Goal: Transaction & Acquisition: Purchase product/service

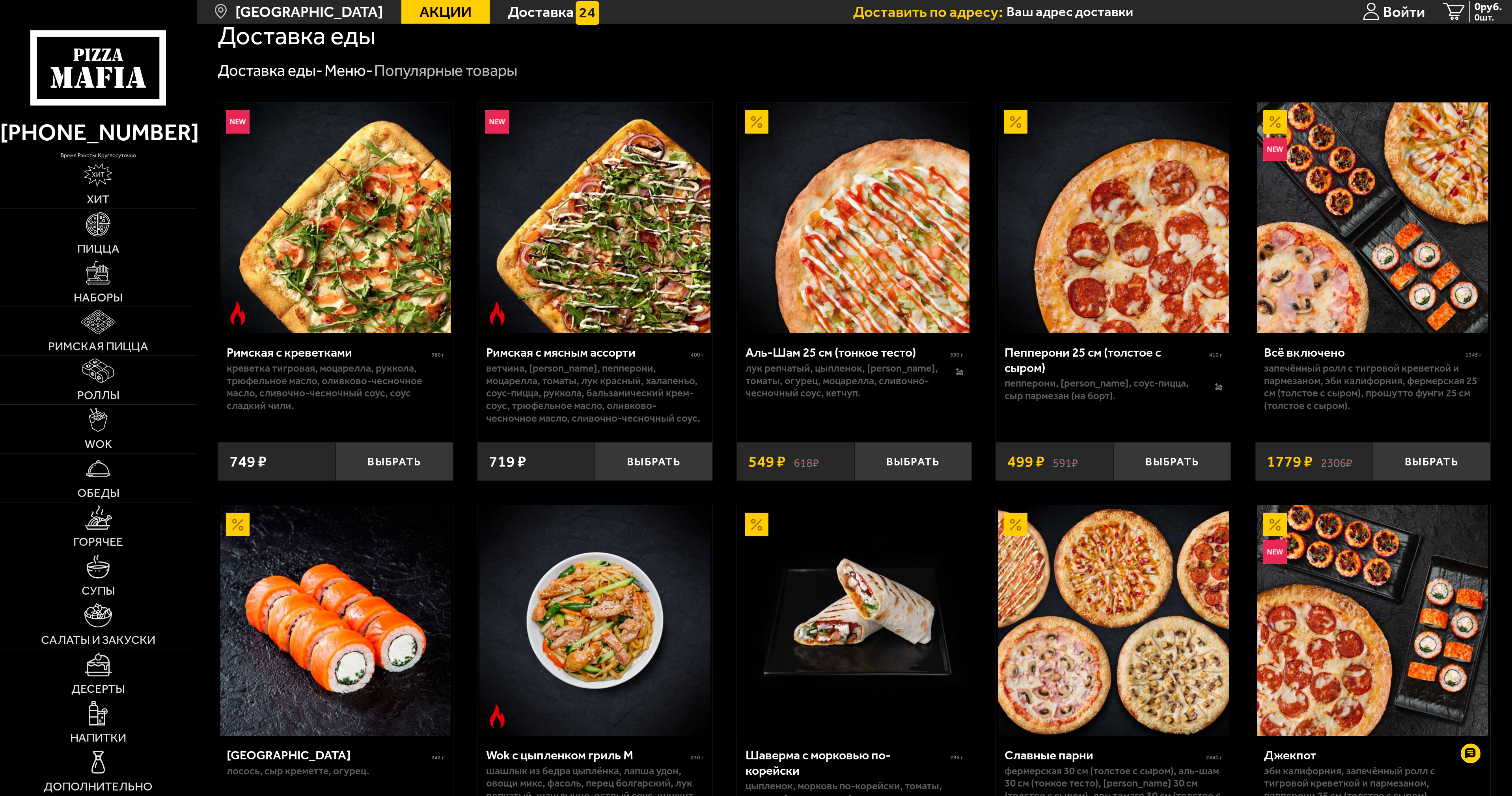
scroll to position [591, 0]
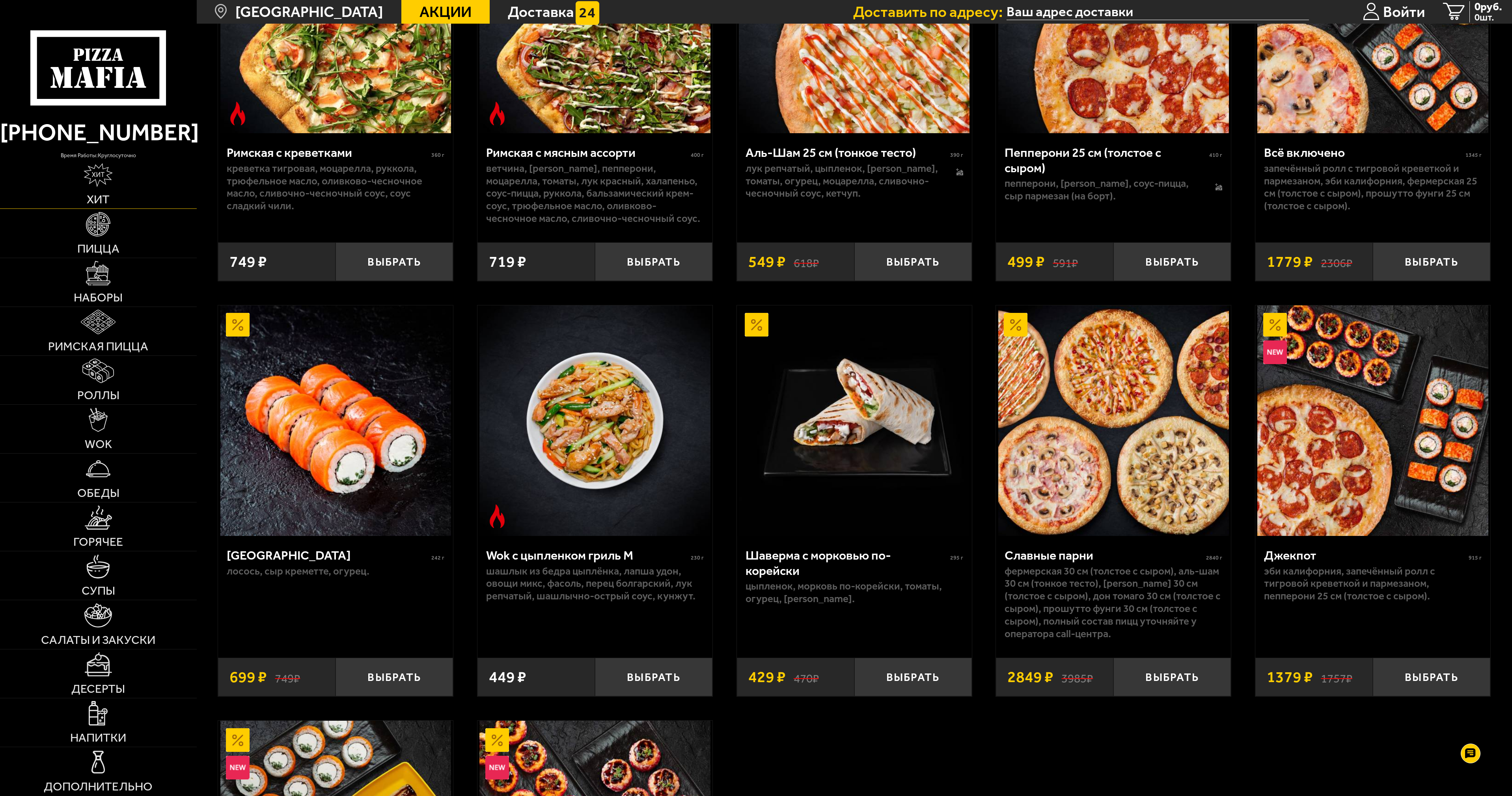
click at [103, 179] on img at bounding box center [98, 176] width 29 height 25
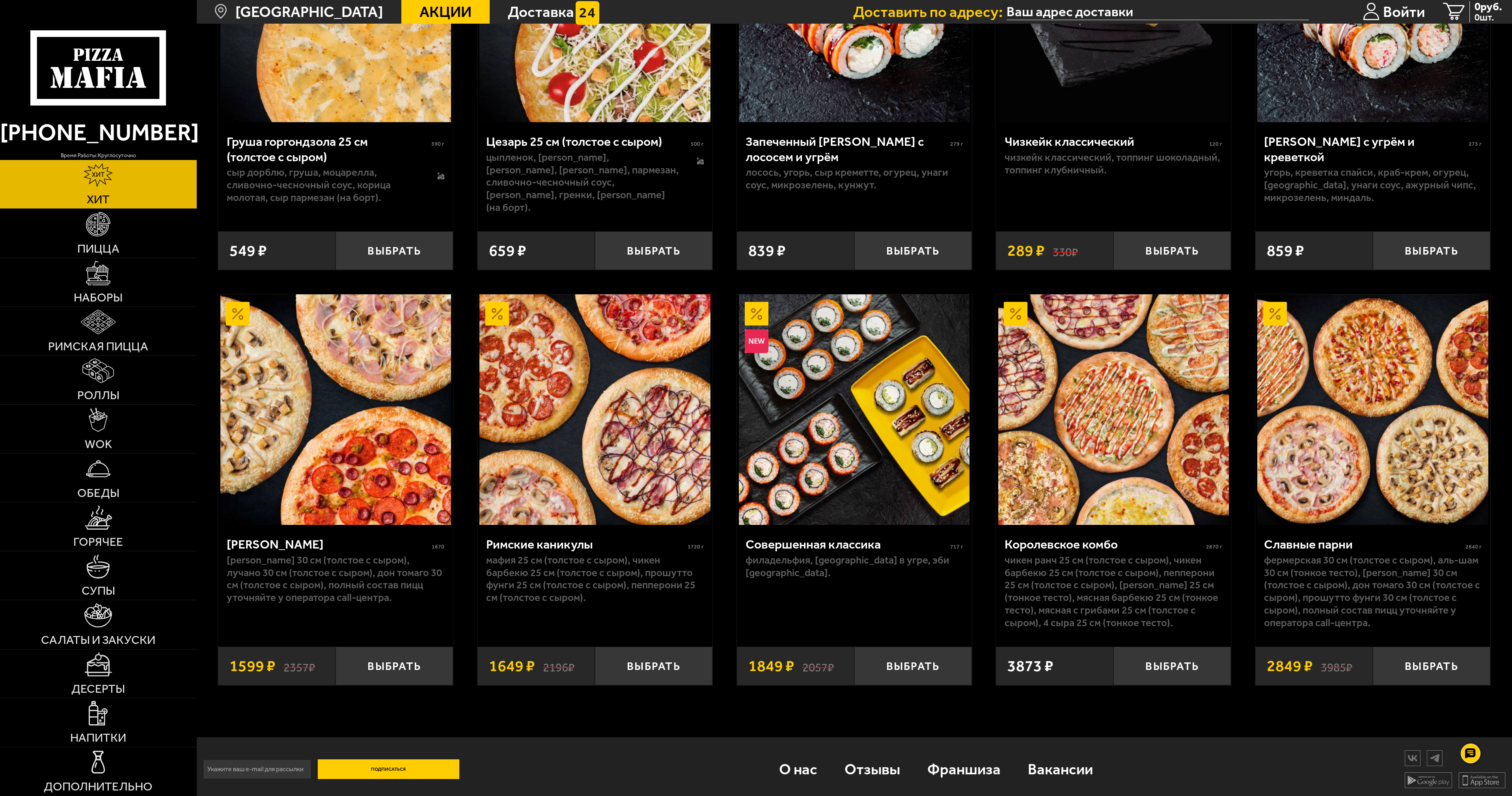
scroll to position [638, 0]
click at [103, 291] on span "Наборы" at bounding box center [98, 297] width 49 height 12
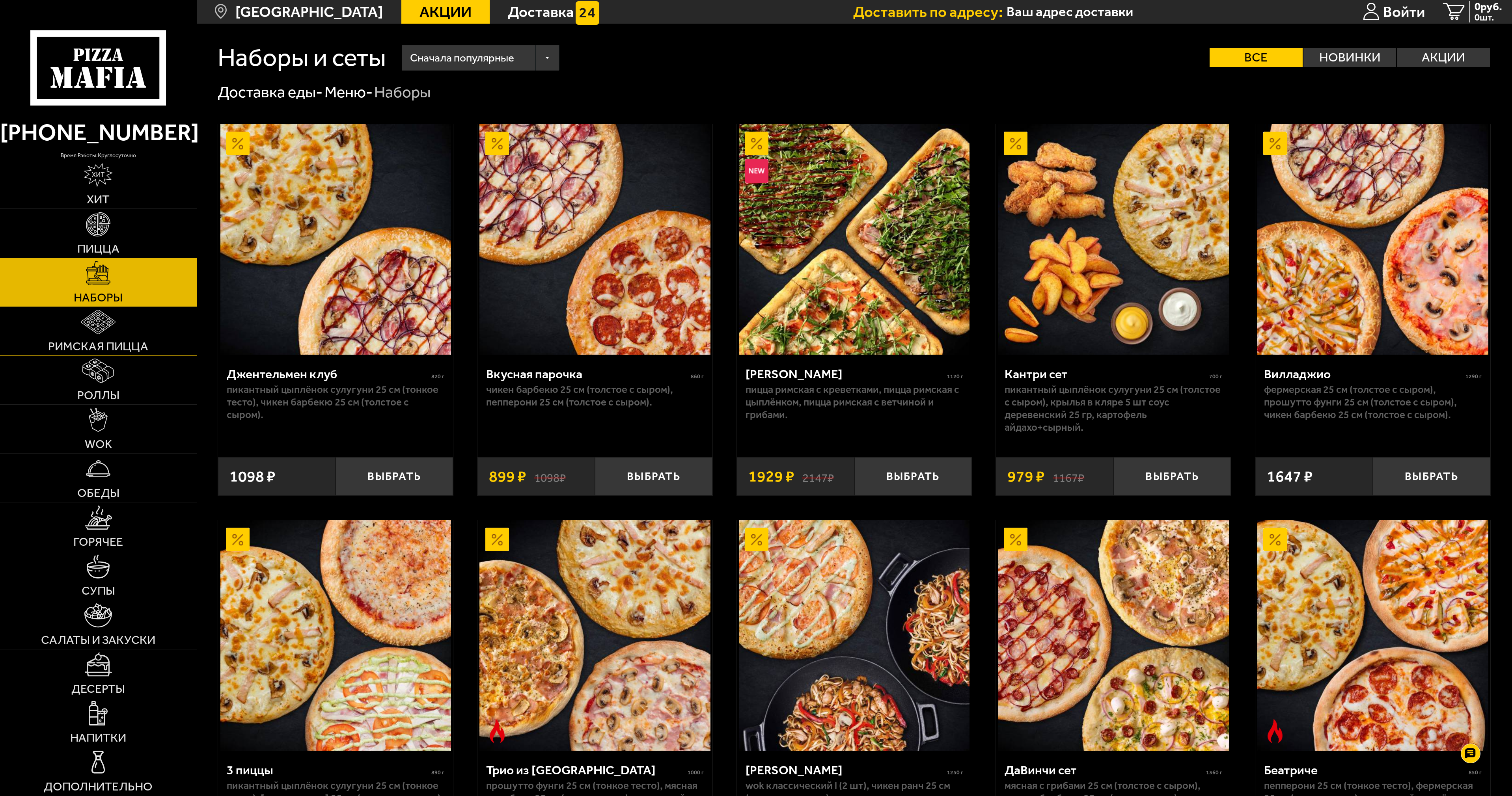
click at [106, 334] on img at bounding box center [98, 322] width 35 height 25
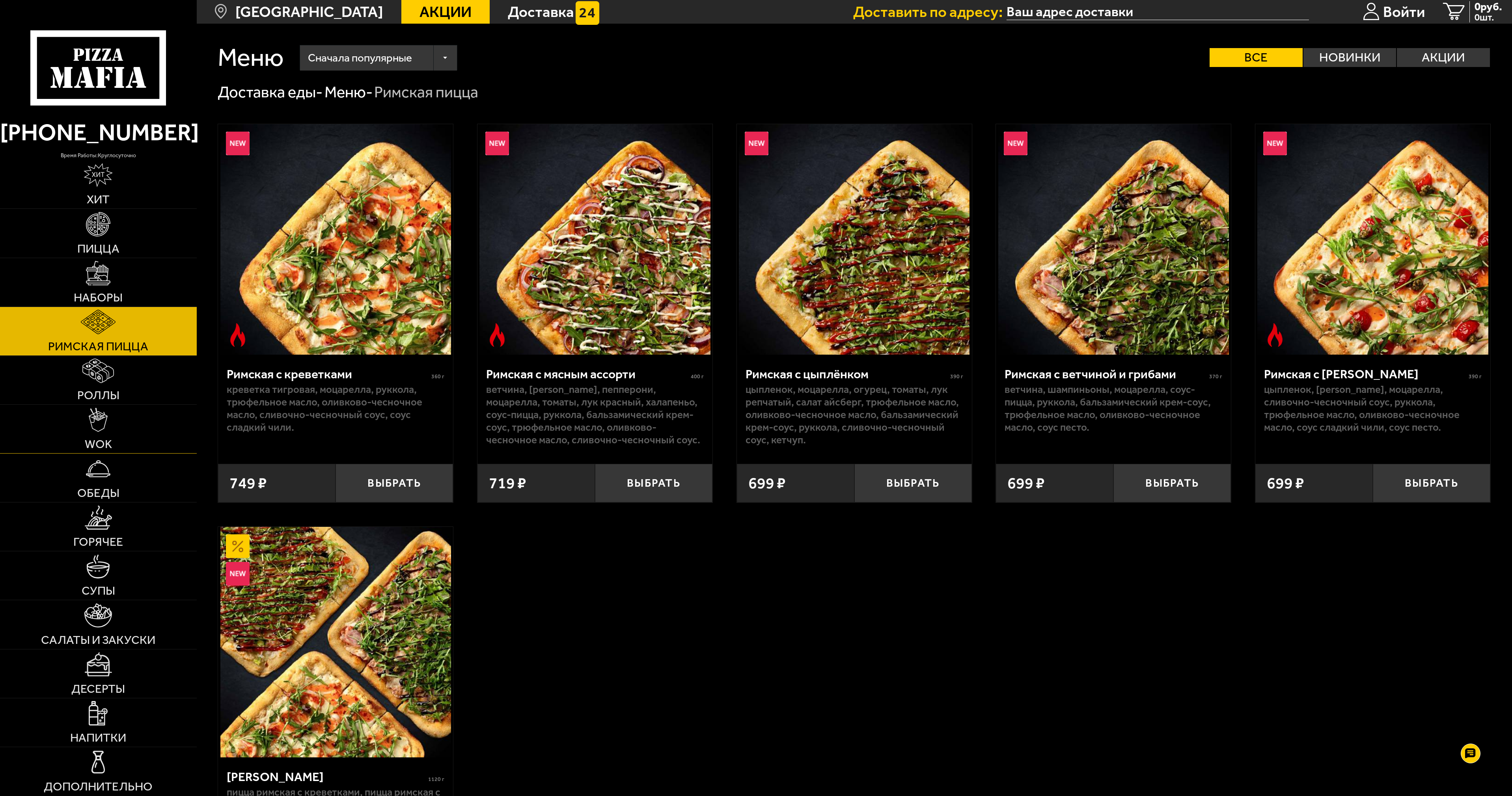
click at [100, 434] on link "WOK" at bounding box center [98, 429] width 197 height 49
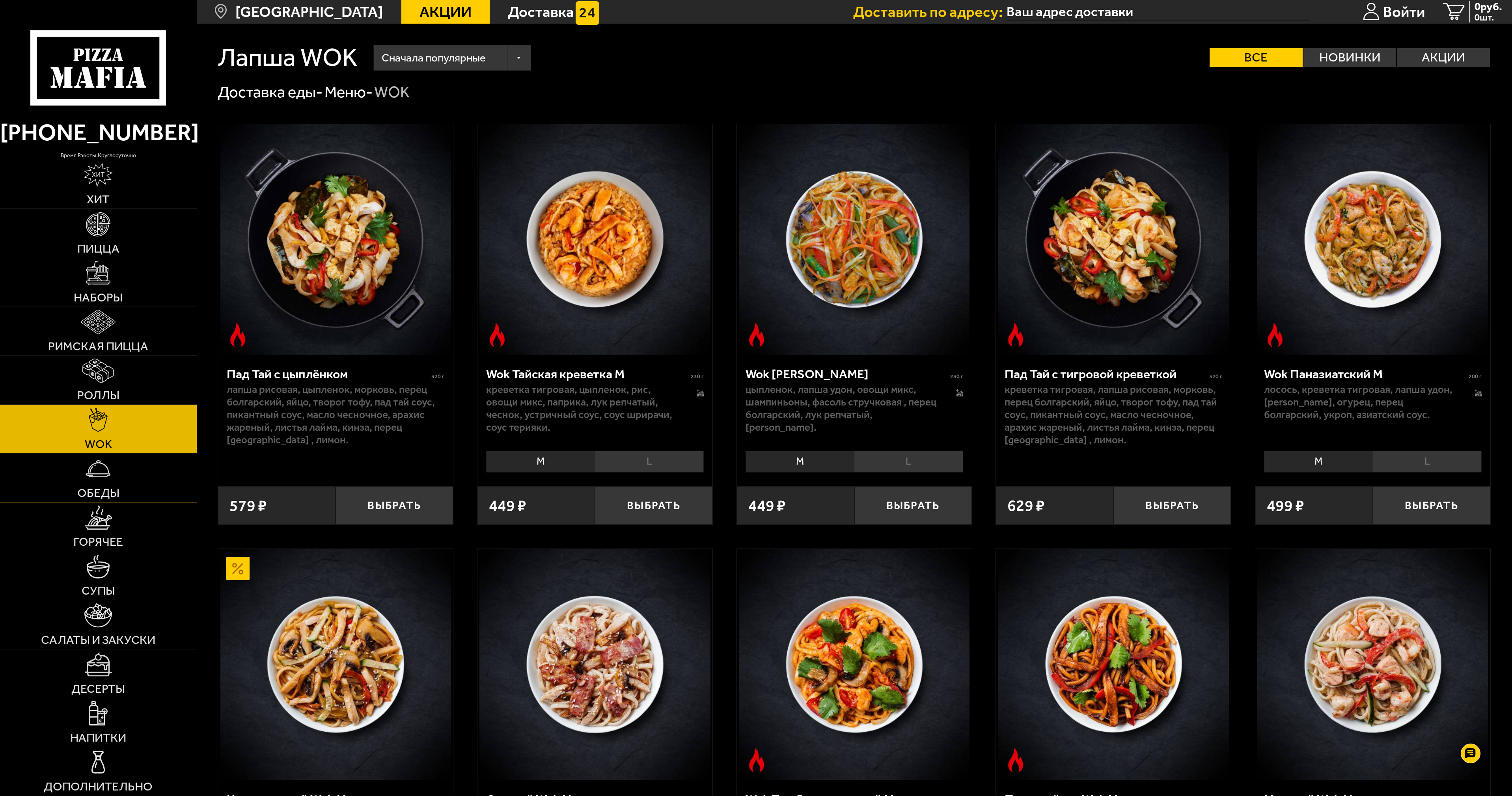
click at [82, 472] on link "Обеды" at bounding box center [98, 478] width 197 height 49
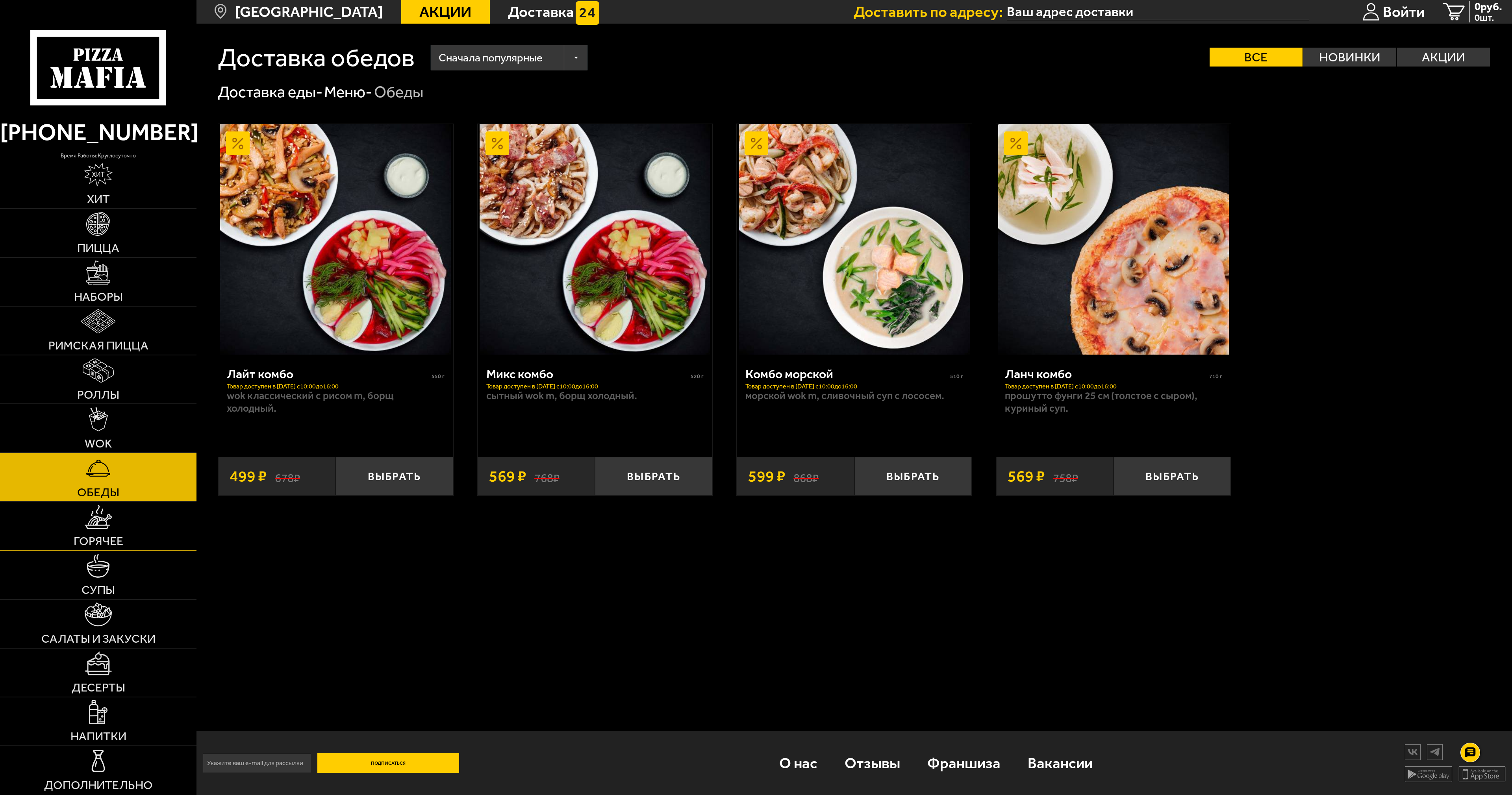
click at [116, 528] on link "Горячее" at bounding box center [98, 526] width 197 height 48
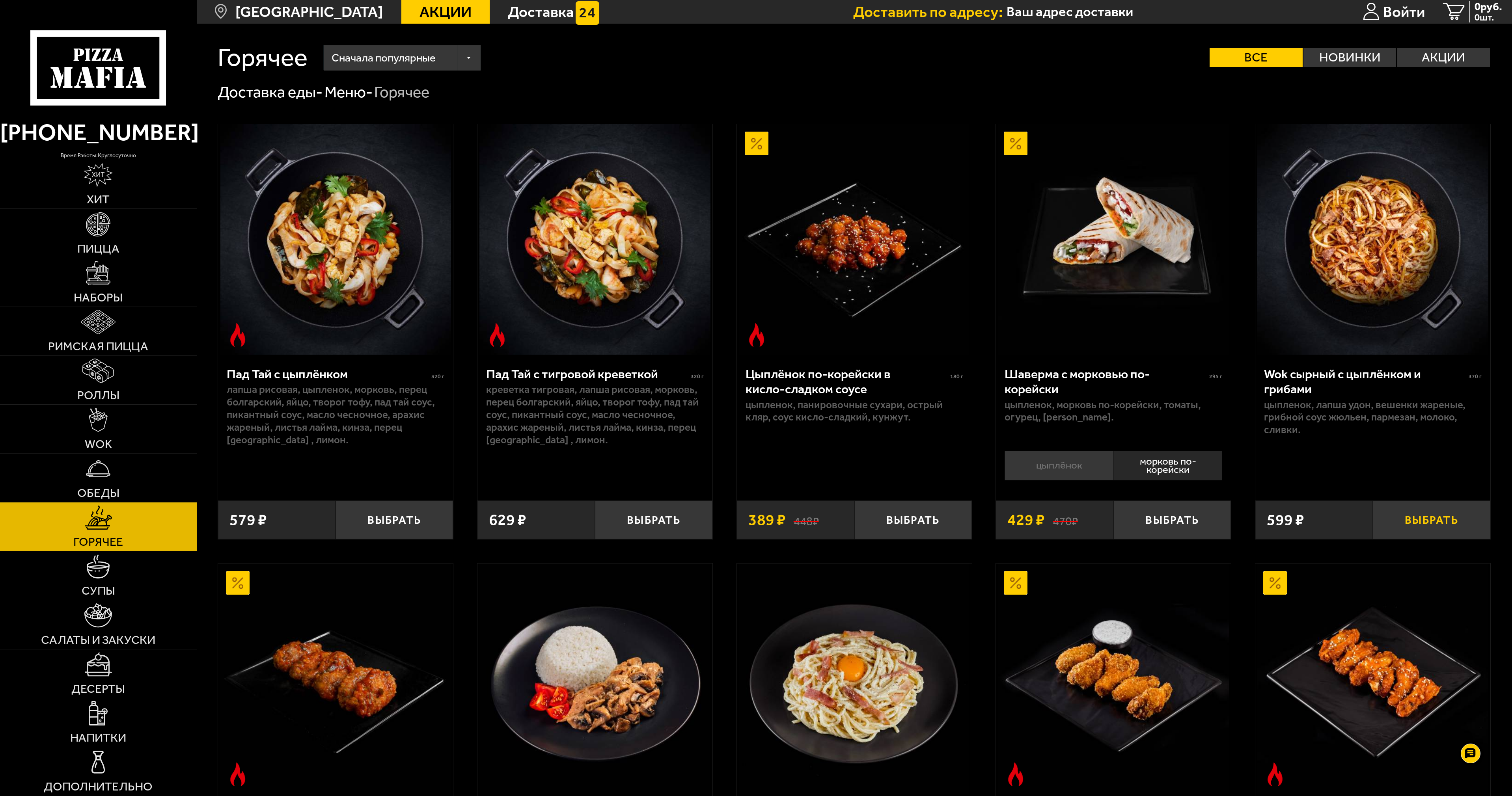
click at [1410, 519] on button "Выбрать" at bounding box center [1431, 520] width 118 height 39
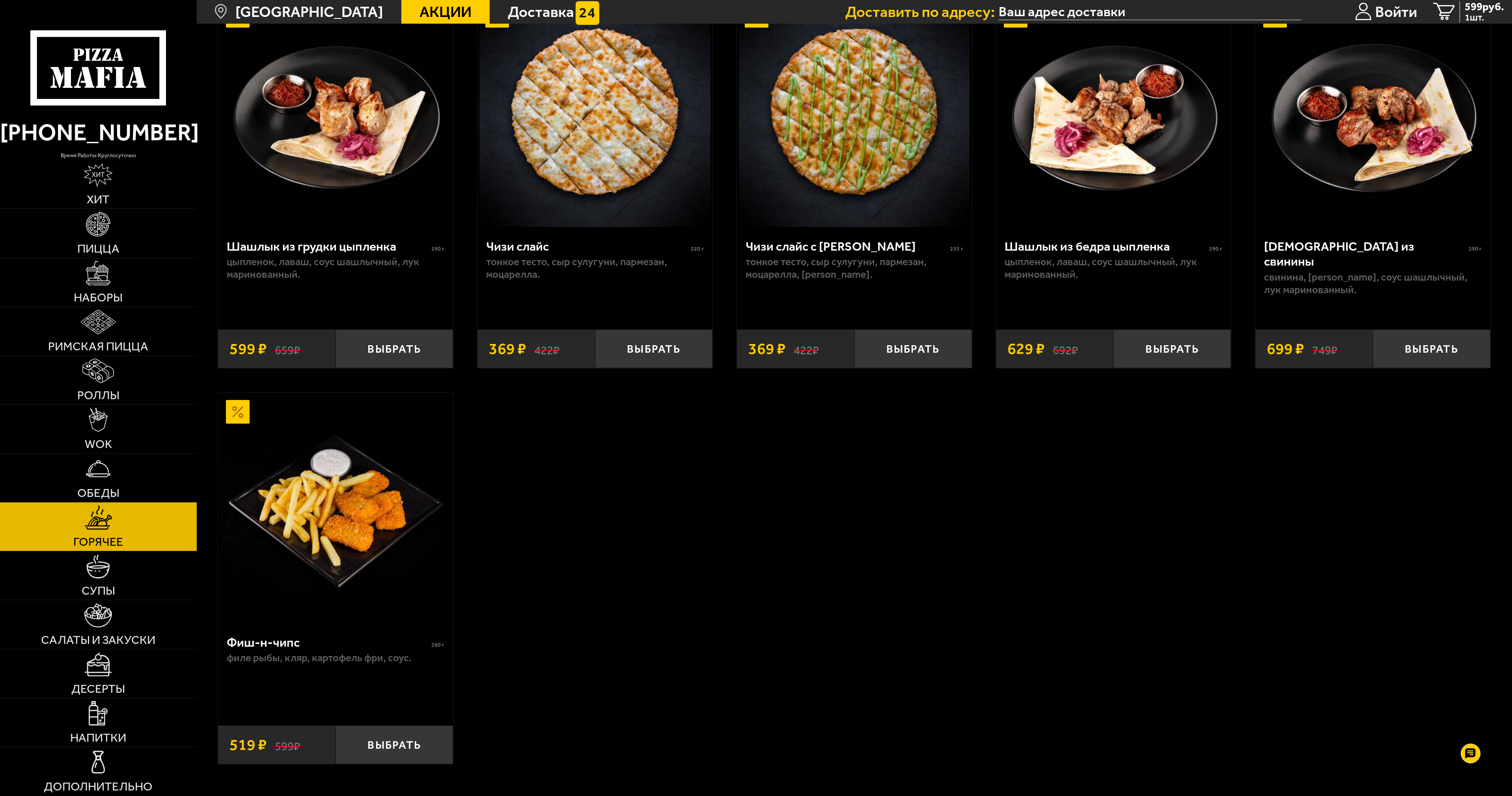
scroll to position [1085, 0]
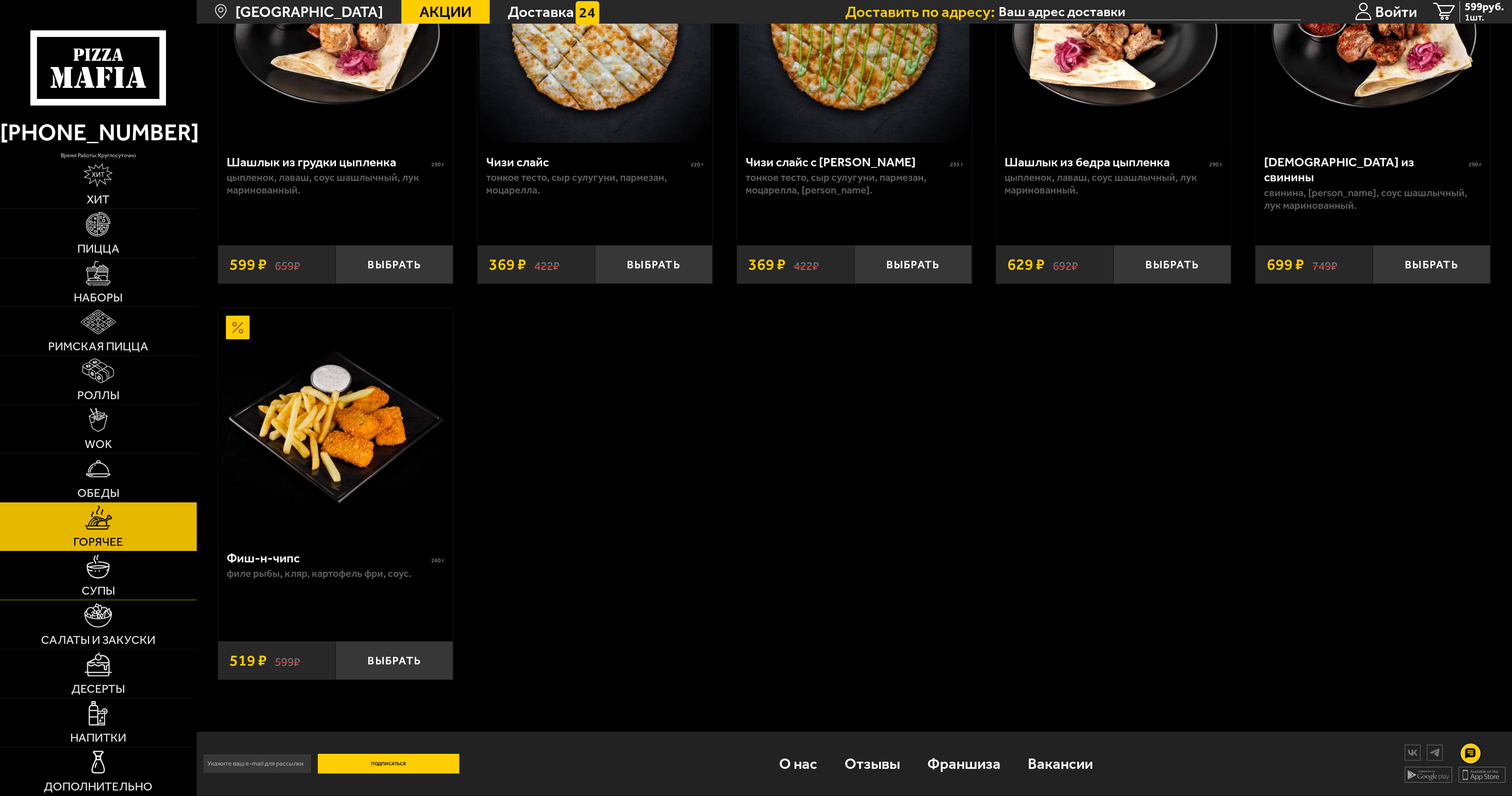
click at [92, 580] on link "Супы" at bounding box center [98, 575] width 197 height 49
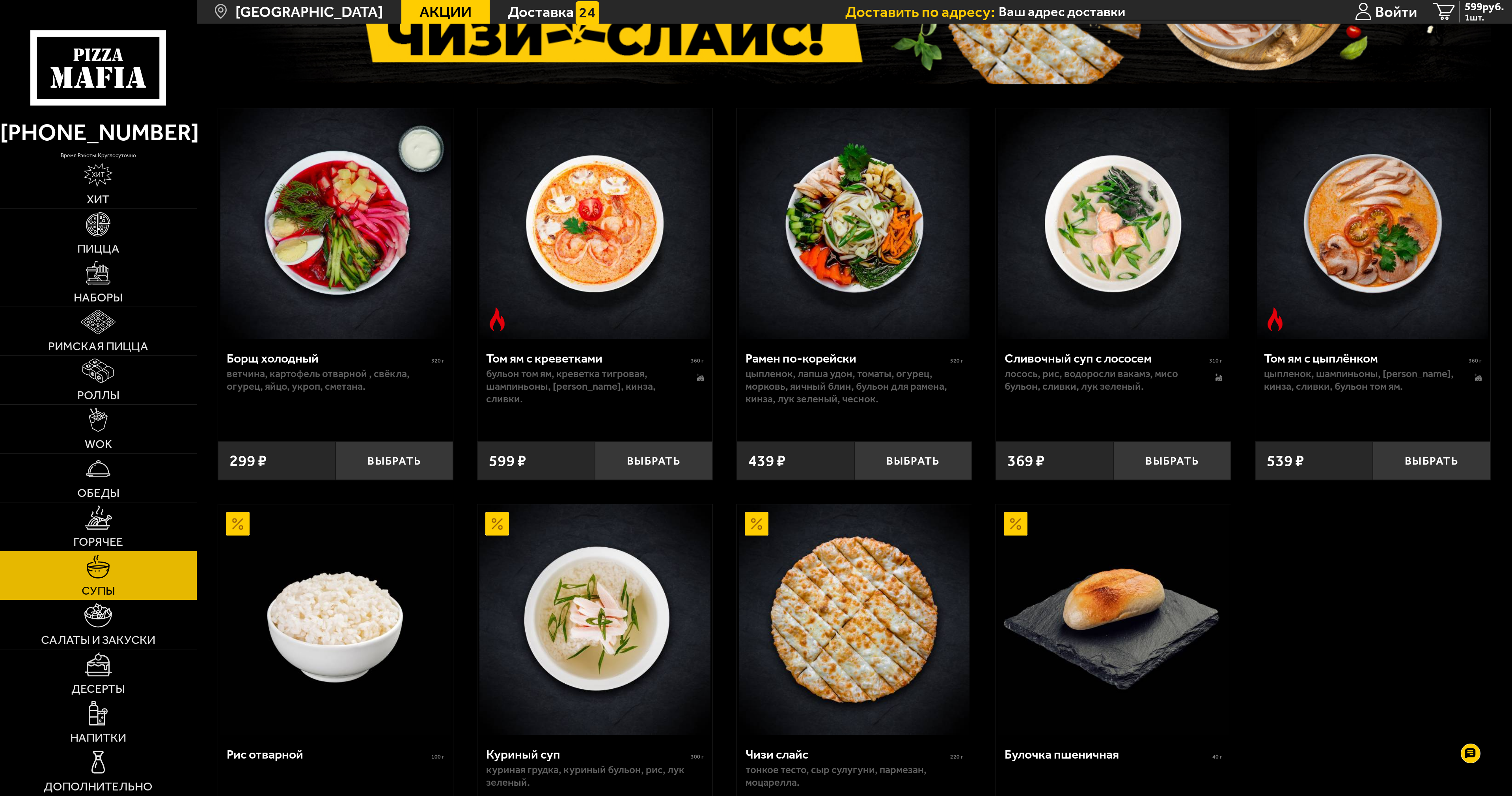
scroll to position [193, 0]
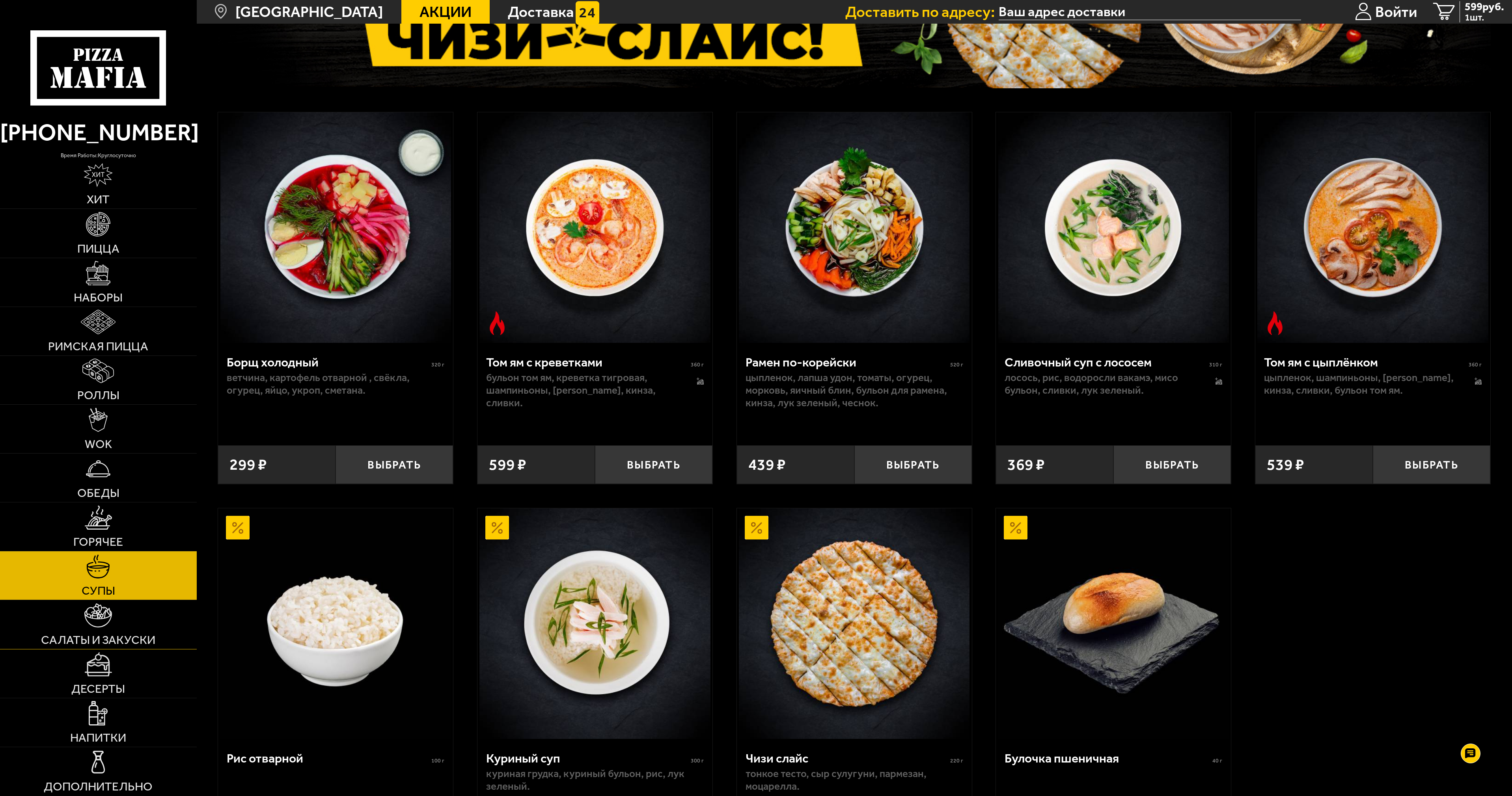
click at [76, 623] on link "Салаты и закуски" at bounding box center [98, 624] width 197 height 49
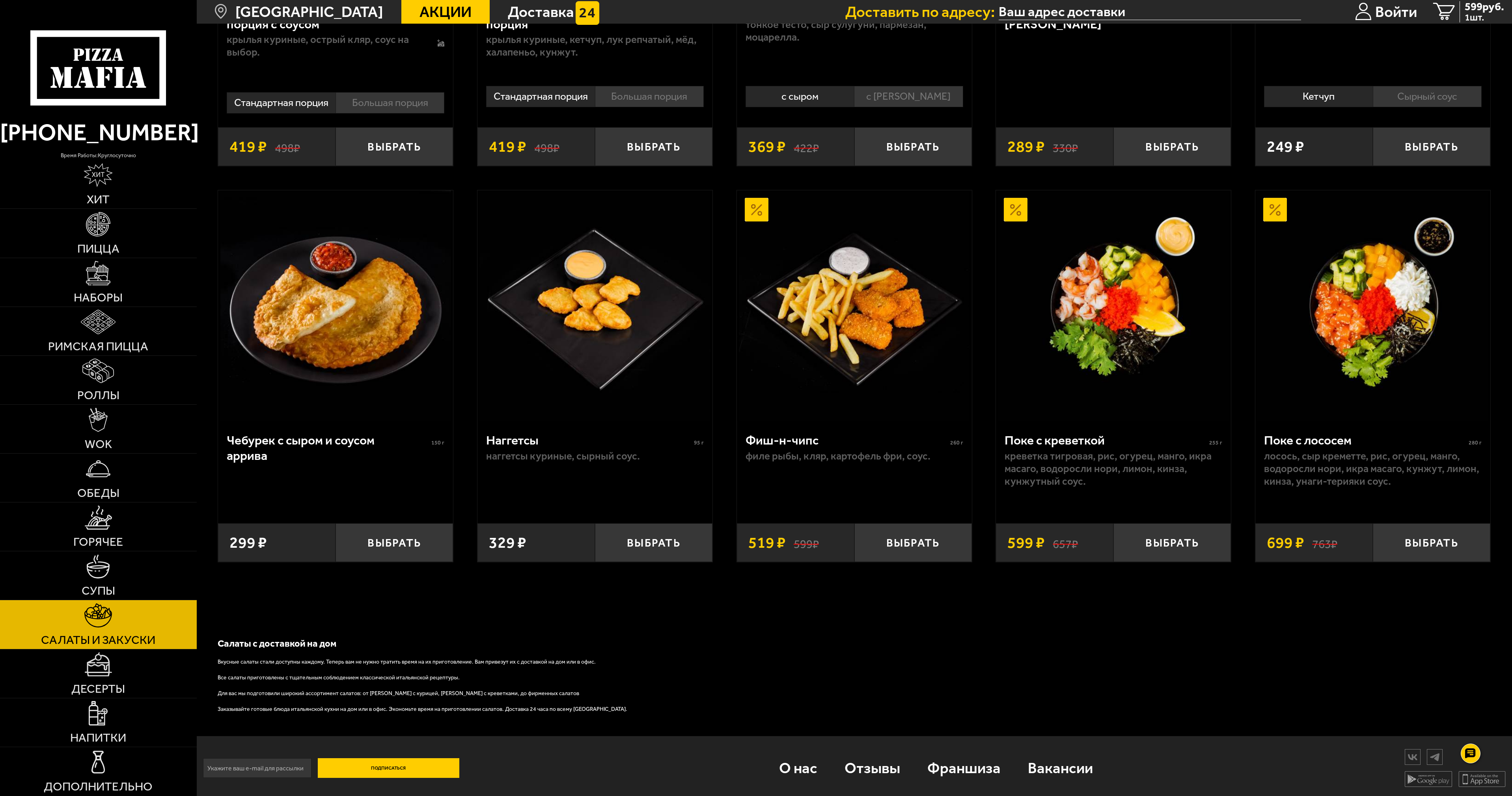
scroll to position [802, 0]
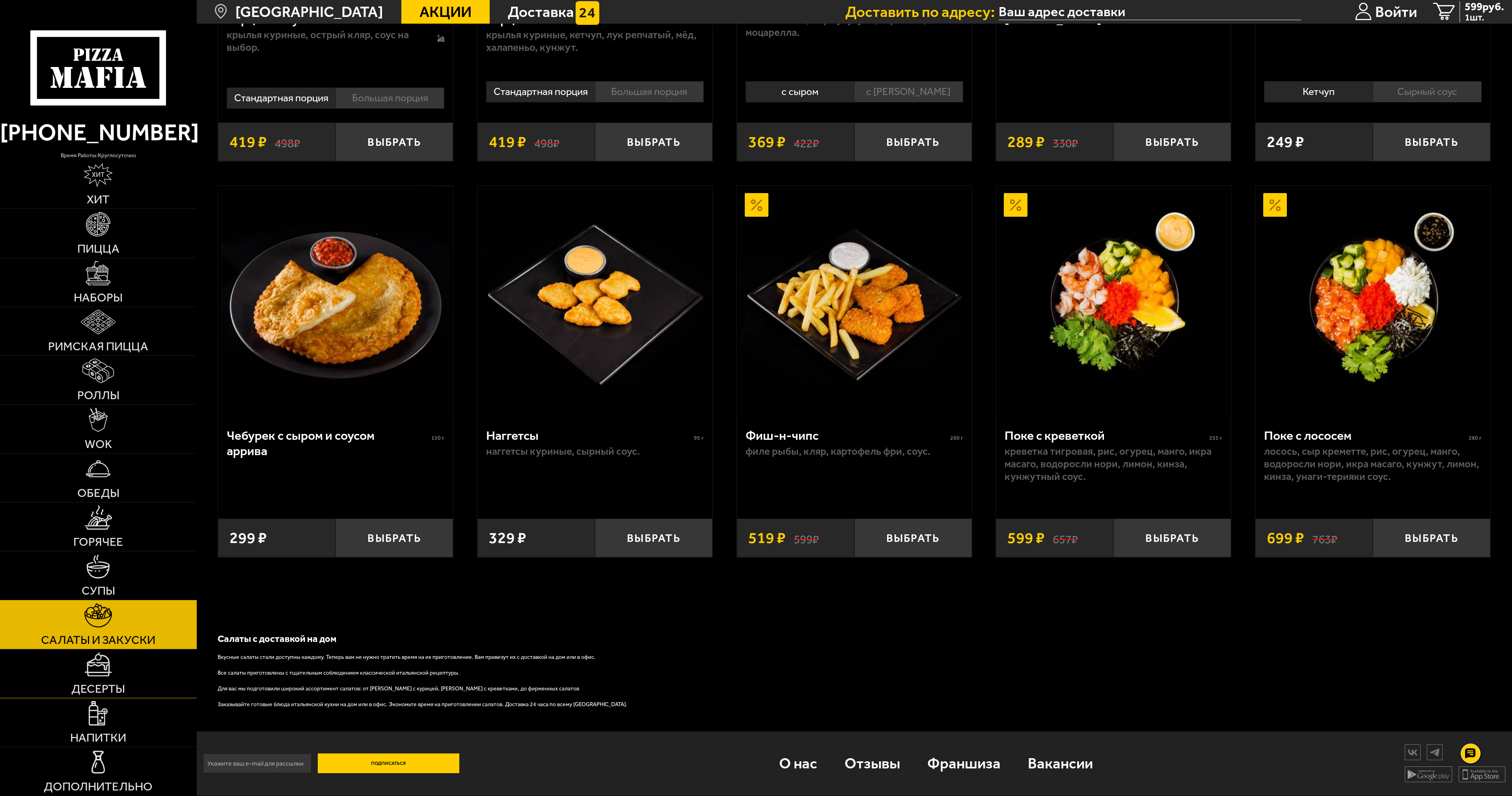
click at [102, 683] on span "Десерты" at bounding box center [98, 689] width 53 height 12
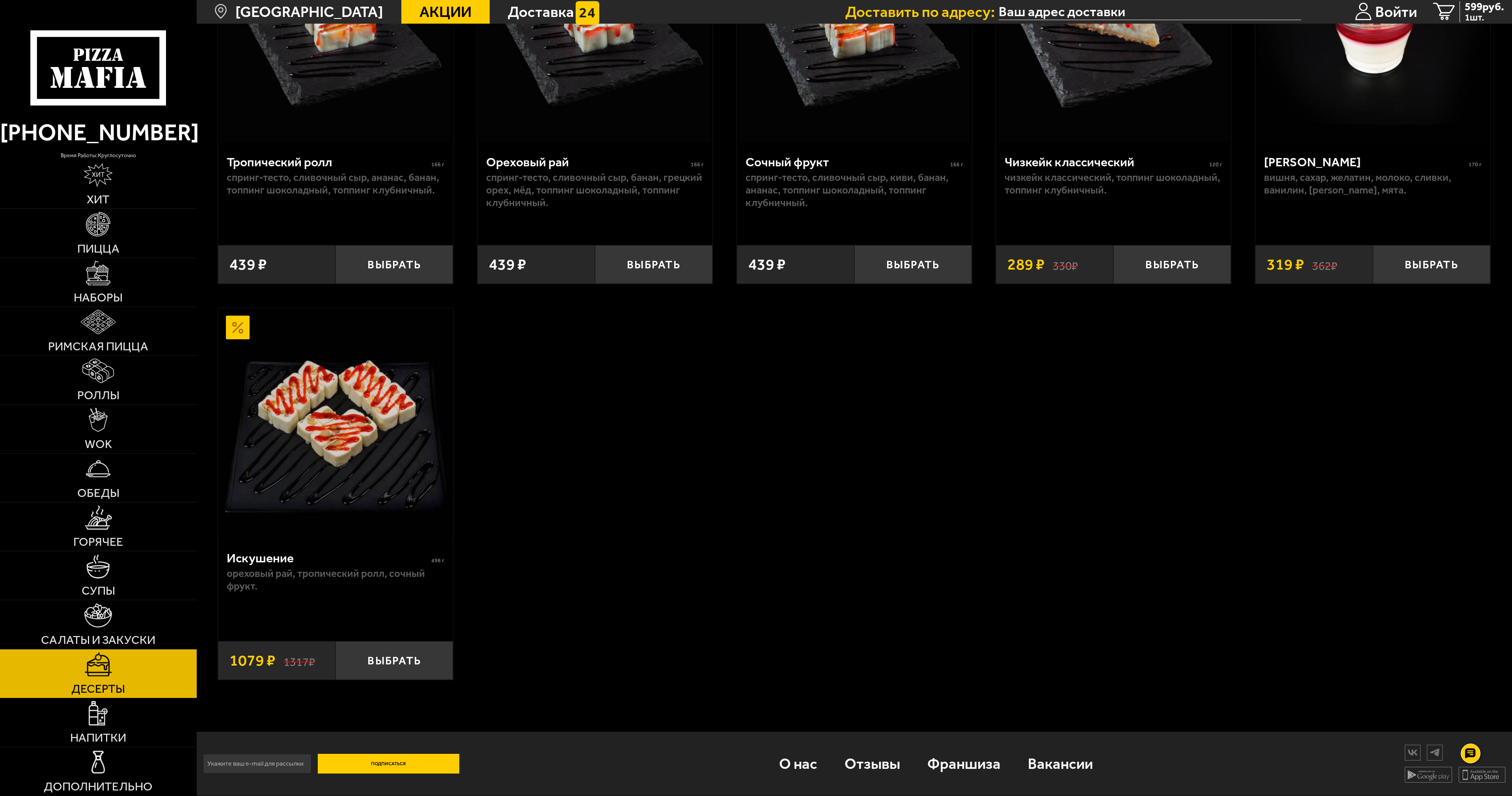
scroll to position [610, 0]
click at [99, 718] on img at bounding box center [98, 713] width 19 height 25
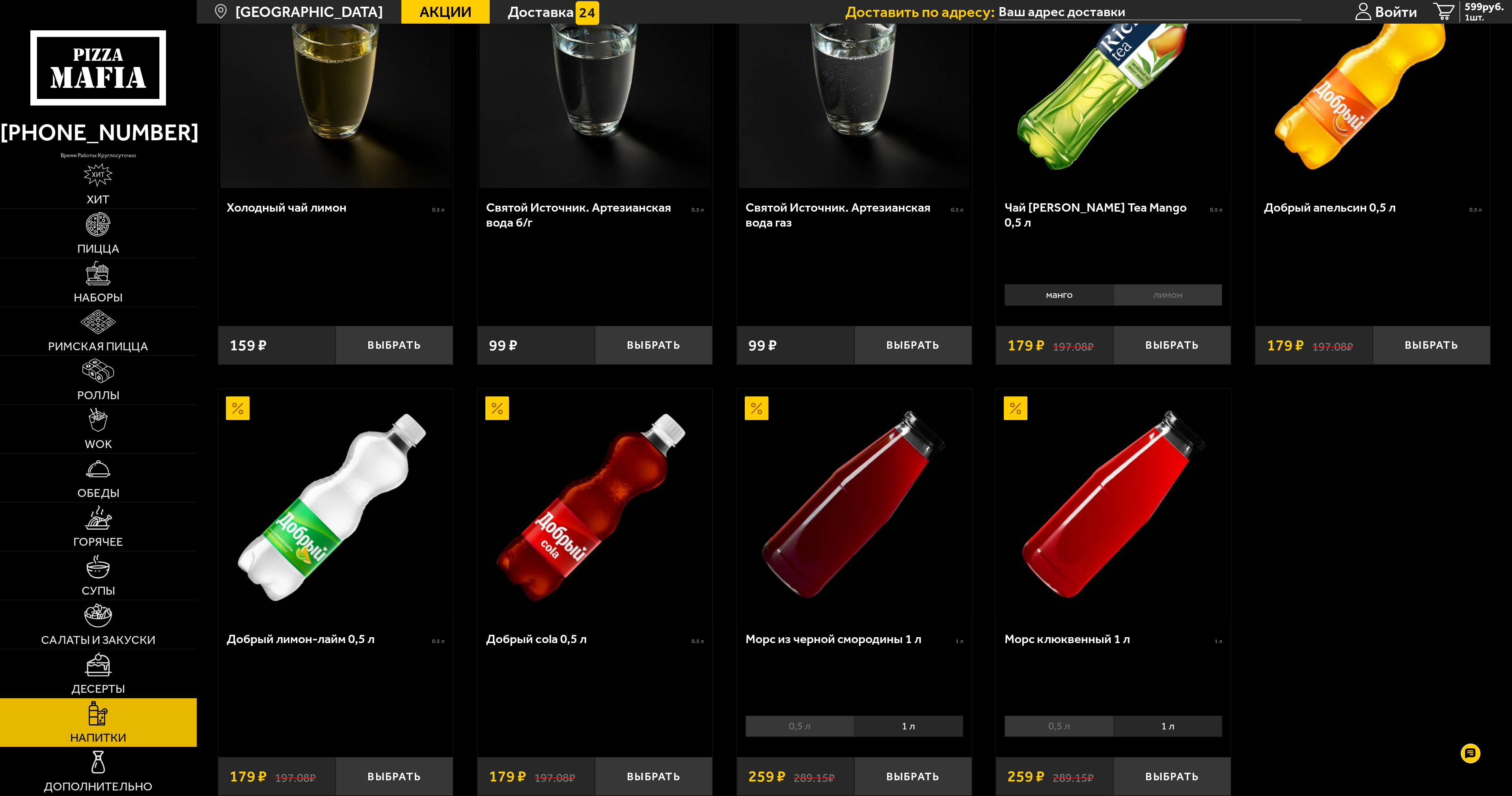
scroll to position [680, 0]
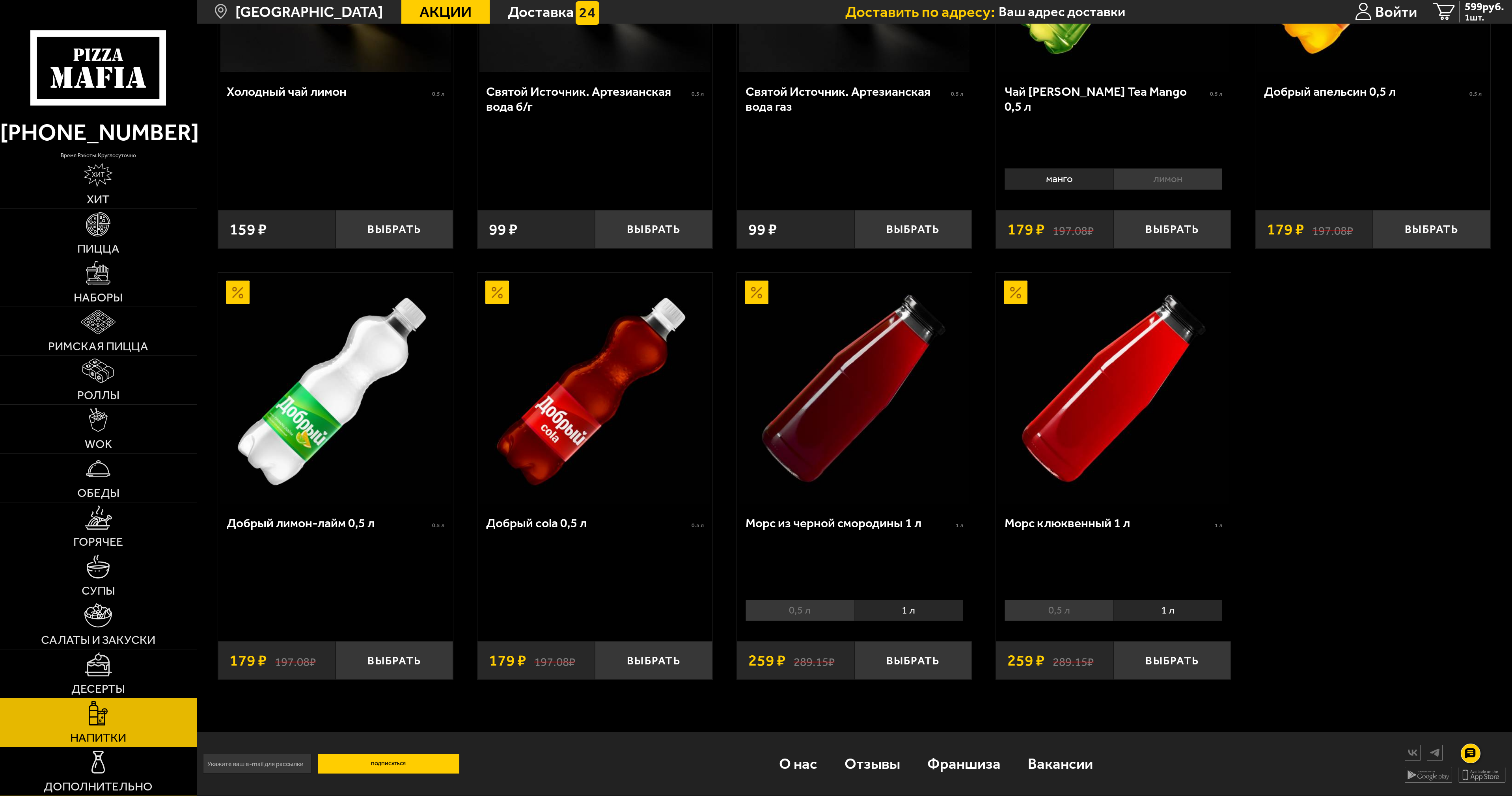
click at [112, 771] on link "Дополнительно" at bounding box center [98, 771] width 197 height 49
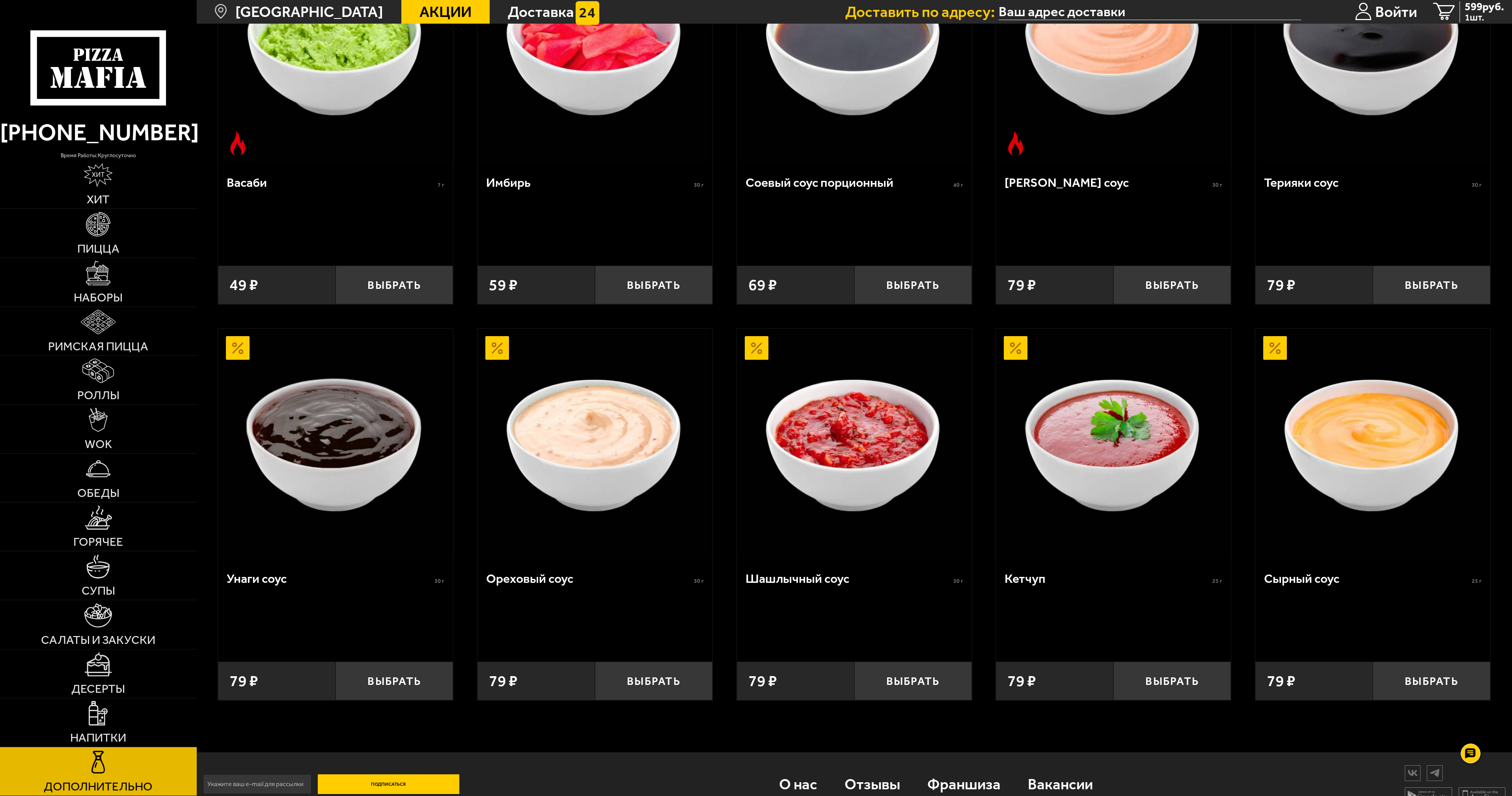
scroll to position [610, 0]
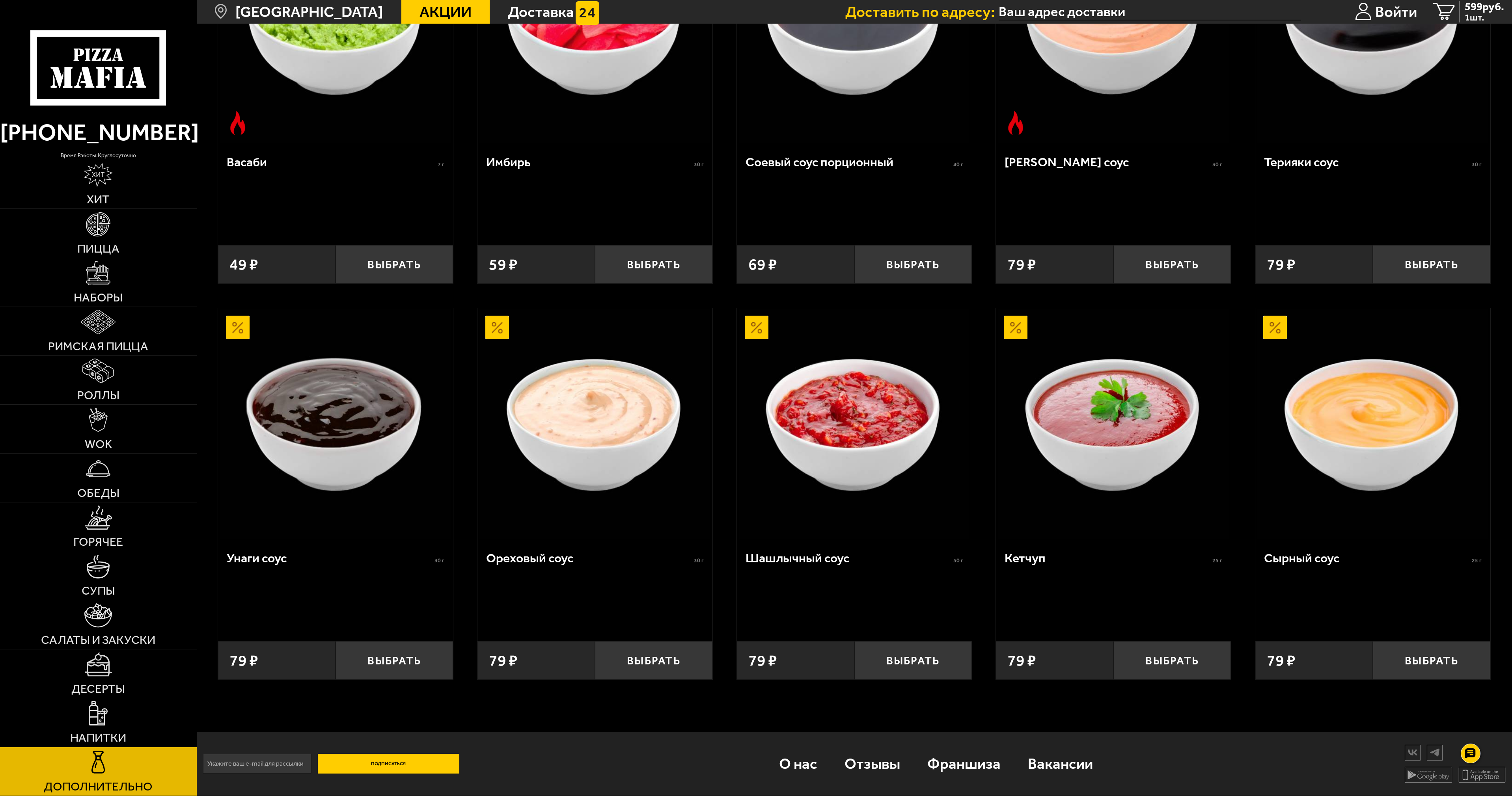
click at [96, 545] on span "Горячее" at bounding box center [98, 542] width 50 height 12
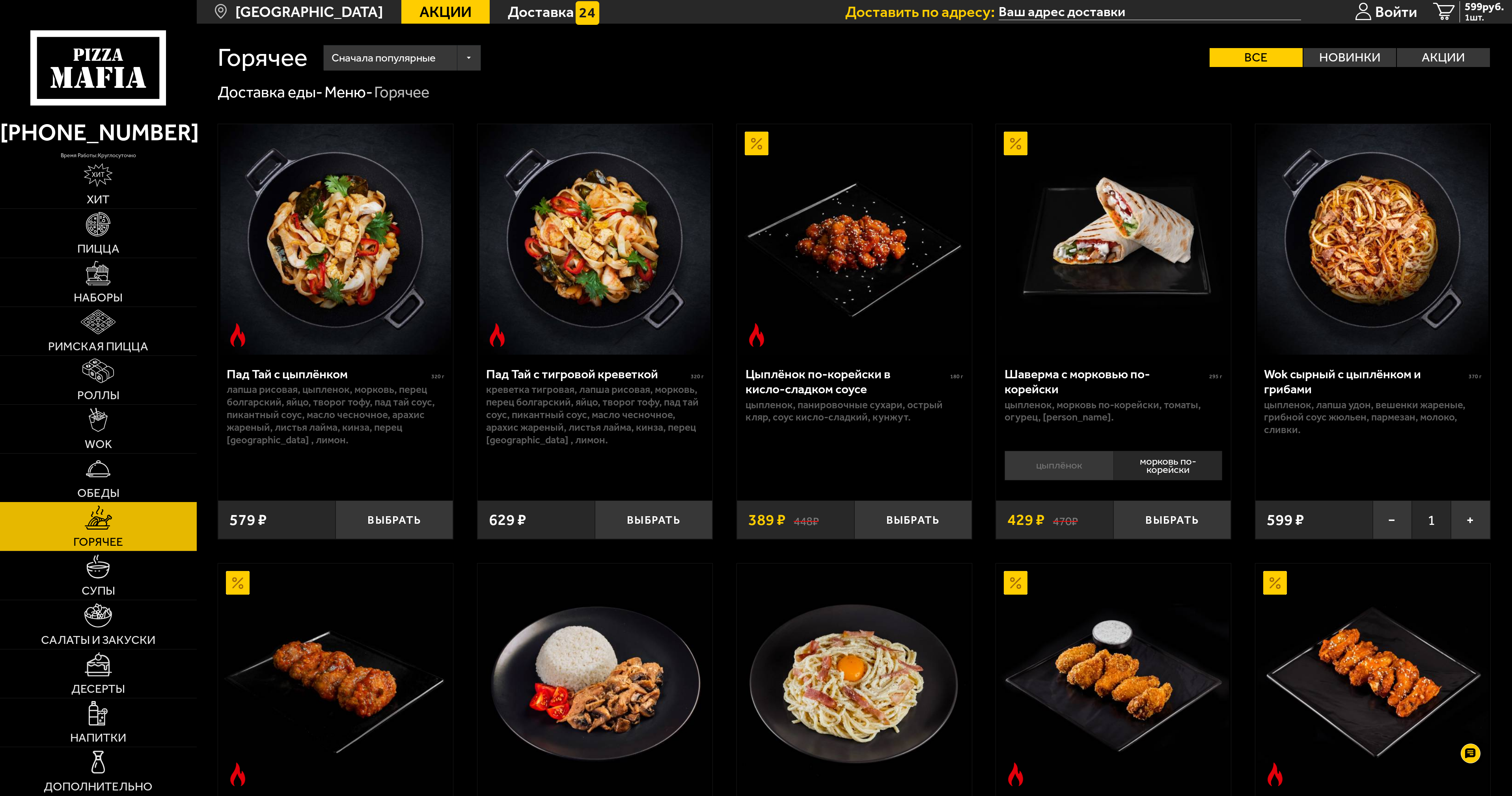
click at [97, 480] on img at bounding box center [98, 469] width 25 height 25
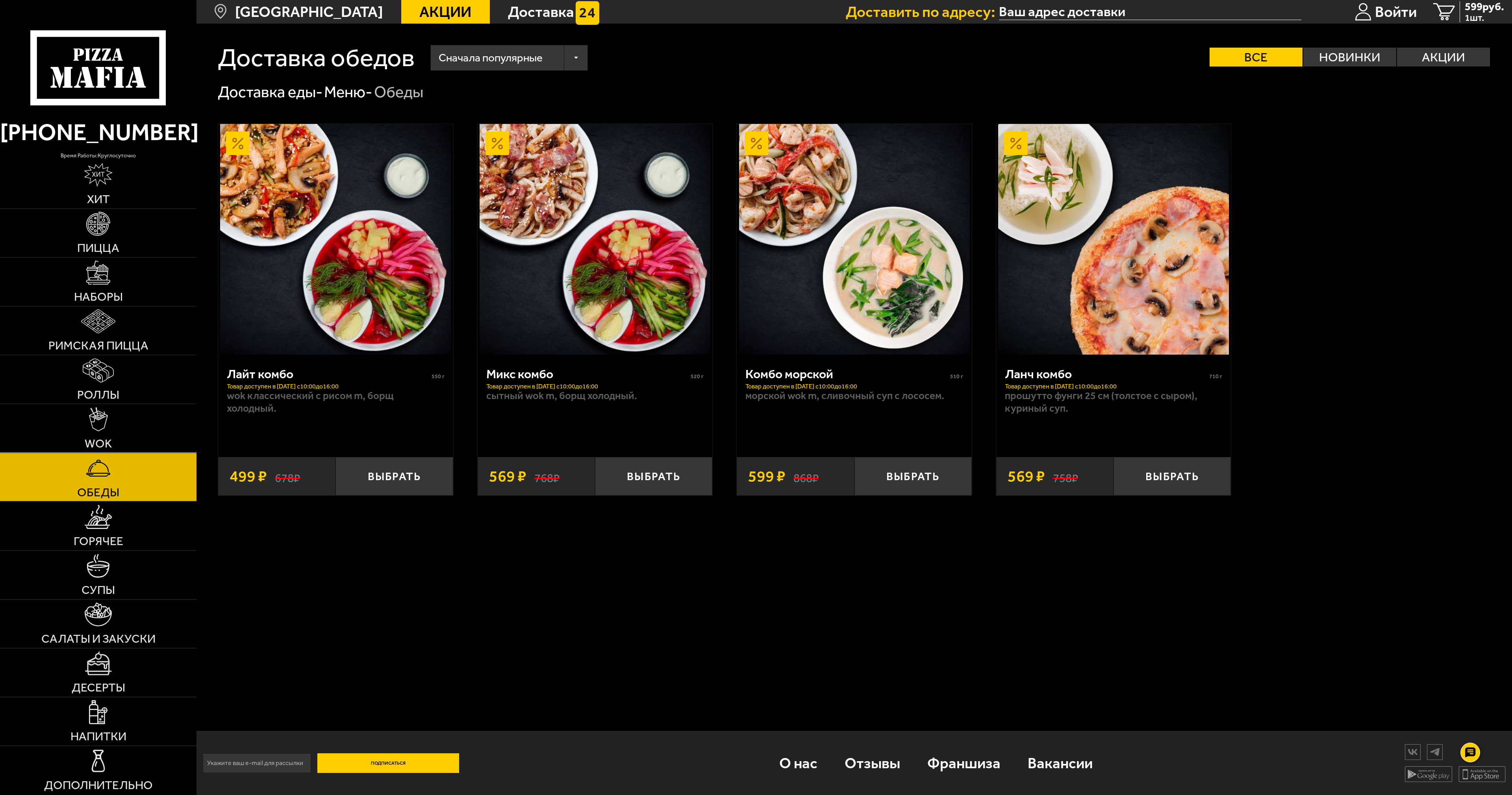
click at [117, 431] on link "WOK" at bounding box center [98, 428] width 197 height 48
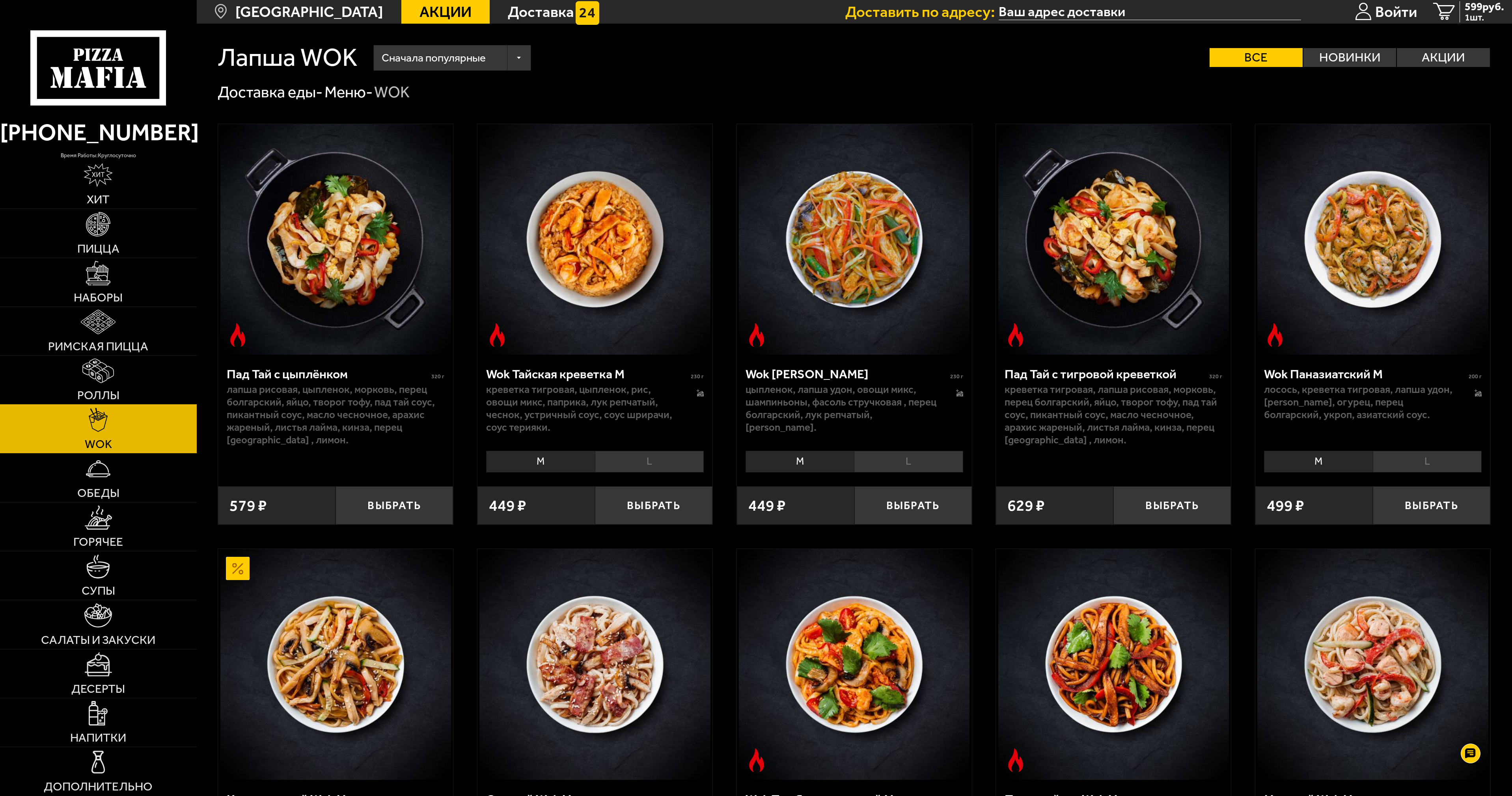
click at [94, 399] on span "Роллы" at bounding box center [98, 395] width 42 height 12
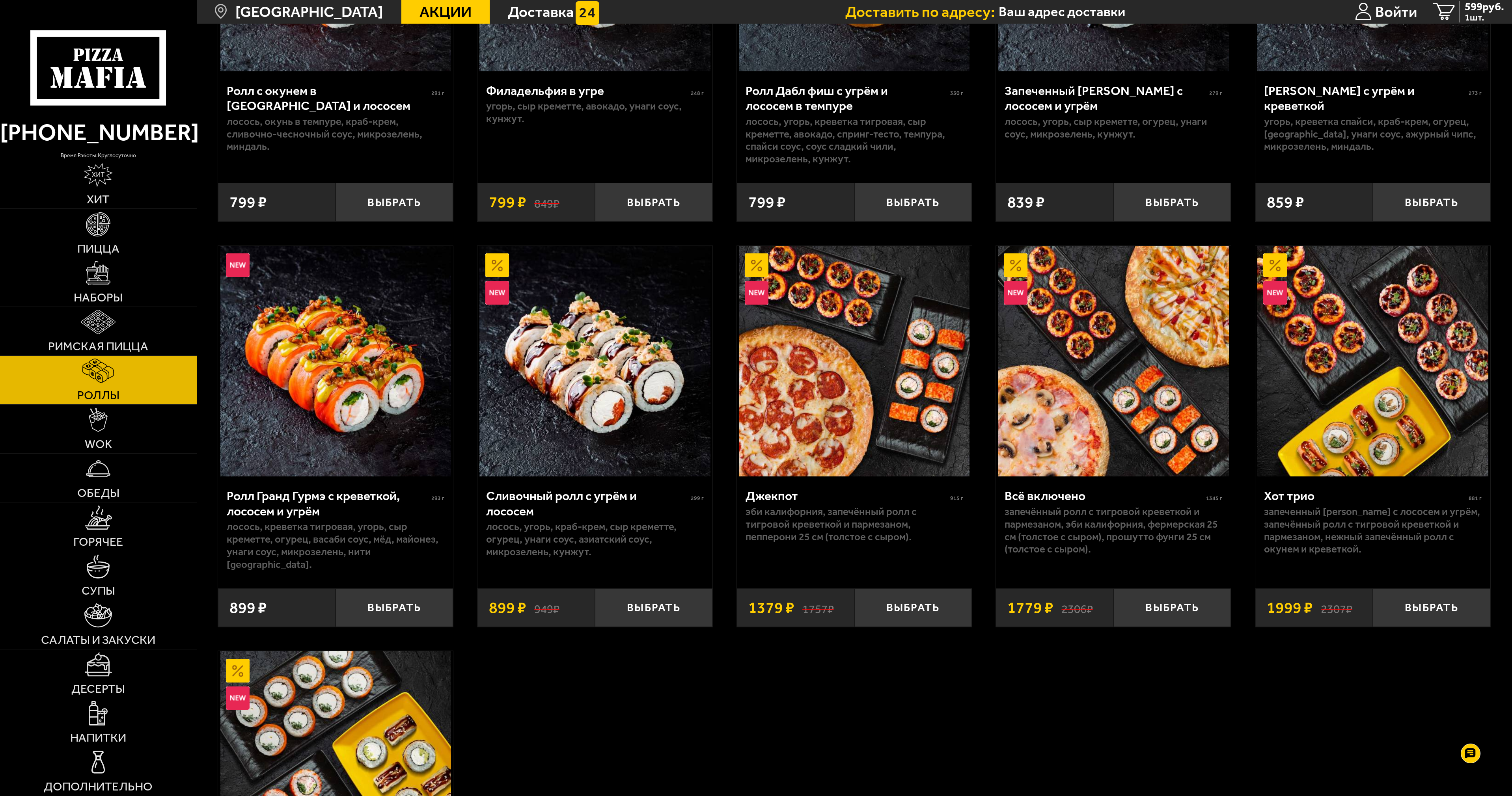
scroll to position [670, 0]
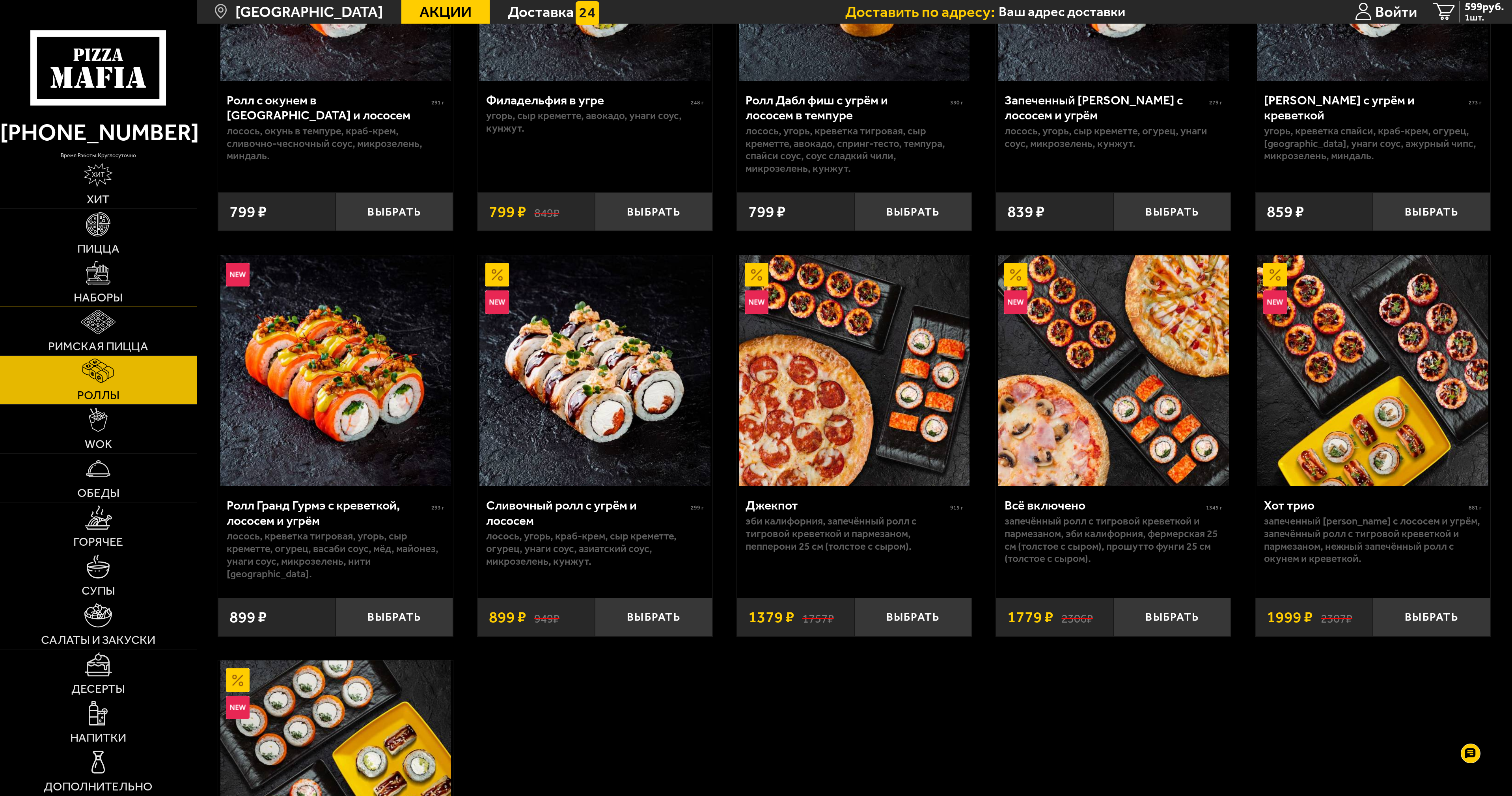
click at [107, 288] on link "Наборы" at bounding box center [98, 282] width 197 height 49
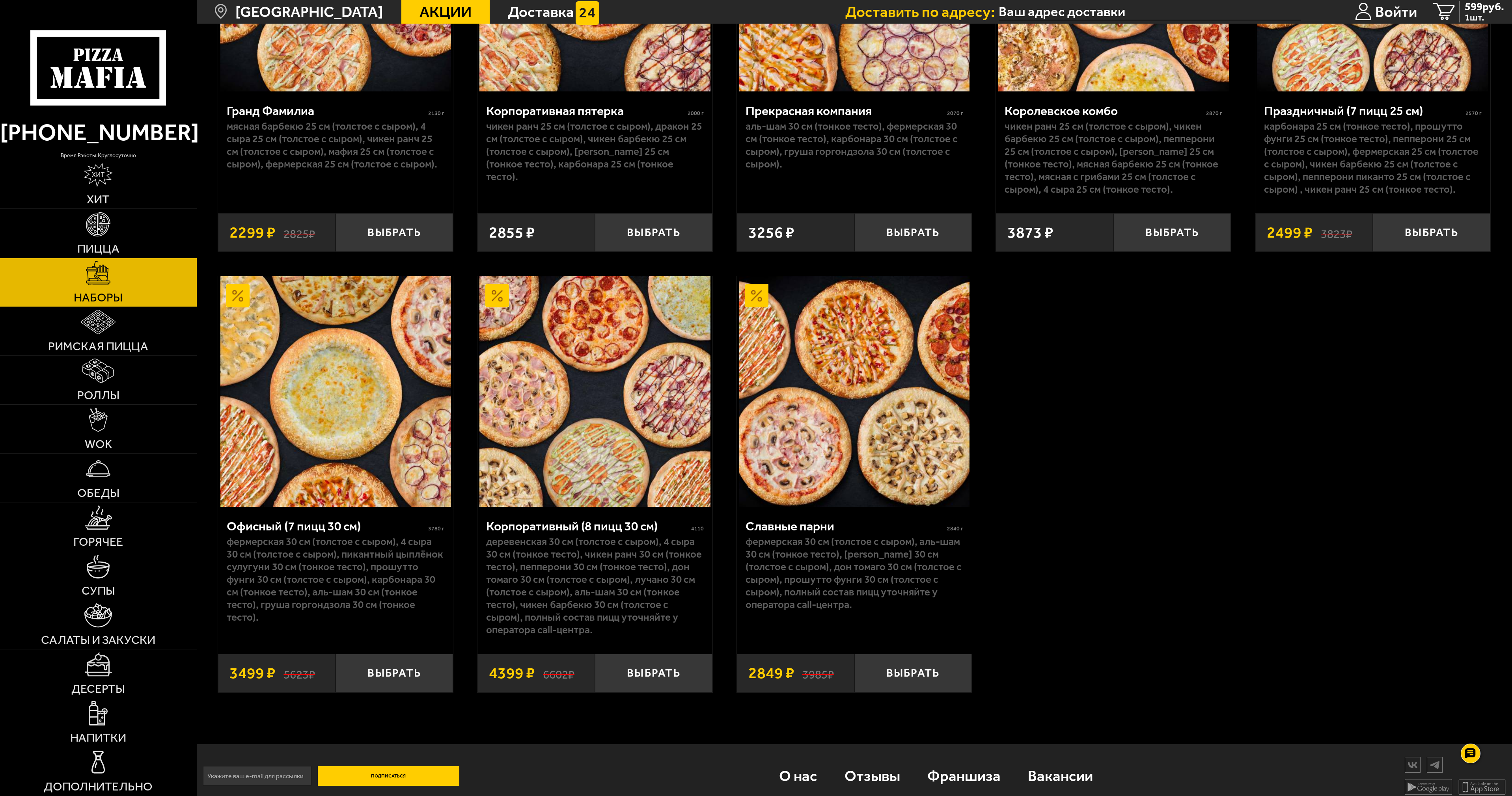
scroll to position [2286, 0]
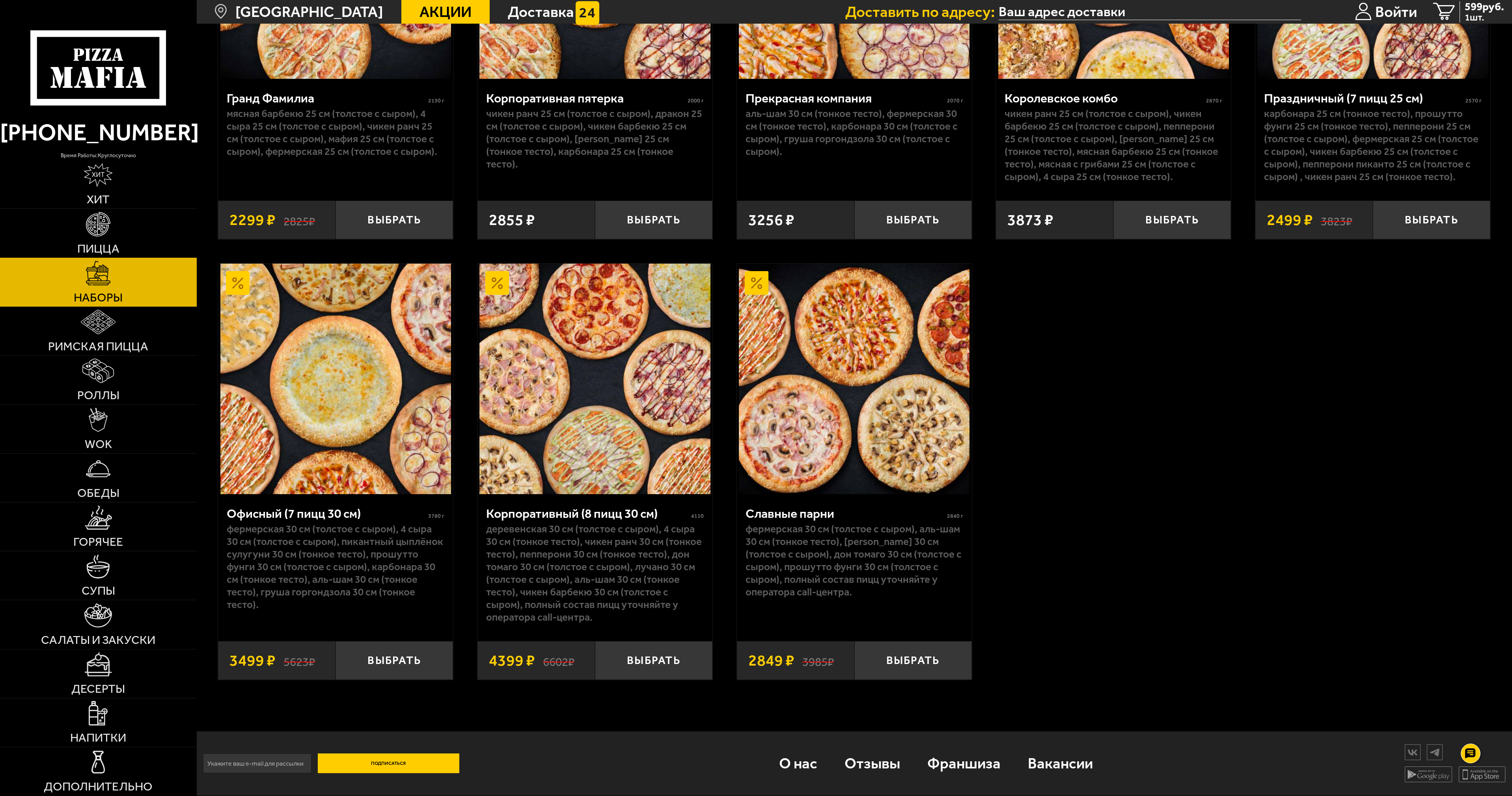
click at [103, 235] on img at bounding box center [98, 224] width 25 height 25
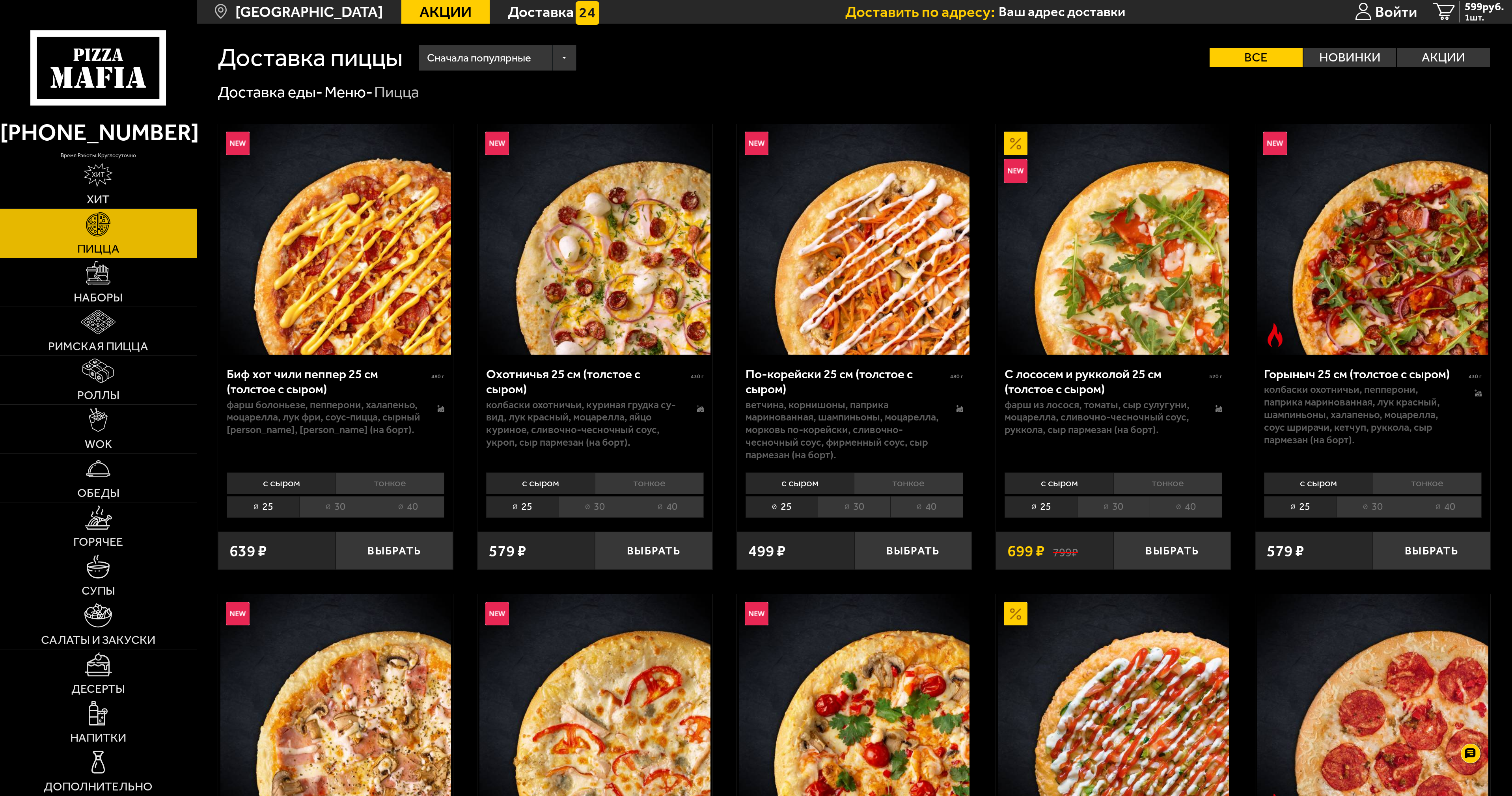
click at [420, 512] on li "40" at bounding box center [408, 507] width 73 height 22
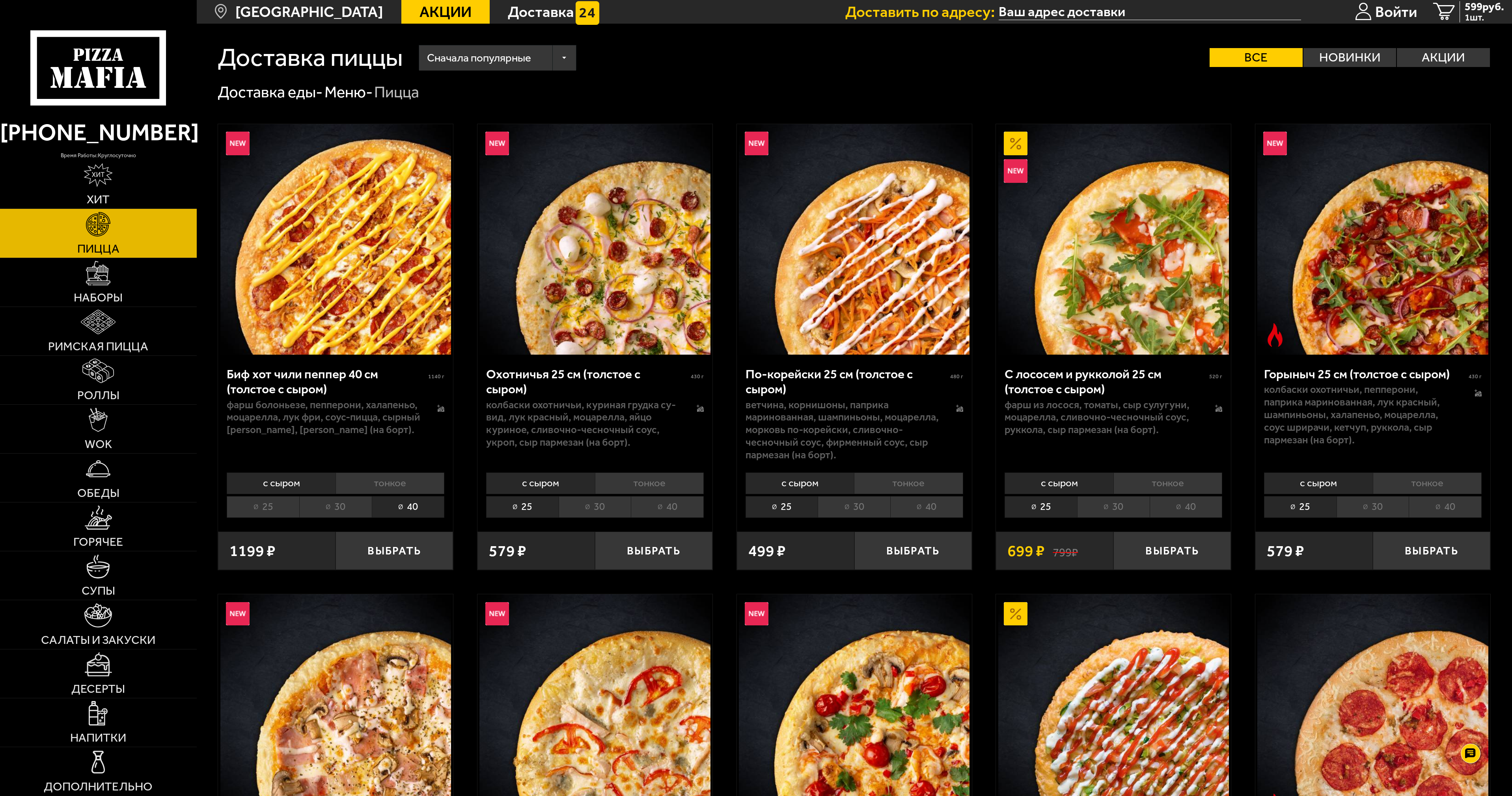
click at [417, 483] on li "тонкое" at bounding box center [390, 483] width 109 height 22
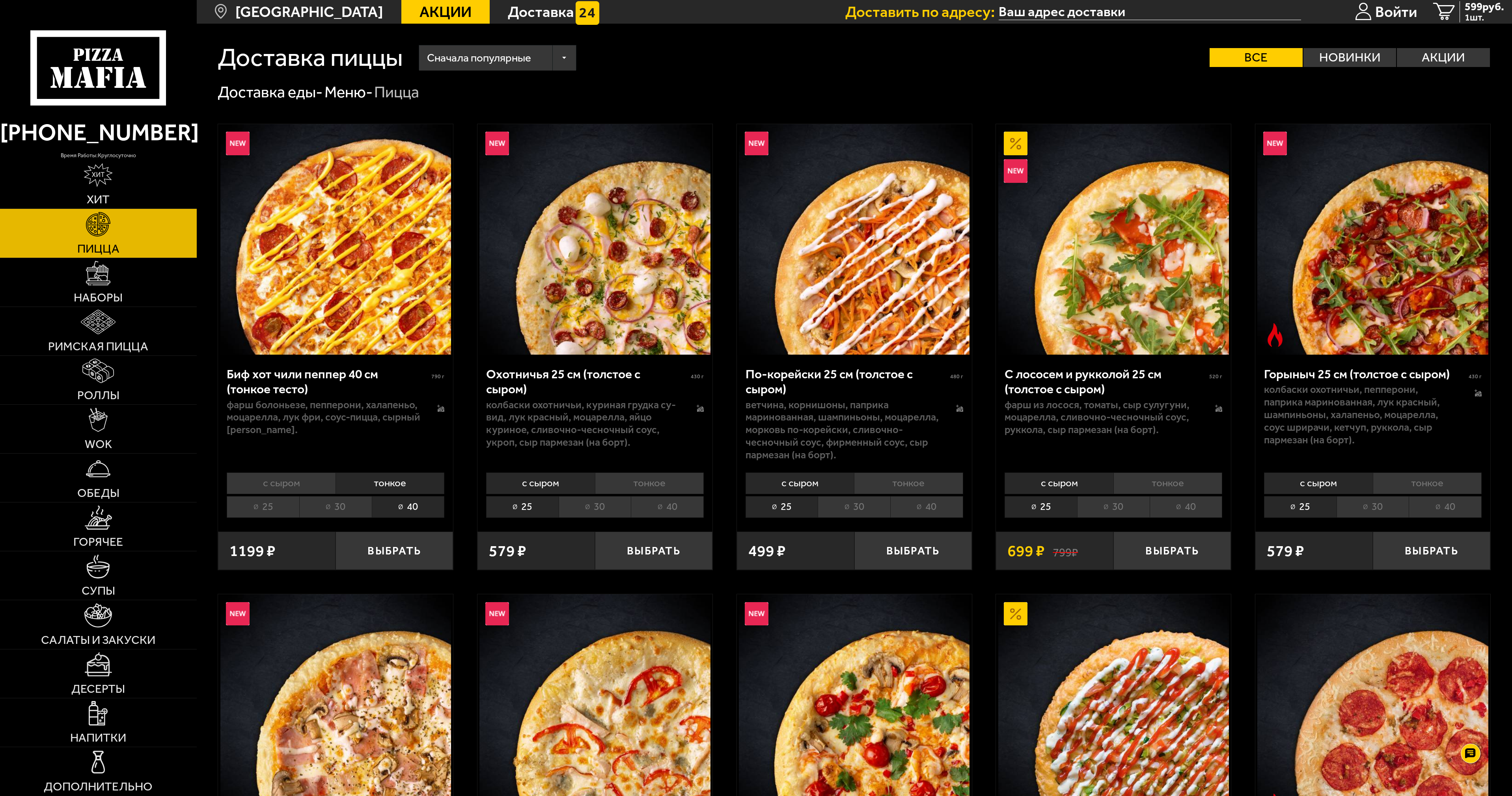
click at [304, 481] on li "с сыром" at bounding box center [281, 483] width 108 height 22
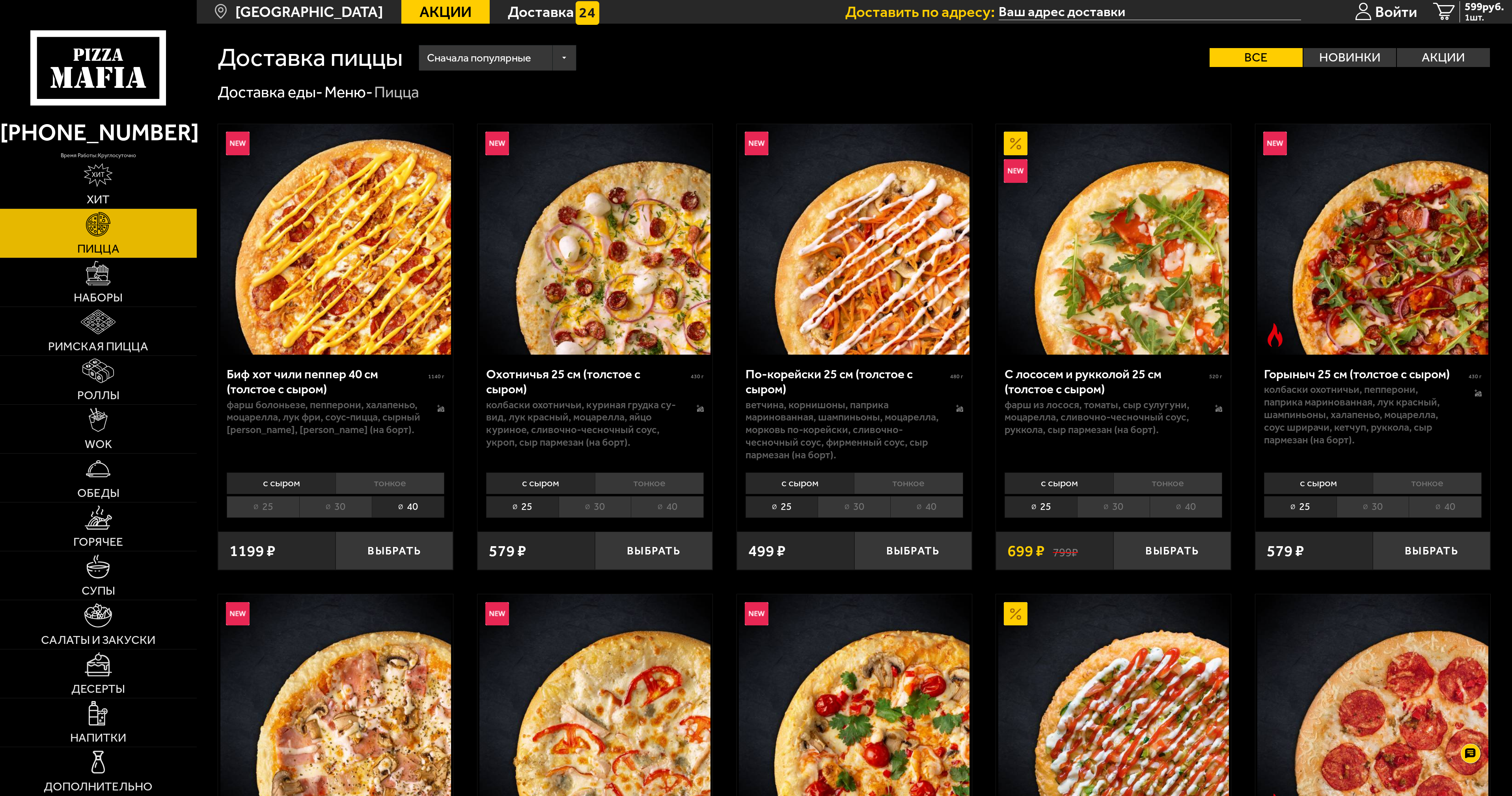
click at [389, 481] on li "тонкое" at bounding box center [390, 483] width 109 height 22
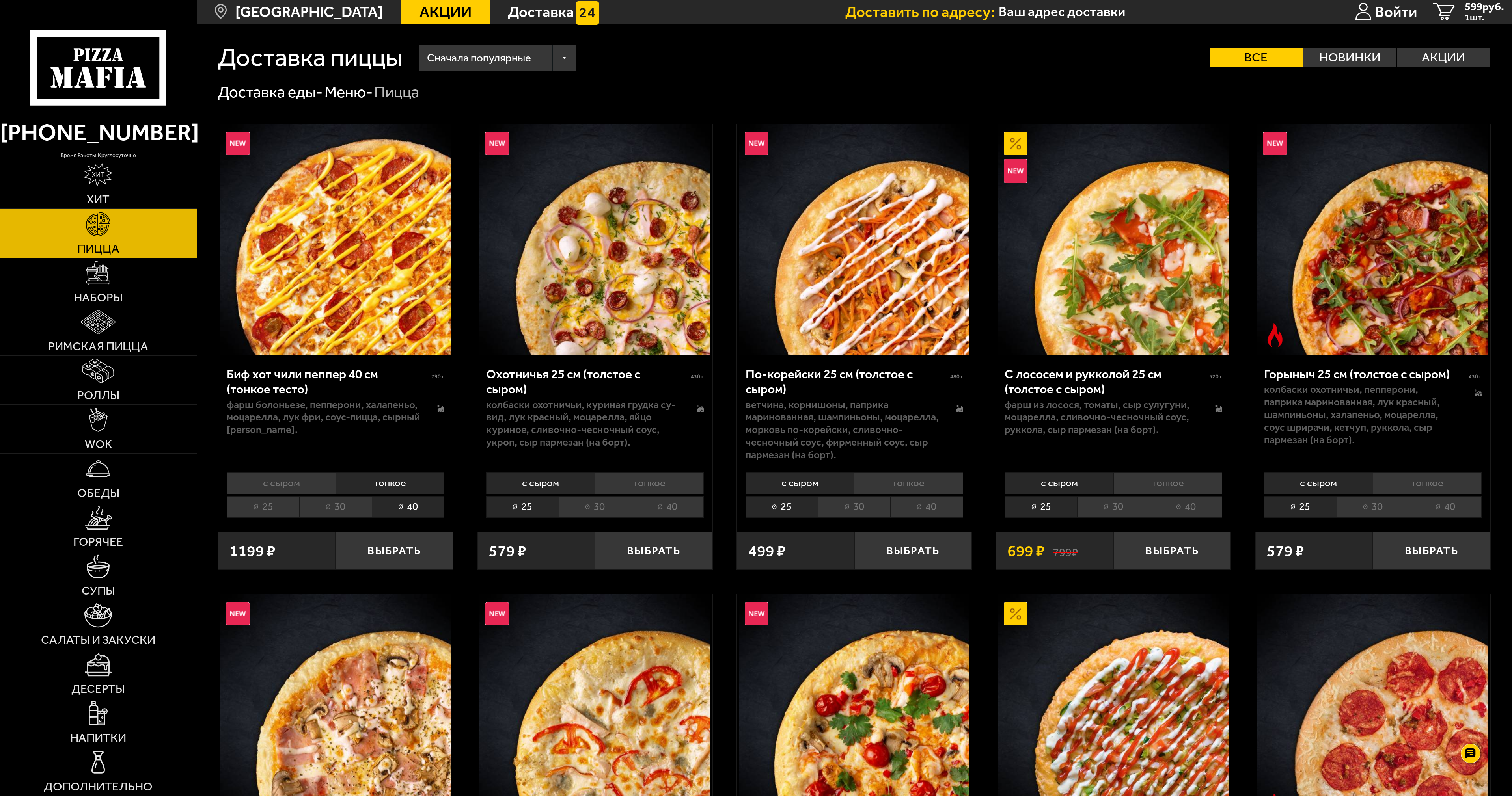
click at [1446, 515] on li "40" at bounding box center [1445, 507] width 73 height 22
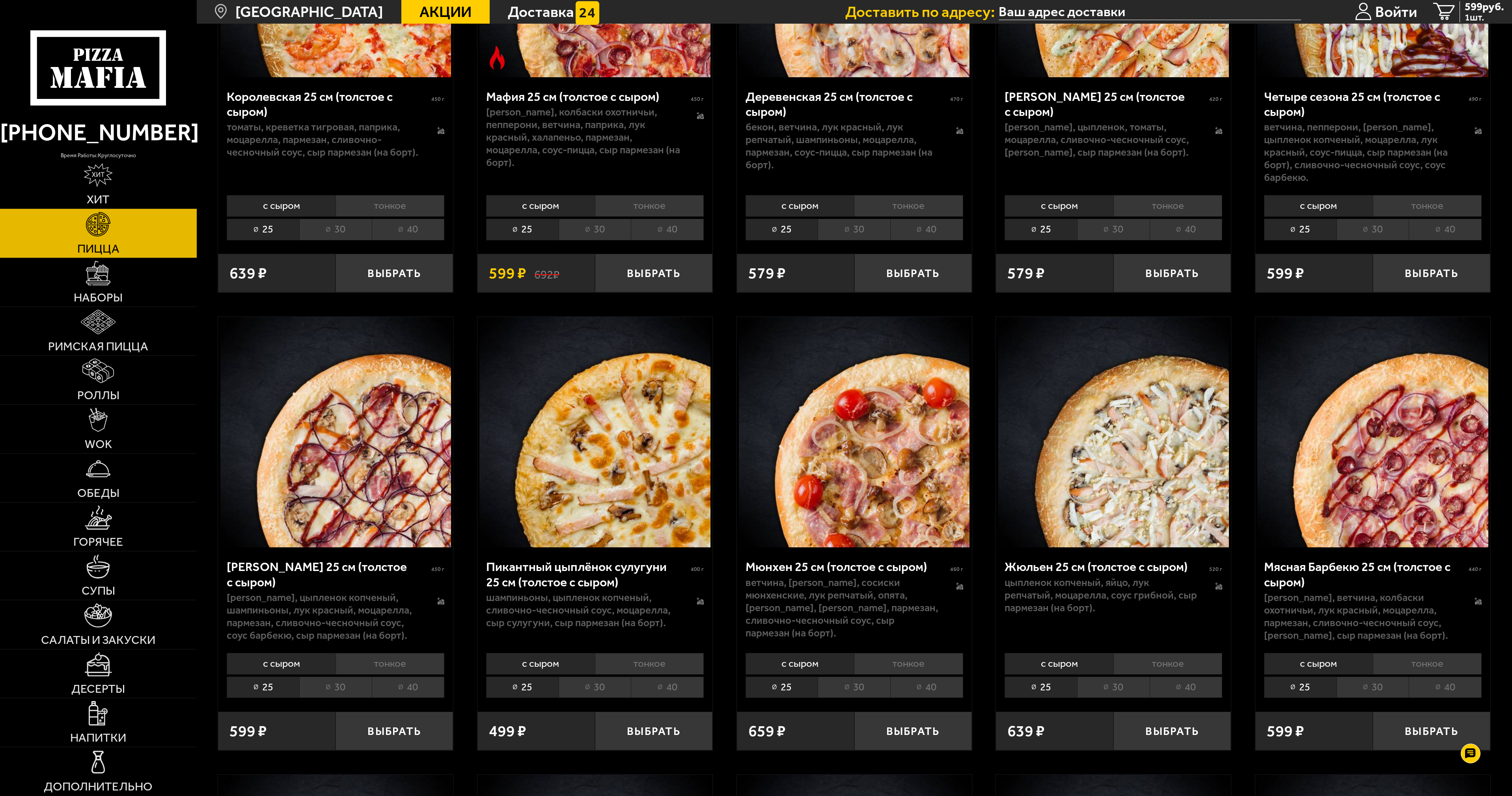
scroll to position [2286, 0]
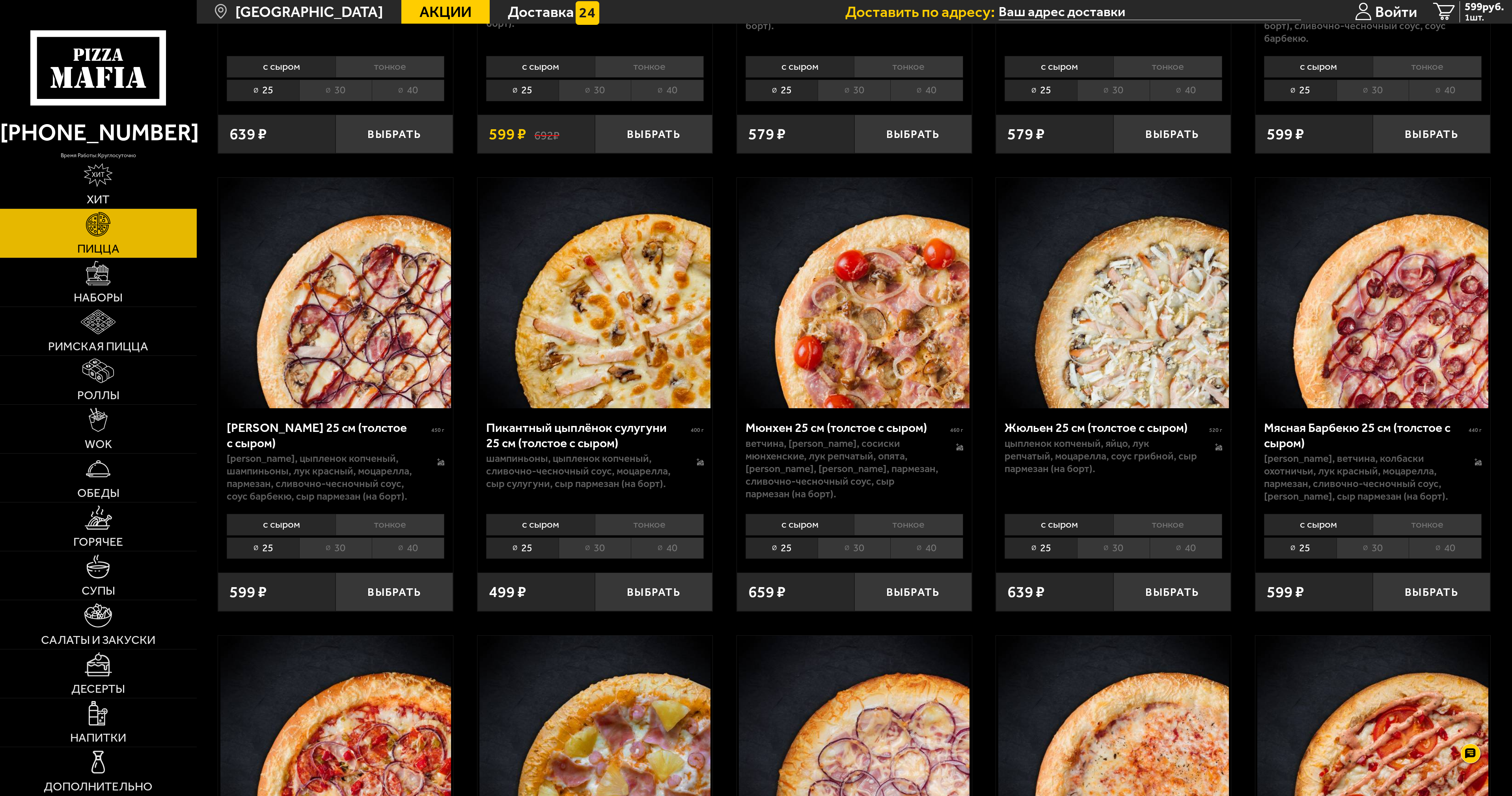
click at [850, 543] on li "30" at bounding box center [853, 548] width 72 height 22
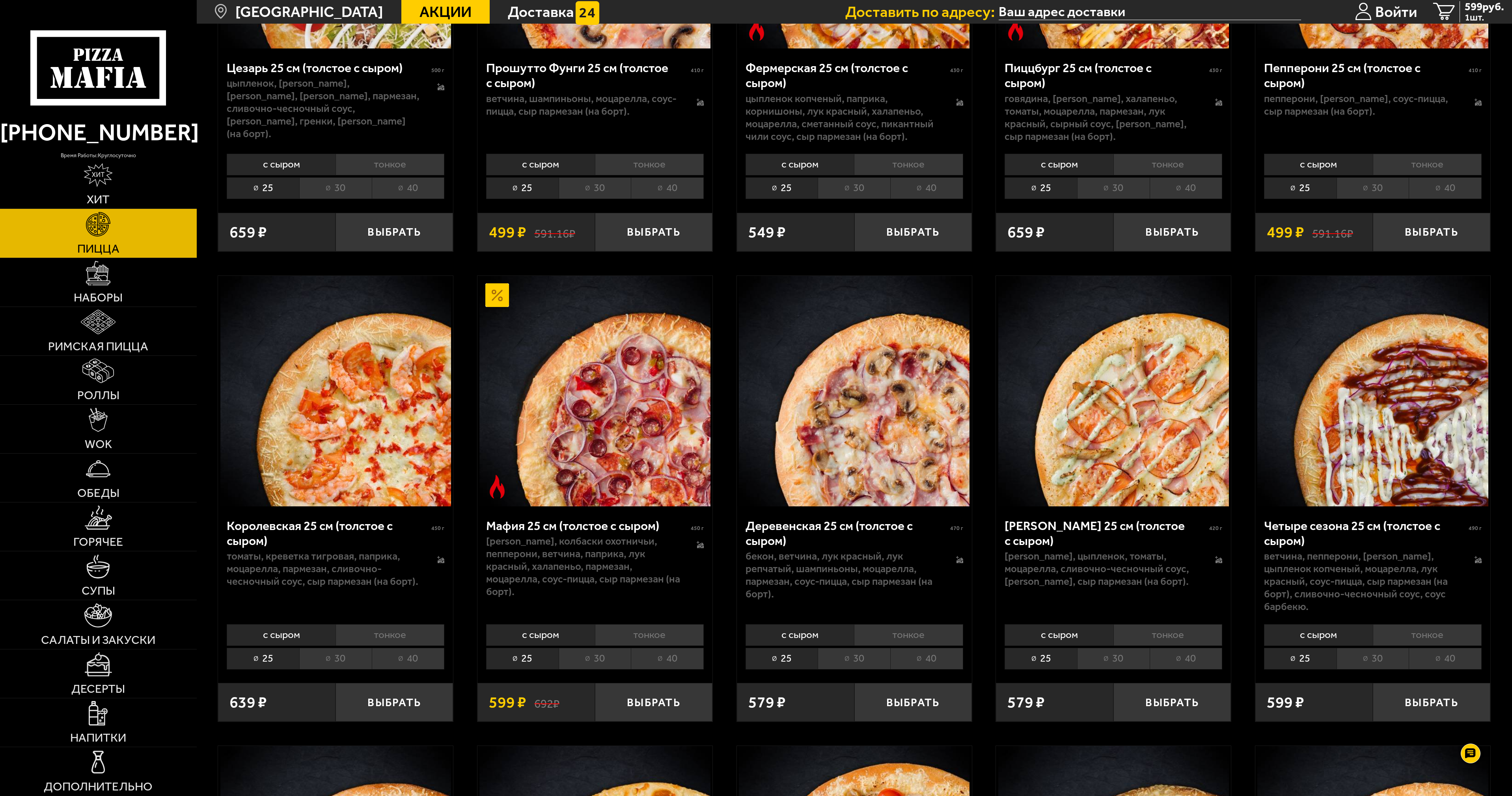
scroll to position [1695, 0]
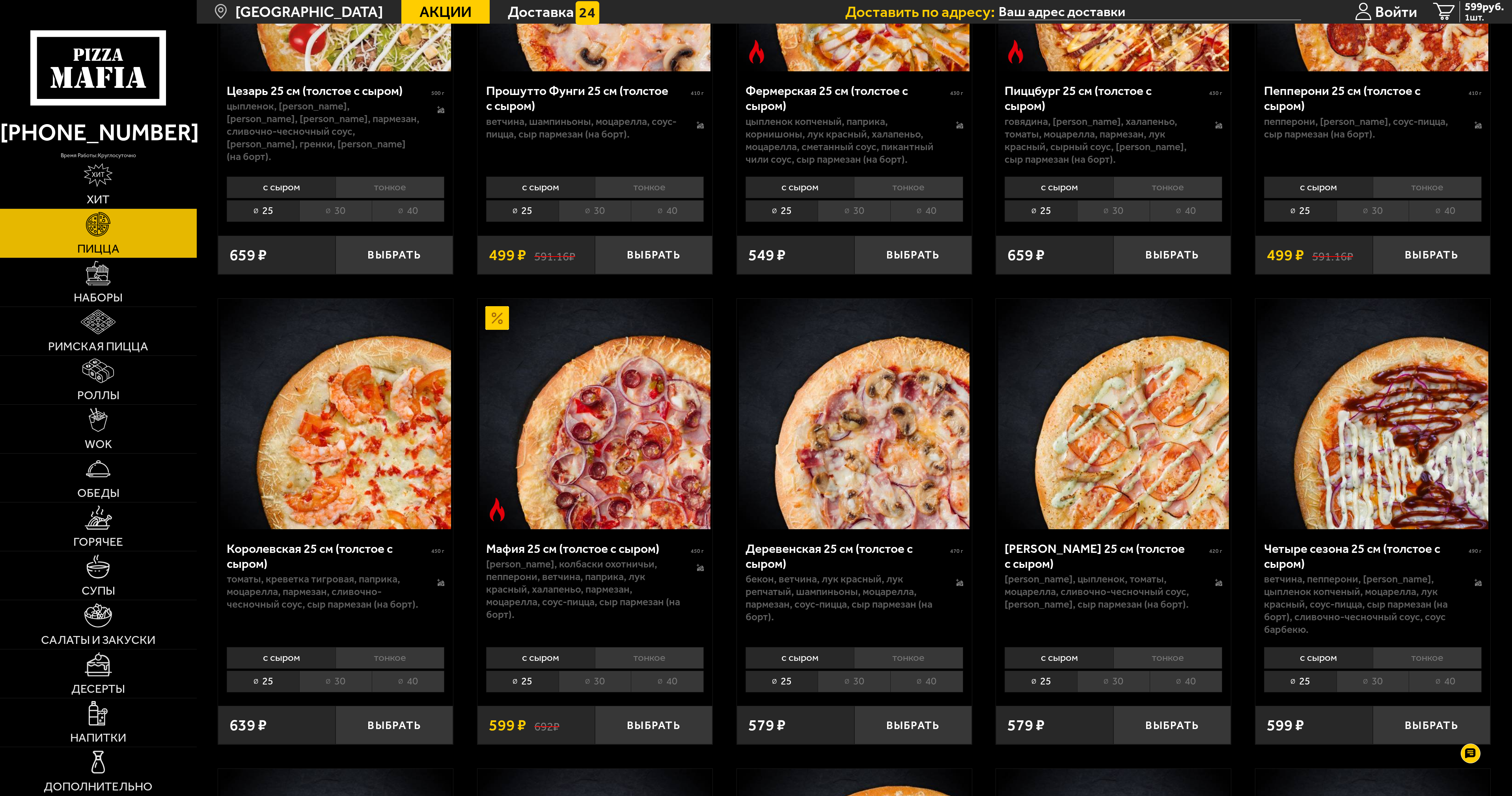
click at [677, 675] on li "40" at bounding box center [667, 681] width 73 height 22
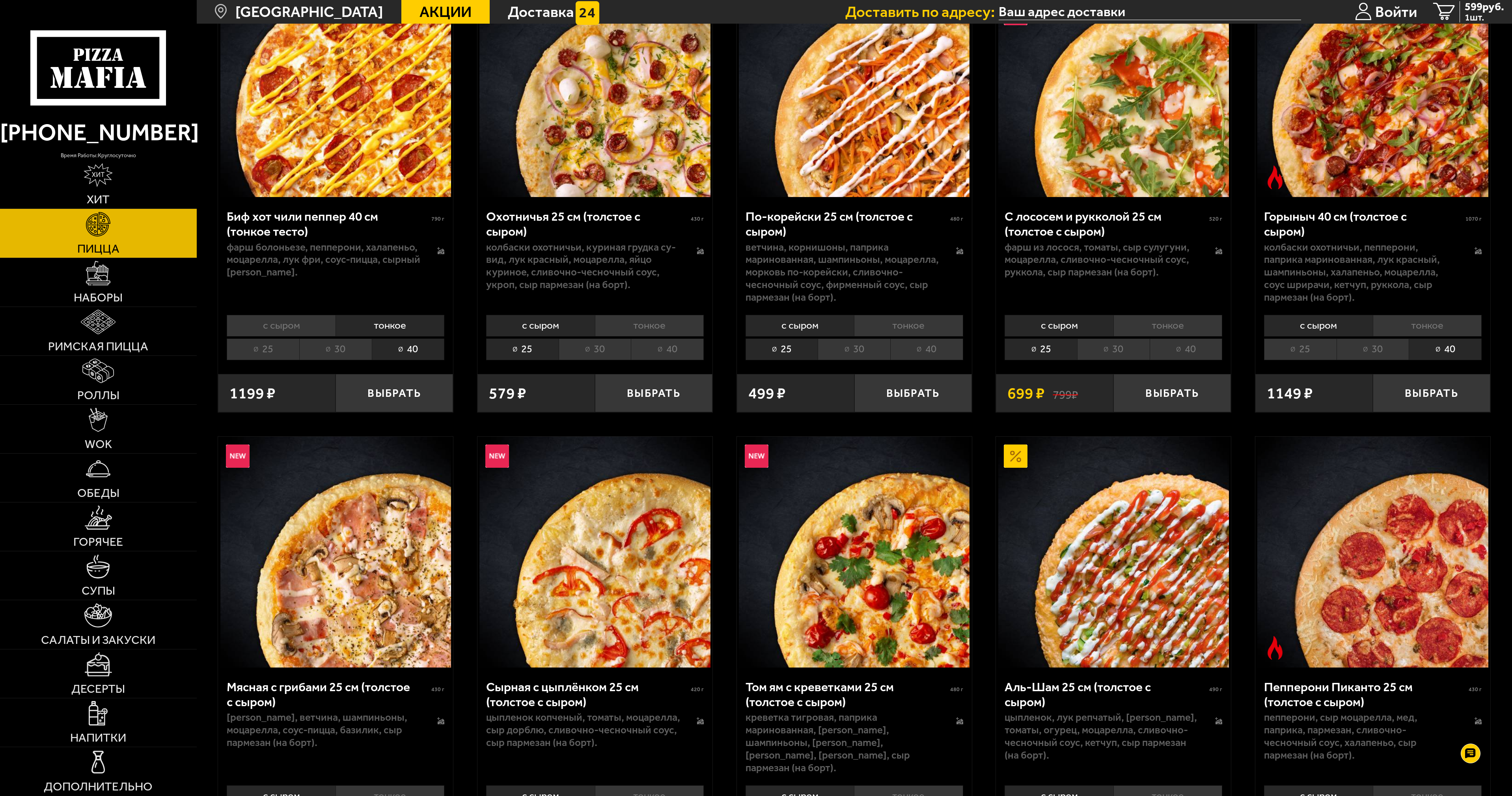
scroll to position [0, 0]
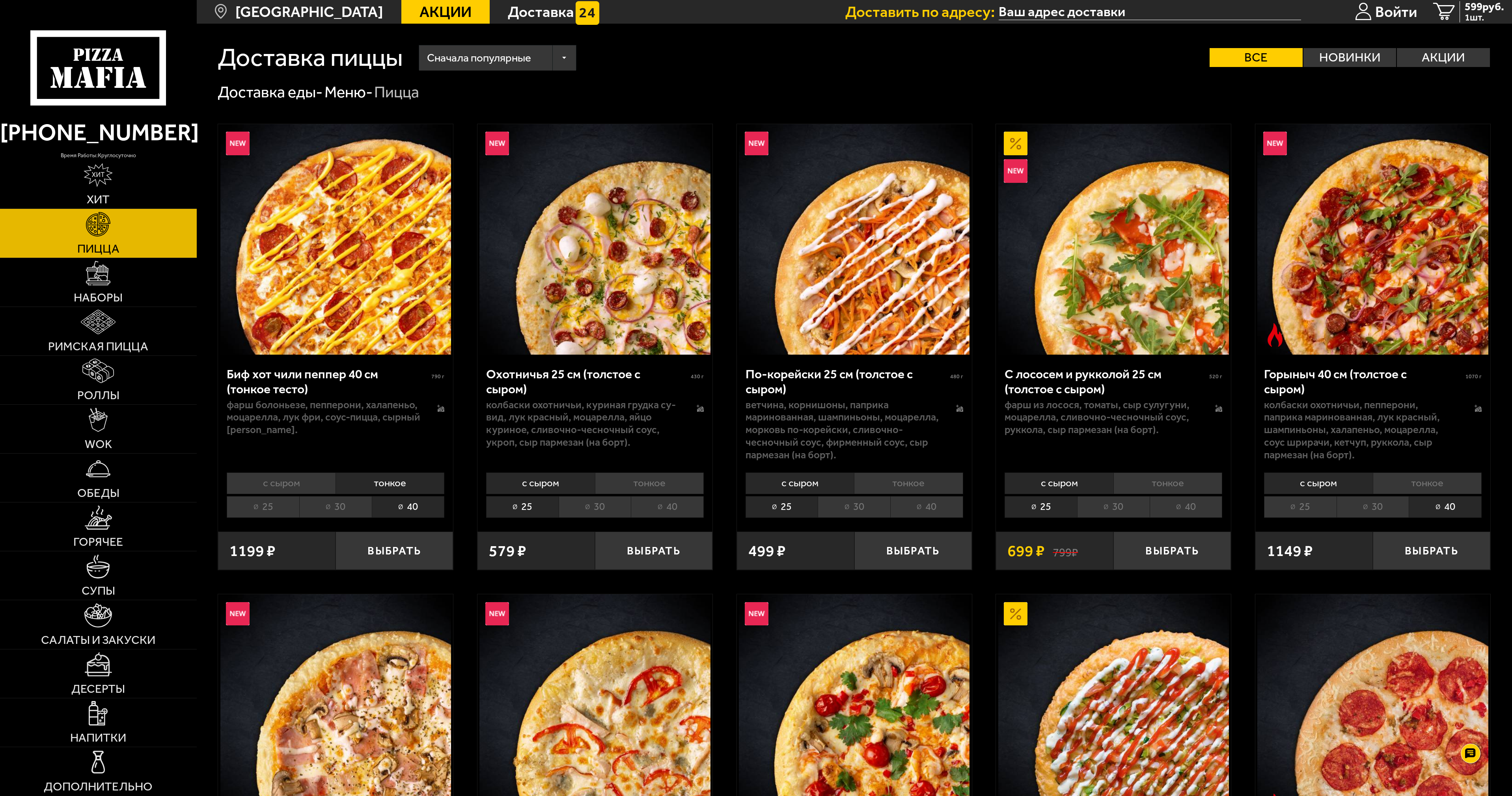
click at [1386, 513] on li "30" at bounding box center [1372, 507] width 72 height 22
click at [1430, 509] on li "40" at bounding box center [1445, 507] width 73 height 22
click at [1438, 554] on button "Выбрать" at bounding box center [1431, 551] width 118 height 39
click at [96, 291] on span "Наборы" at bounding box center [98, 297] width 49 height 12
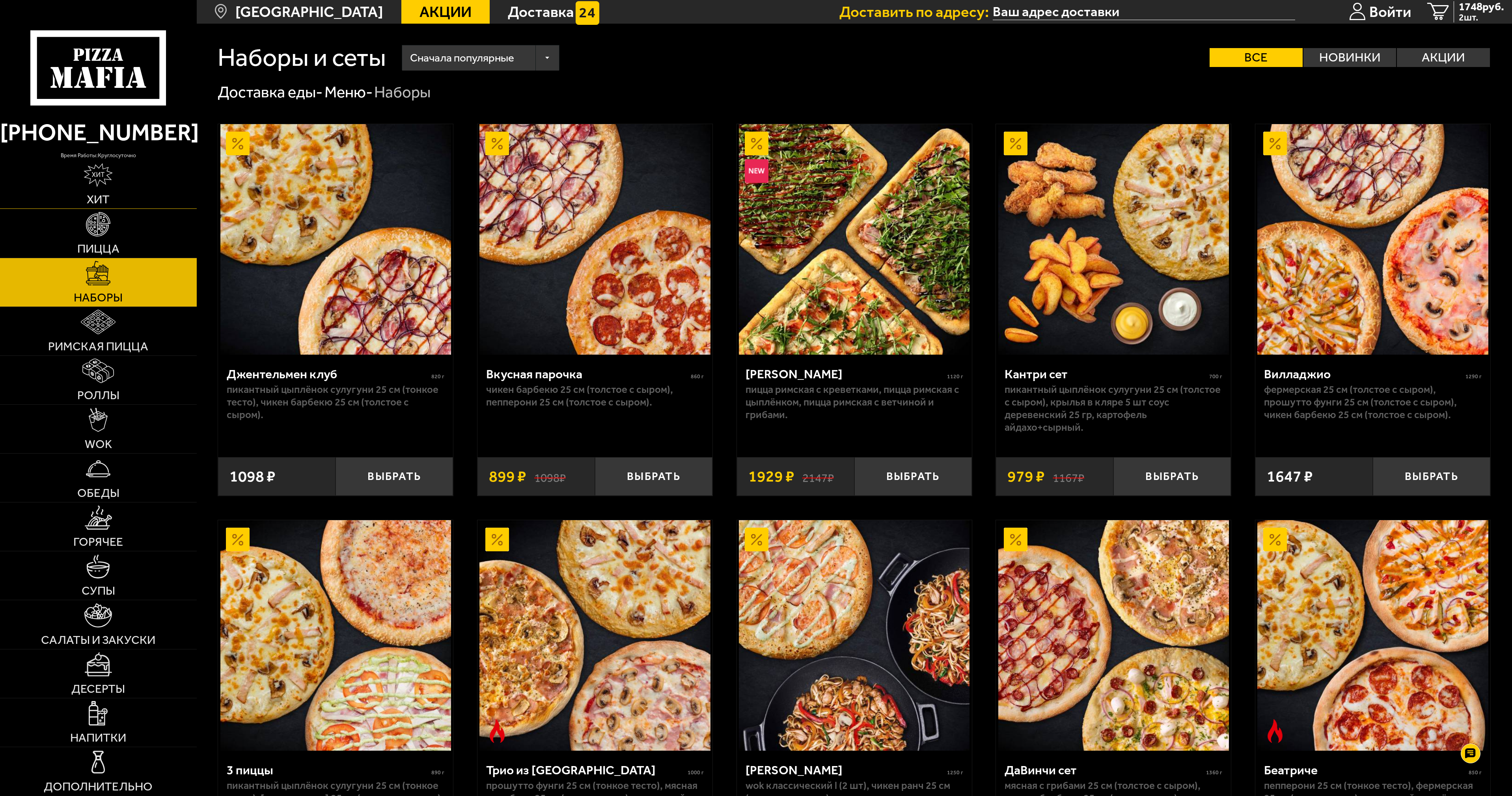
click at [101, 180] on img at bounding box center [98, 176] width 29 height 25
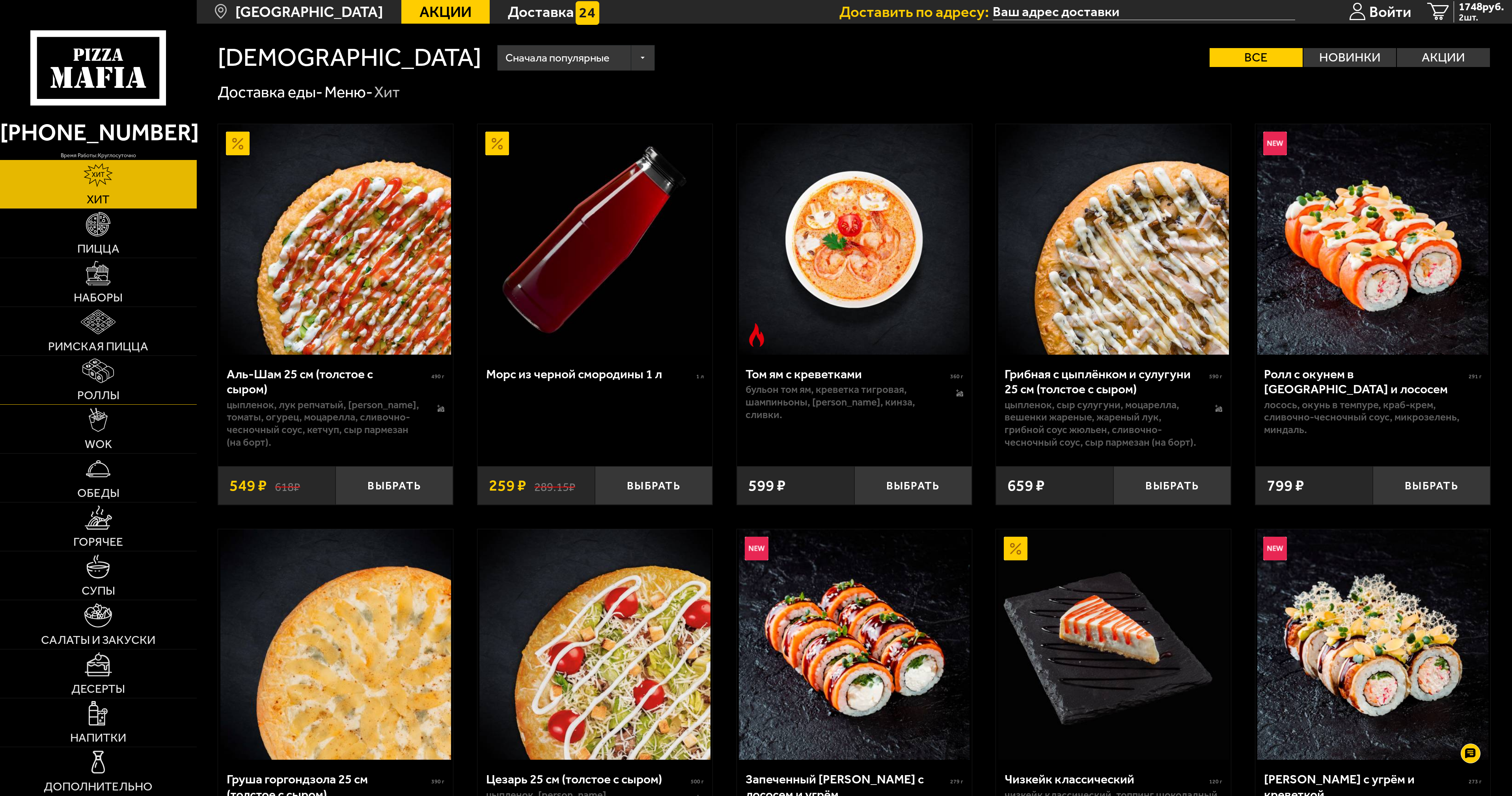
click at [93, 371] on img at bounding box center [98, 371] width 32 height 25
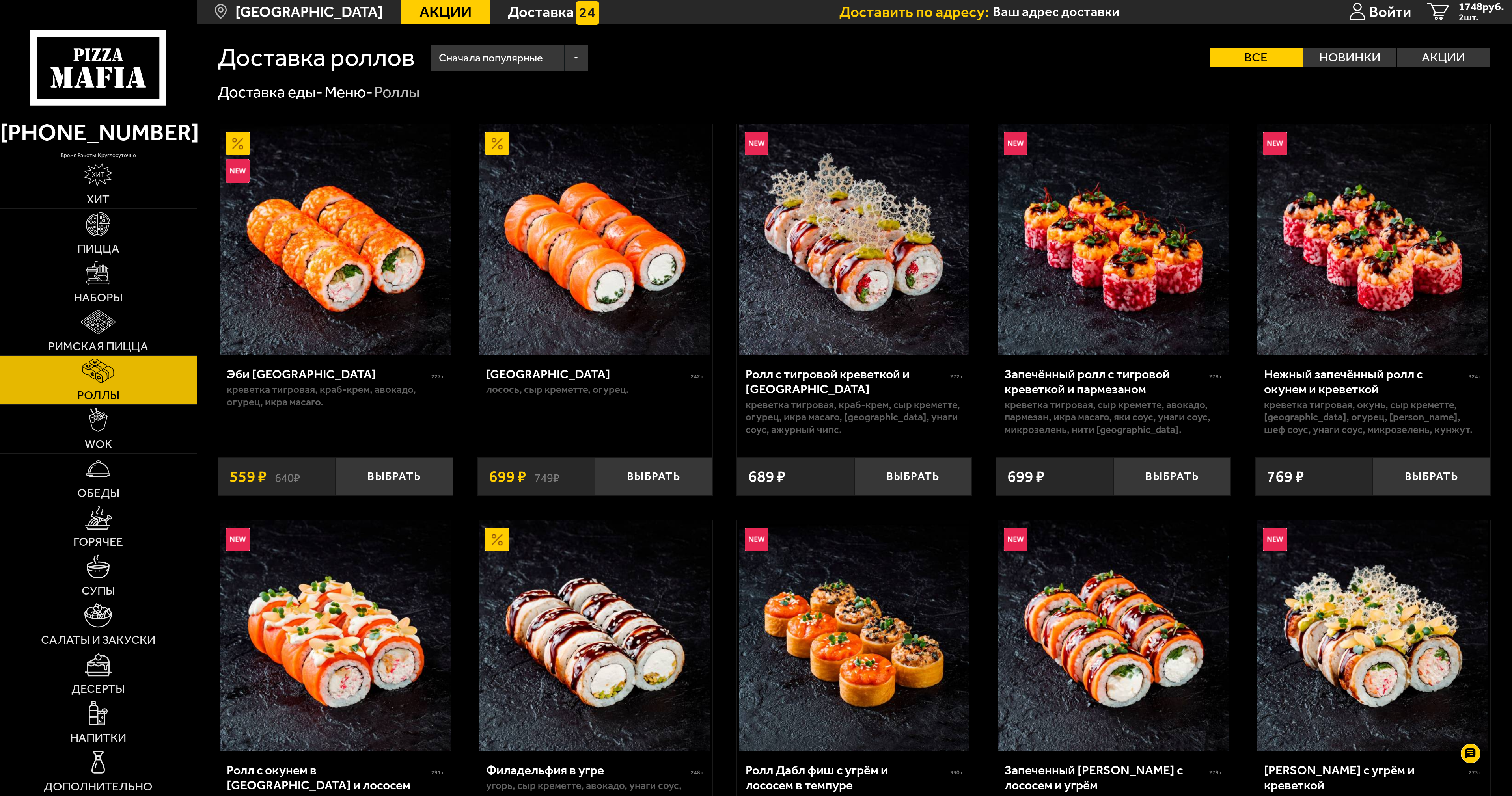
click at [94, 488] on span "Обеды" at bounding box center [98, 493] width 42 height 12
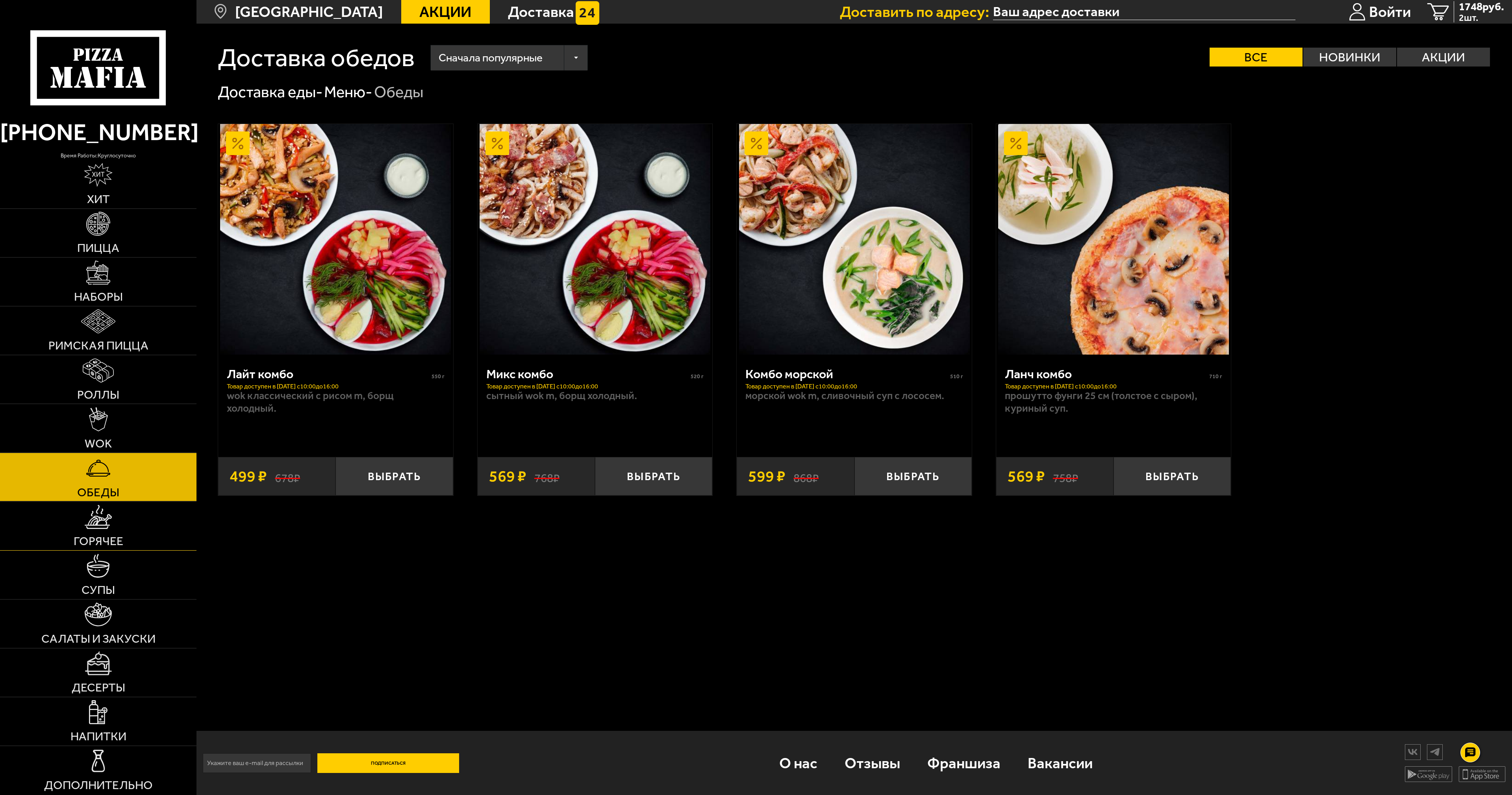
click at [104, 539] on span "Горячее" at bounding box center [98, 541] width 50 height 12
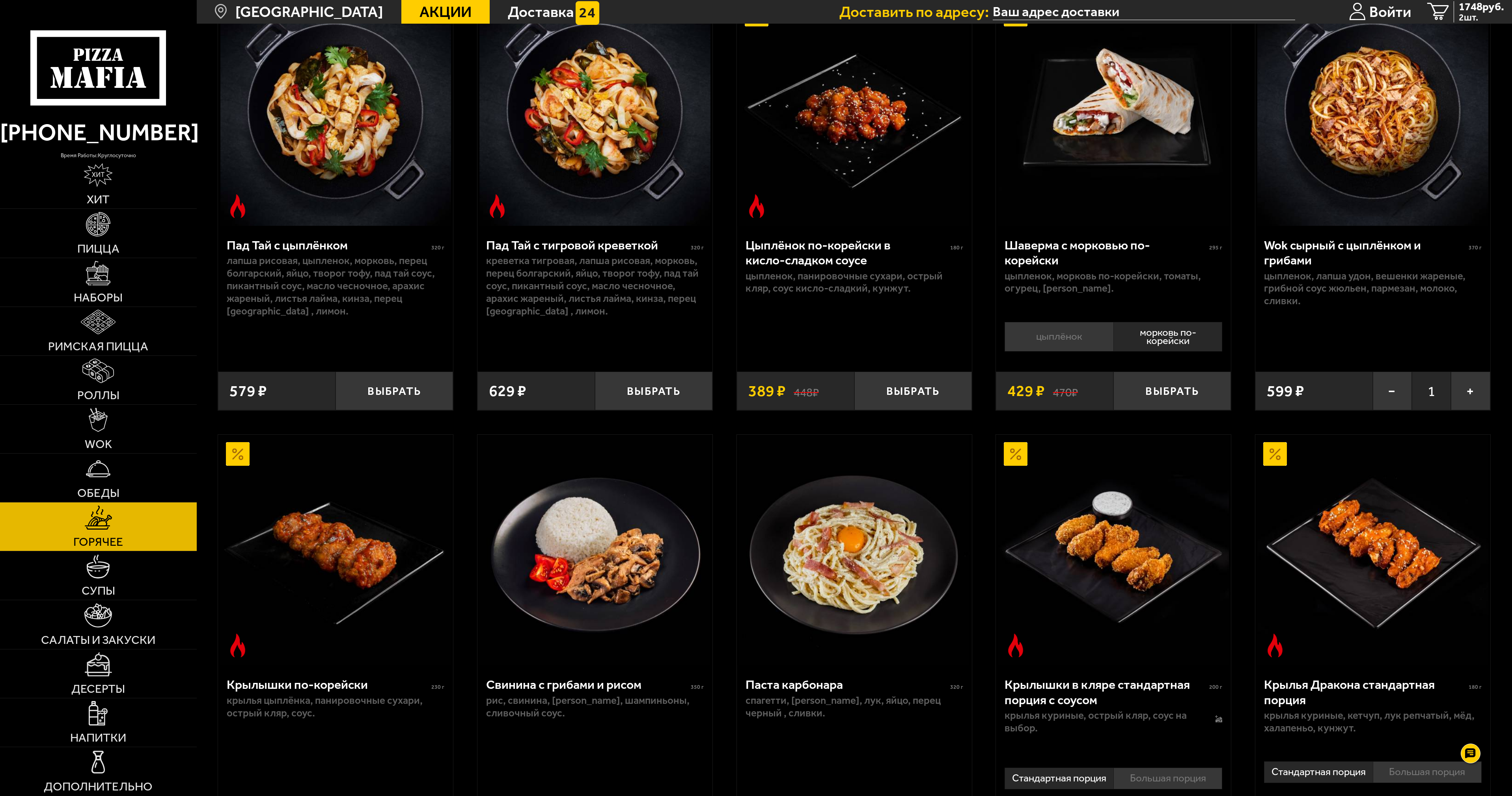
scroll to position [157, 0]
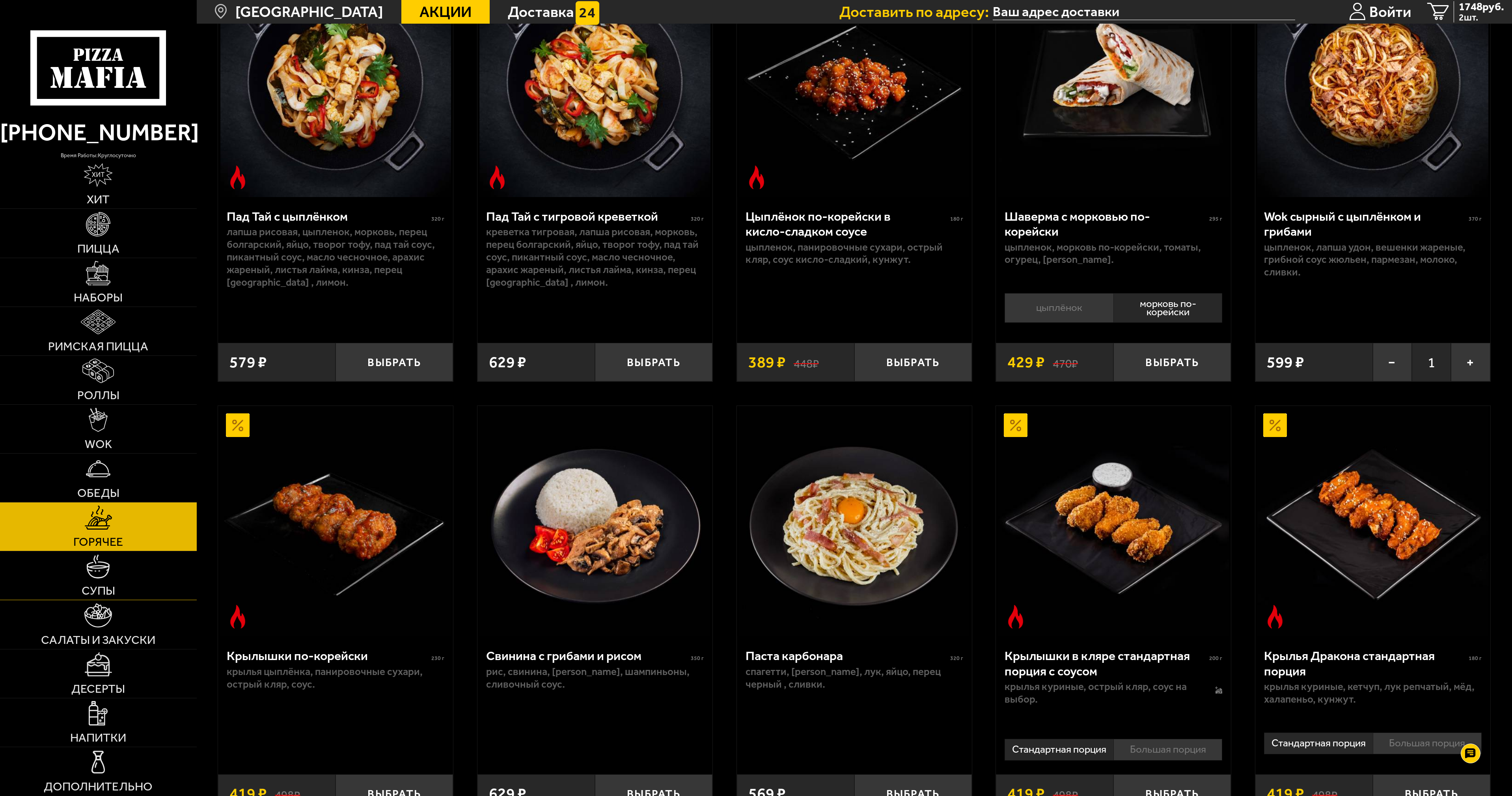
click at [103, 588] on span "Супы" at bounding box center [98, 591] width 33 height 12
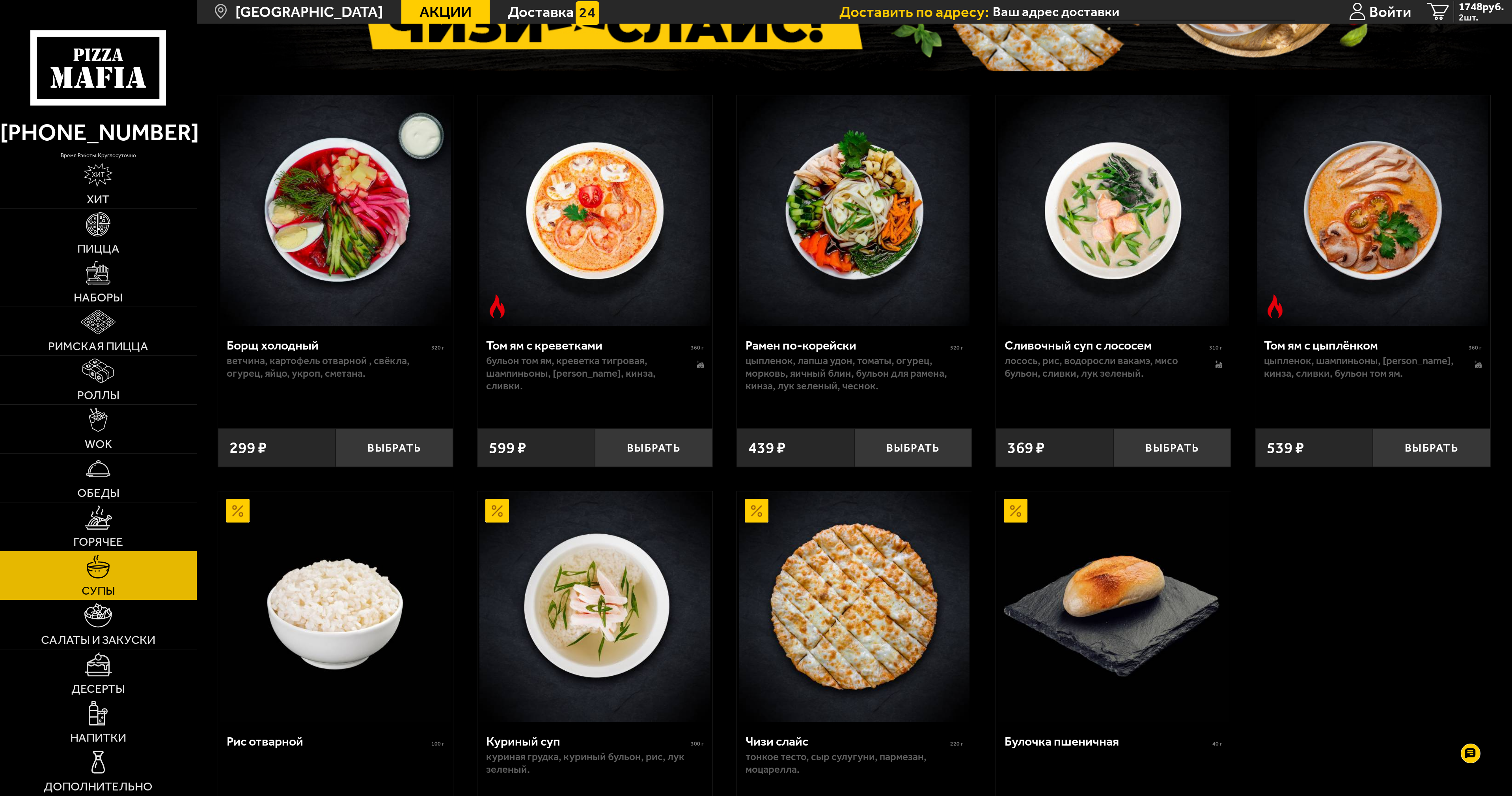
scroll to position [236, 0]
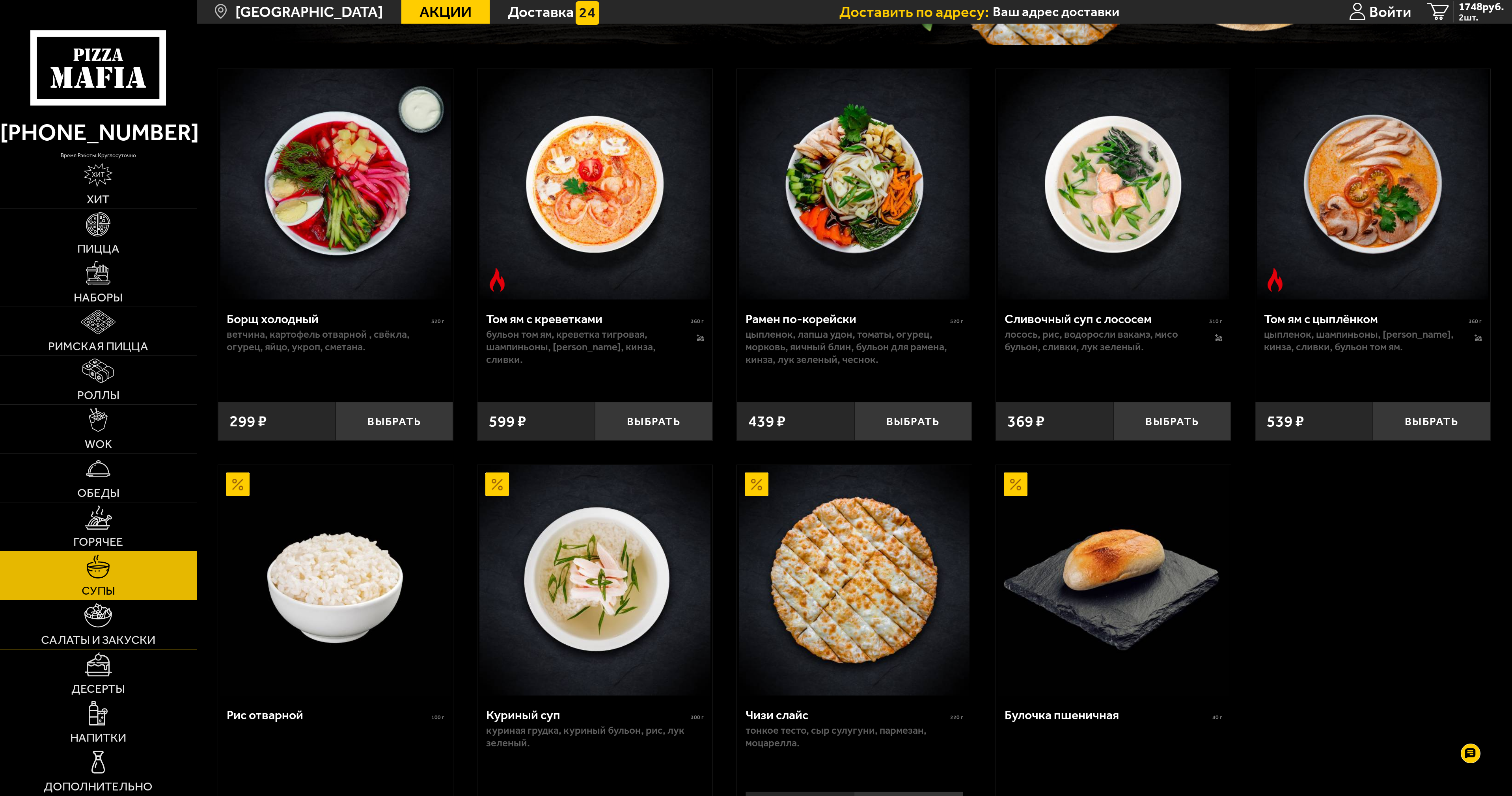
click at [121, 635] on span "Салаты и закуски" at bounding box center [98, 640] width 115 height 12
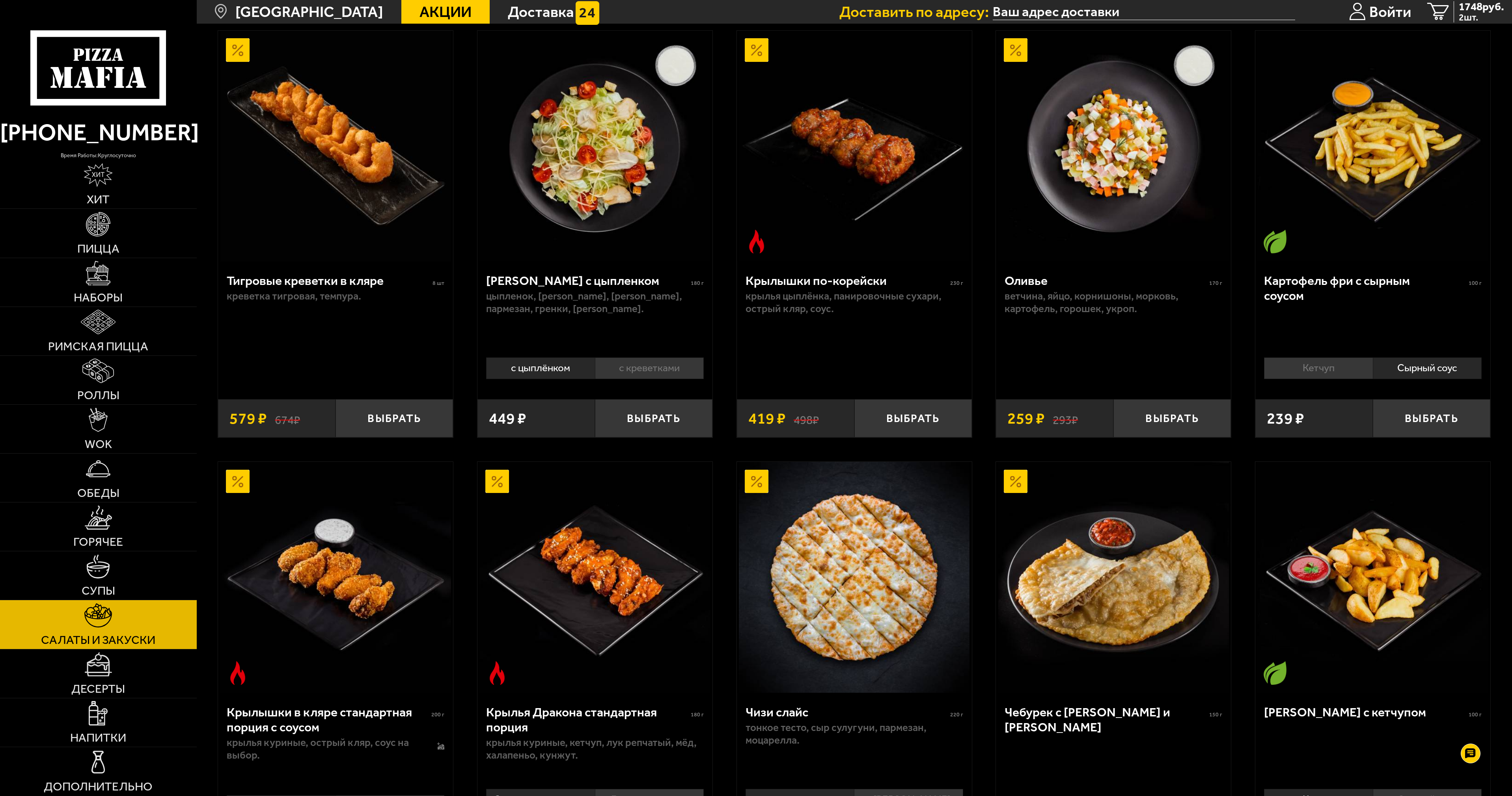
scroll to position [157, 0]
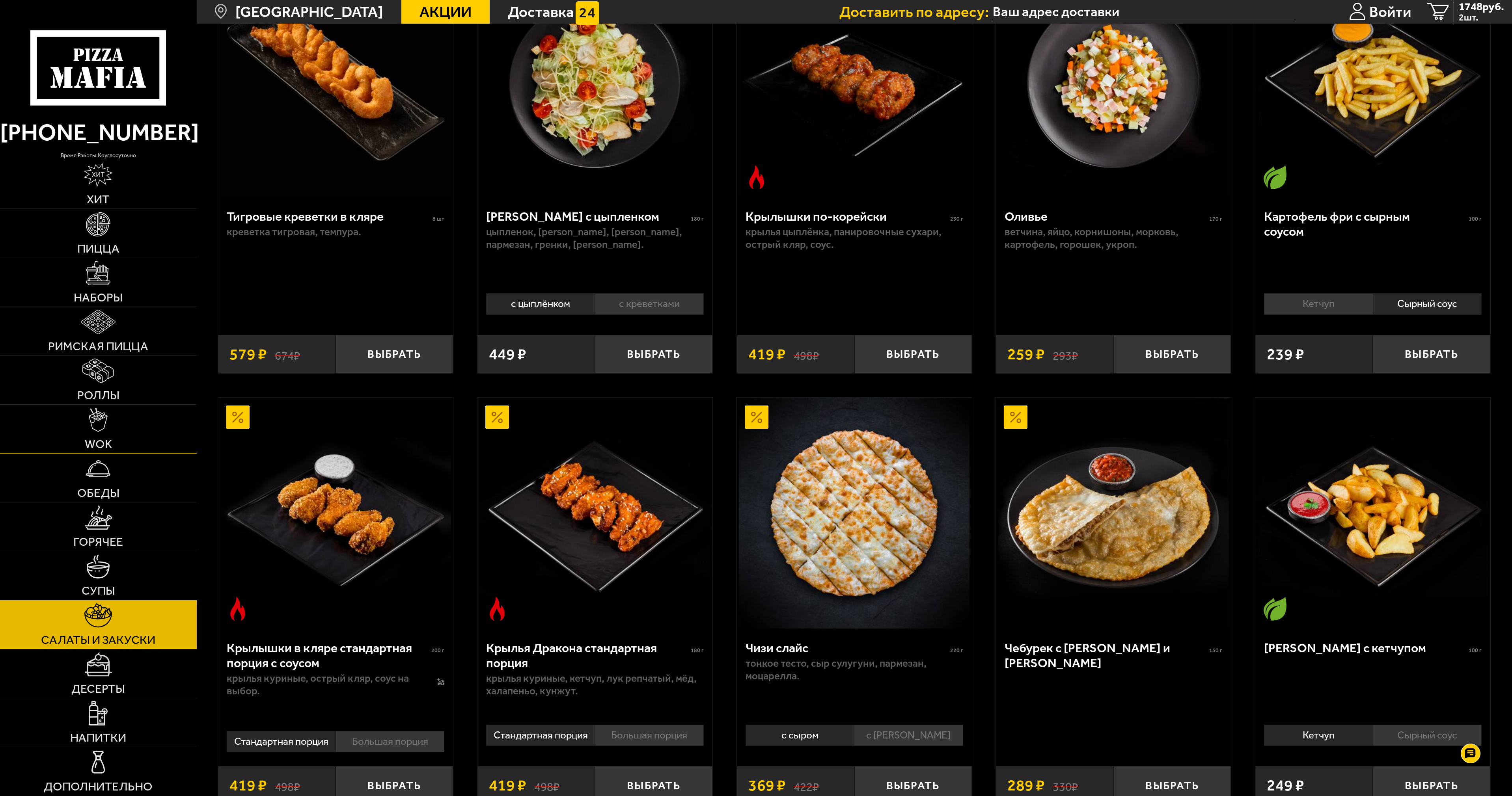
click at [110, 441] on span "WOK" at bounding box center [98, 444] width 27 height 12
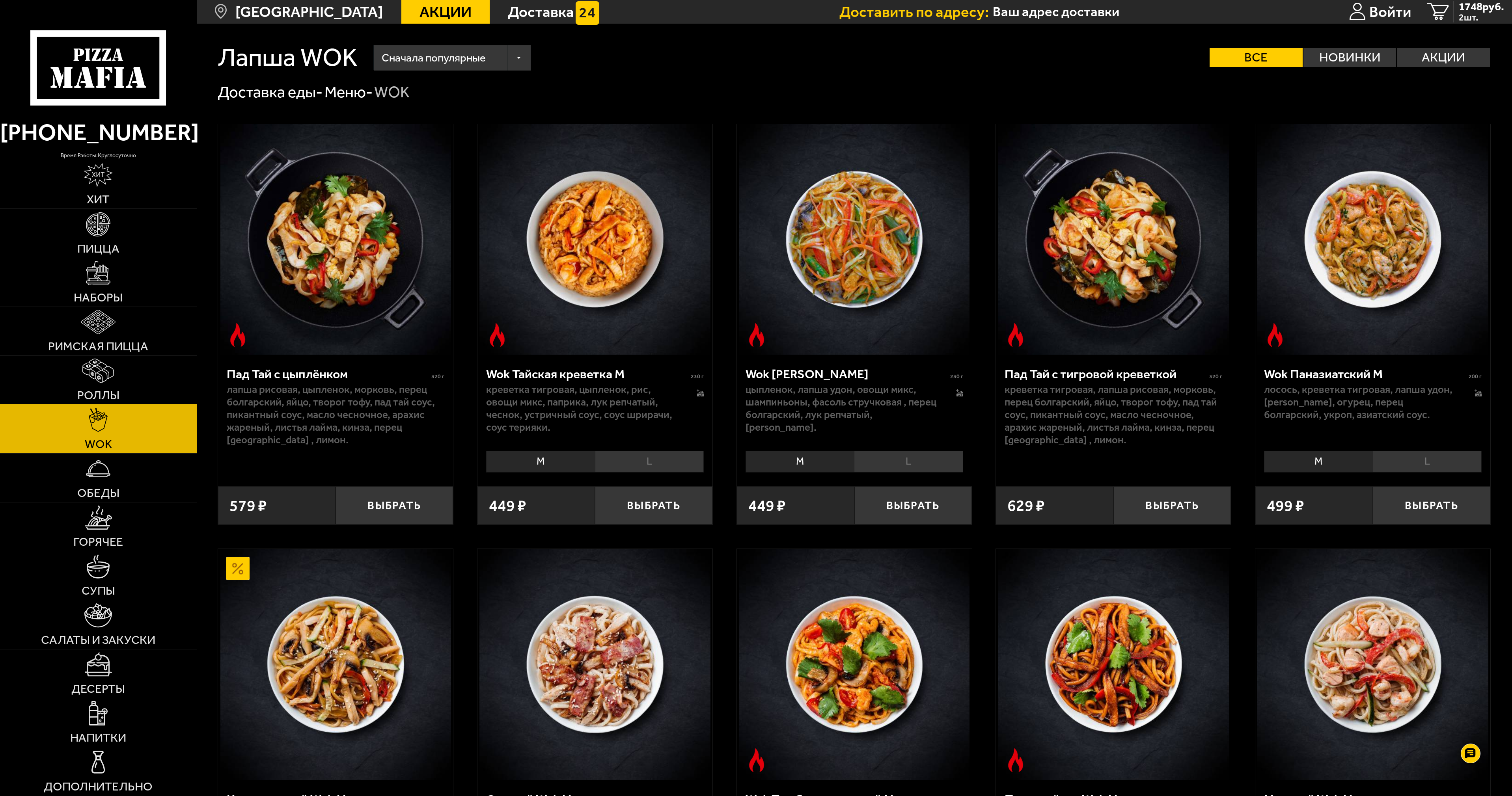
click at [108, 381] on img at bounding box center [98, 371] width 32 height 25
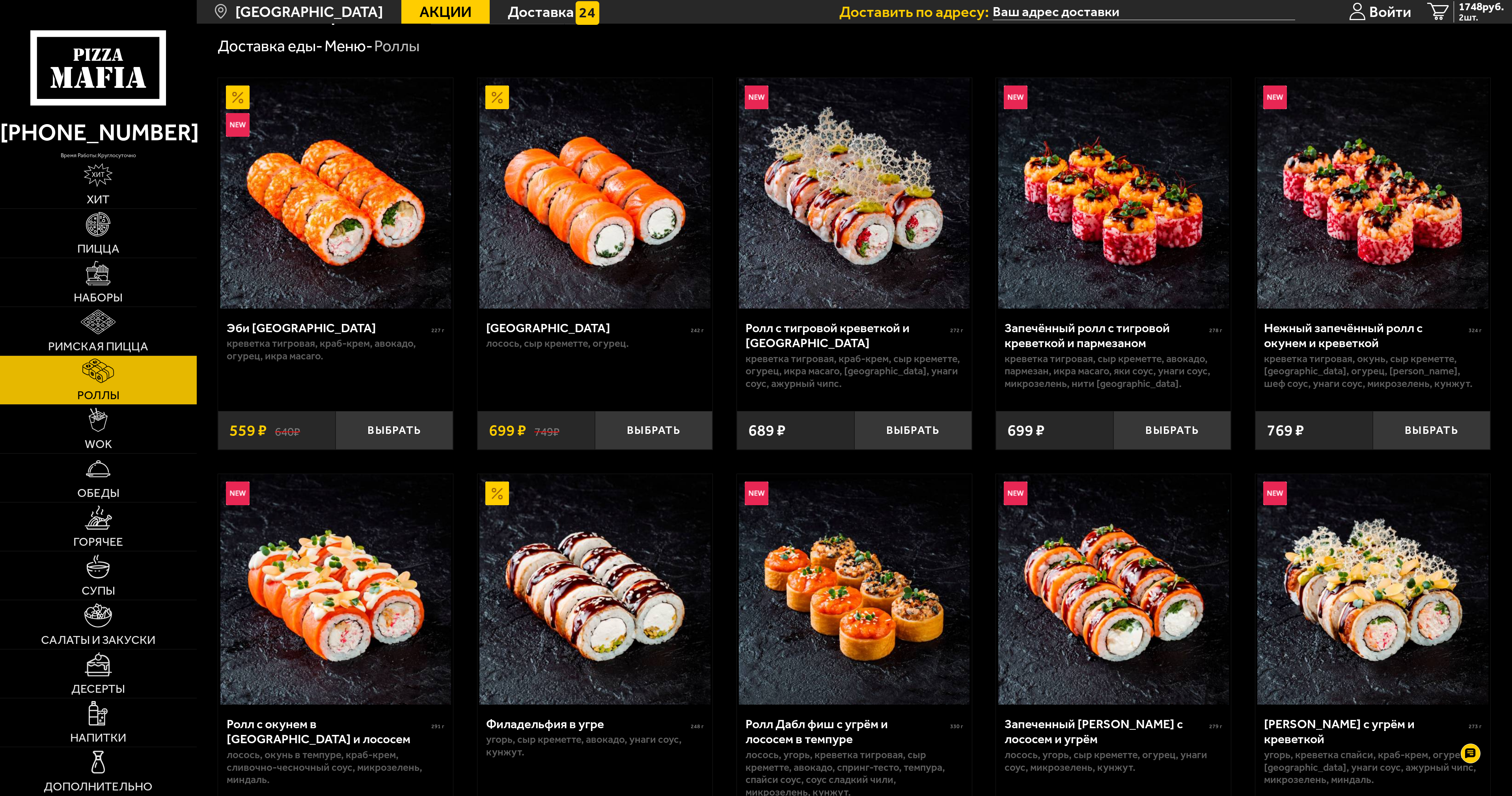
scroll to position [39, 0]
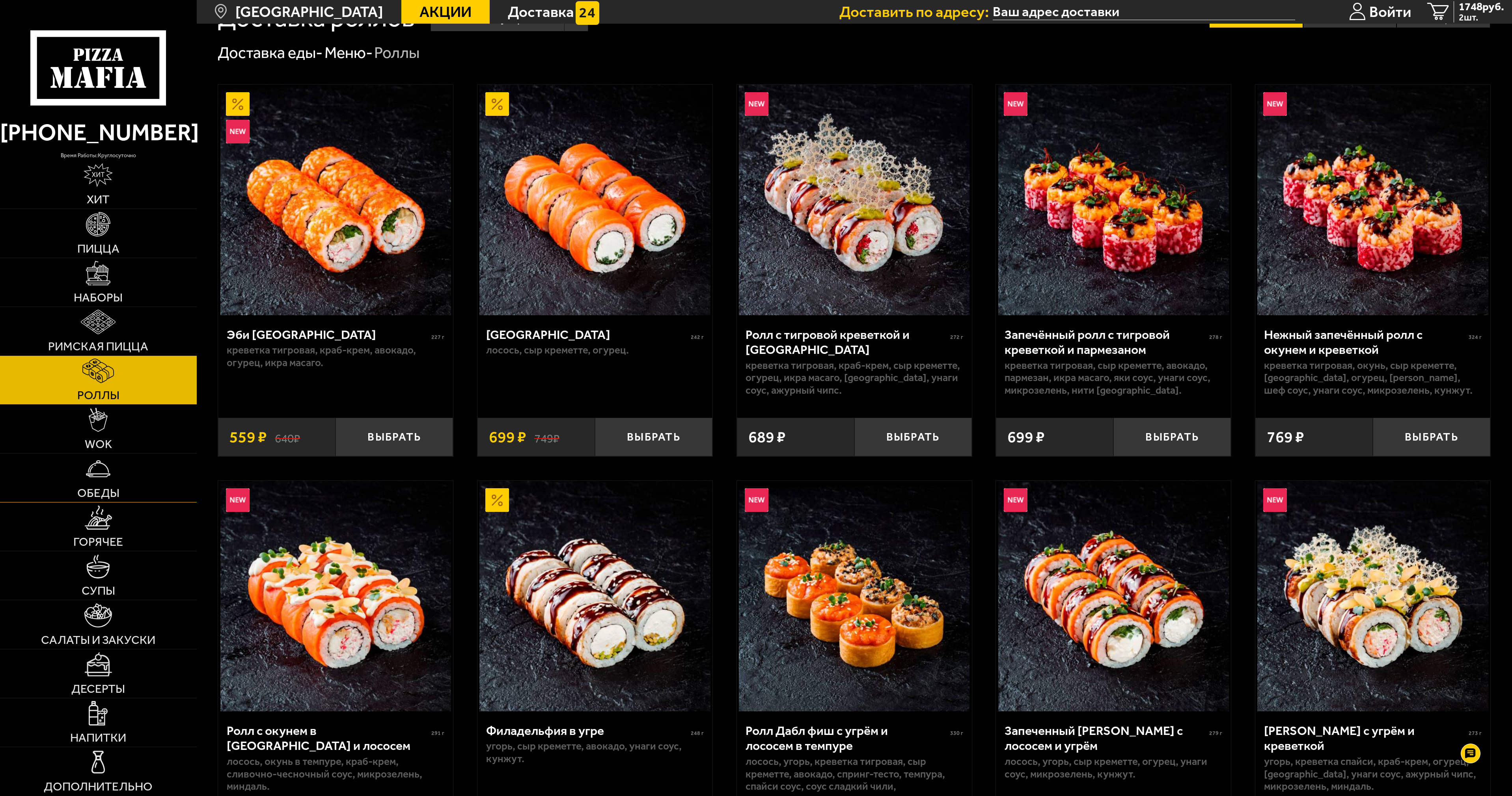
click at [86, 477] on link "Обеды" at bounding box center [98, 478] width 197 height 49
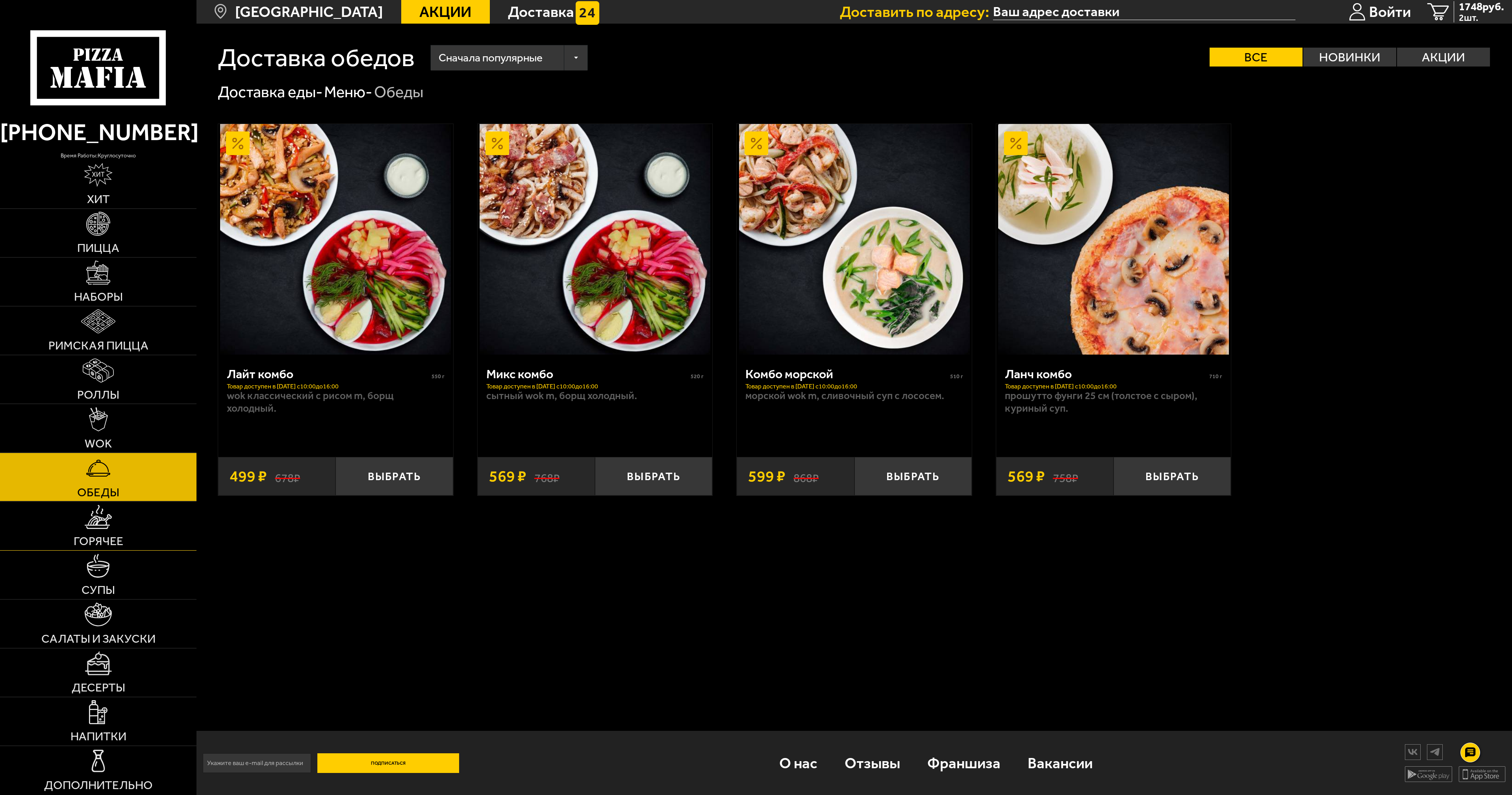
click at [99, 527] on img at bounding box center [98, 517] width 27 height 24
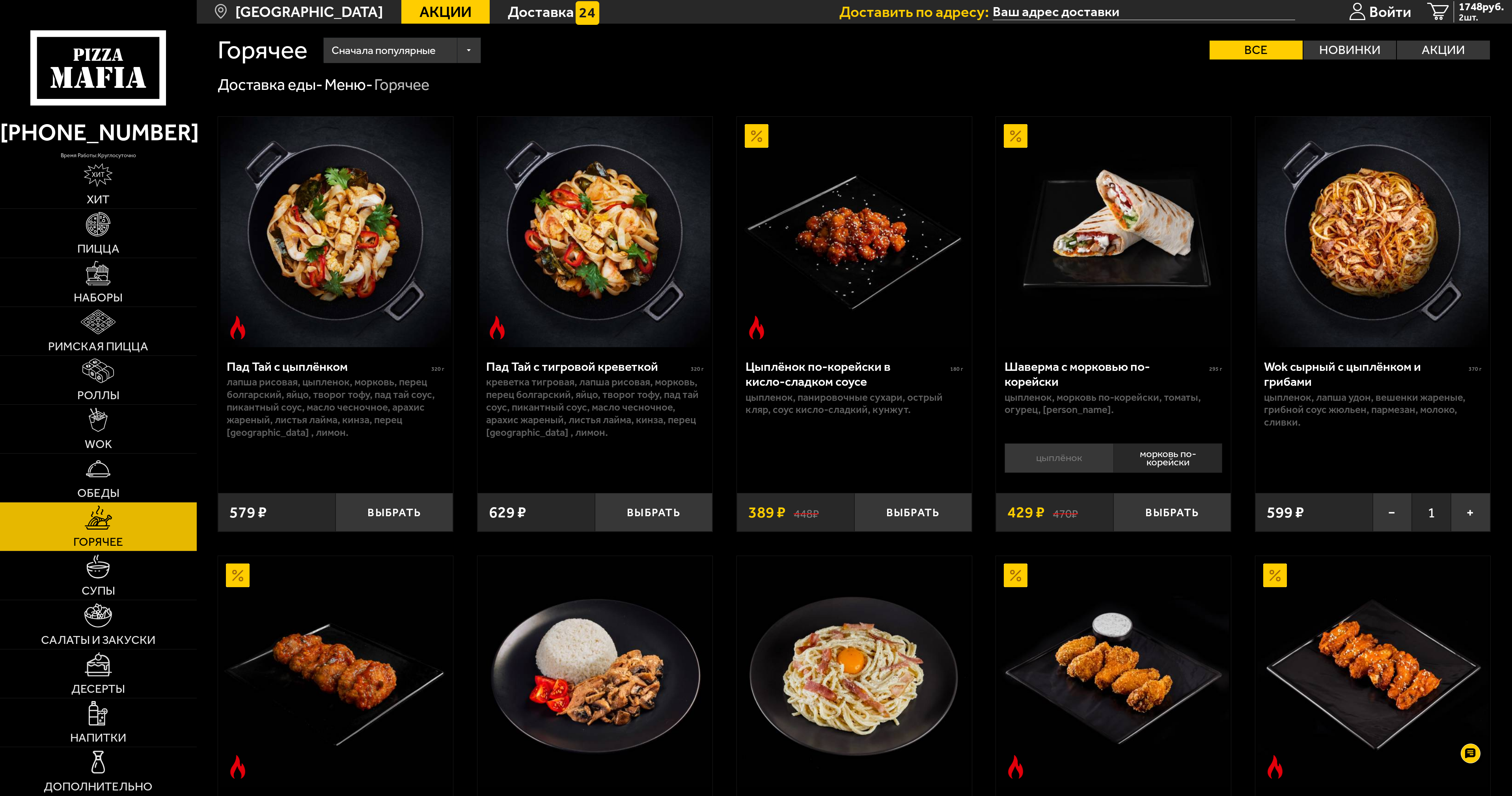
scroll to position [79, 0]
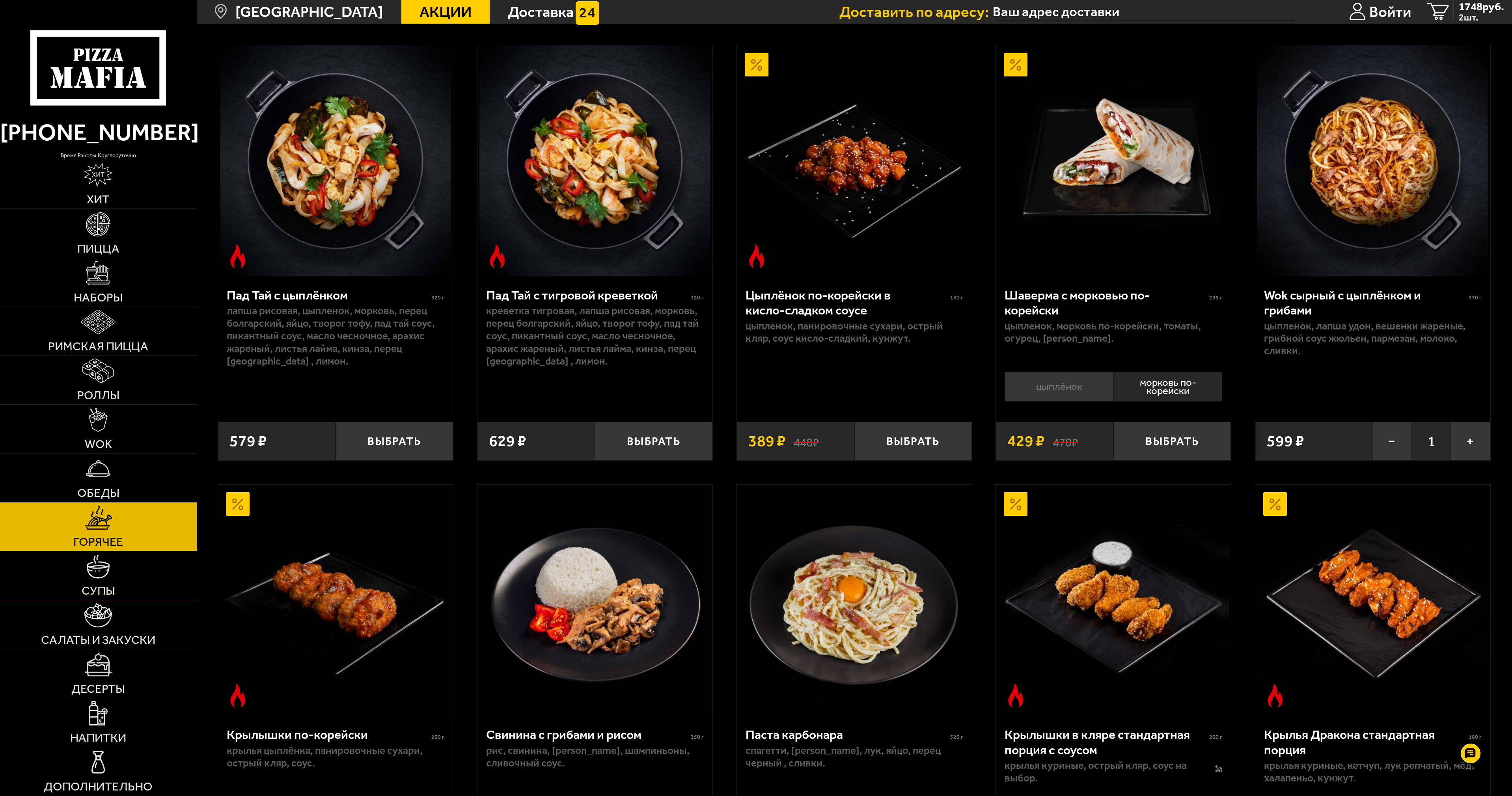
click at [88, 587] on span "Супы" at bounding box center [98, 591] width 33 height 12
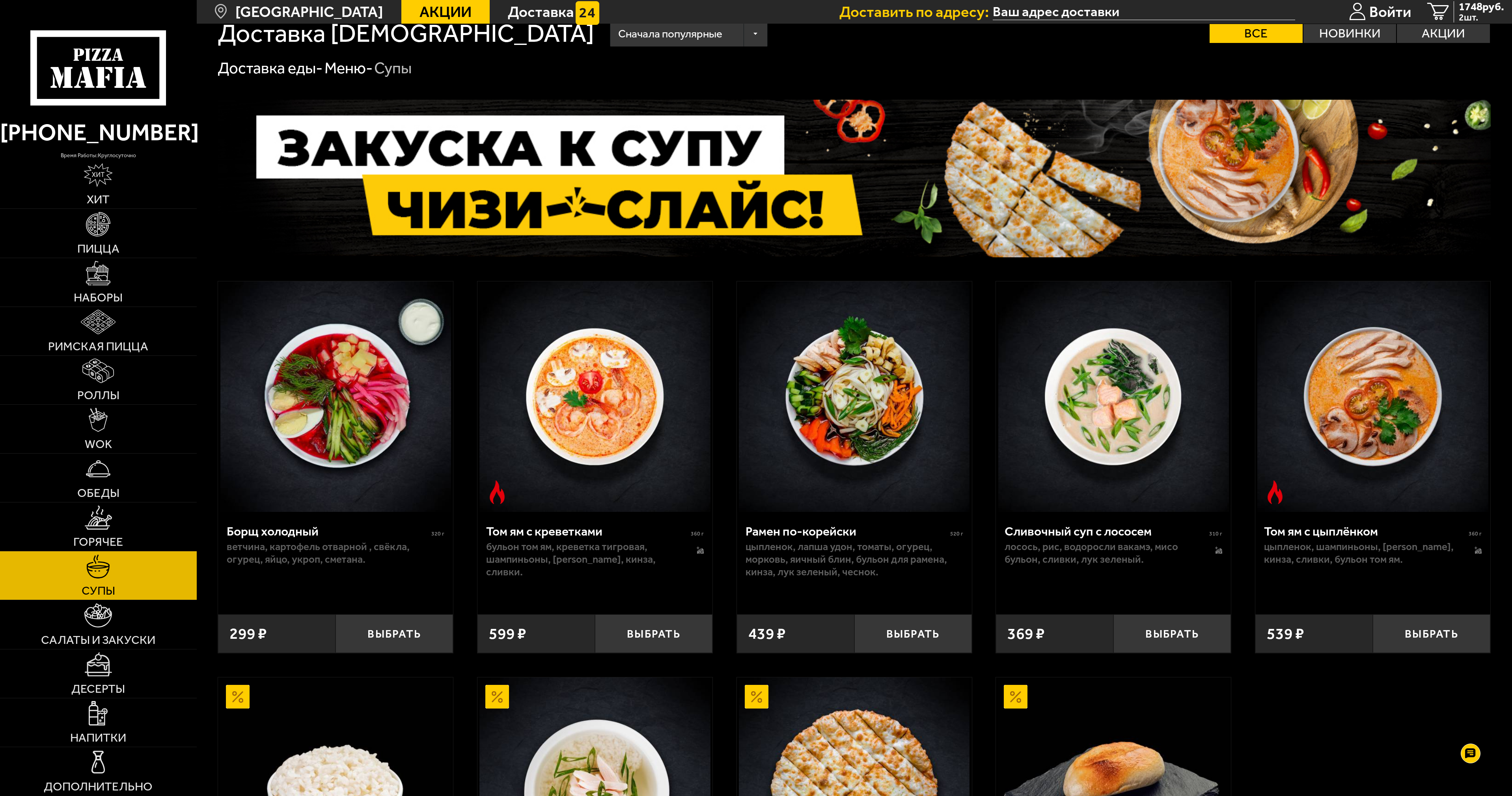
scroll to position [79, 0]
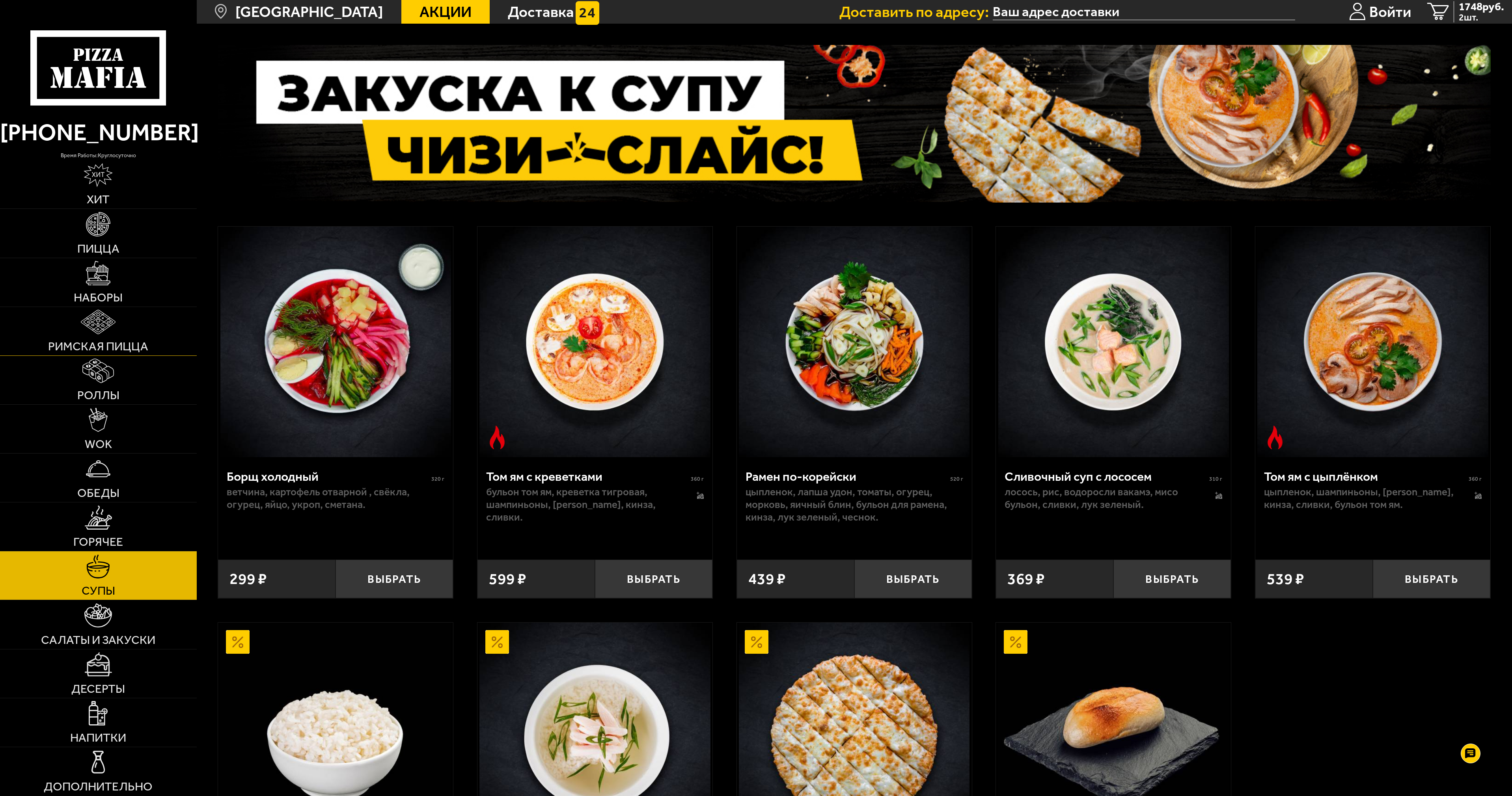
click at [100, 327] on img at bounding box center [98, 322] width 35 height 25
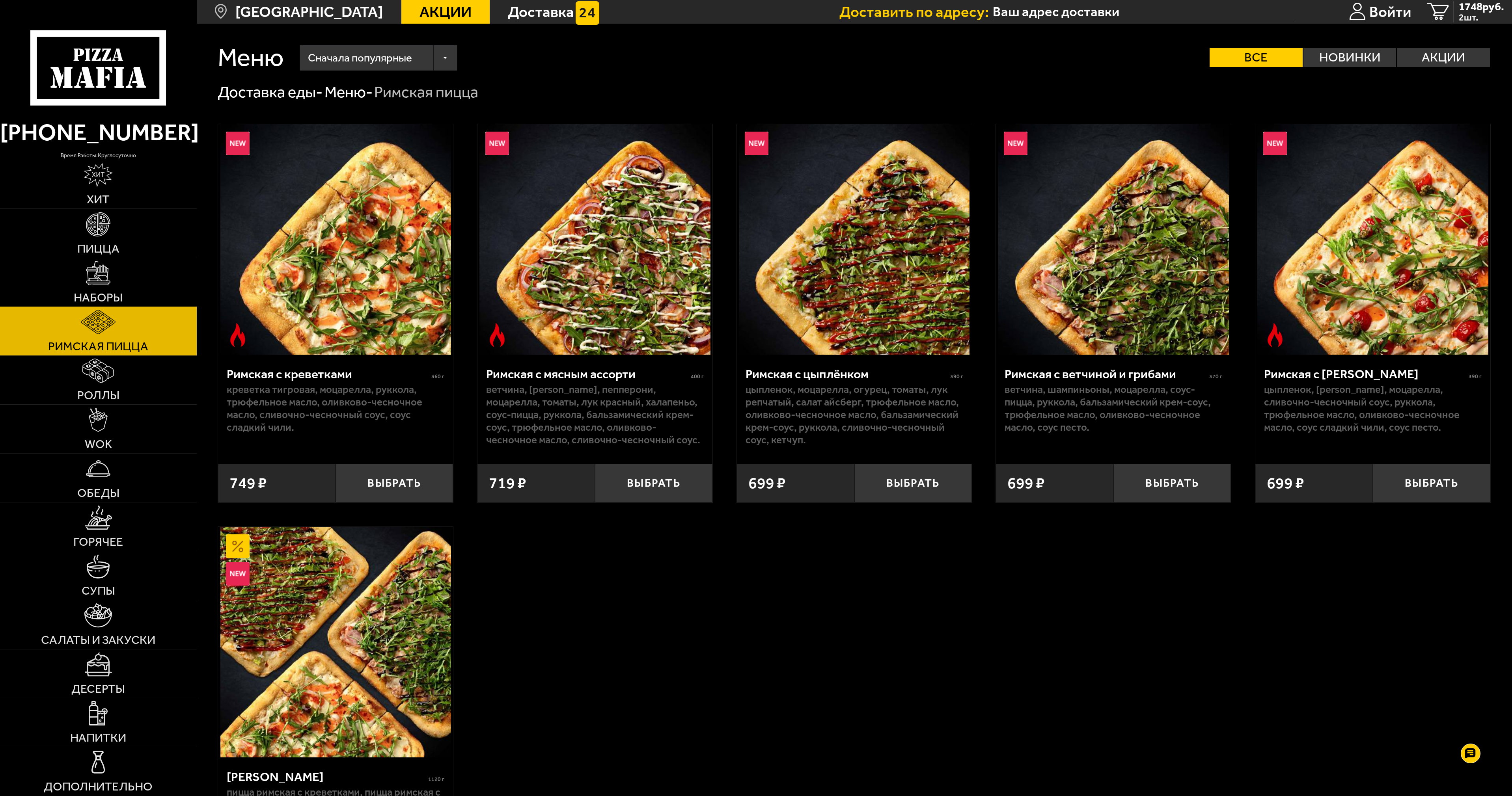
click at [110, 296] on span "Наборы" at bounding box center [98, 297] width 49 height 12
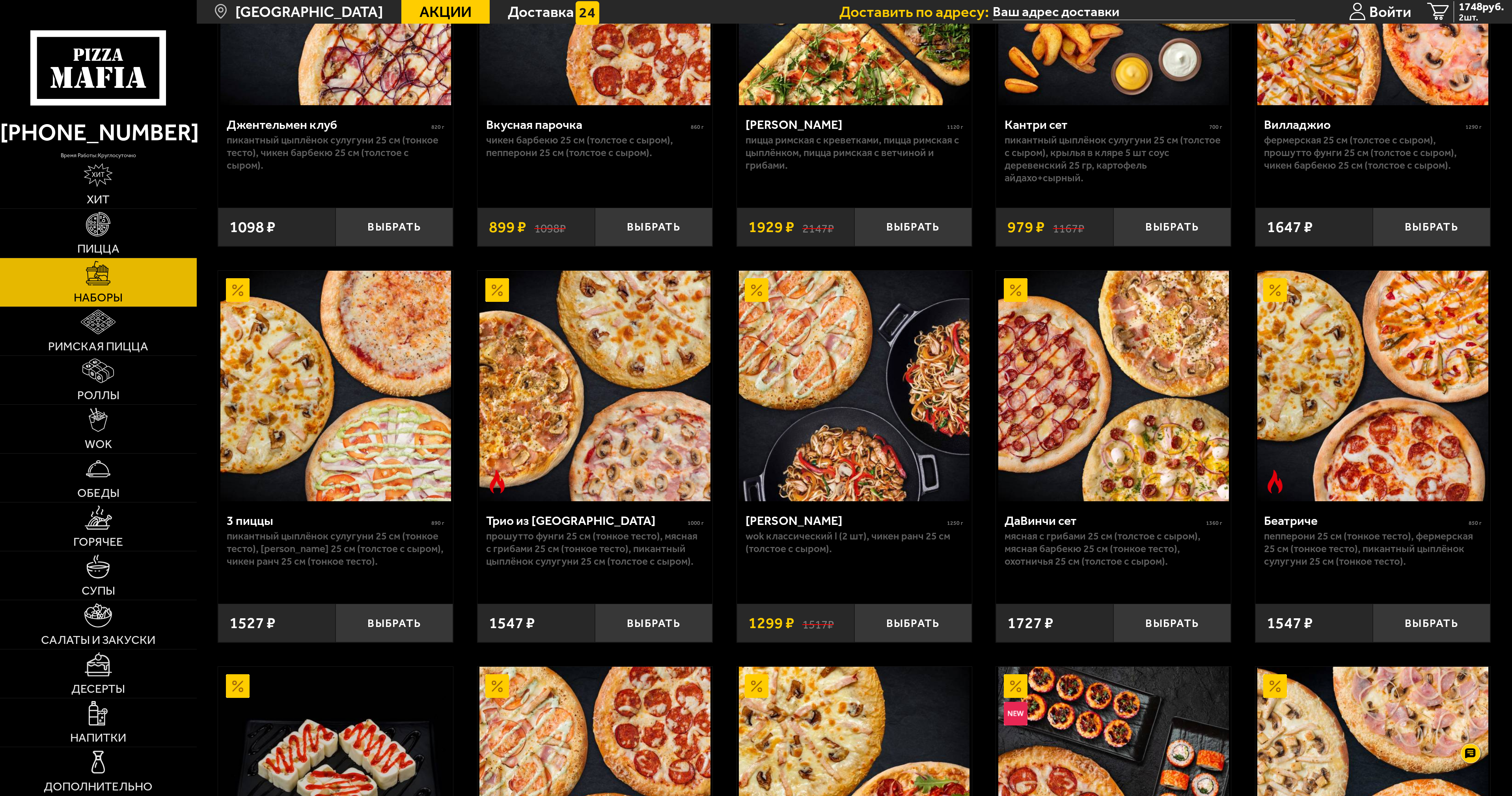
scroll to position [276, 0]
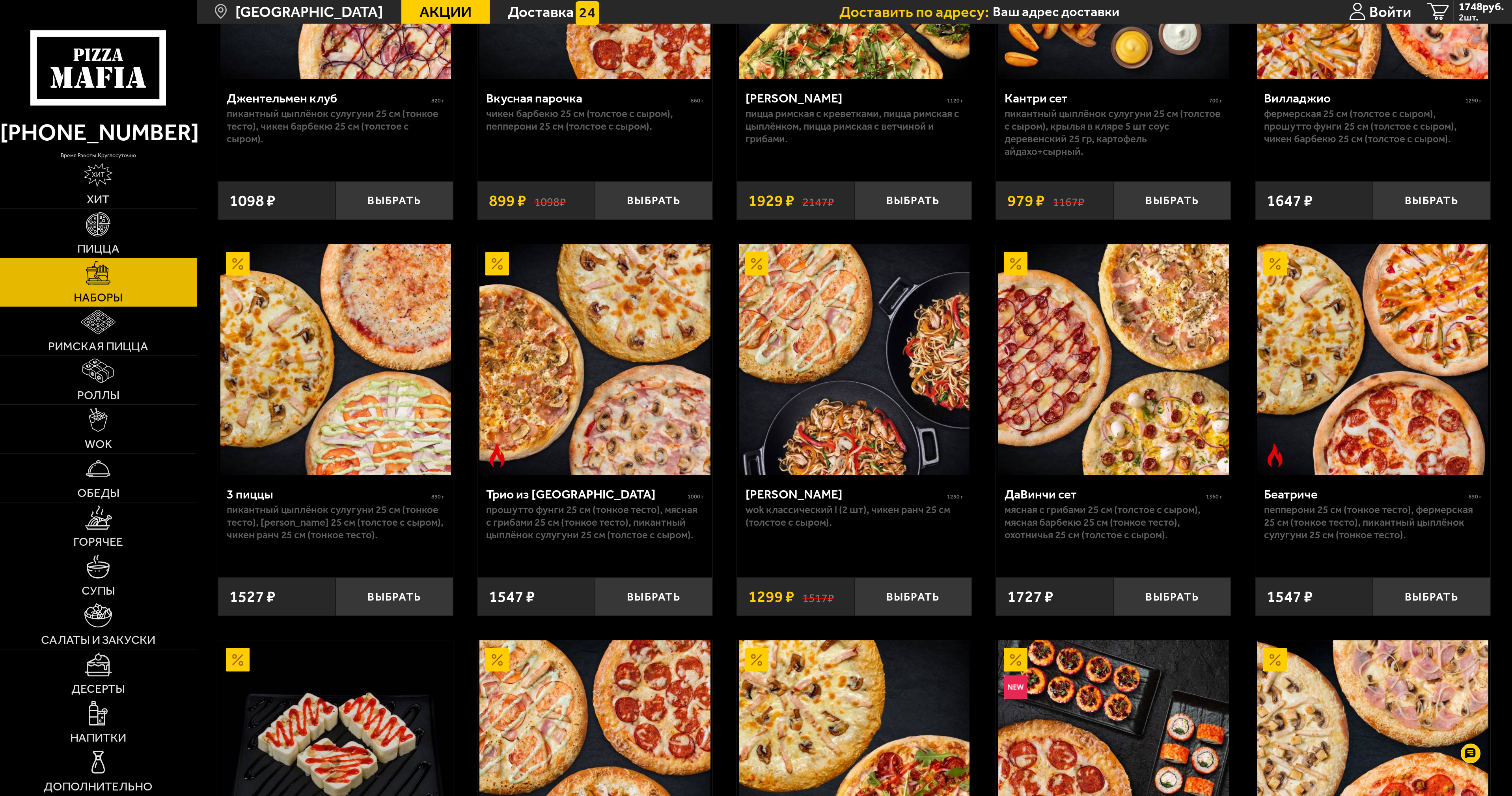
click at [104, 226] on img at bounding box center [98, 224] width 25 height 25
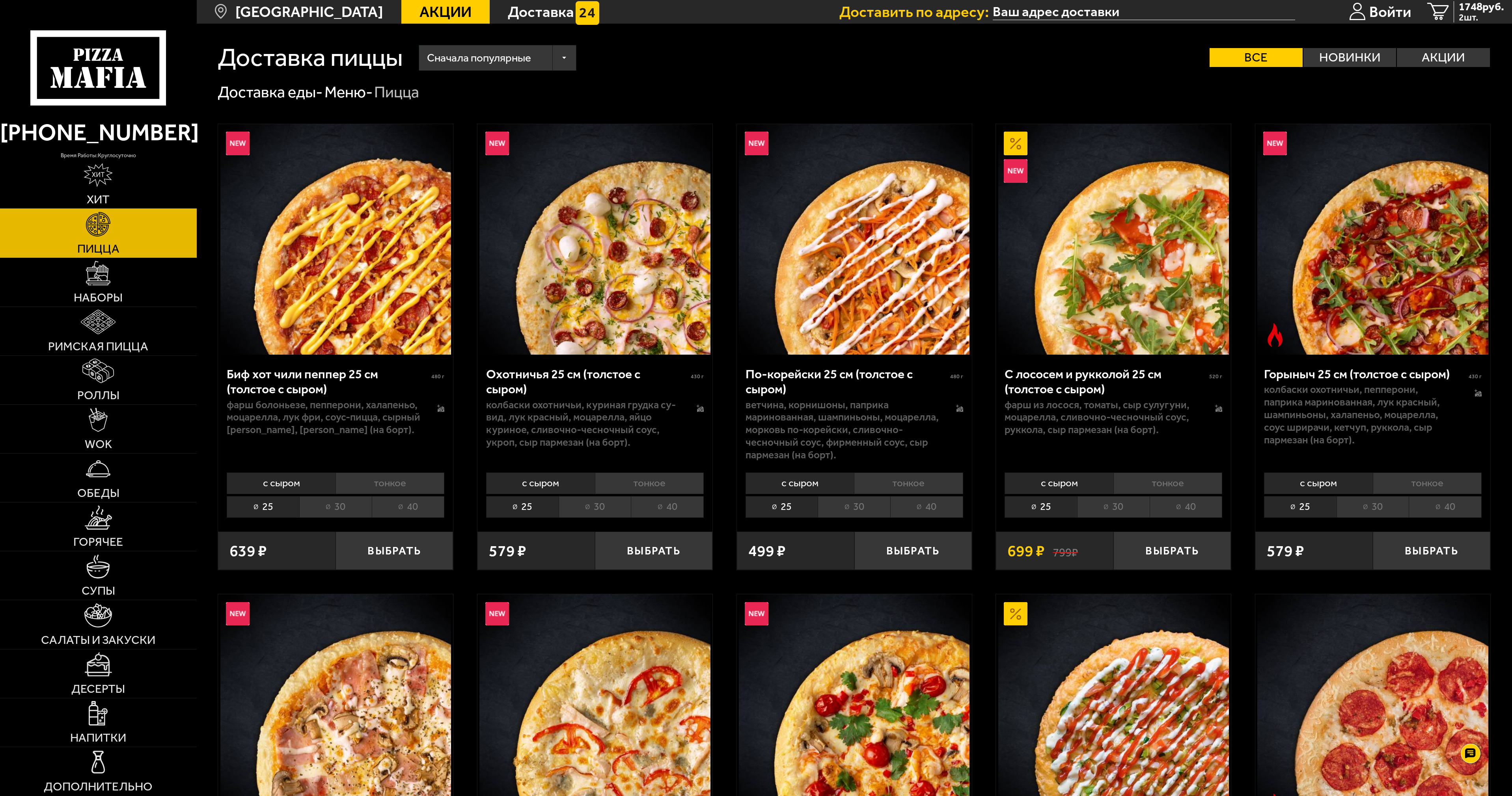
click at [106, 190] on link "Хит" at bounding box center [98, 184] width 197 height 49
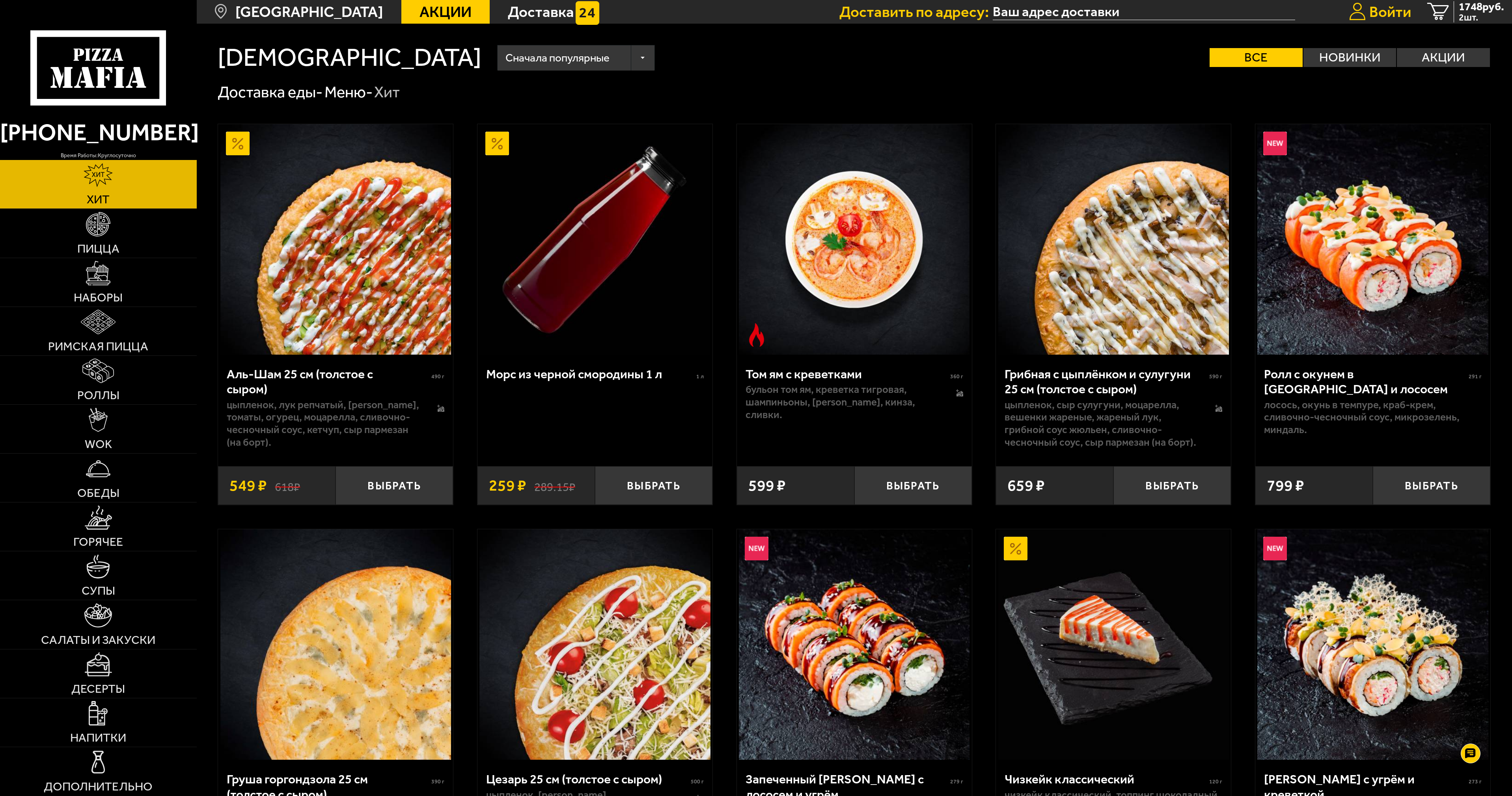
click at [1394, 18] on span "Войти" at bounding box center [1390, 11] width 42 height 15
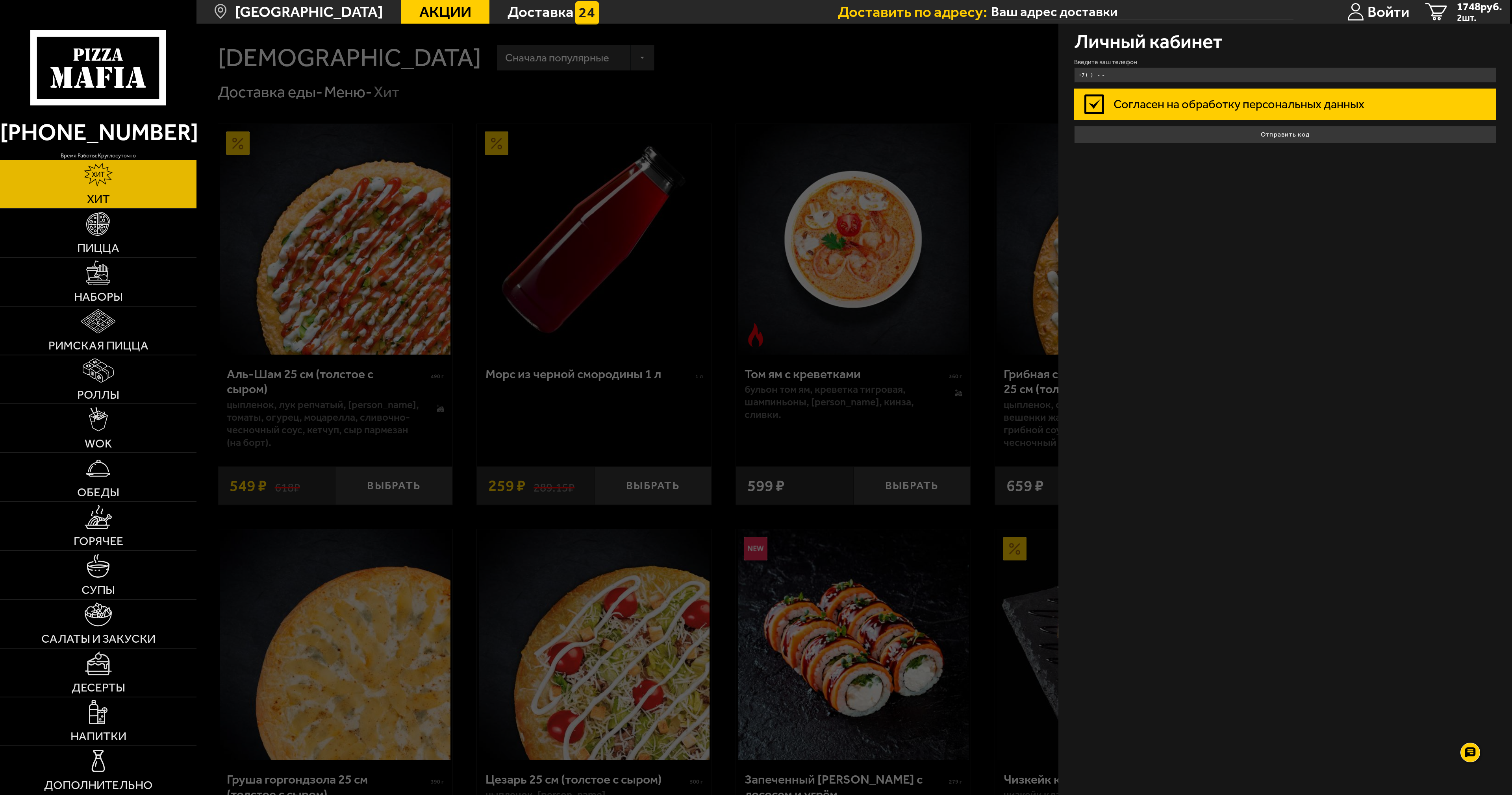
type input "+7 ( ) - -"
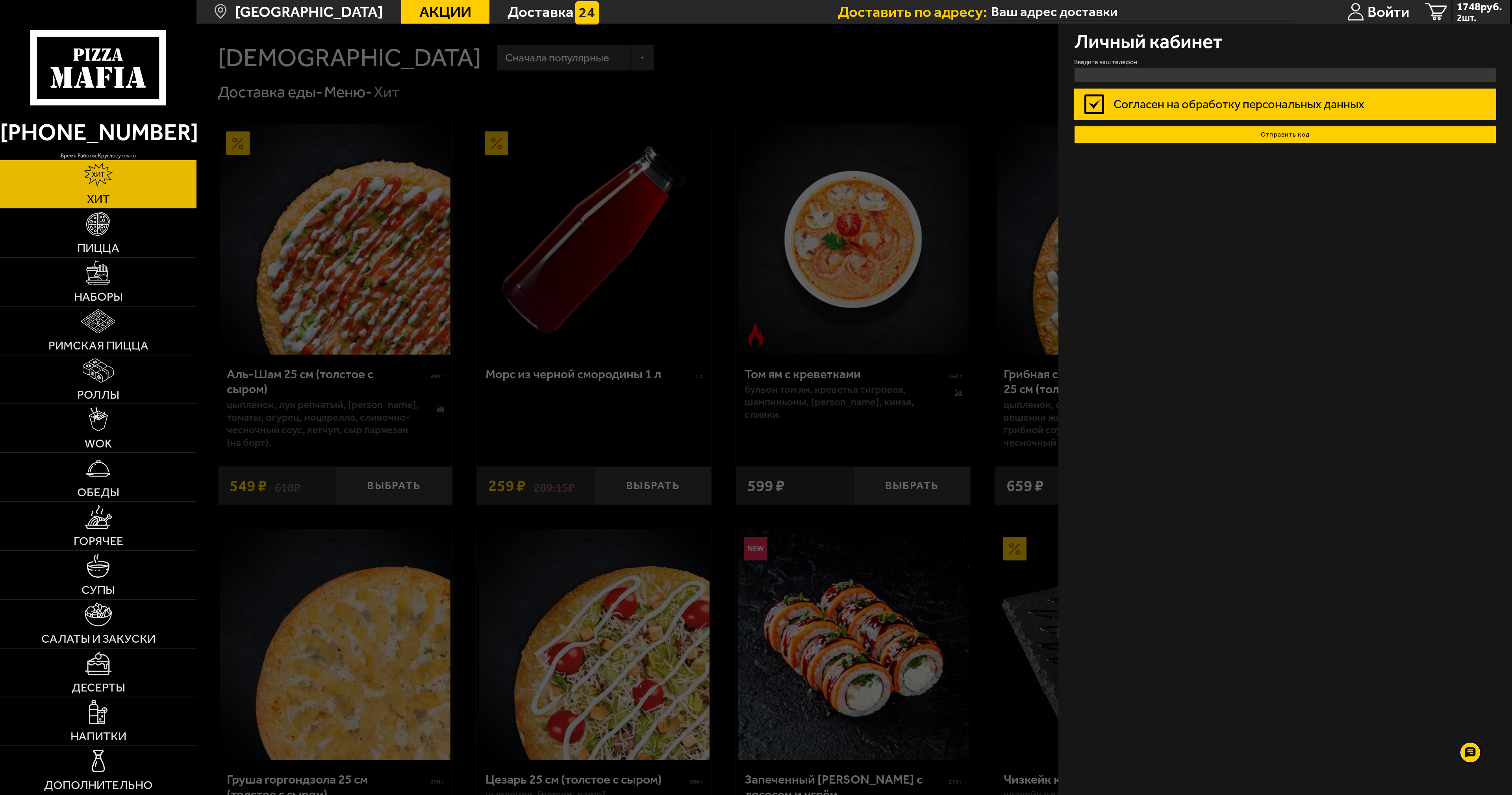
click at [1271, 134] on button "Отправить код" at bounding box center [1285, 135] width 422 height 18
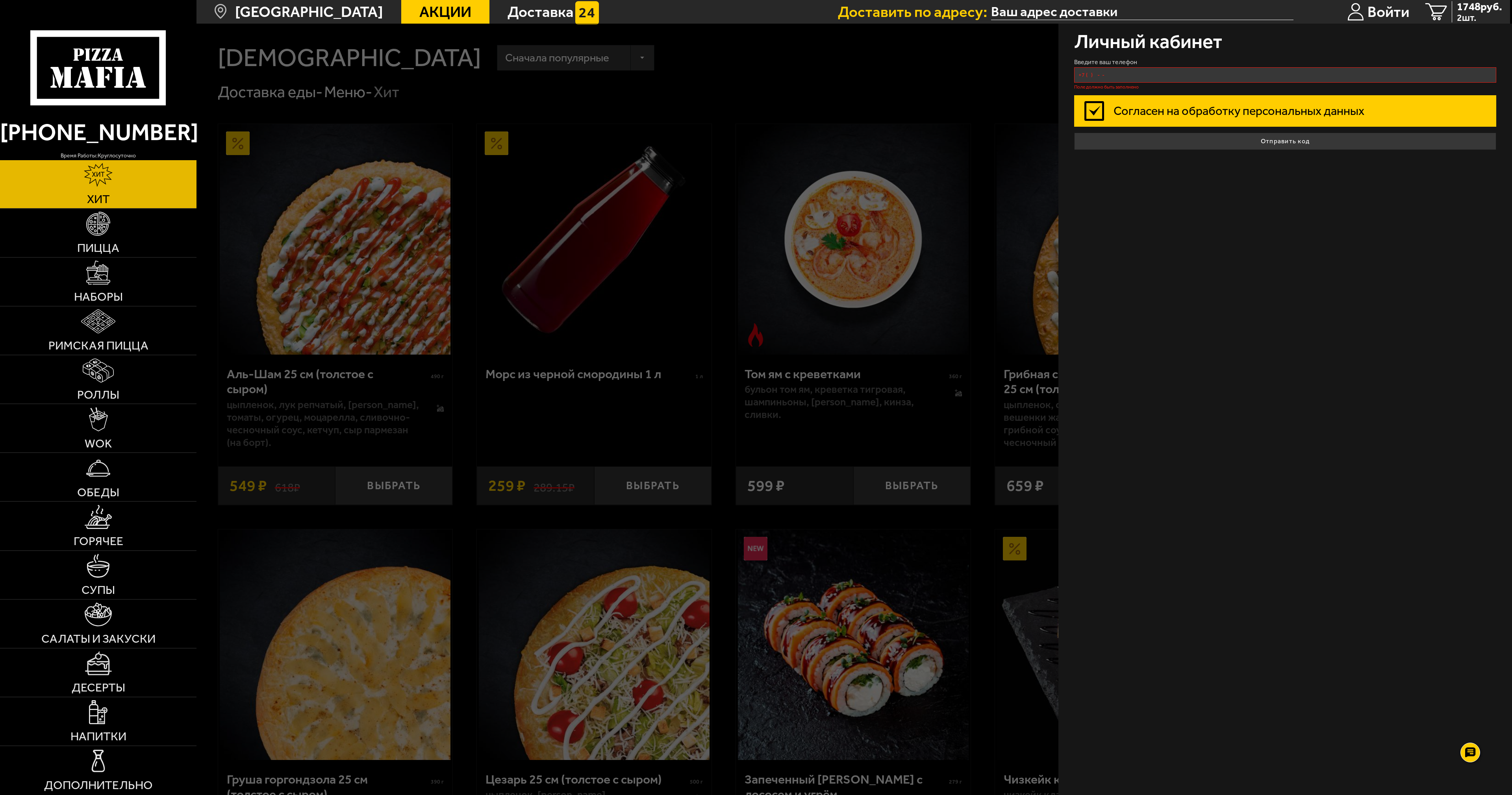
click at [1119, 75] on input "+7 ( ) - -" at bounding box center [1285, 75] width 422 height 15
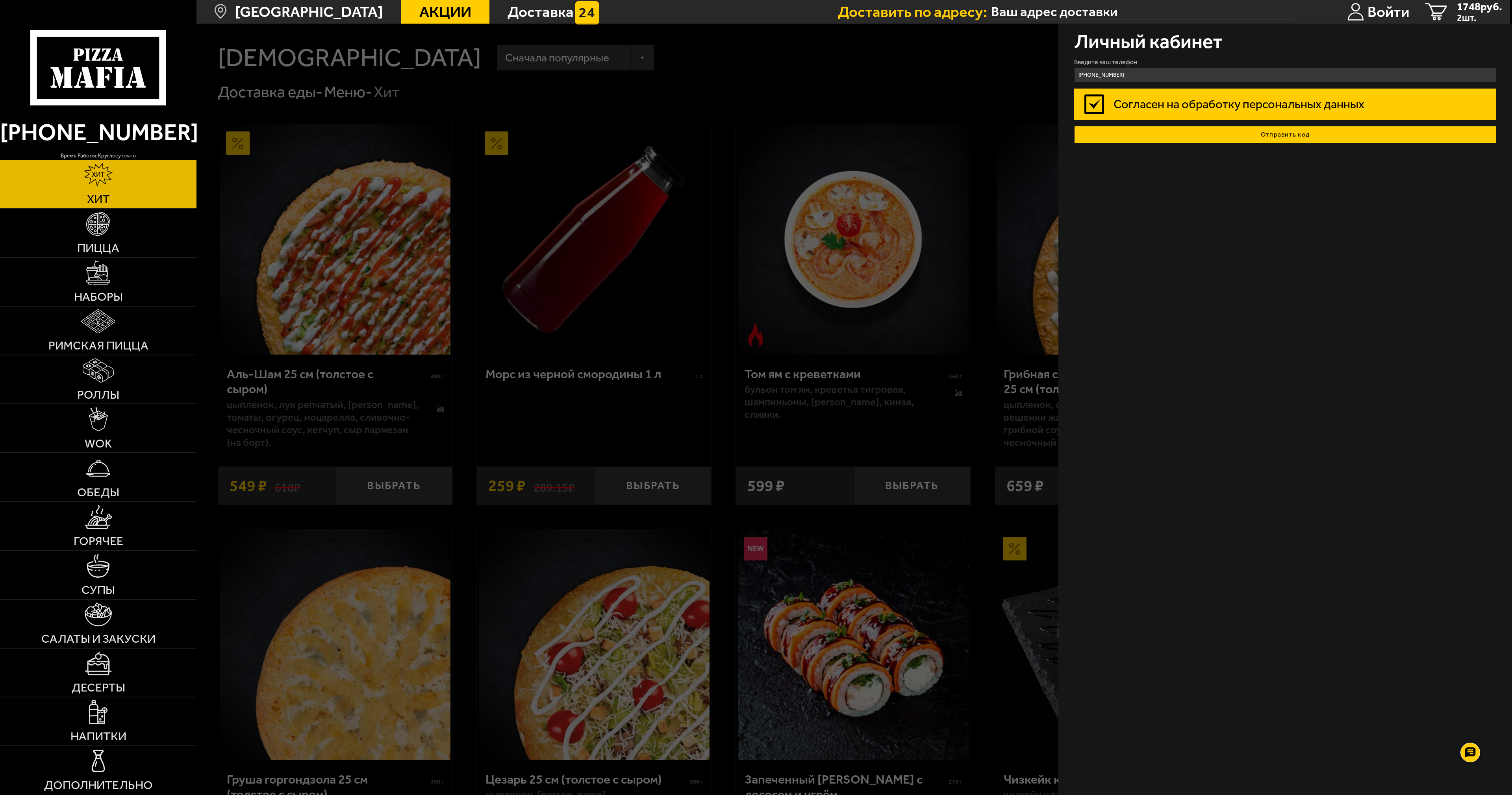
type input "+7 (952) 395-59-48"
click at [1272, 130] on button "Отправить код" at bounding box center [1285, 135] width 422 height 18
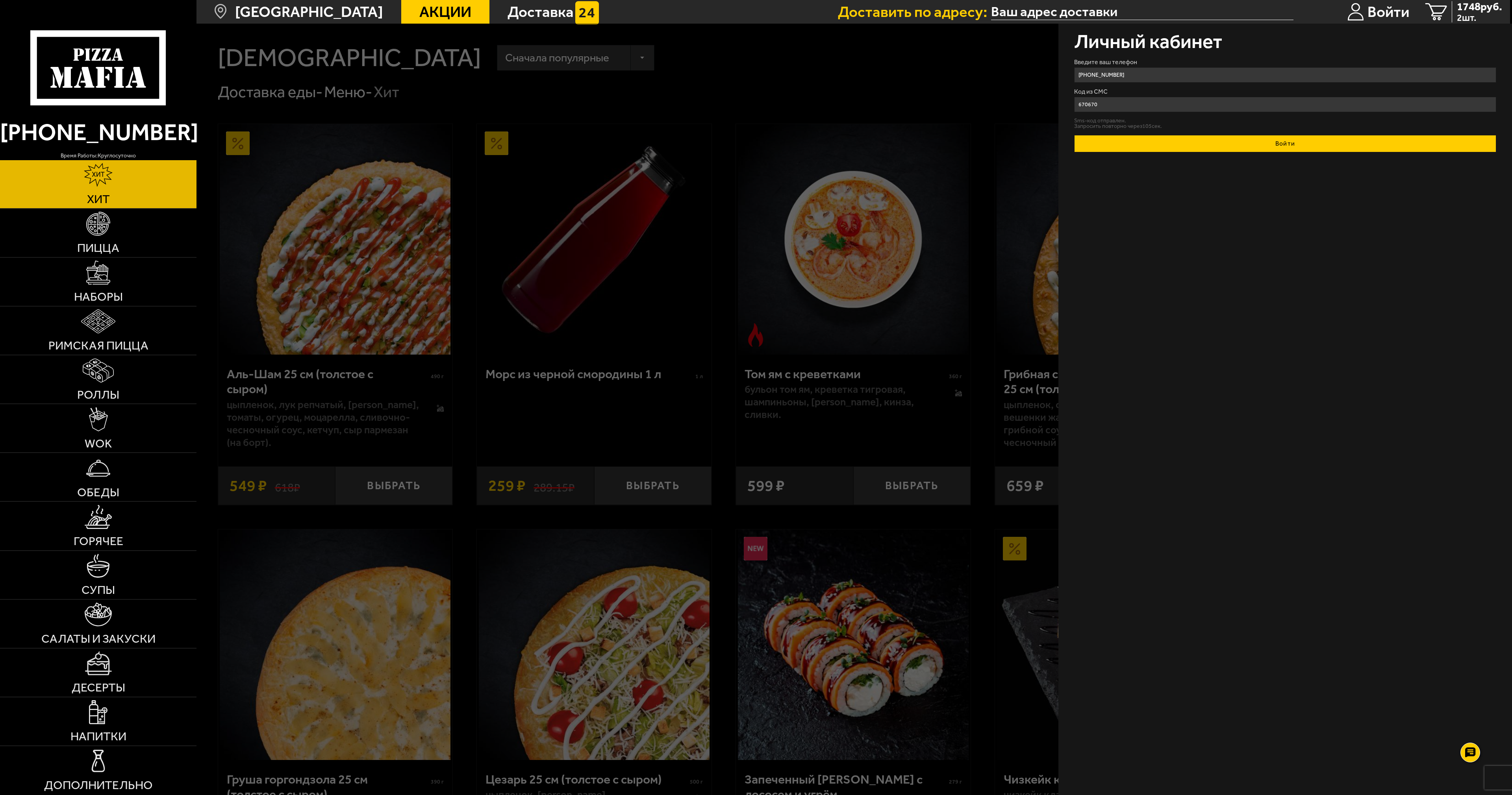
type input "670670"
click at [1291, 148] on button "Войти" at bounding box center [1285, 144] width 422 height 18
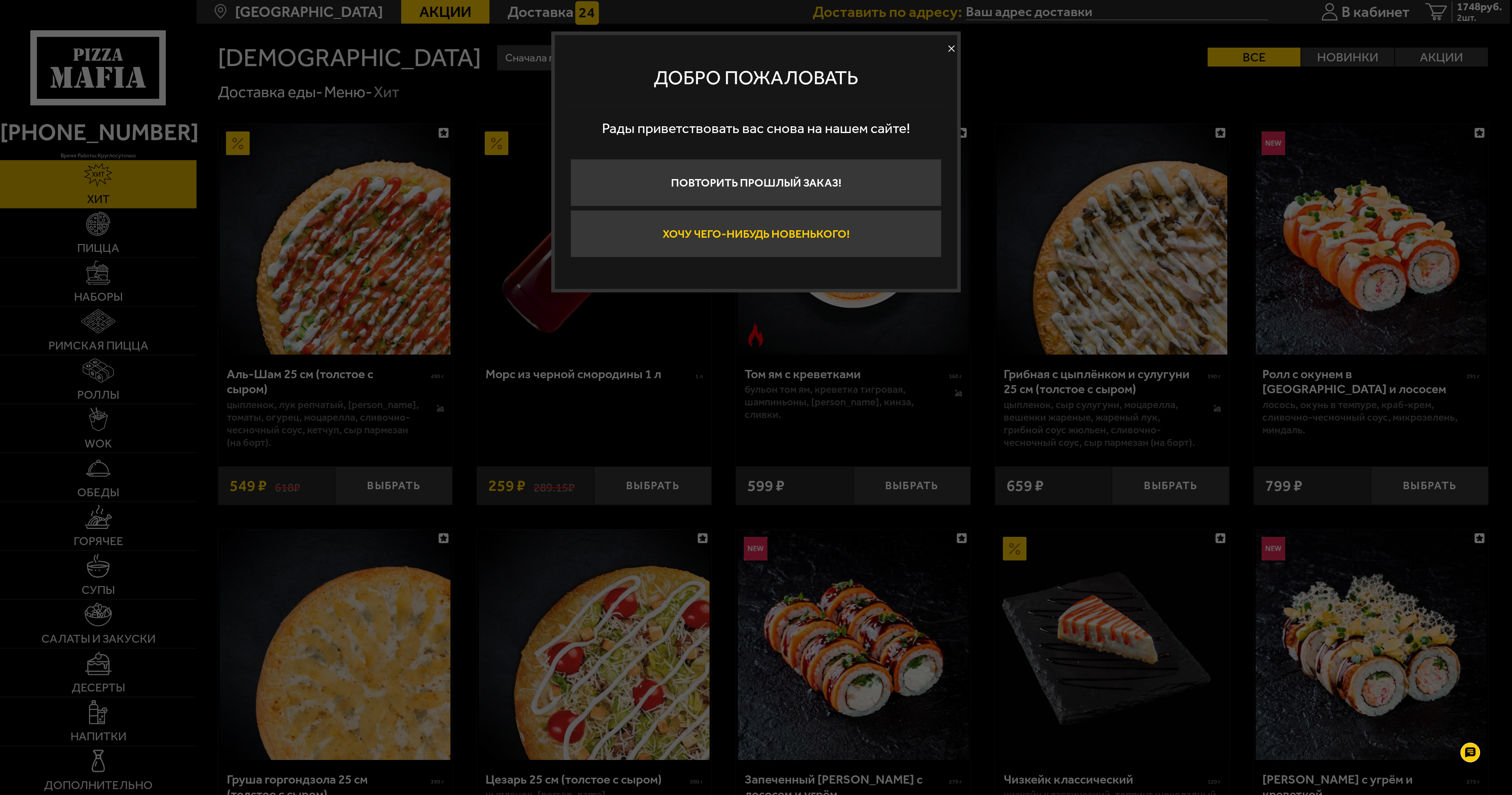
click at [686, 244] on button "Хочу чего-нибудь новенького!" at bounding box center [756, 234] width 371 height 47
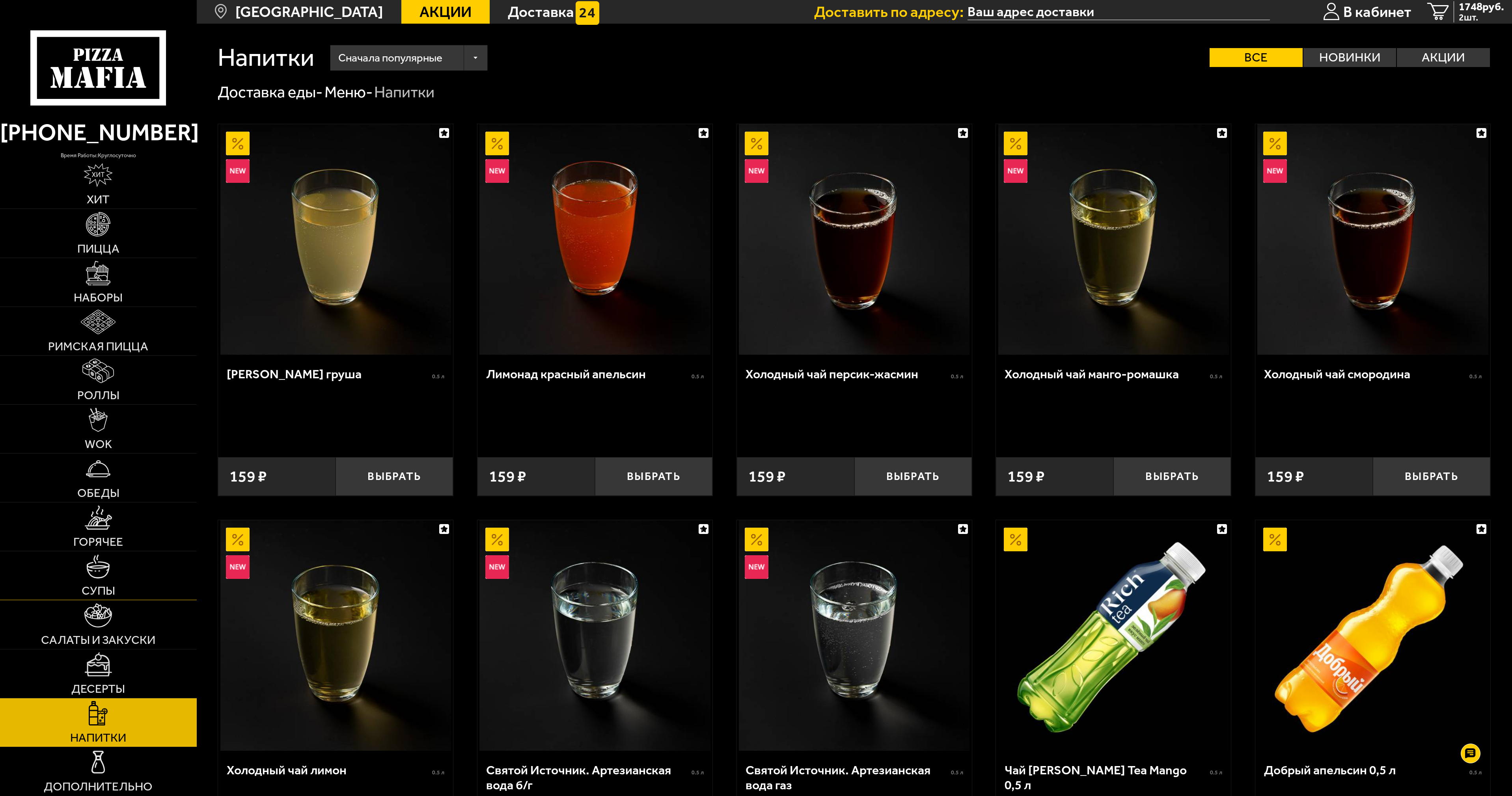
click at [107, 569] on img at bounding box center [98, 567] width 25 height 25
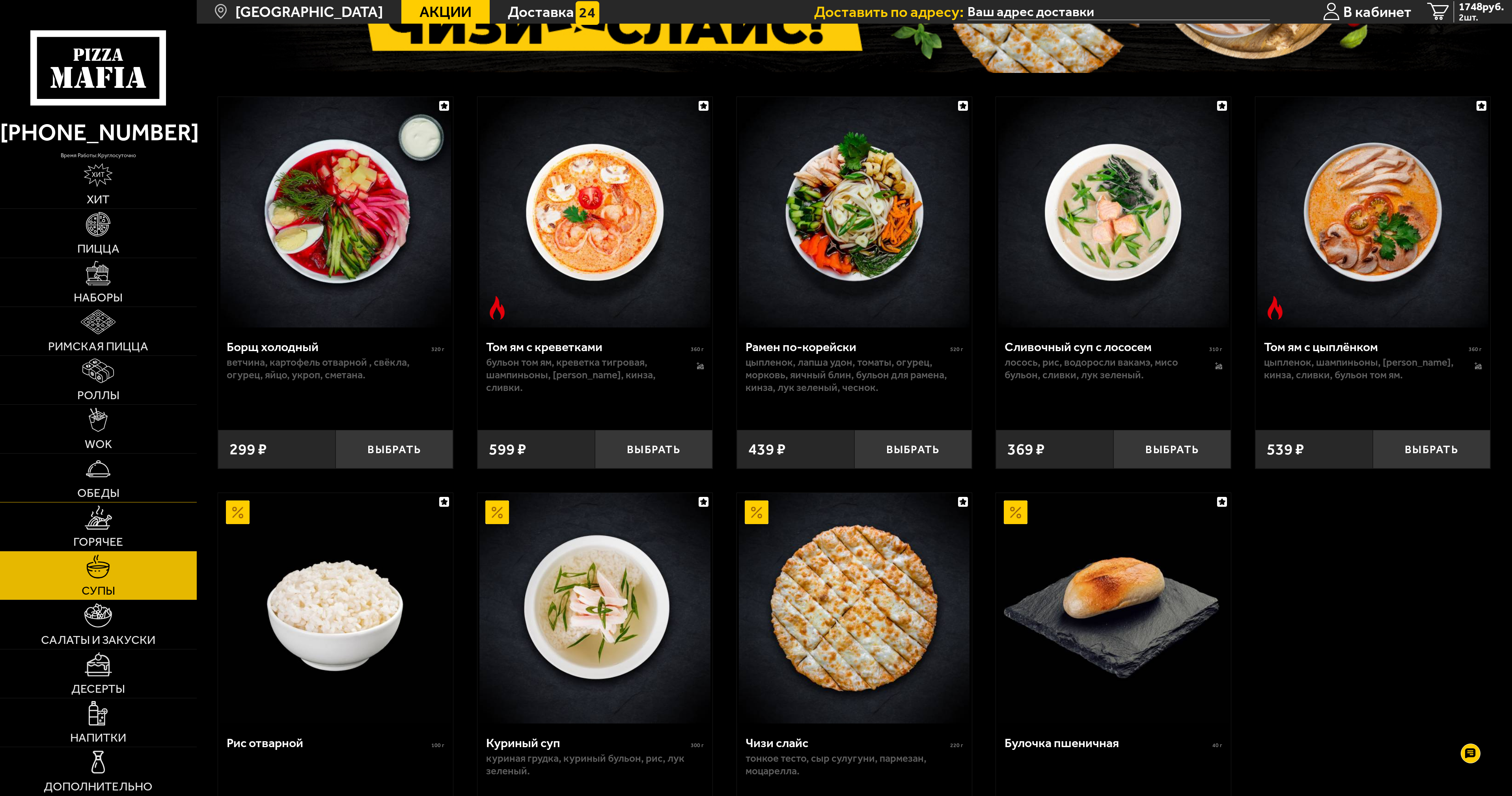
scroll to position [236, 0]
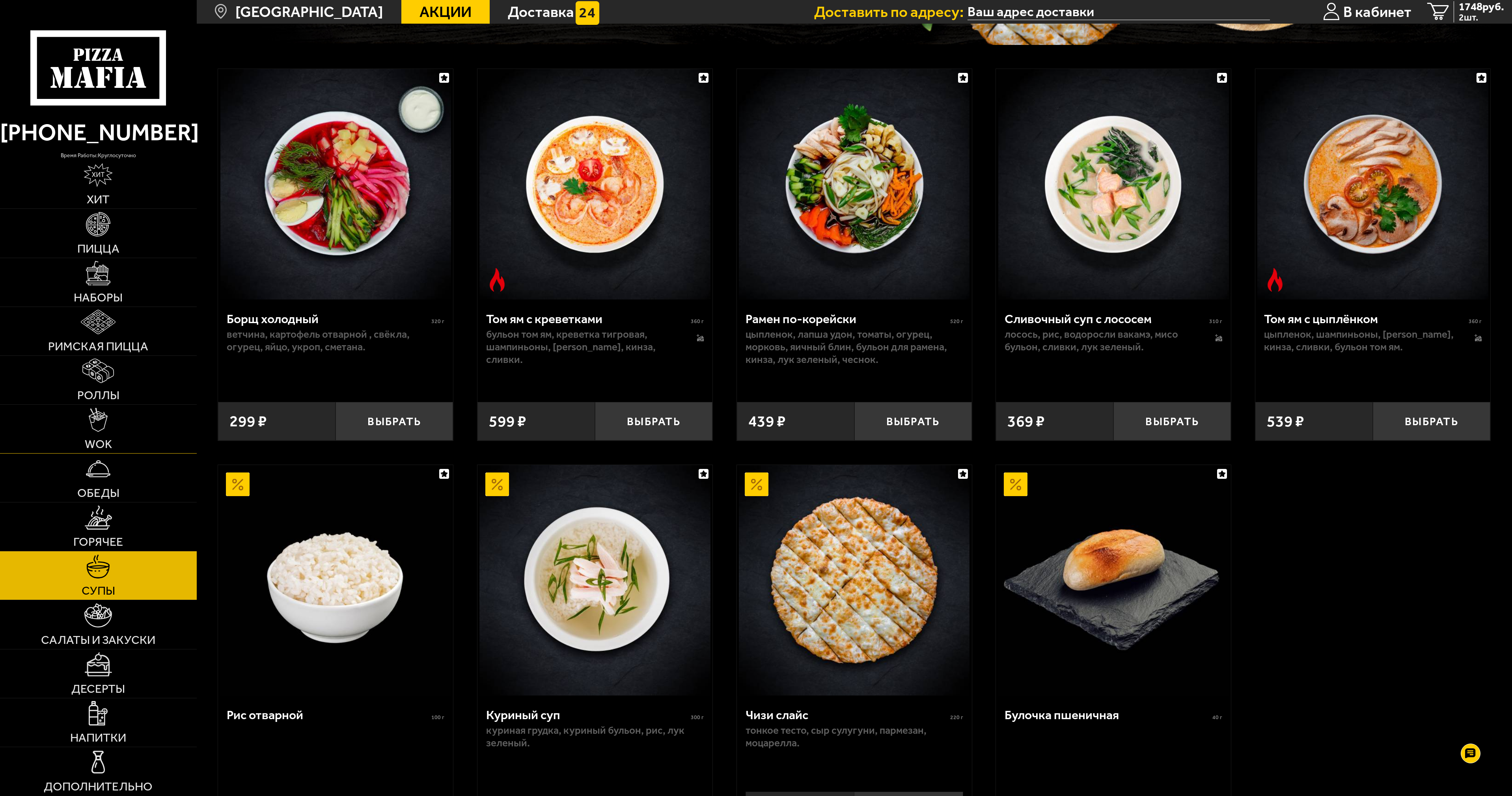
click at [92, 432] on img at bounding box center [98, 420] width 19 height 25
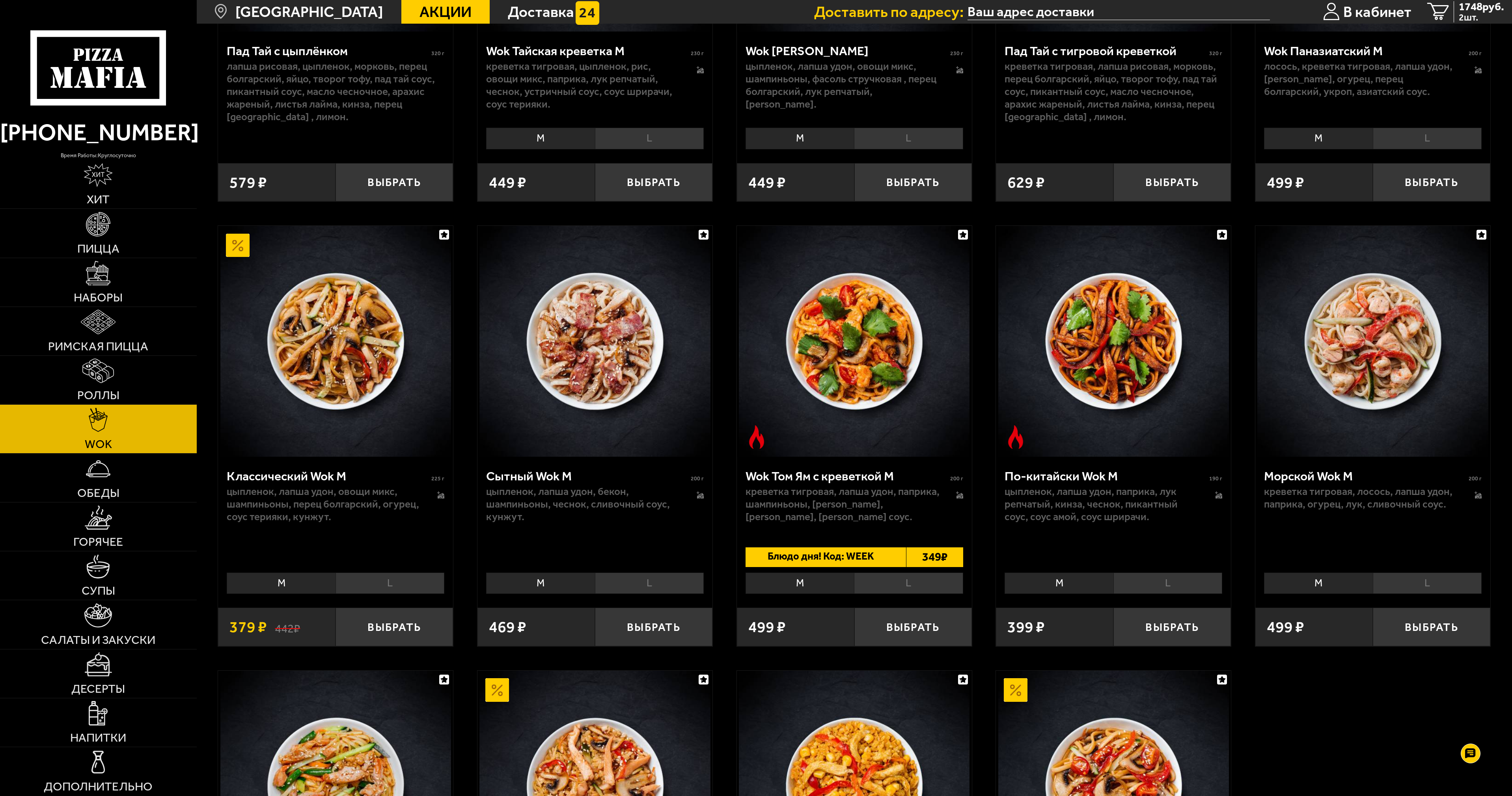
scroll to position [394, 0]
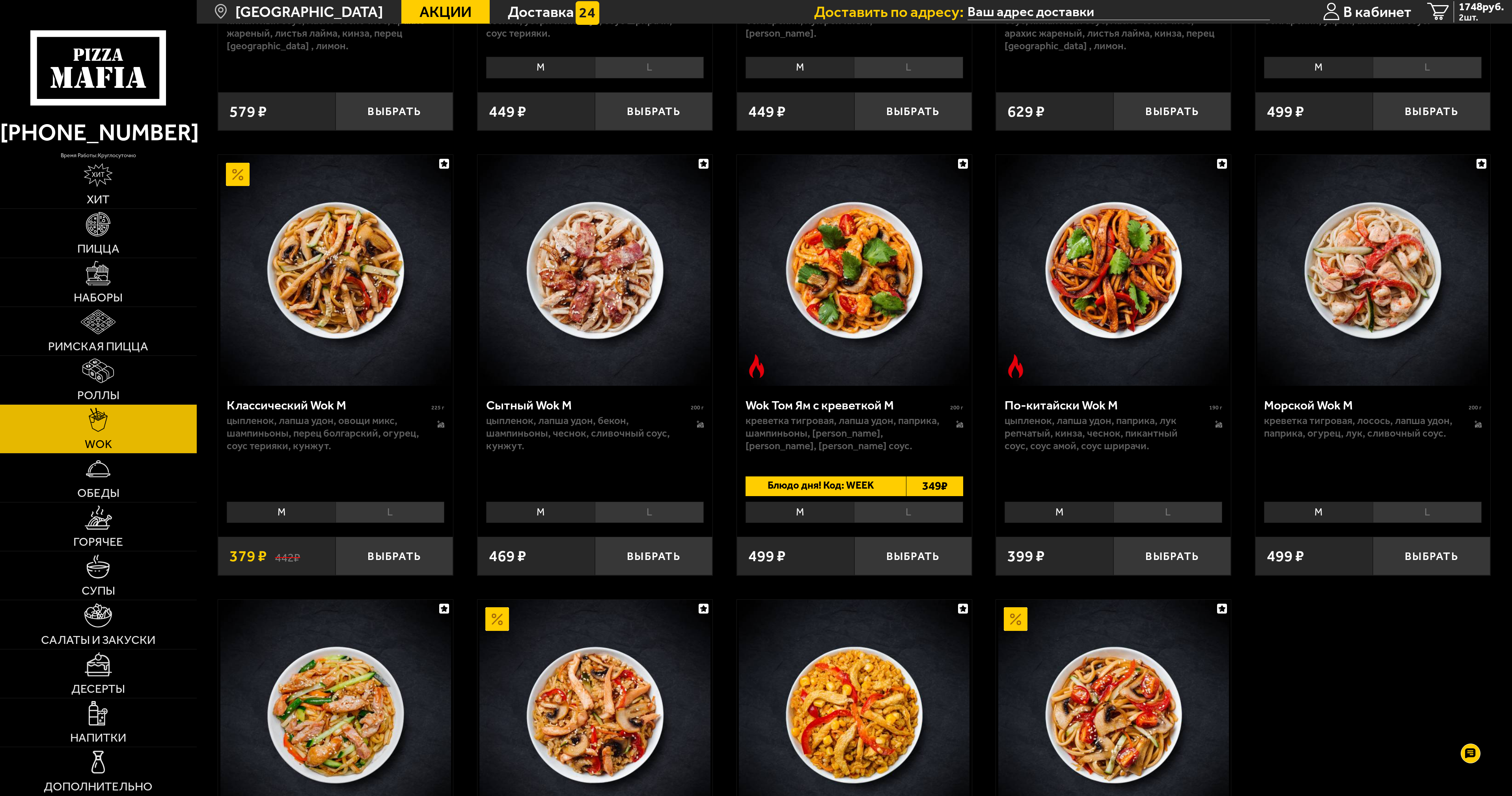
click at [893, 515] on li "L" at bounding box center [908, 512] width 109 height 22
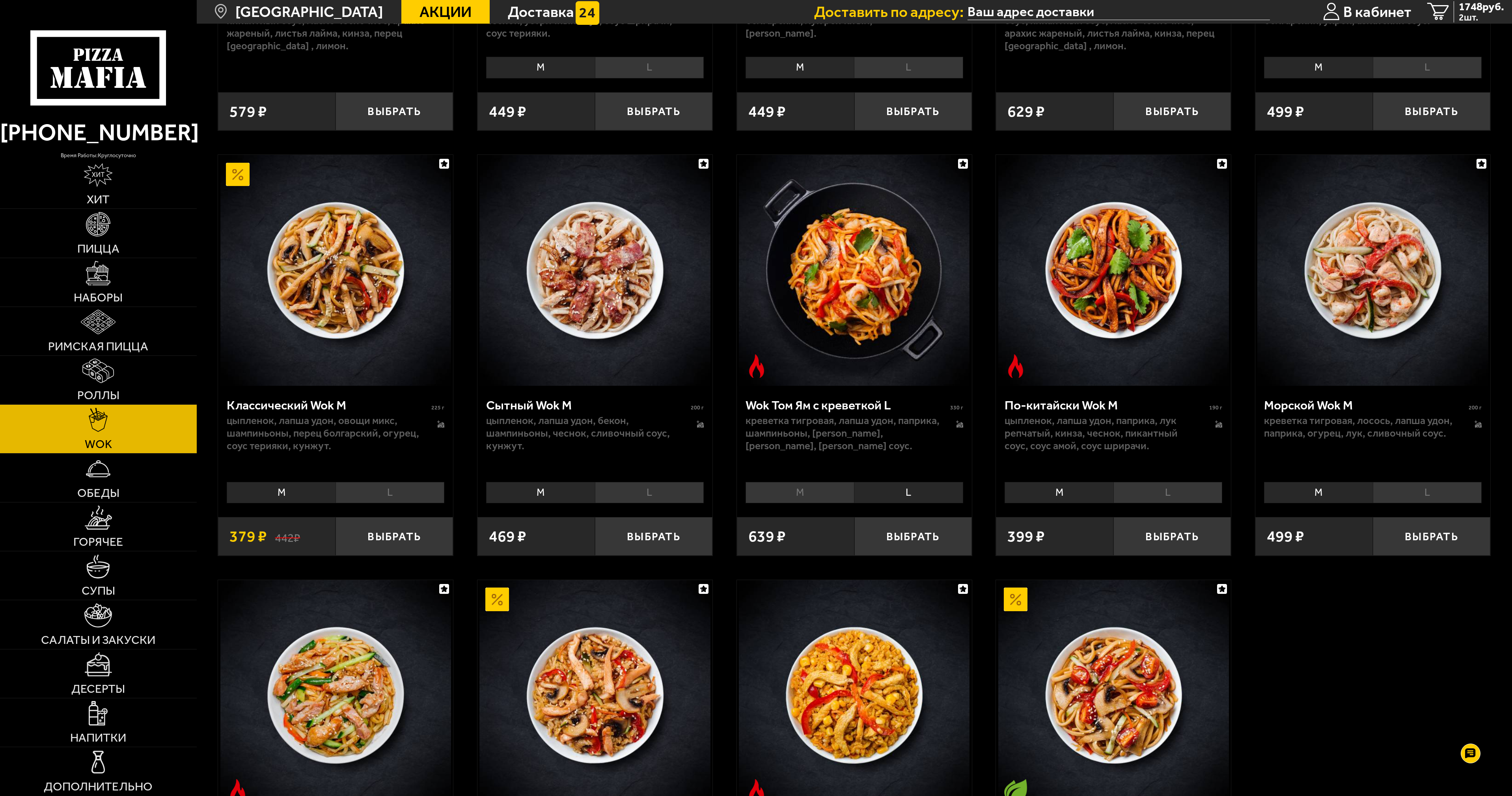
click at [807, 499] on li "M" at bounding box center [800, 492] width 108 height 22
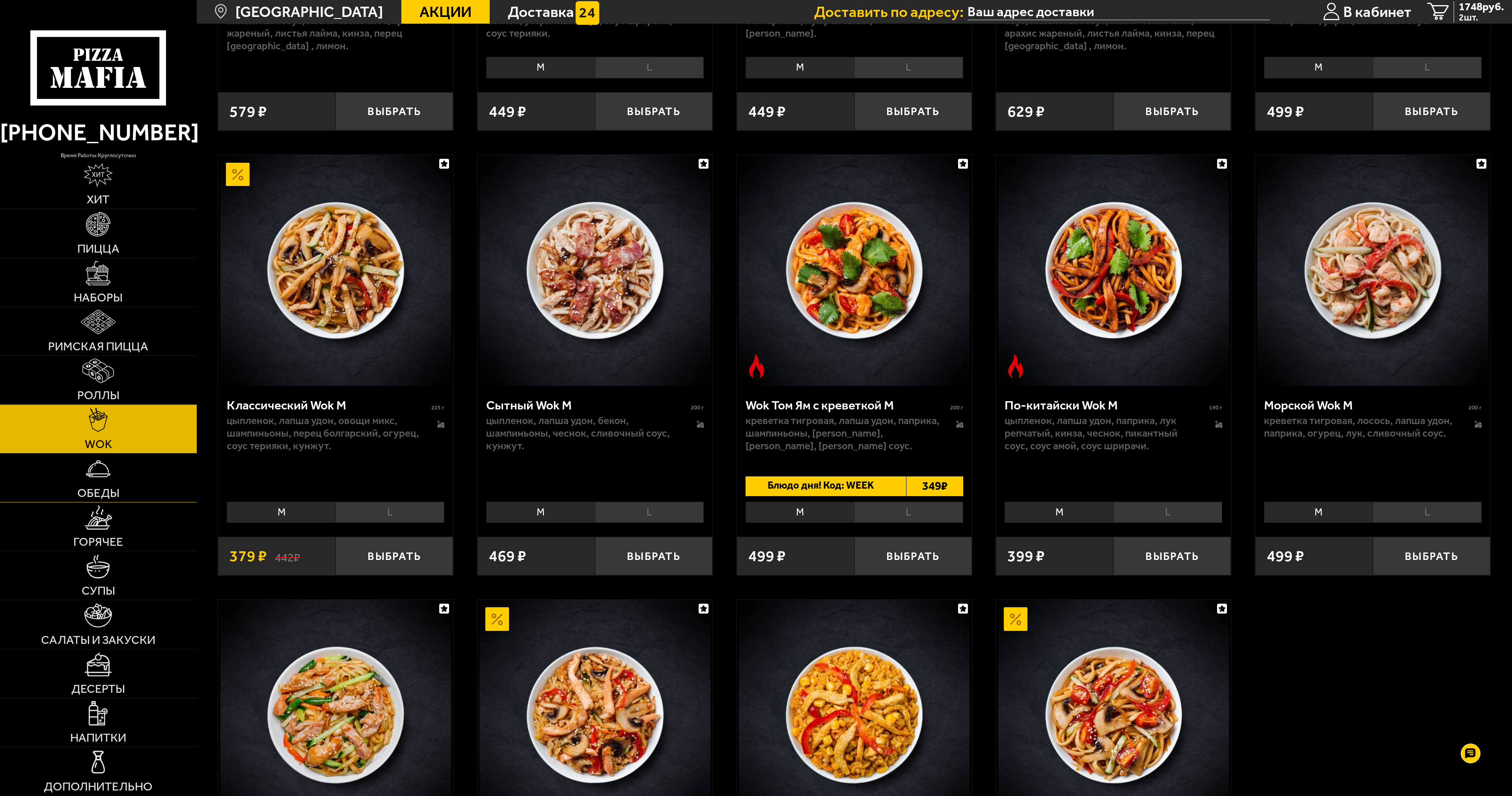
click at [100, 479] on img at bounding box center [98, 469] width 25 height 25
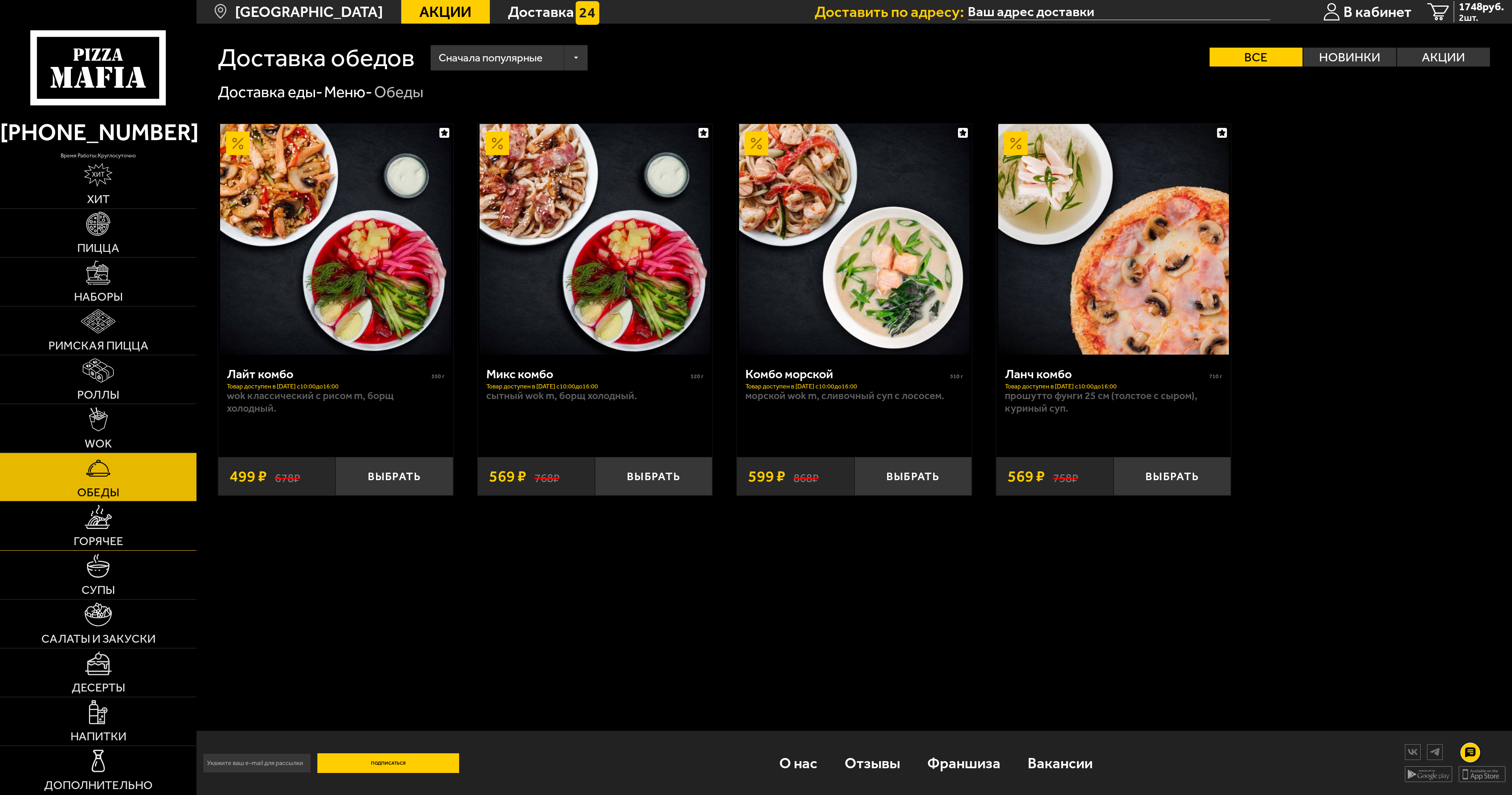
click at [103, 536] on span "Горячее" at bounding box center [98, 541] width 50 height 12
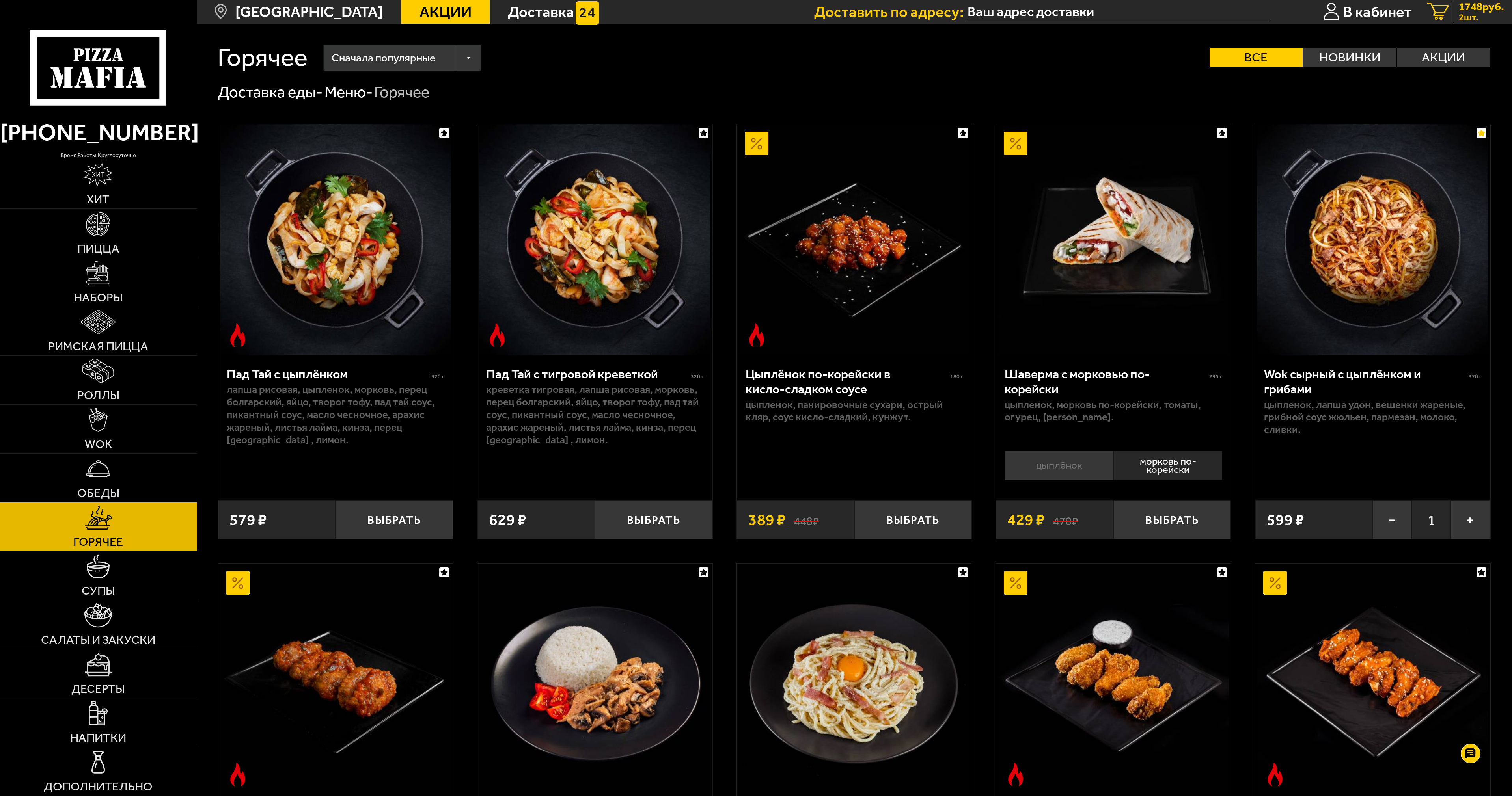
click at [1467, 13] on span "2 шт." at bounding box center [1481, 18] width 45 height 9
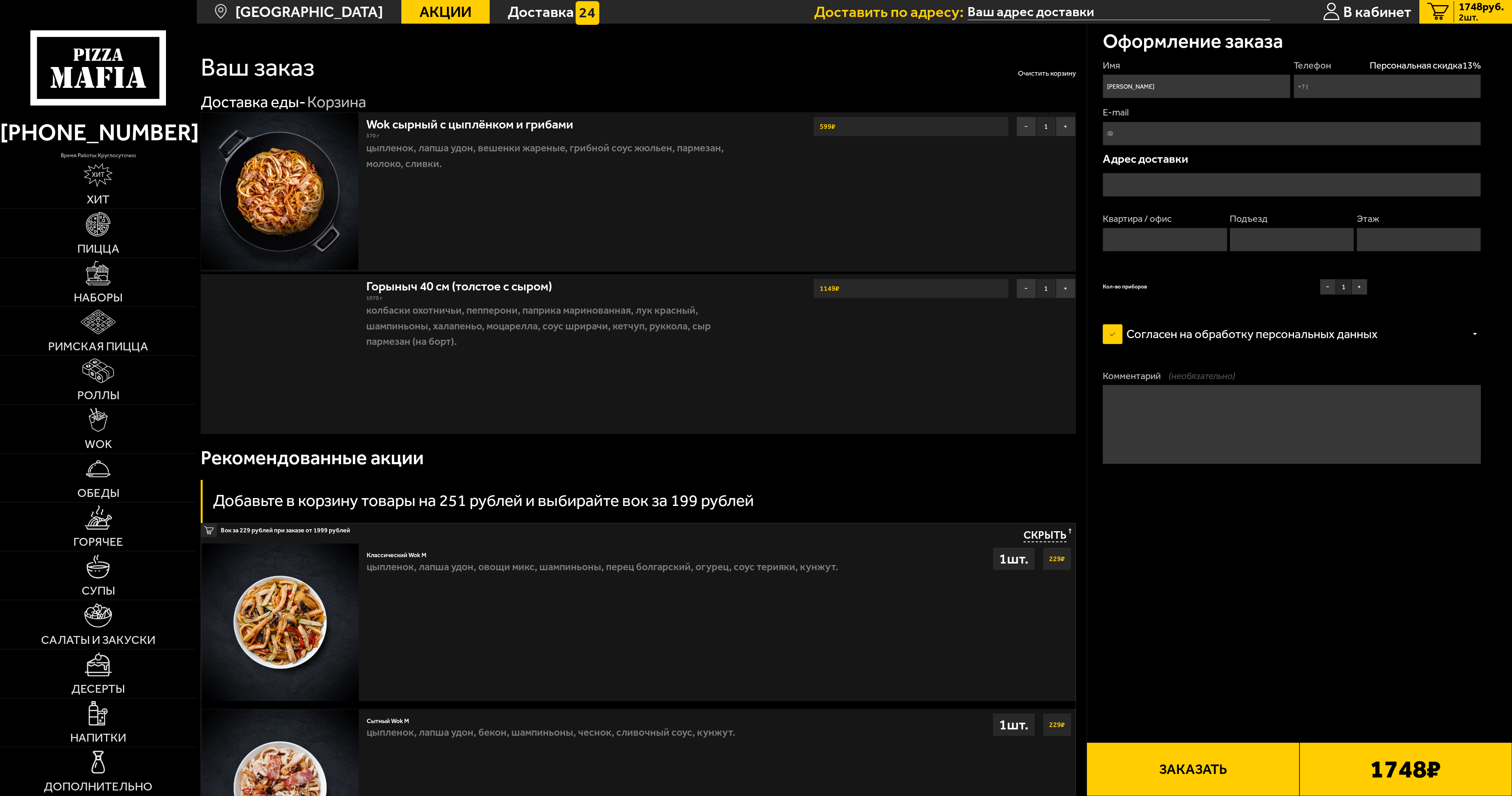
type input "+7 (952) 395-59-48"
type input "Ленинградская область, Всеволожский район, Заневское городское поселение, Кудро…"
type input "65"
type input "1"
type input "6"
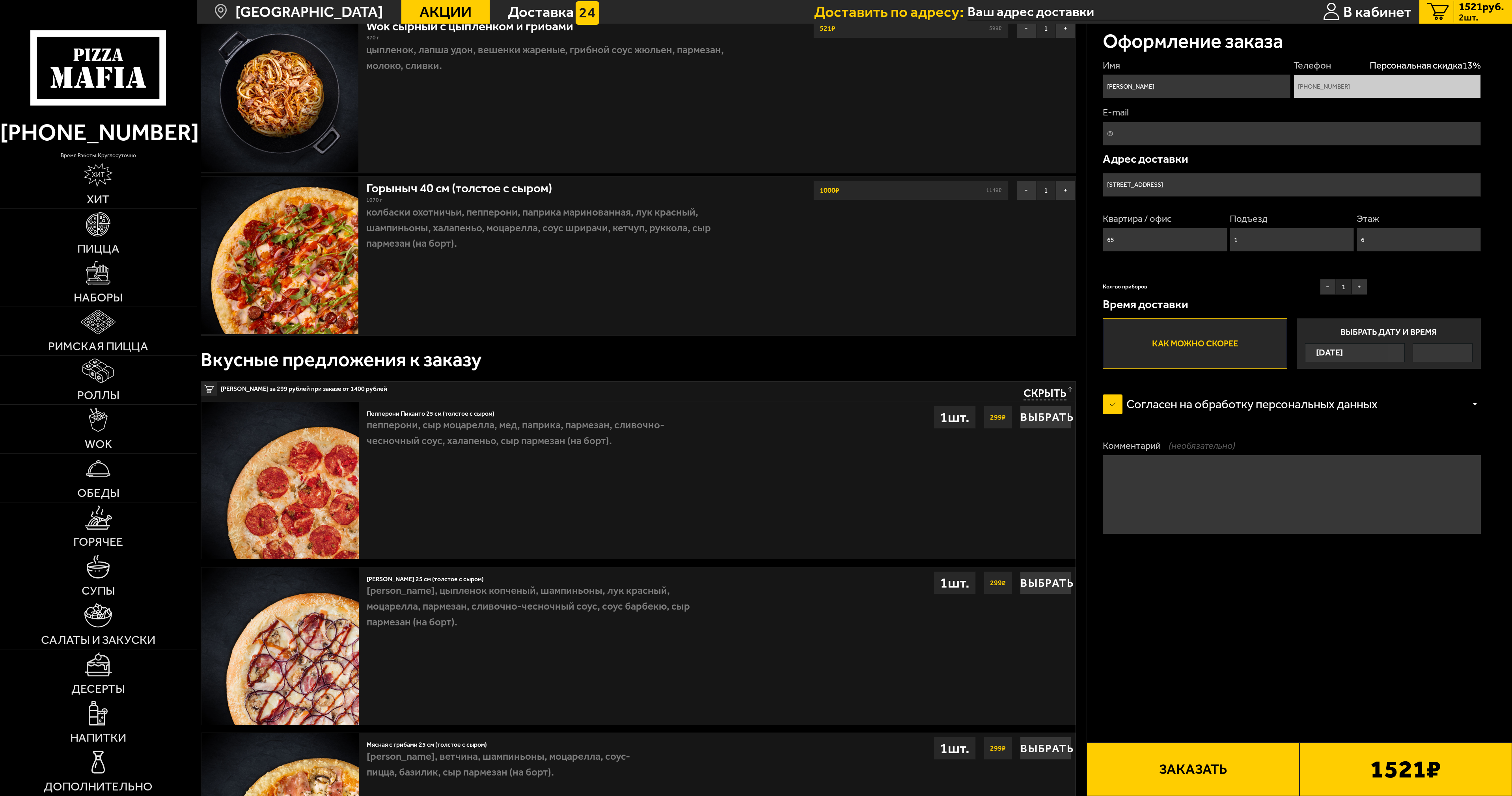
scroll to position [118, 0]
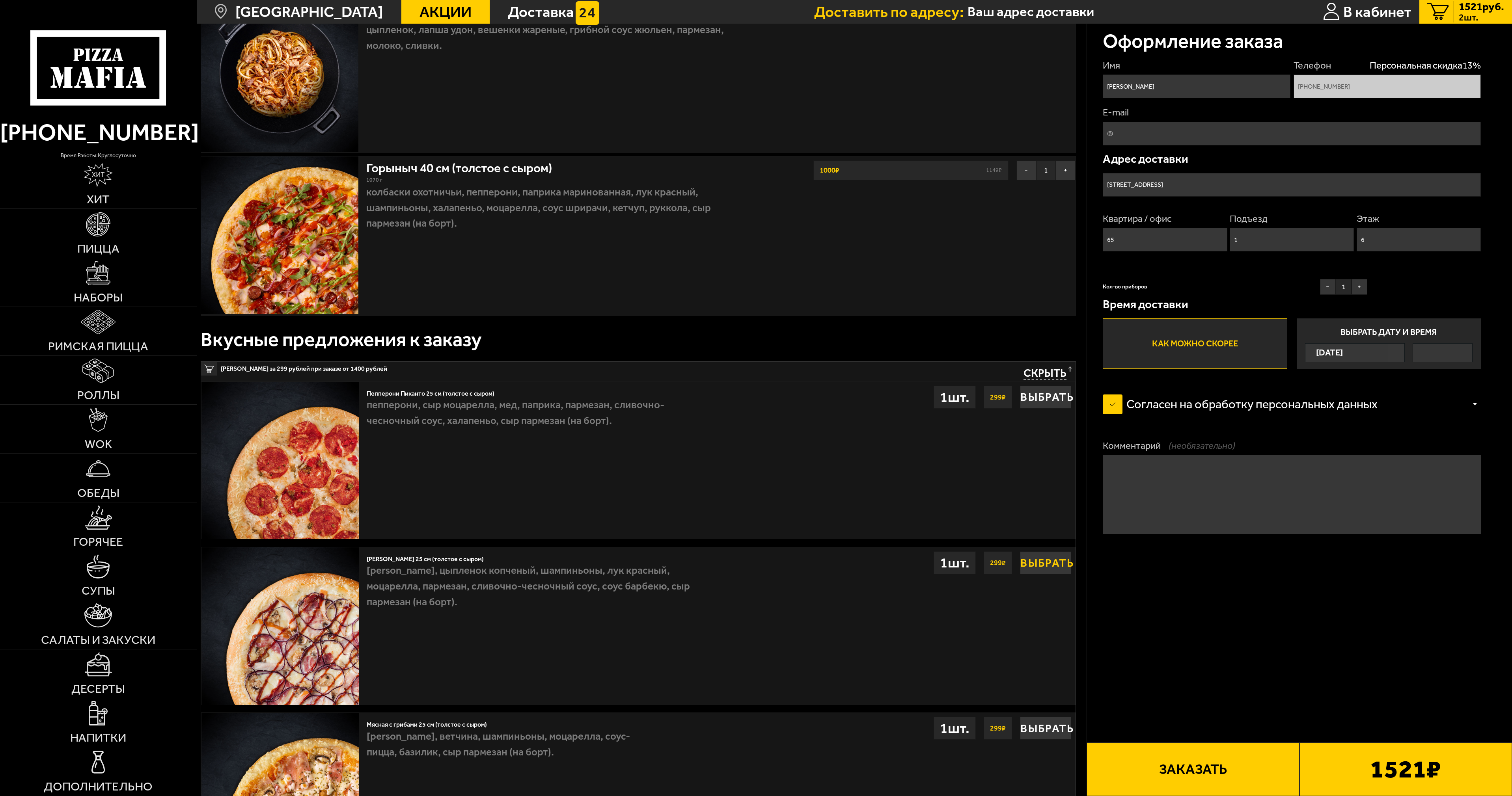
click at [1054, 565] on button "Выбрать" at bounding box center [1045, 562] width 51 height 23
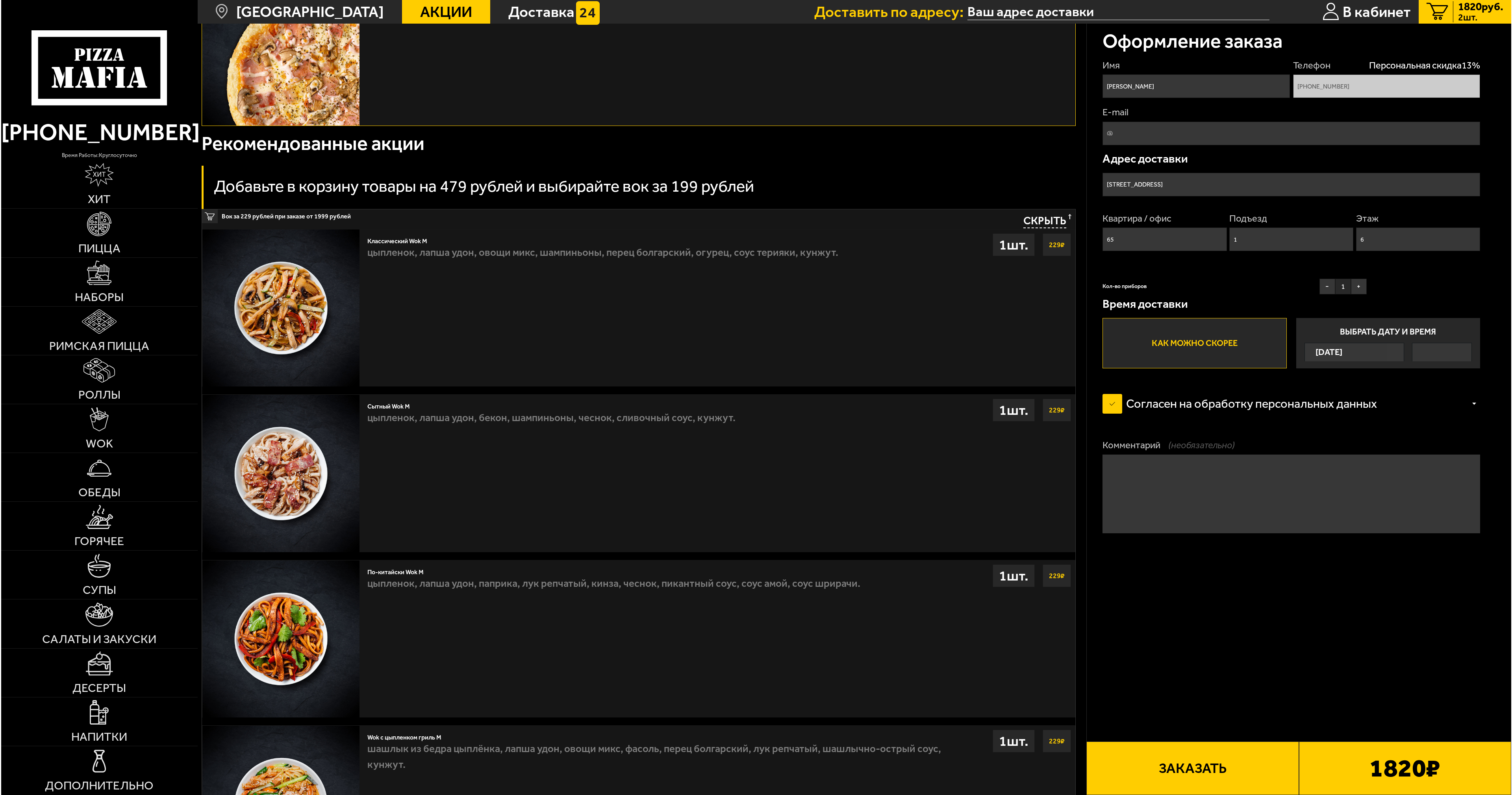
scroll to position [1023, 0]
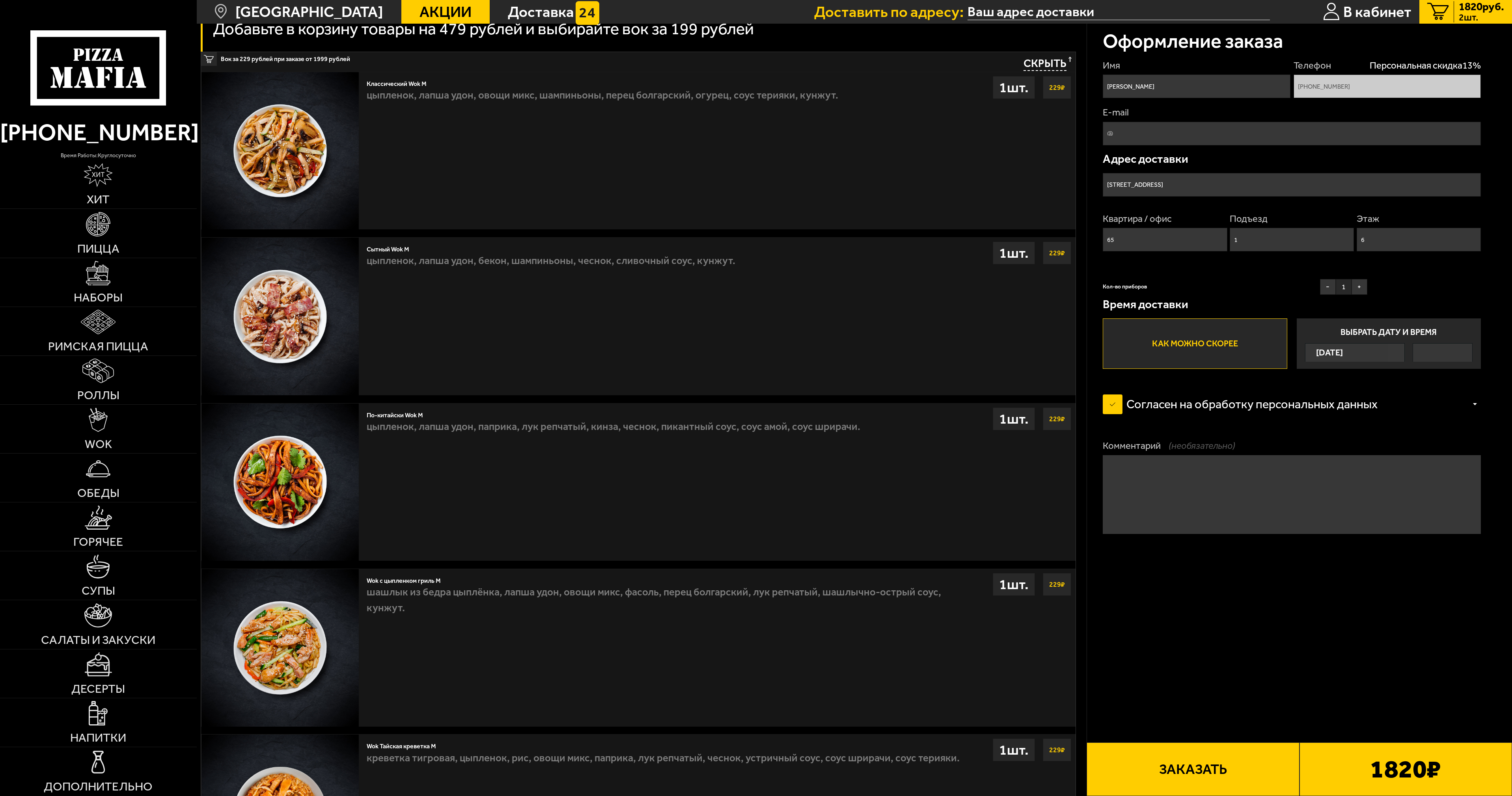
click at [1108, 408] on label "Согласен на обработку персональных данных" at bounding box center [1248, 404] width 290 height 32
click at [0, 0] on input "Согласен на обработку персональных данных" at bounding box center [0, 0] width 0 height 0
click at [1108, 408] on label "Согласен на обработку персональных данных" at bounding box center [1248, 404] width 290 height 32
click at [0, 0] on input "Согласен на обработку персональных данных" at bounding box center [0, 0] width 0 height 0
click at [1226, 771] on button "Заказать" at bounding box center [1193, 769] width 213 height 53
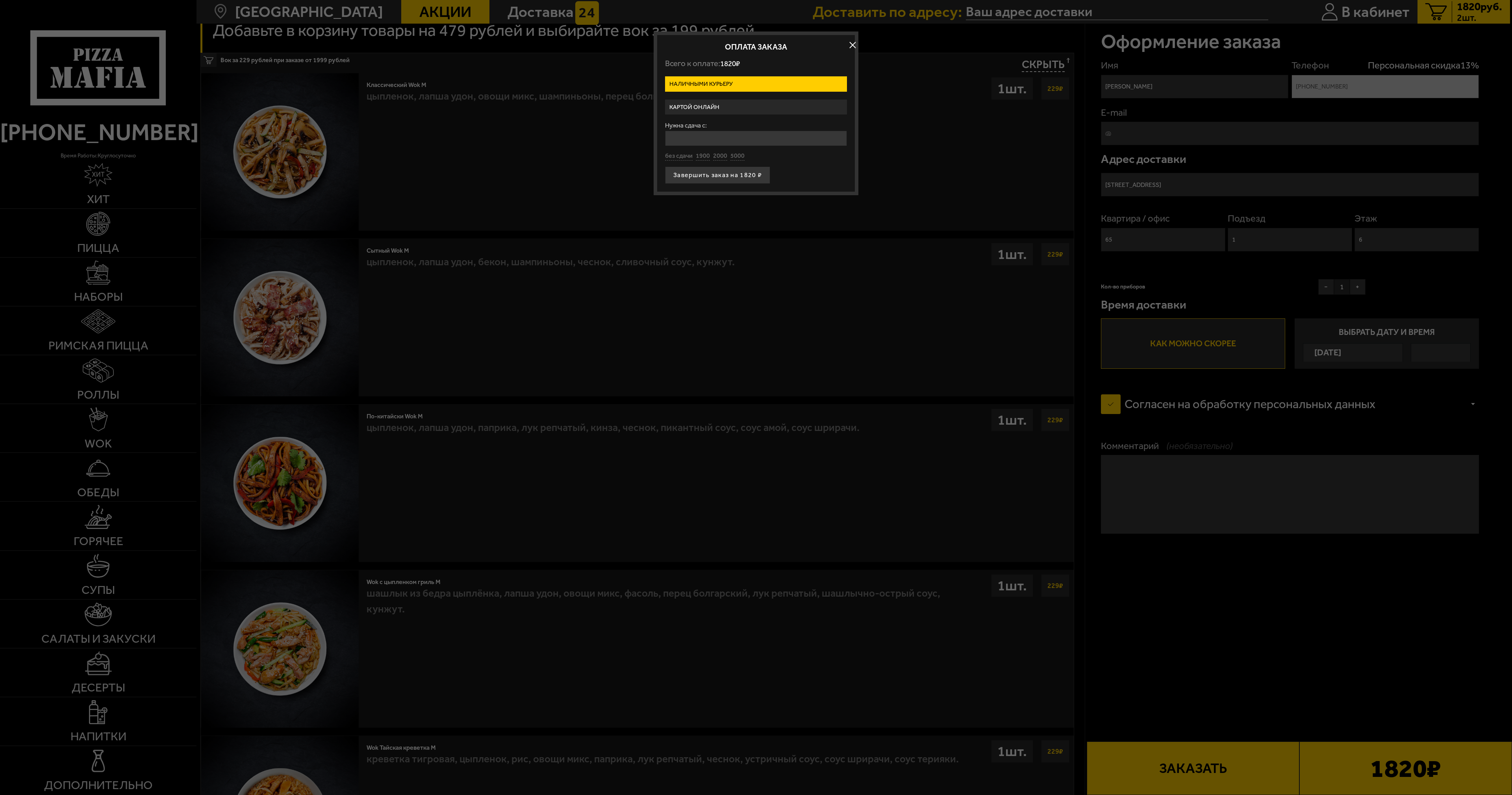
click at [716, 103] on label "Картой онлайн" at bounding box center [756, 107] width 182 height 15
click at [0, 0] on input "Картой онлайн" at bounding box center [0, 0] width 0 height 0
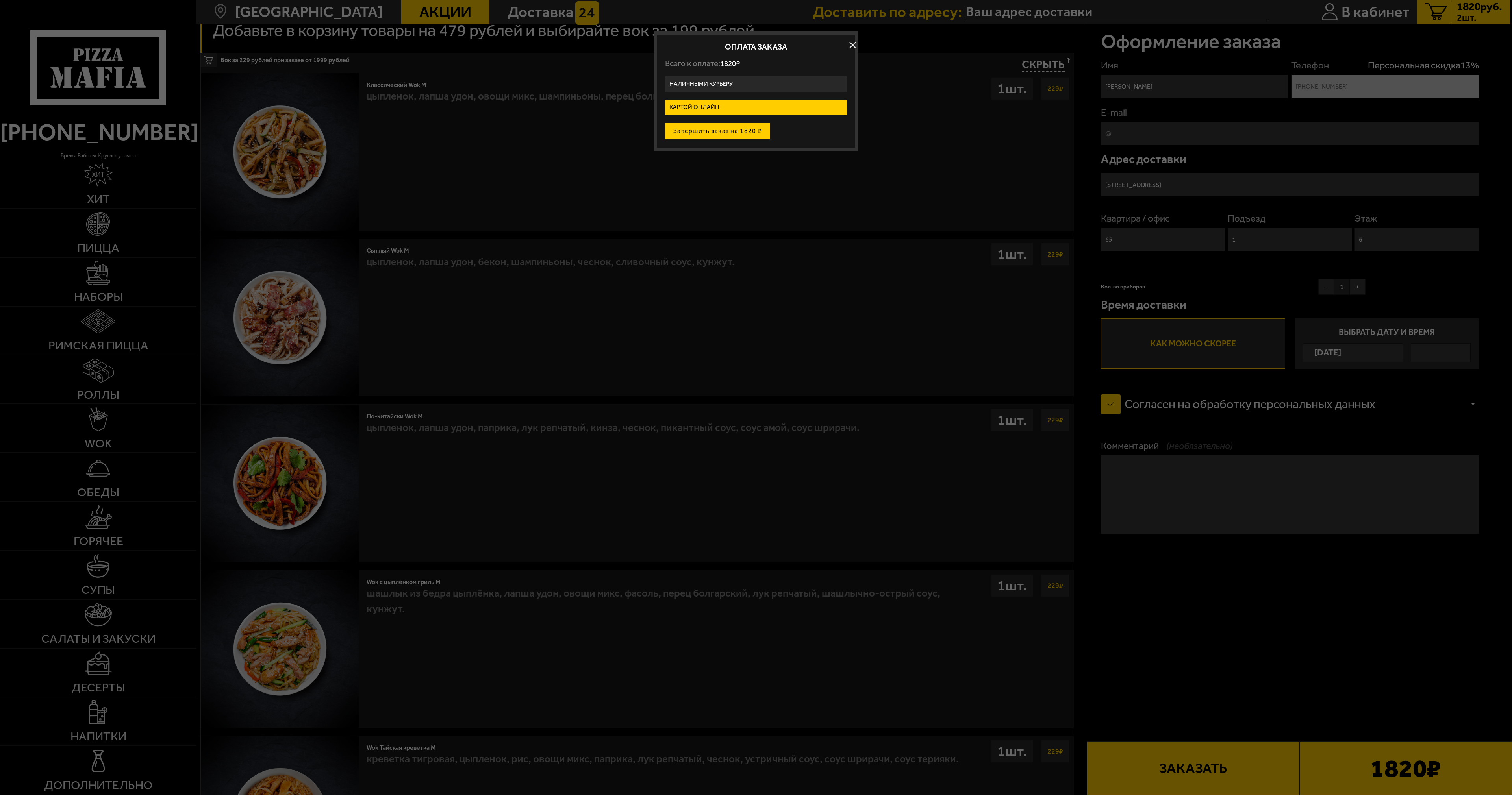
click at [725, 131] on button "Завершить заказ на 1820 ₽" at bounding box center [717, 131] width 105 height 18
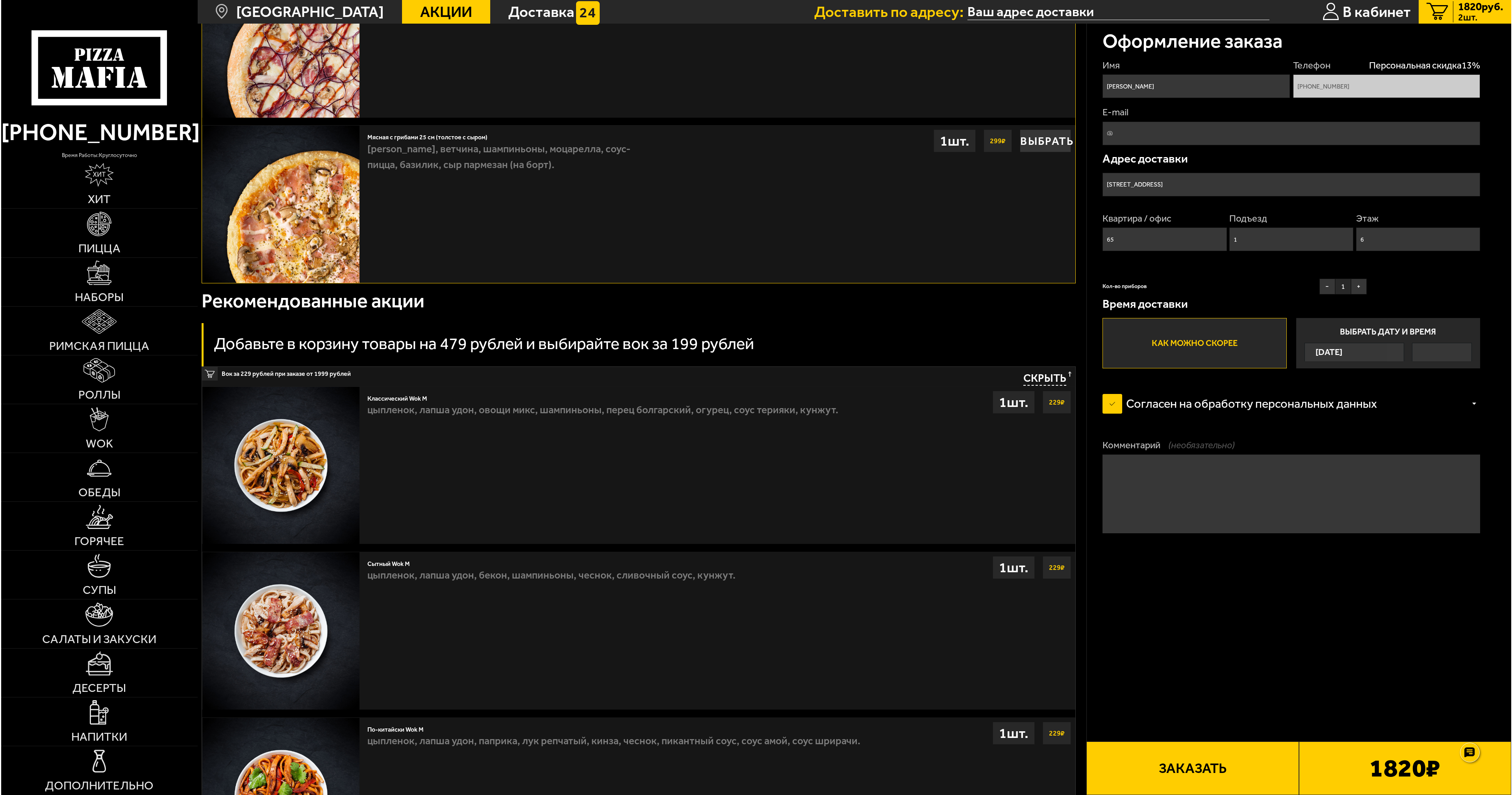
scroll to position [945, 0]
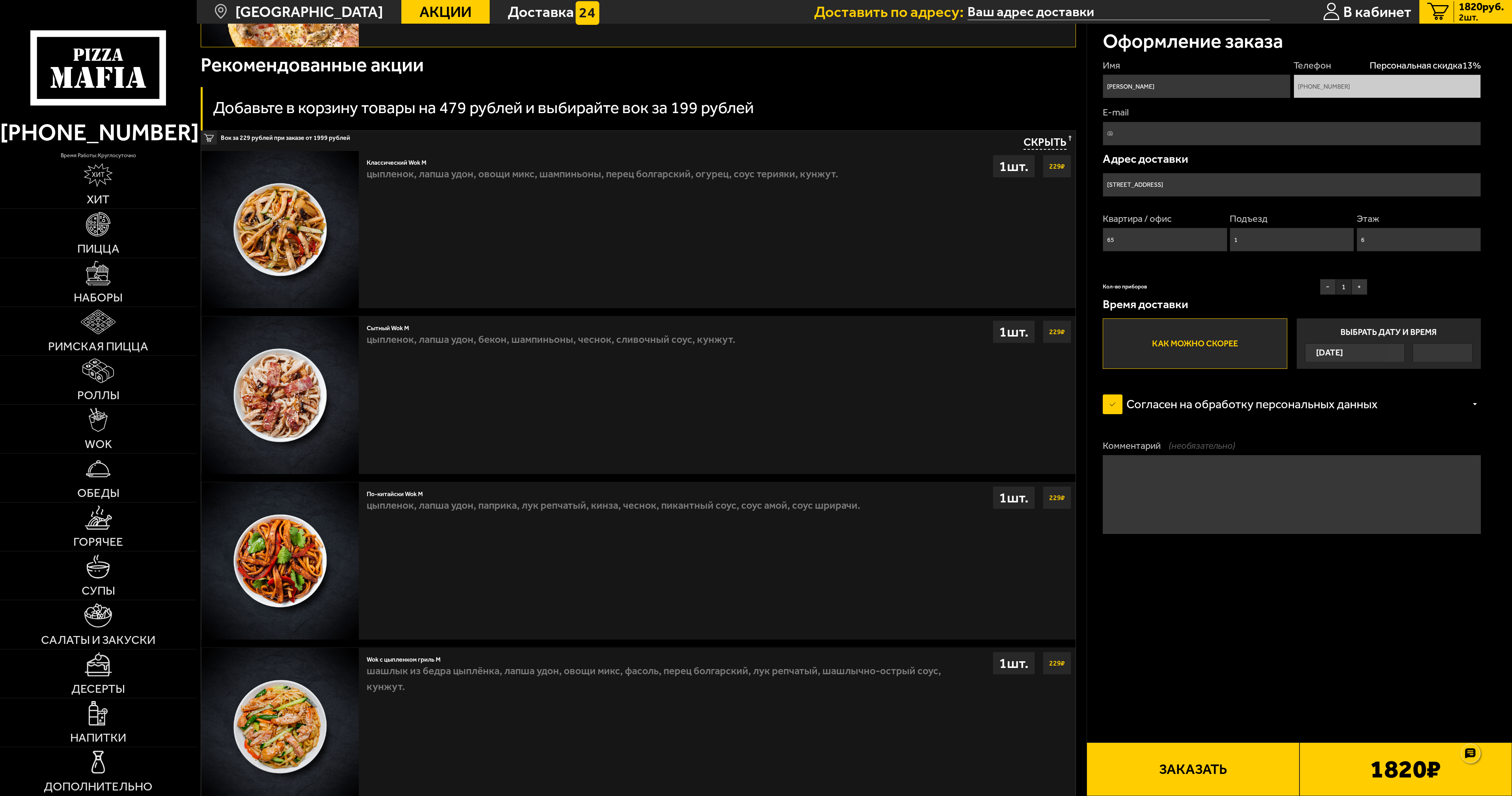
click at [1299, 775] on button "Заказать" at bounding box center [1193, 769] width 213 height 53
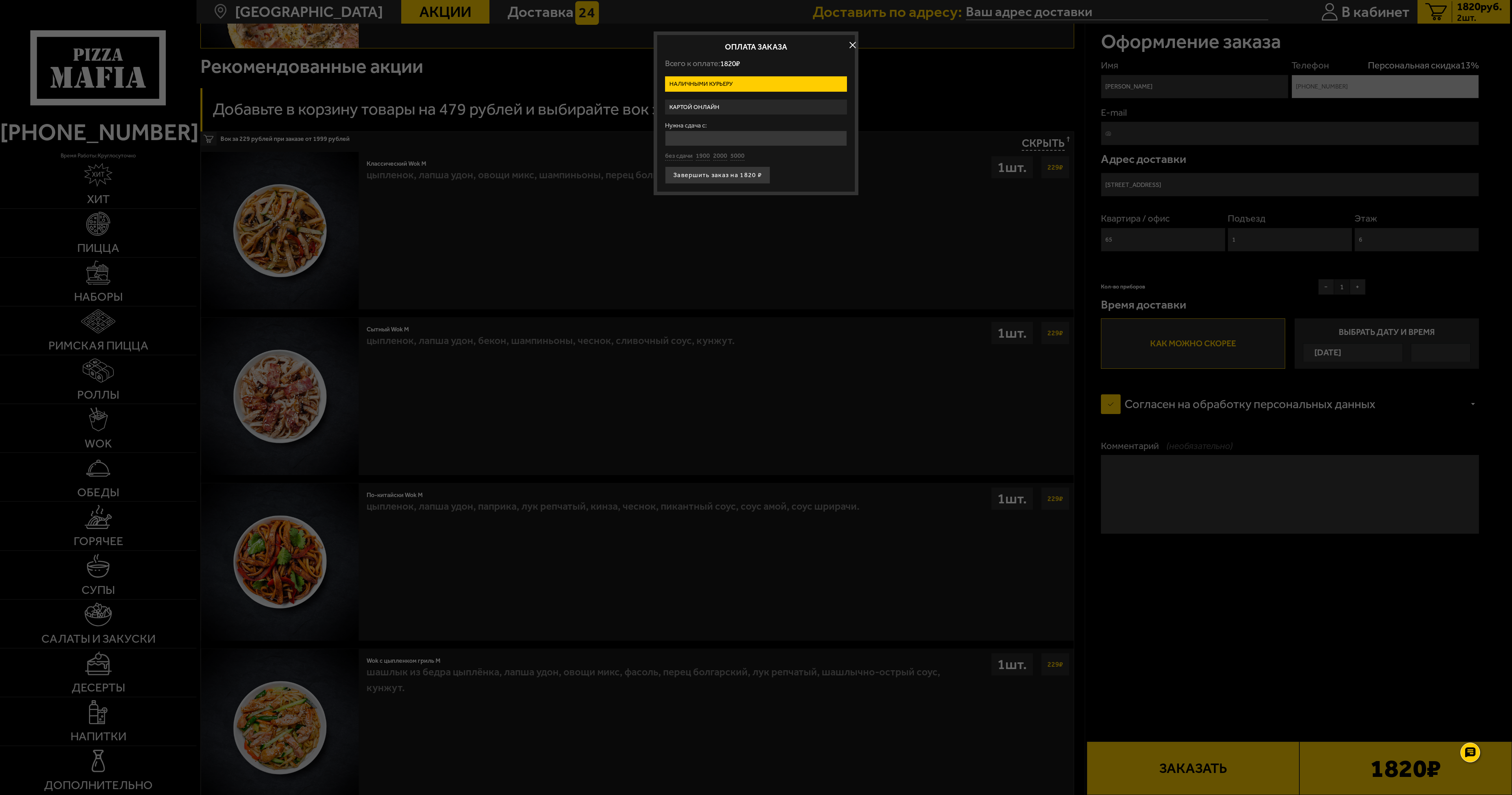
click at [764, 84] on label "Наличными курьеру" at bounding box center [756, 84] width 182 height 15
click at [0, 0] on input "Наличными курьеру" at bounding box center [0, 0] width 0 height 0
click at [766, 79] on label "Наличными курьеру" at bounding box center [756, 84] width 182 height 15
click at [0, 0] on input "Наличными курьеру" at bounding box center [0, 0] width 0 height 0
click at [714, 175] on button "Завершить заказ на 1820 ₽" at bounding box center [717, 175] width 105 height 18
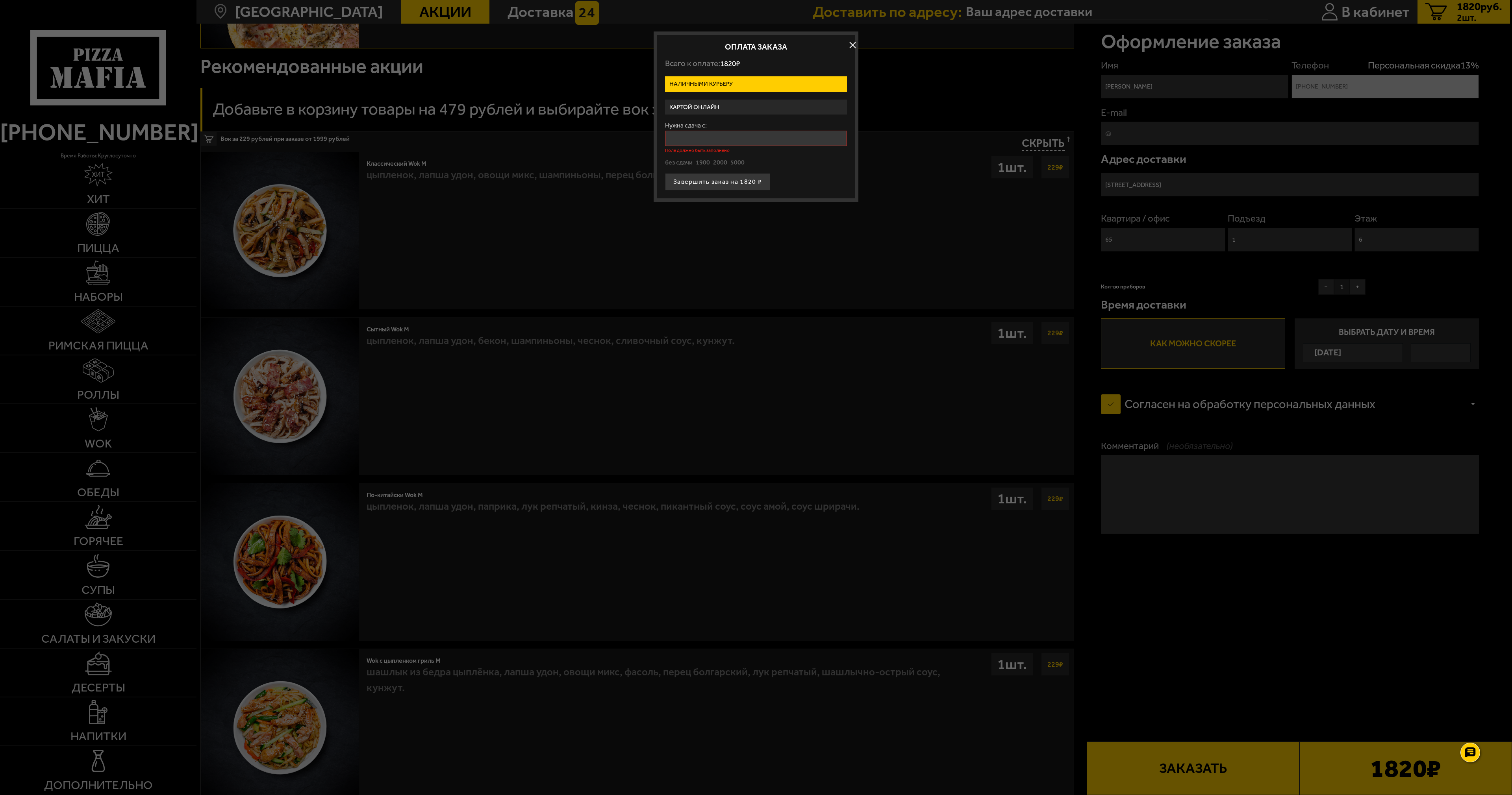
click at [697, 136] on input "Нужна сдача с:" at bounding box center [756, 138] width 182 height 15
click at [671, 185] on button "Завершить заказ на 1820 ₽" at bounding box center [717, 182] width 105 height 18
click at [696, 108] on label "Картой онлайн" at bounding box center [756, 107] width 182 height 15
click at [0, 0] on input "Картой онлайн" at bounding box center [0, 0] width 0 height 0
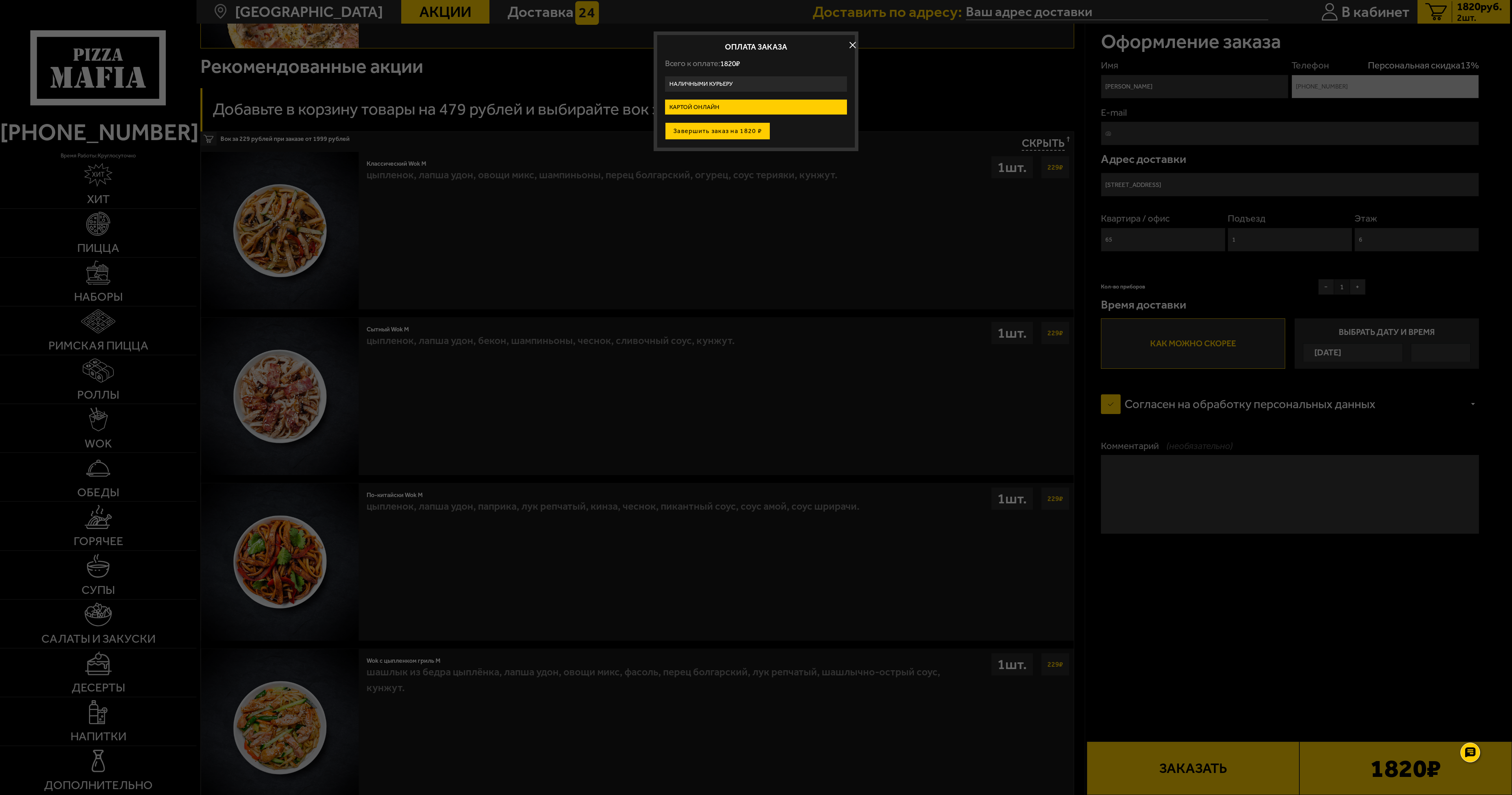
click at [713, 135] on button "Завершить заказ на 1820 ₽" at bounding box center [717, 131] width 105 height 18
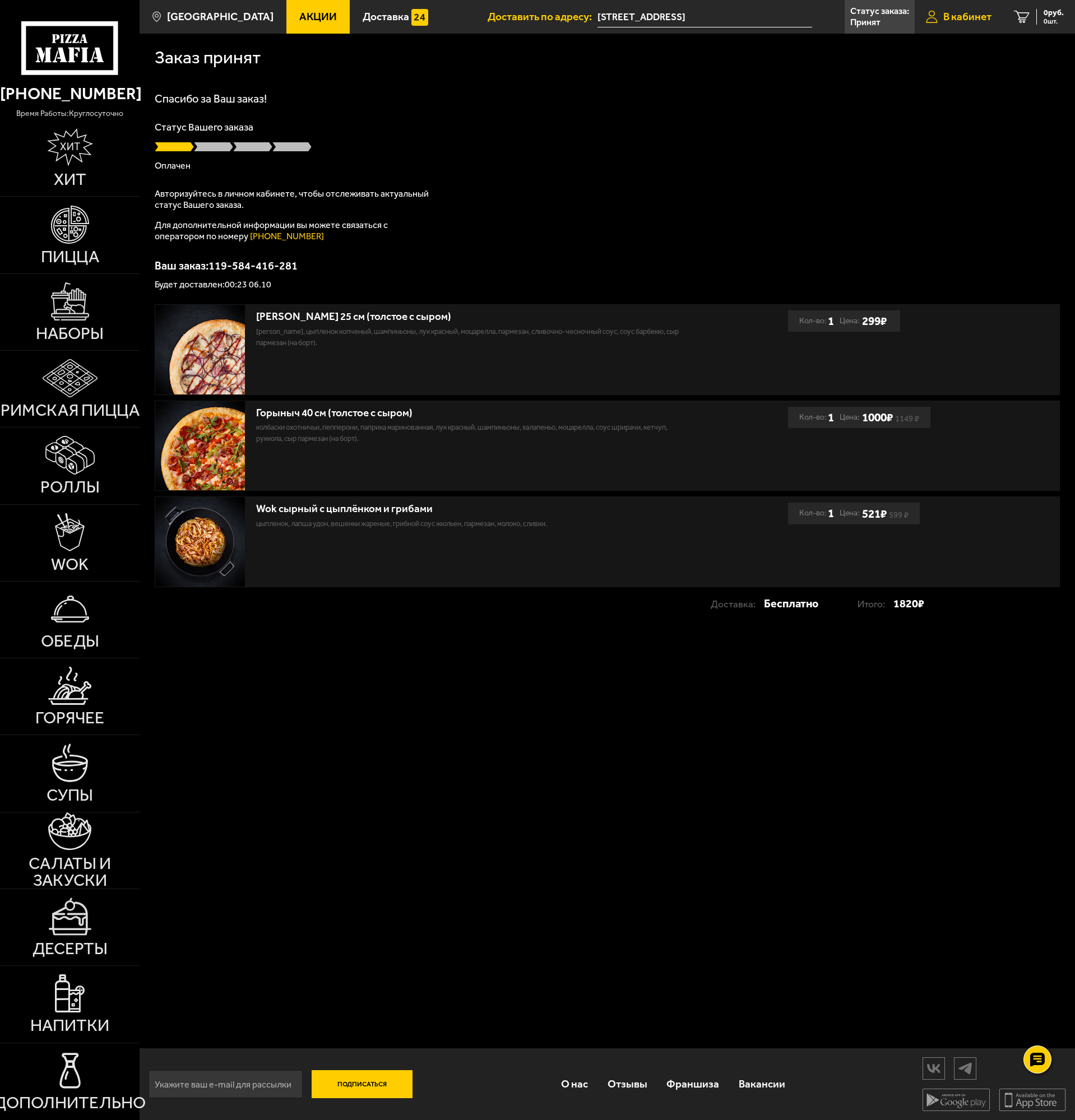
click at [959, 18] on span "В кабинет" at bounding box center [967, 16] width 48 height 11
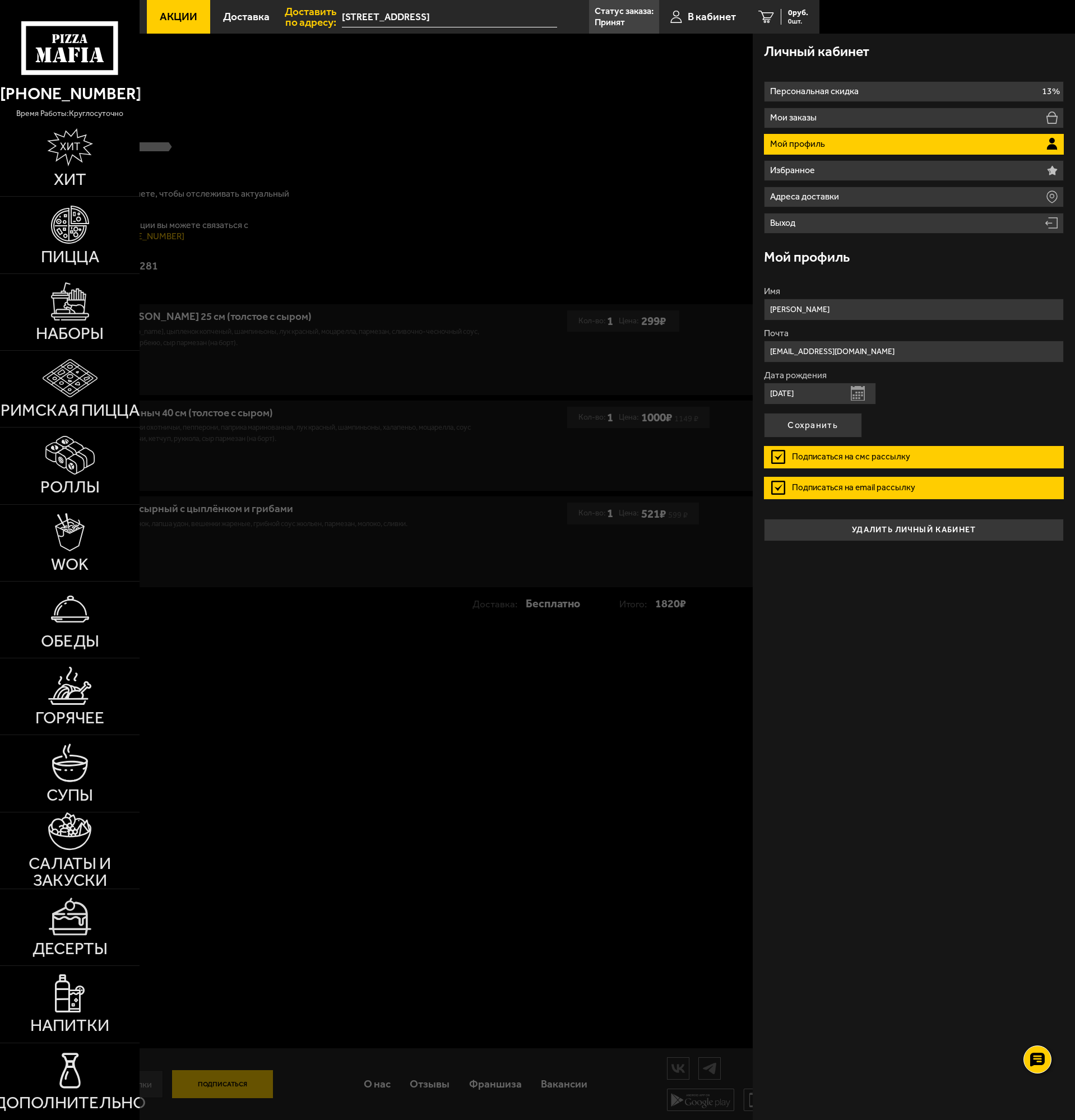
click at [627, 216] on div at bounding box center [677, 593] width 1075 height 1120
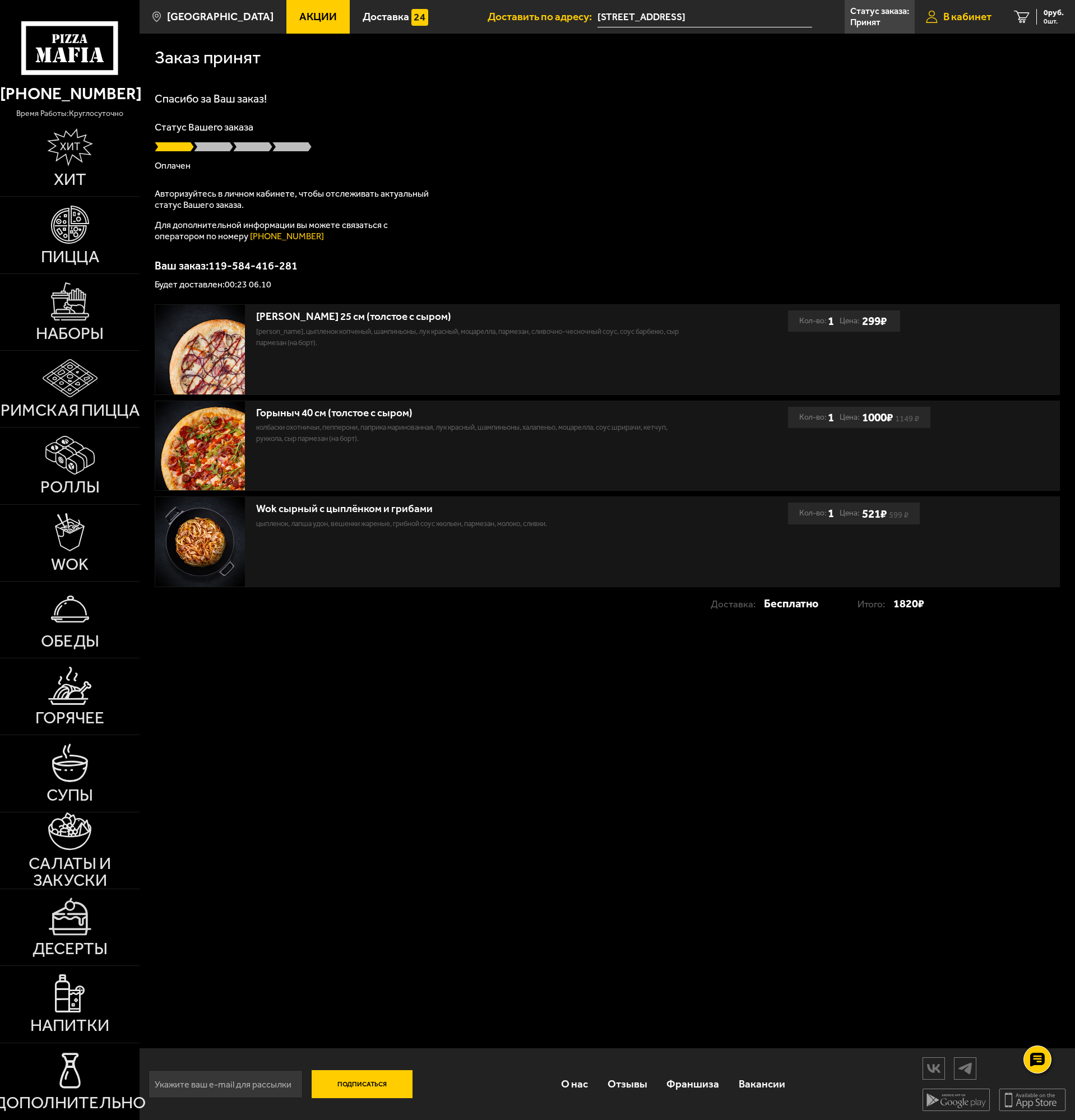
click at [962, 13] on span "В кабинет" at bounding box center [967, 16] width 48 height 11
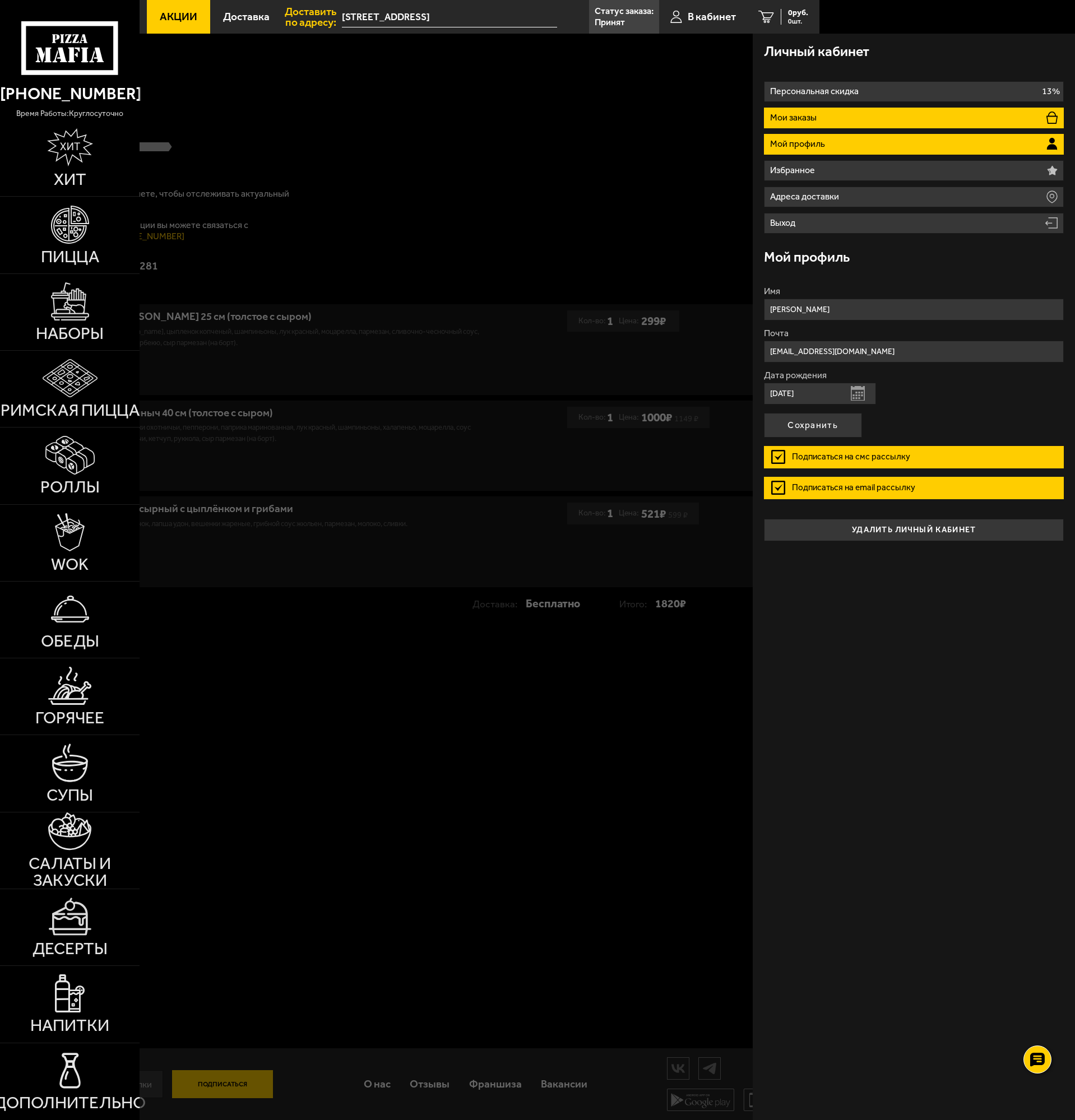
click at [825, 113] on li "Мои заказы" at bounding box center [913, 118] width 300 height 21
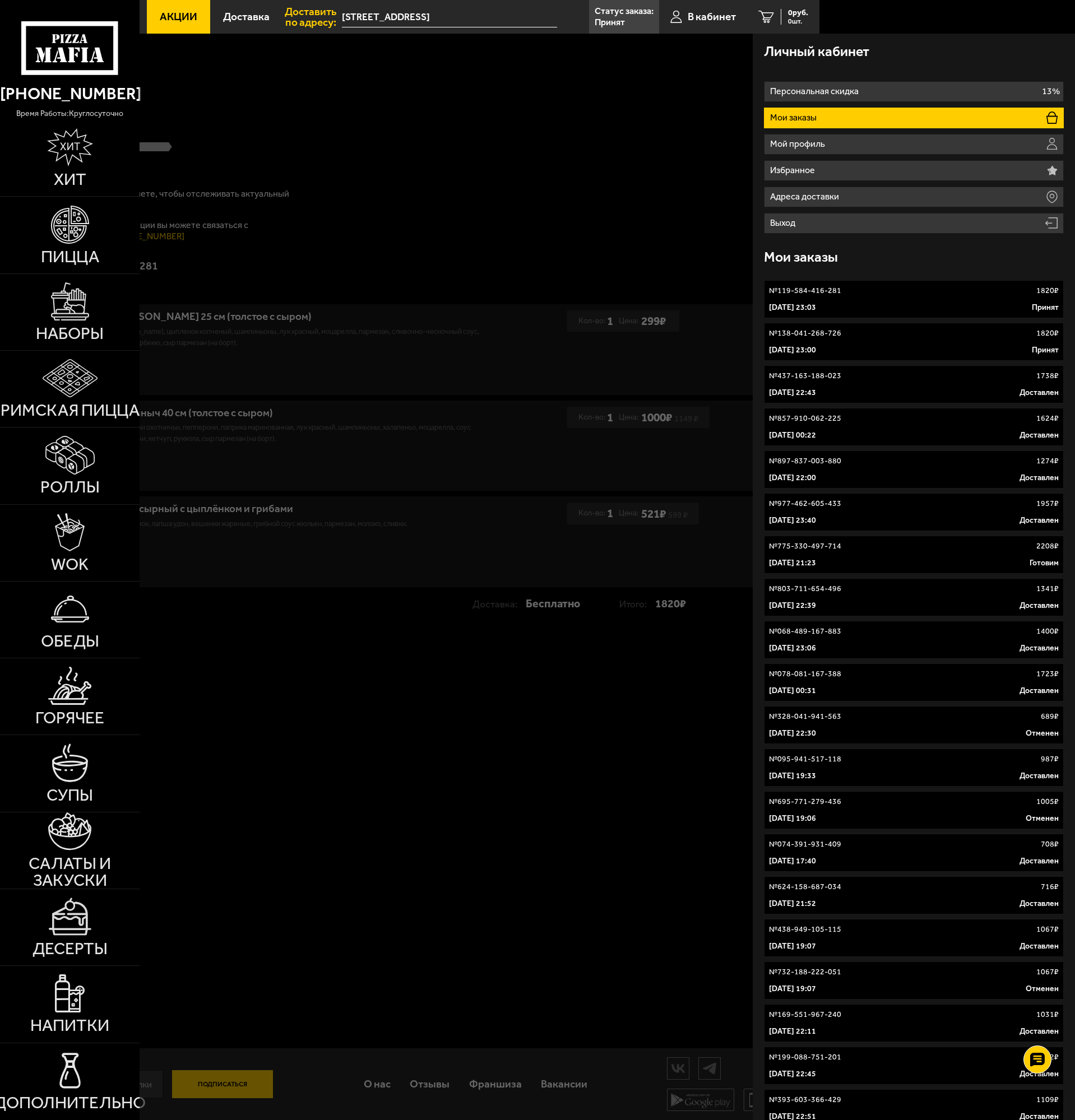
click at [865, 348] on div "[DATE] 23:00 Принят" at bounding box center [913, 350] width 290 height 11
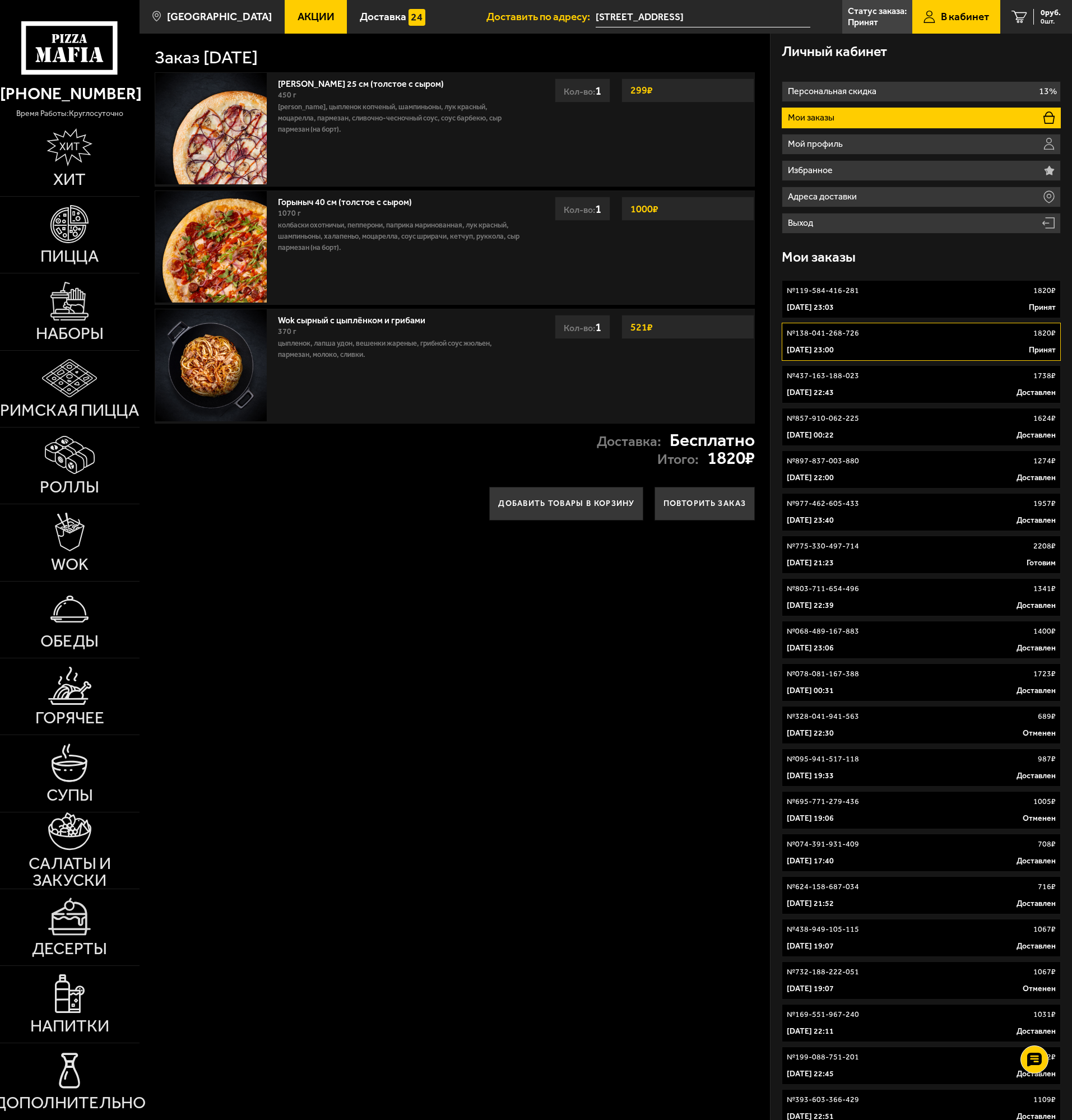
drag, startPoint x: 705, startPoint y: 383, endPoint x: 747, endPoint y: 422, distance: 57.3
click at [747, 422] on div "Wok сырный с цыплёнком и грибами 370 г цыпленок, лапша удон, вешенки жареные, г…" at bounding box center [455, 366] width 600 height 114
click at [889, 378] on div "№ 437-163-188-023 1738 ₽" at bounding box center [922, 375] width 269 height 11
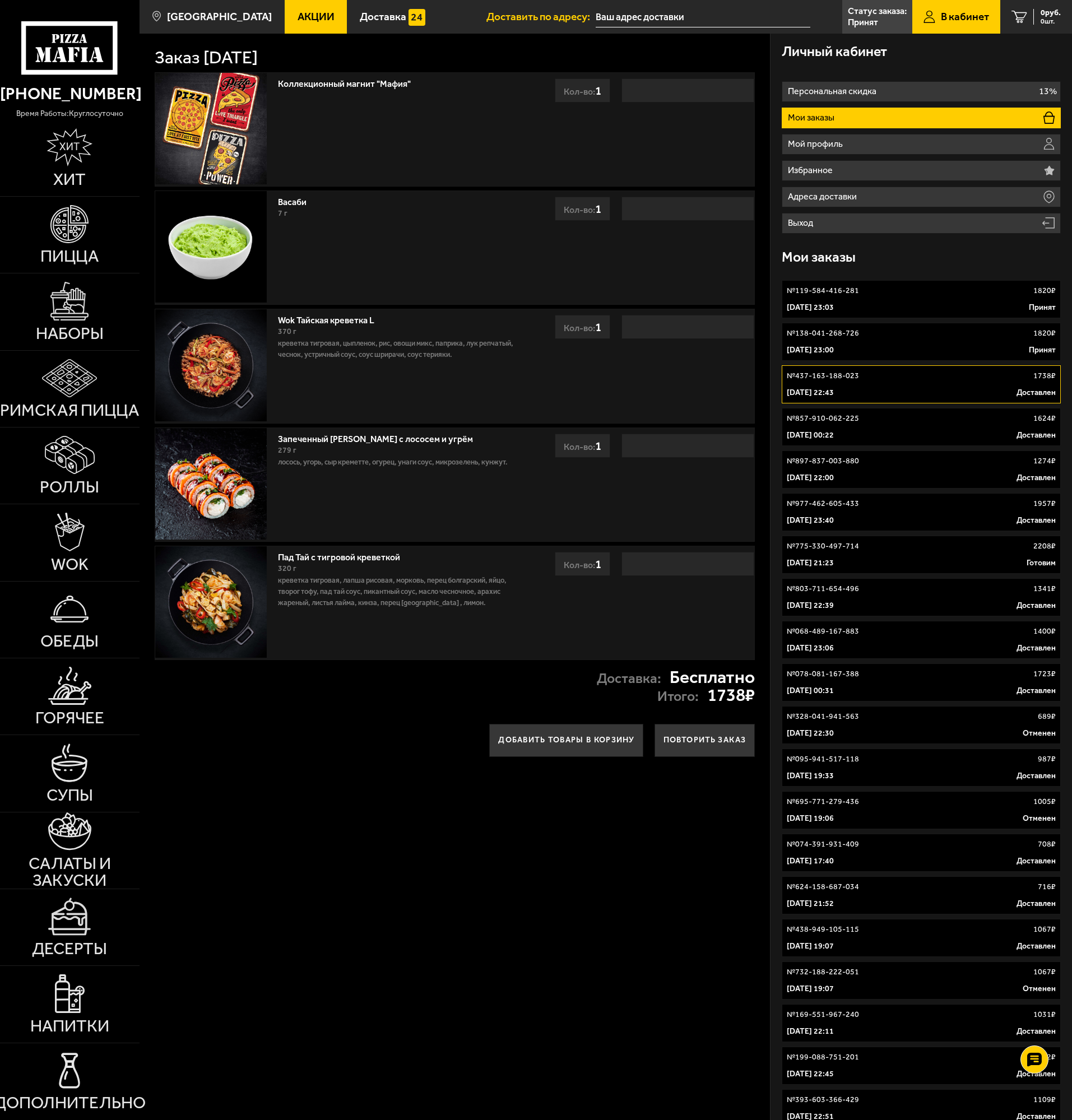
click at [883, 342] on link "№ 138-041-268-726 1820 ₽ [DATE] 23:00 Принят" at bounding box center [922, 342] width 279 height 38
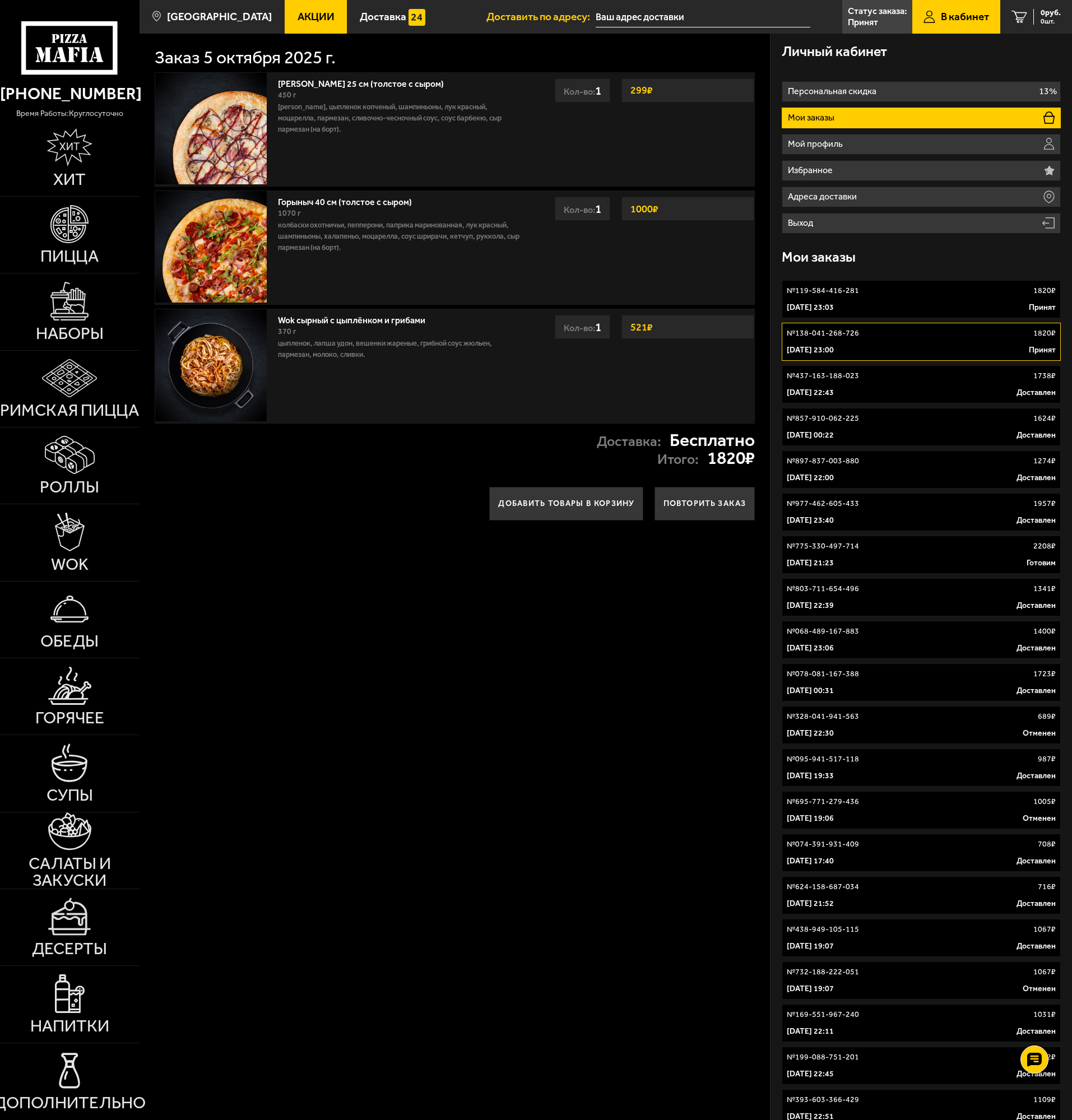
click at [880, 291] on div "№ 119-584-416-281 1820 ₽" at bounding box center [922, 290] width 269 height 11
click at [891, 352] on div "[DATE] 23:00 Принят" at bounding box center [922, 350] width 269 height 11
click at [905, 304] on div "[DATE] 23:03 Принят" at bounding box center [922, 307] width 269 height 11
click at [879, 339] on link "№ 138-041-268-726 1820 ₽ [DATE] 23:00 Принят" at bounding box center [922, 342] width 279 height 38
click at [916, 300] on link "№ 119-584-416-281 1820 ₽ [DATE] 23:03 Принят" at bounding box center [922, 299] width 279 height 38
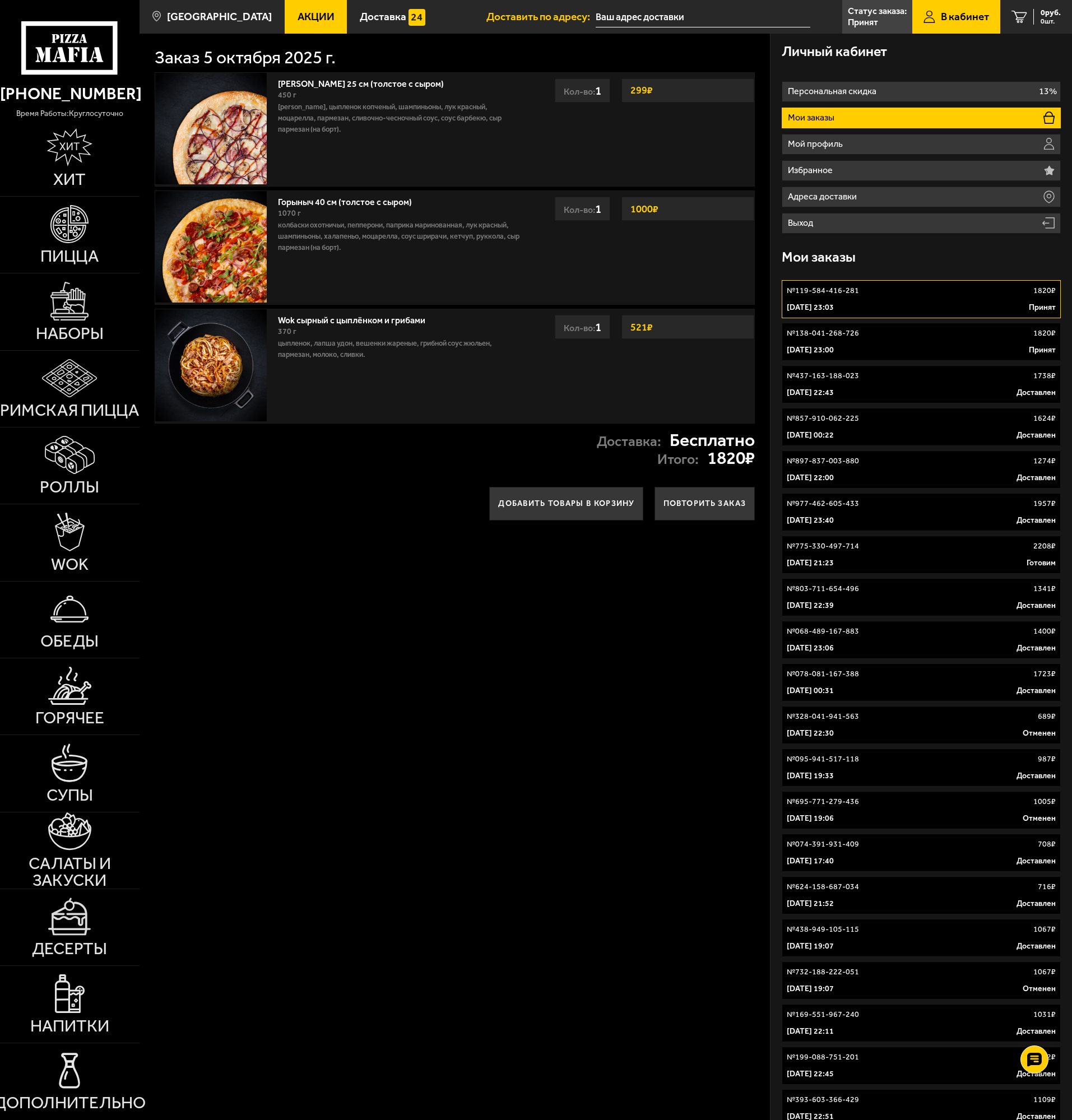
click at [870, 346] on div "[DATE] 23:00 Принят" at bounding box center [922, 350] width 269 height 11
click at [834, 389] on p "[DATE] 22:43" at bounding box center [810, 393] width 47 height 11
drag, startPoint x: 650, startPoint y: 401, endPoint x: 662, endPoint y: 408, distance: 13.9
drag, startPoint x: 647, startPoint y: 411, endPoint x: 639, endPoint y: 411, distance: 8.0
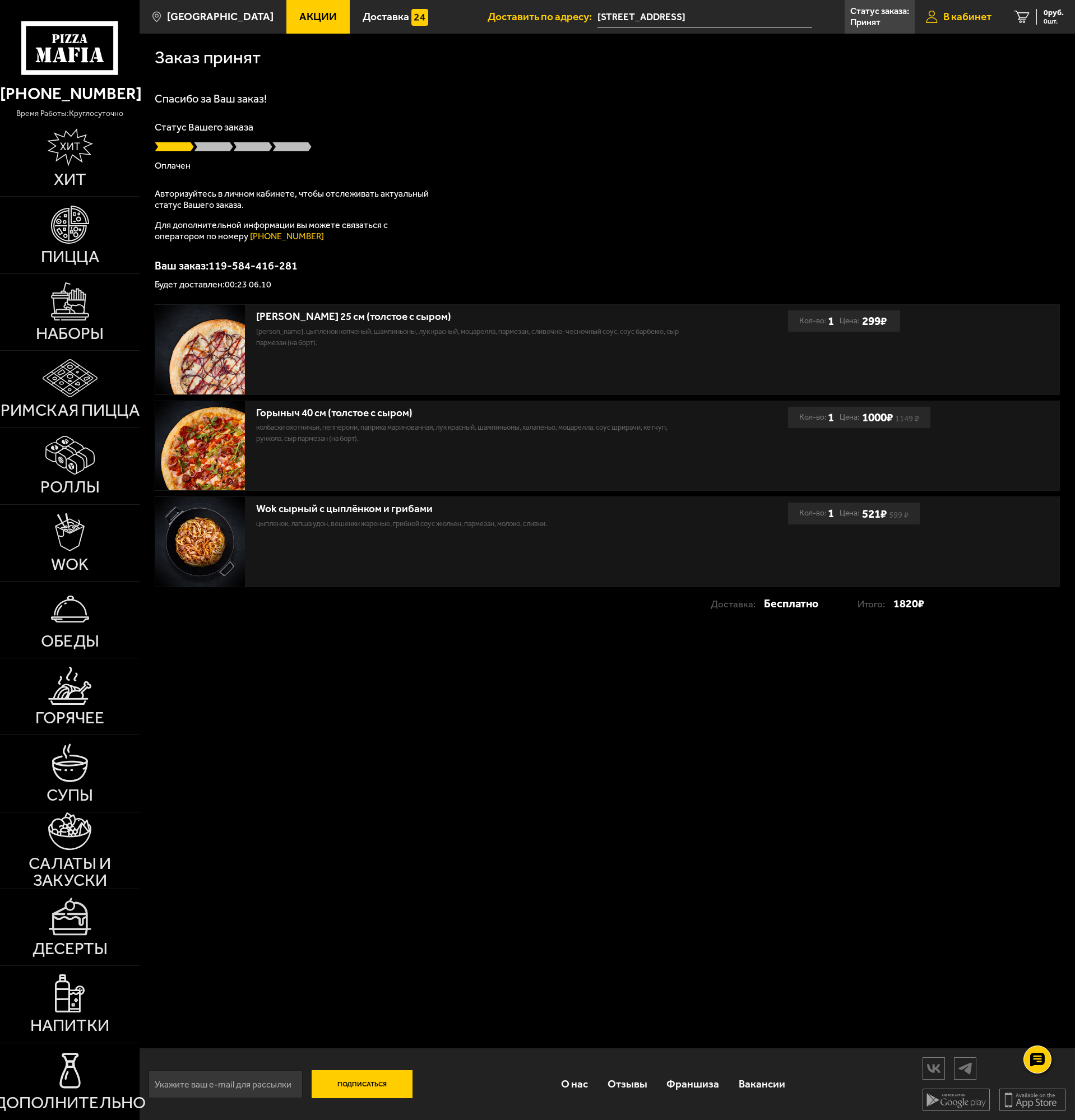
click at [966, 11] on span "В кабинет" at bounding box center [967, 16] width 48 height 11
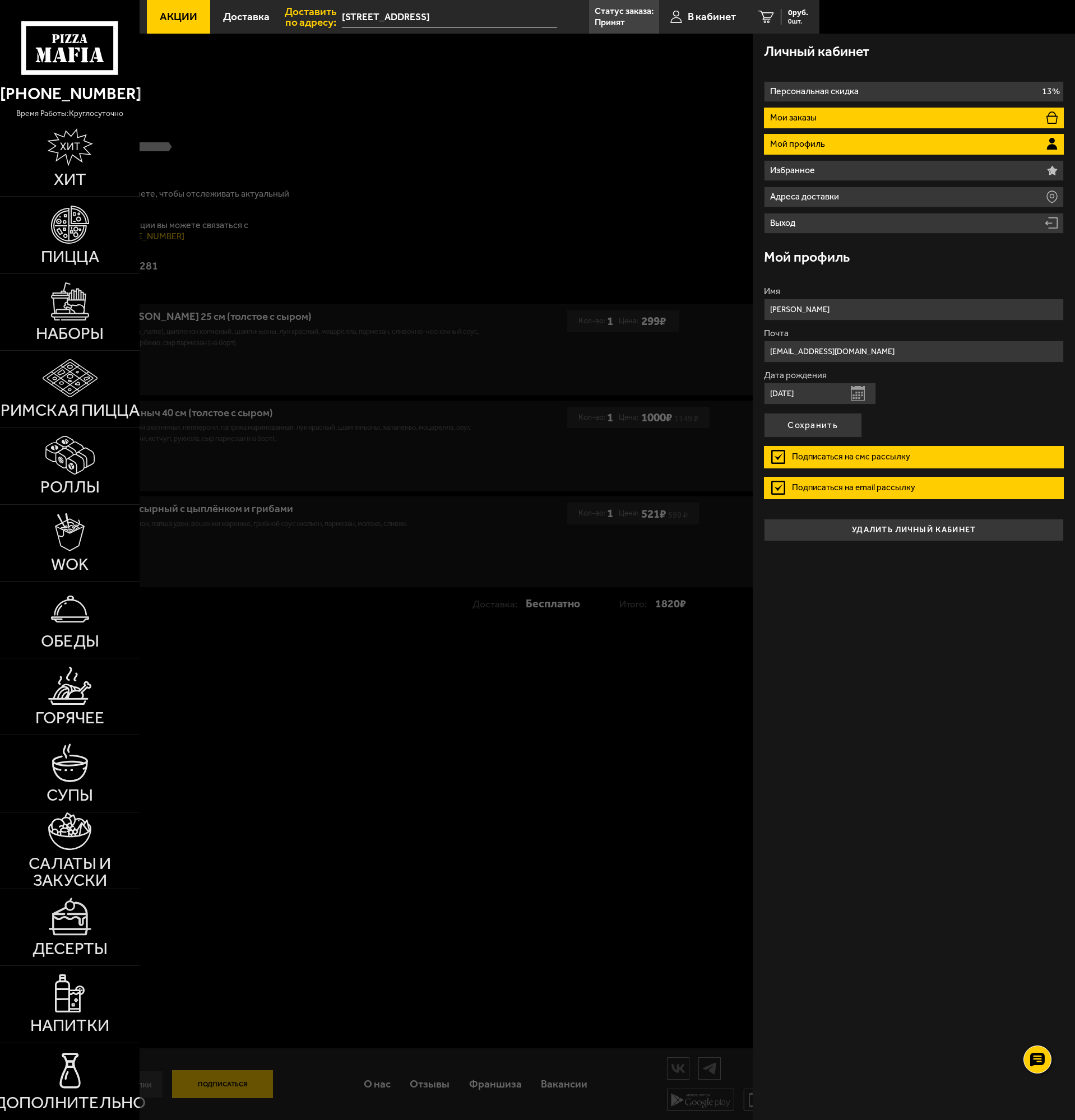
click at [823, 117] on li "Мои заказы" at bounding box center [913, 118] width 300 height 21
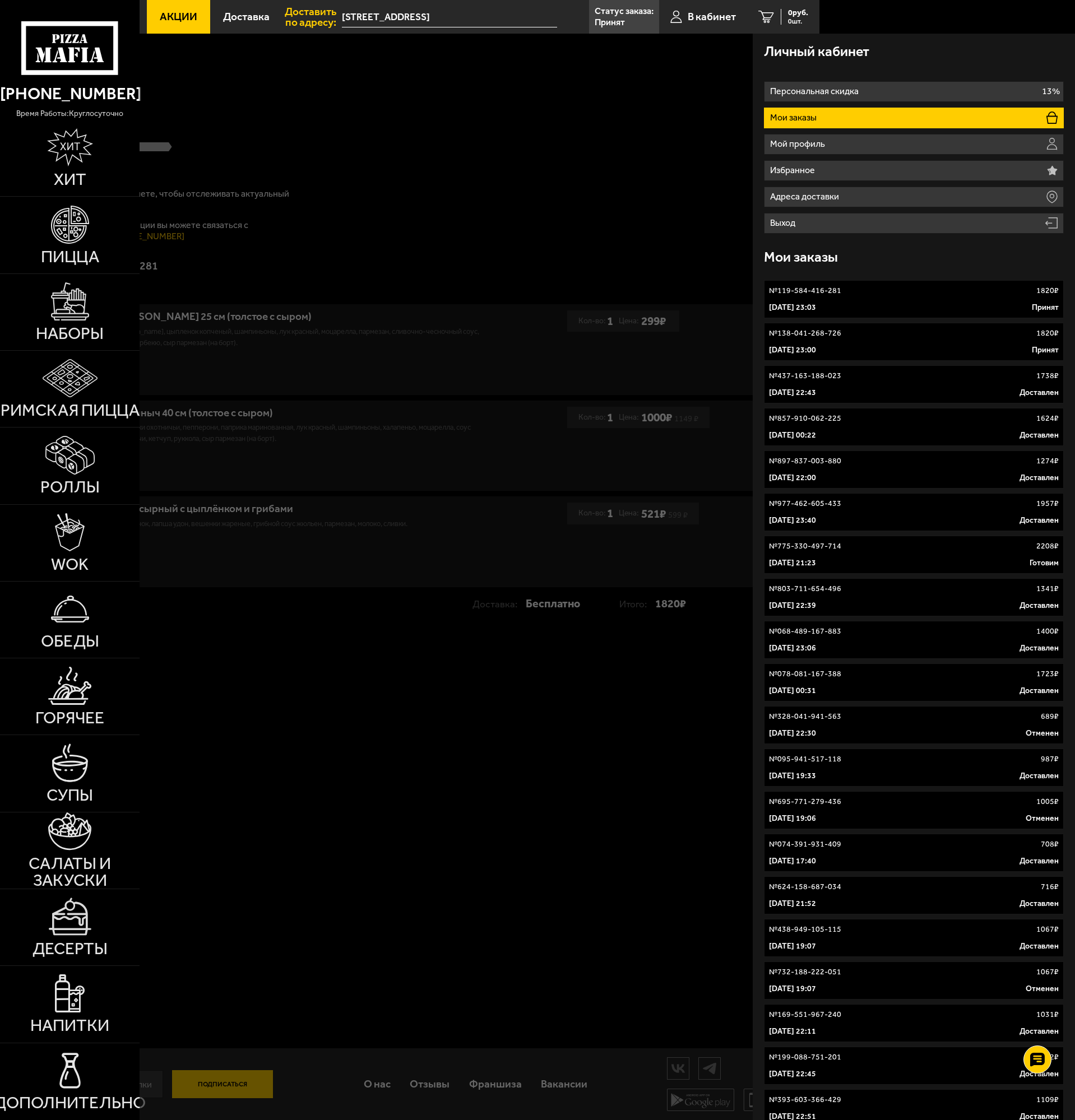
click at [275, 717] on div at bounding box center [677, 593] width 1075 height 1120
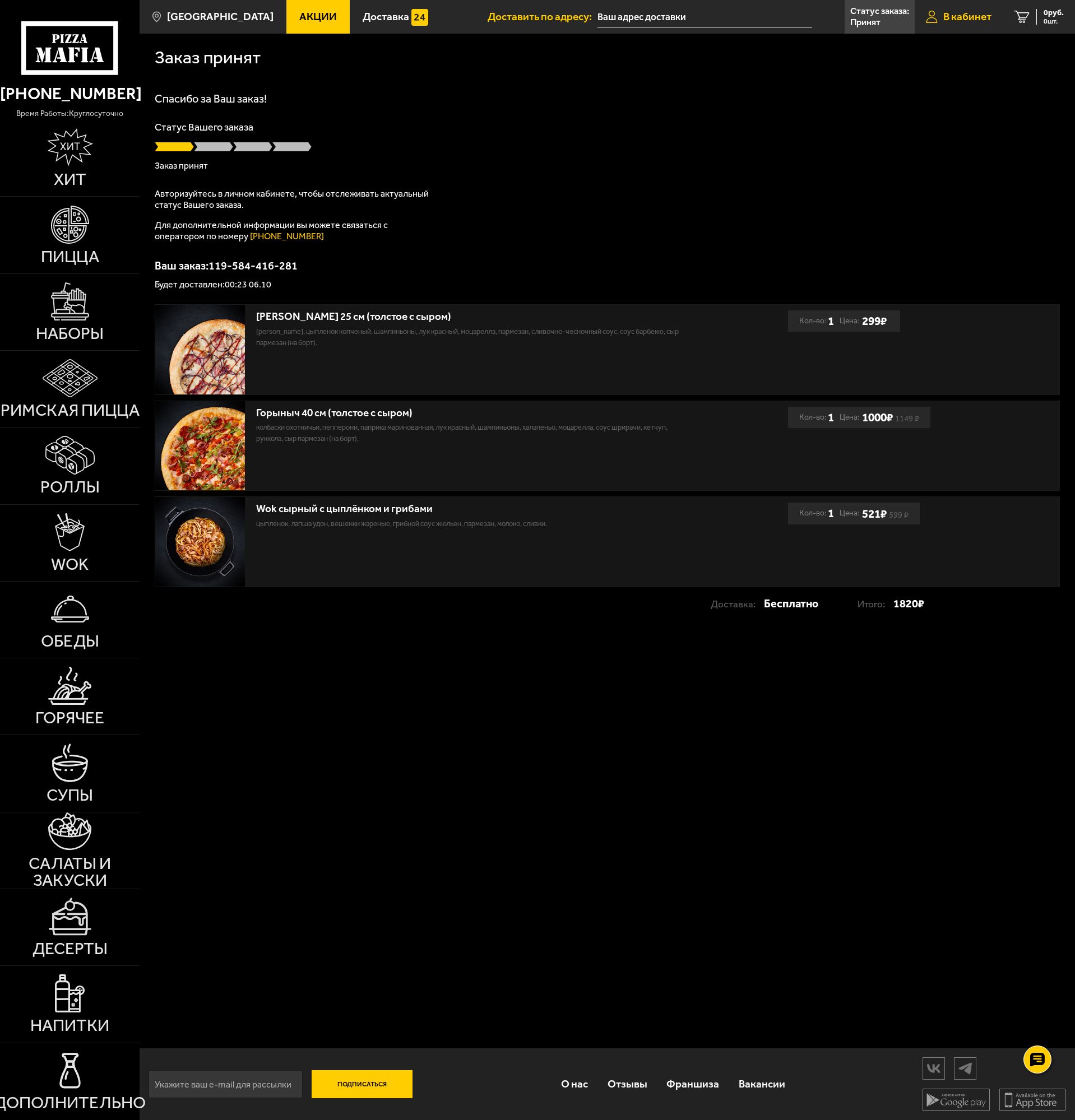
click at [965, 16] on span "В кабинет" at bounding box center [967, 16] width 48 height 11
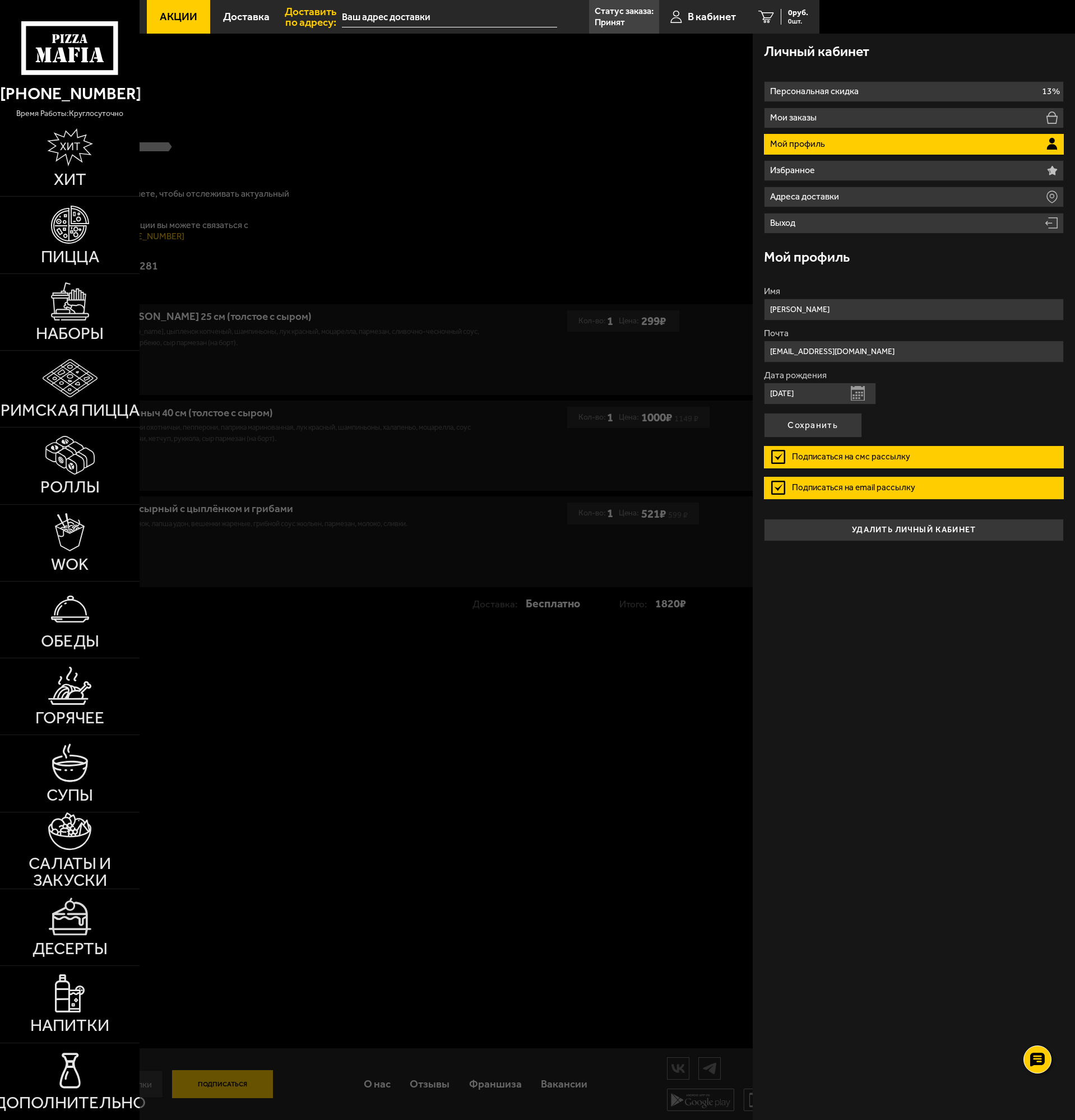
click at [616, 203] on div at bounding box center [677, 593] width 1075 height 1120
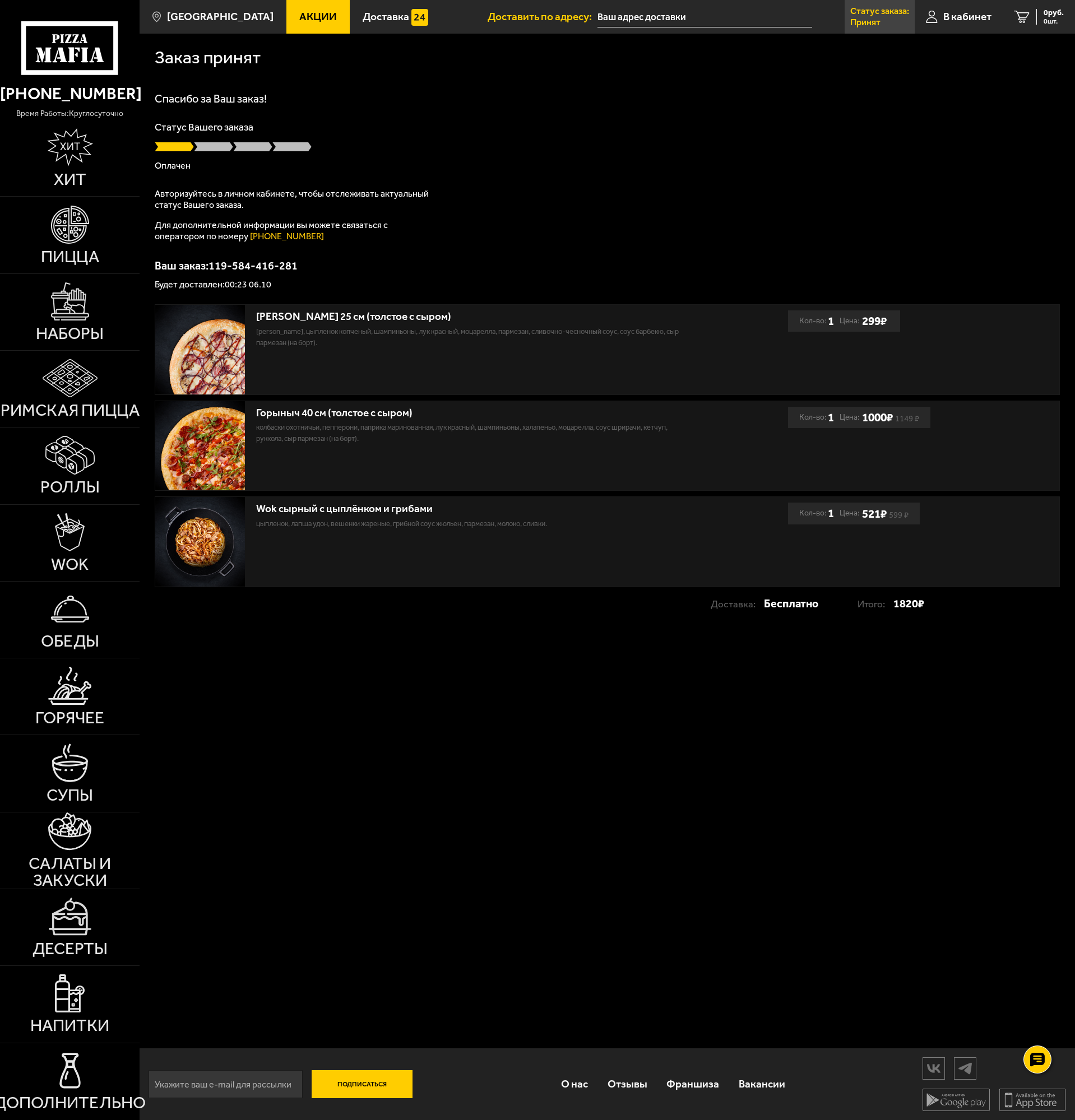
click at [869, 16] on p "Статус заказа:" at bounding box center [880, 11] width 58 height 9
click at [721, 11] on input "text" at bounding box center [775, 17] width 216 height 21
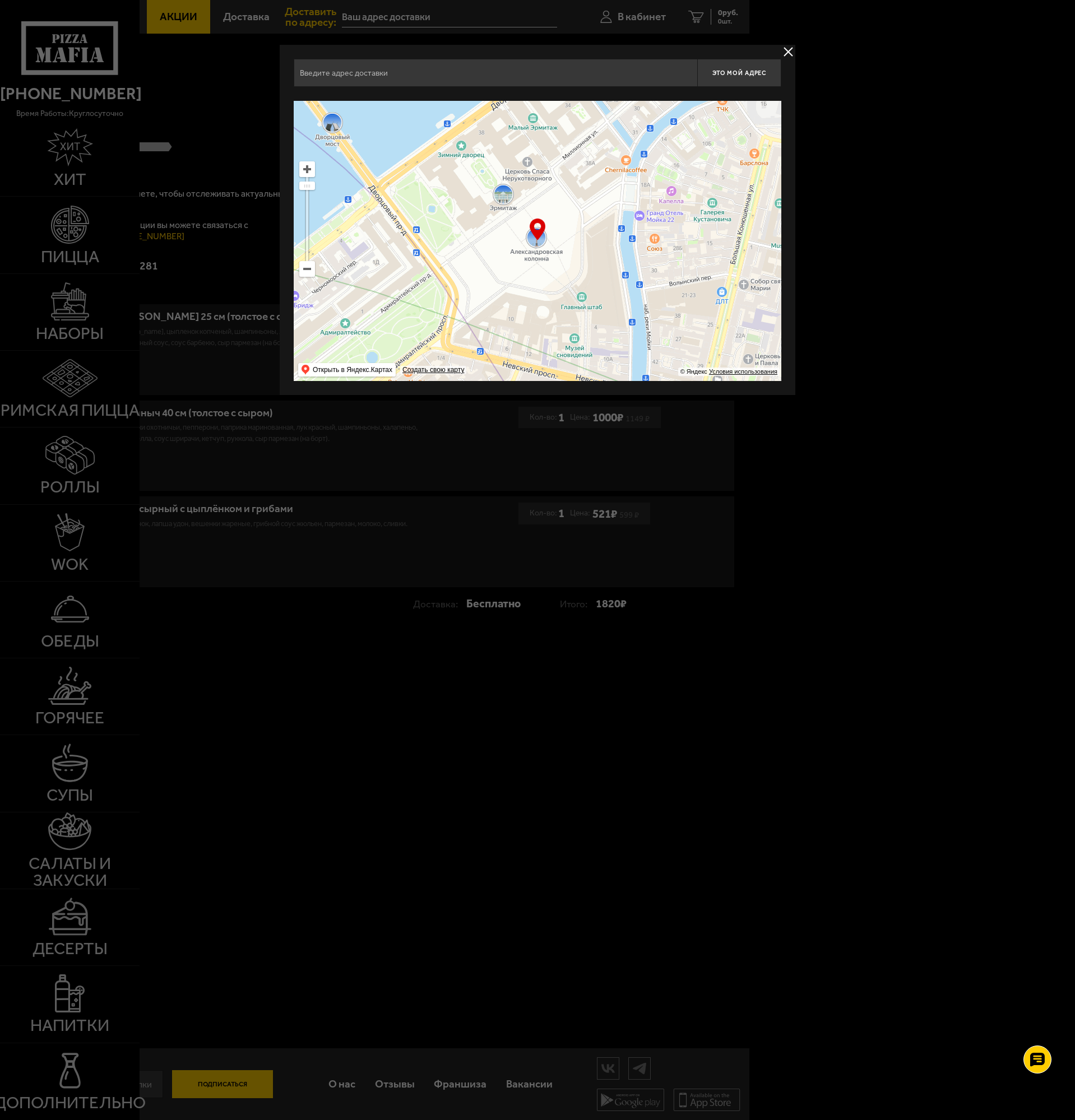
click at [786, 45] on button "delivery type" at bounding box center [788, 52] width 14 height 14
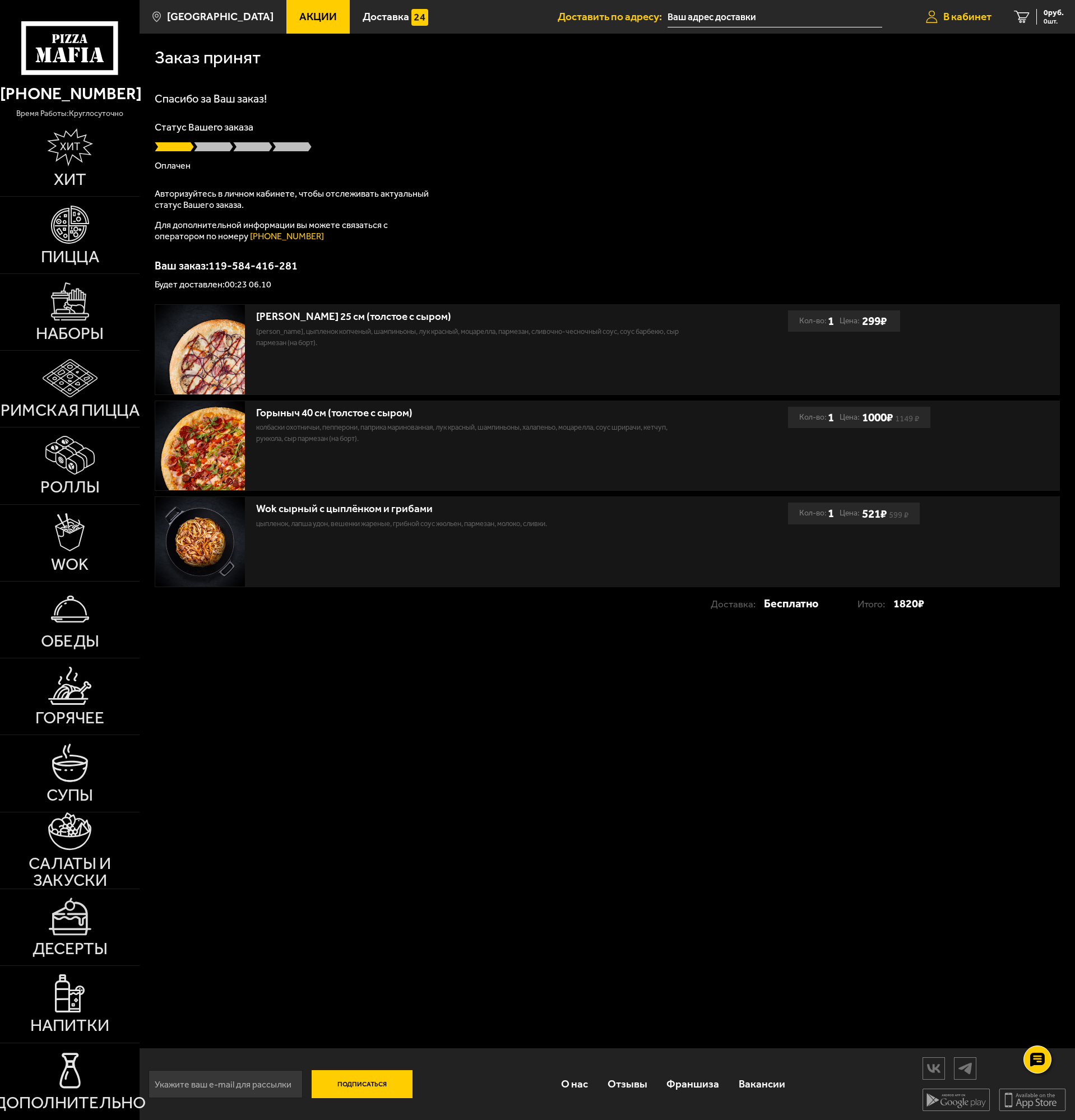
click at [943, 22] on span "В кабинет" at bounding box center [967, 16] width 48 height 11
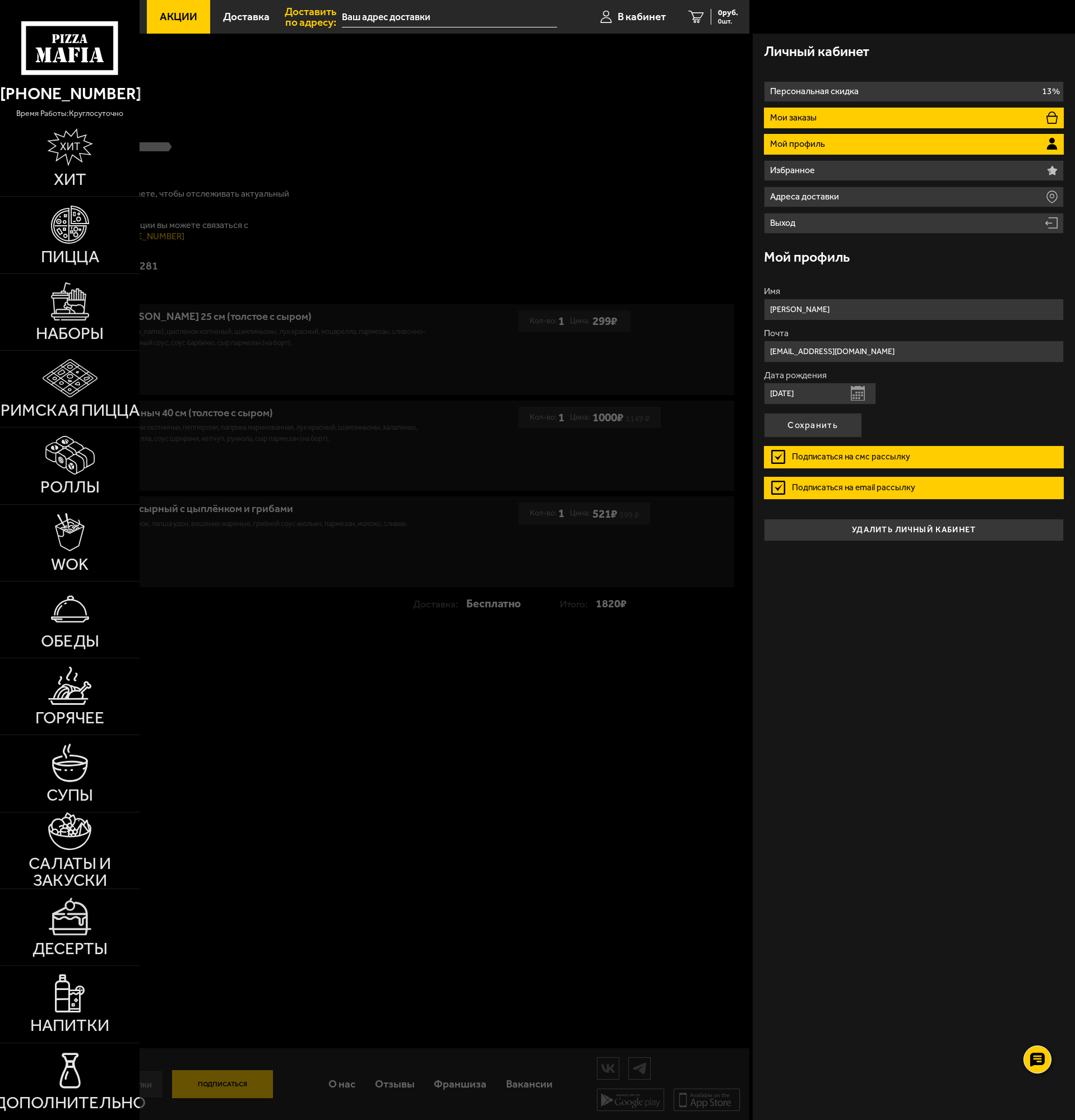
click at [828, 120] on li "Мои заказы" at bounding box center [913, 118] width 300 height 21
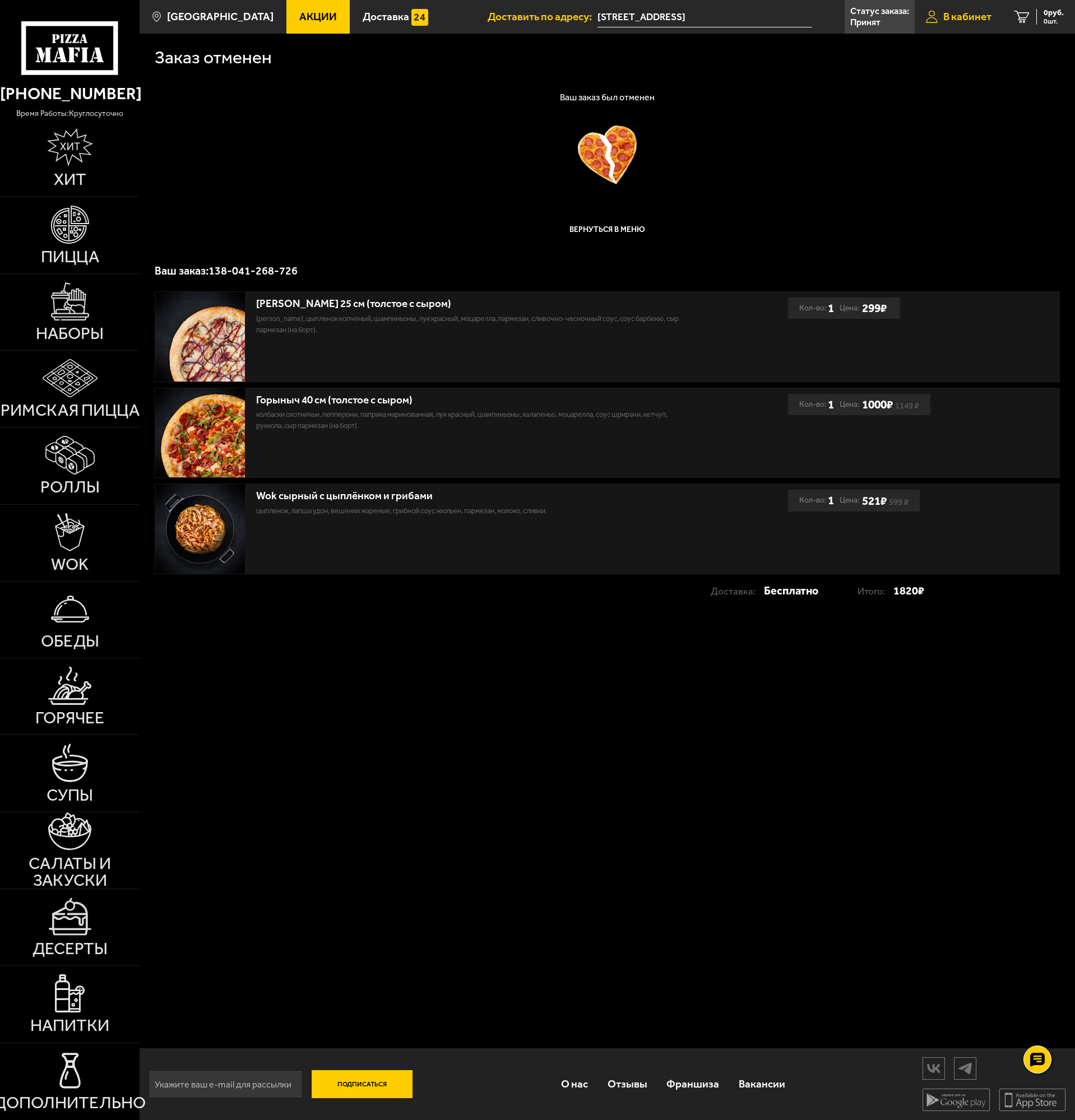
click at [970, 16] on span "В кабинет" at bounding box center [967, 16] width 48 height 11
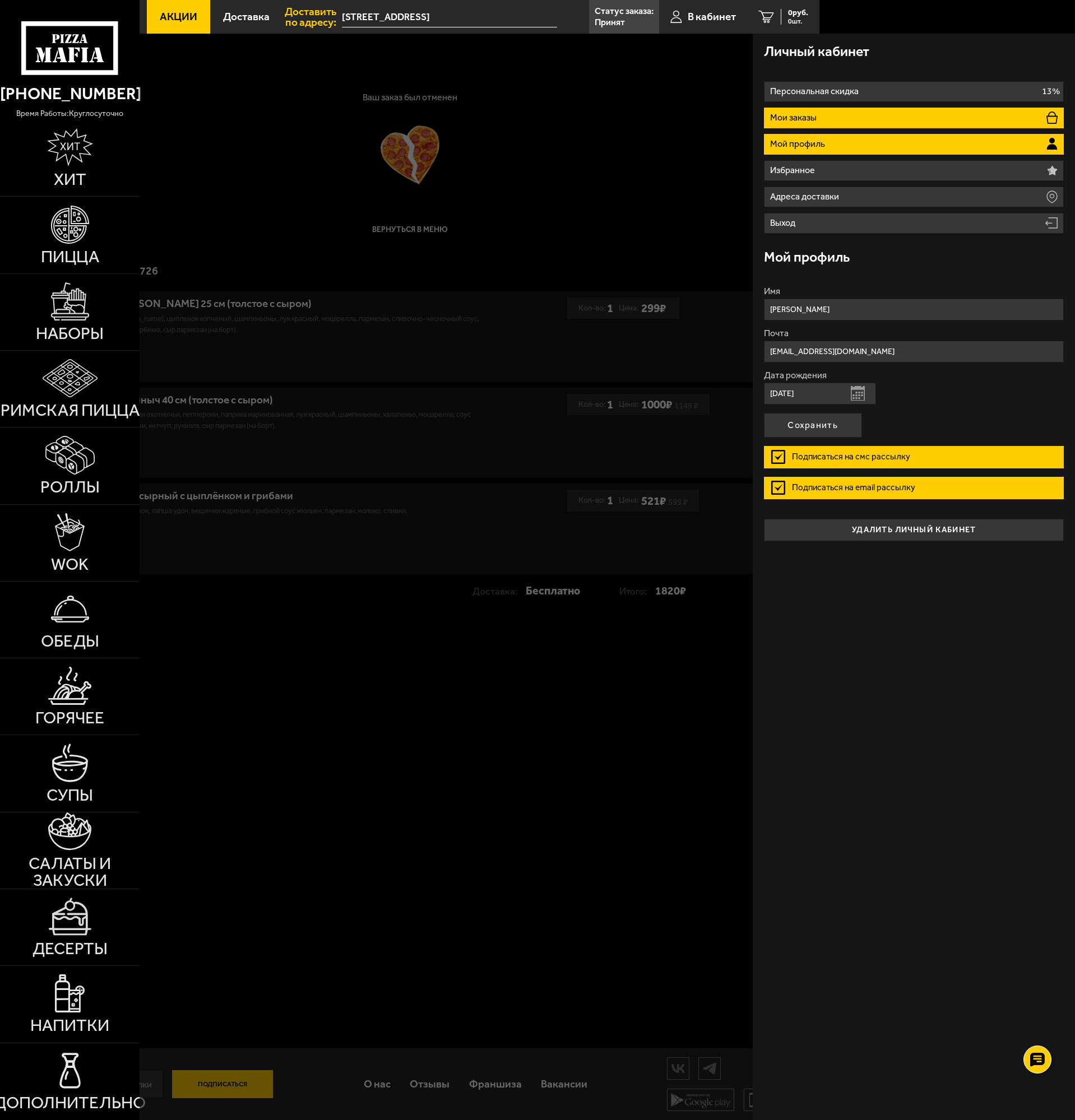
click at [830, 112] on li "Мои заказы" at bounding box center [913, 118] width 300 height 21
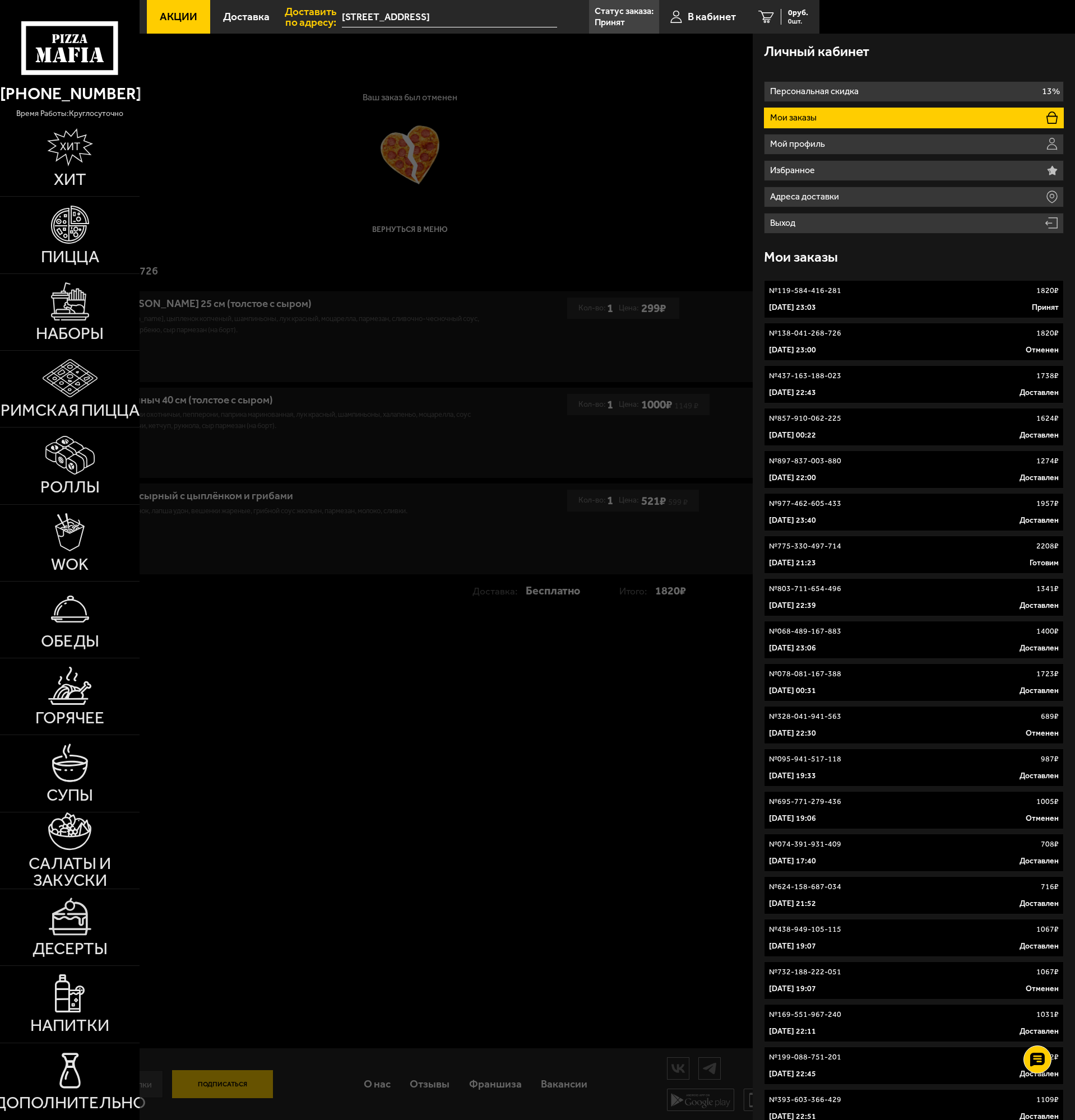
click at [849, 301] on link "№ 119-584-416-281 1820 ₽ 5 октября 2025 г. 23:03 Принят" at bounding box center [913, 299] width 300 height 38
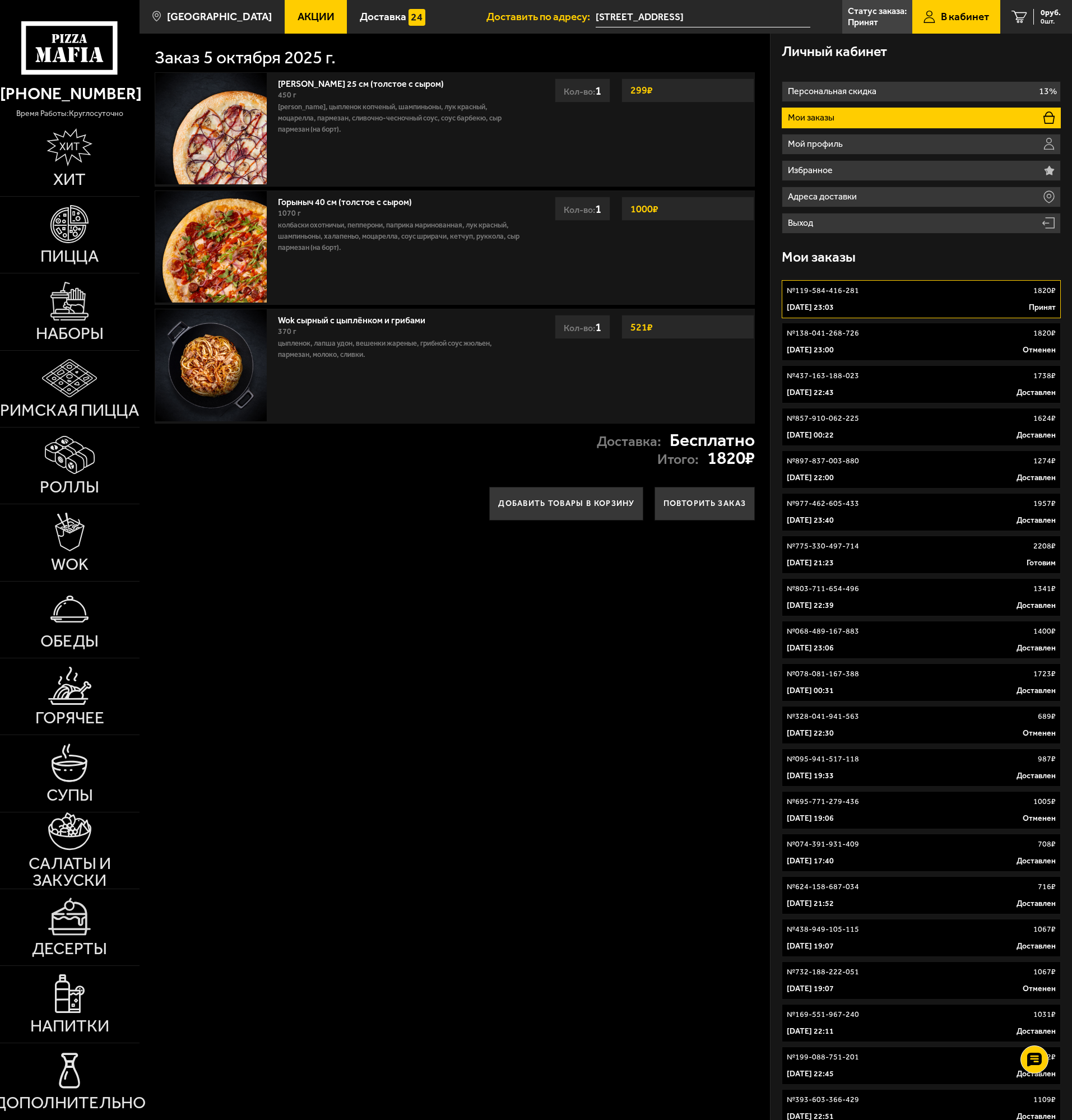
click at [379, 616] on div "Заказ 5 октября 2025 г. Чикен Барбекю 25 см (толстое с сыром) 450 г бекон, цыпл…" at bounding box center [455, 667] width 631 height 1269
click at [516, 16] on span "Доставить по адресу:" at bounding box center [541, 16] width 109 height 11
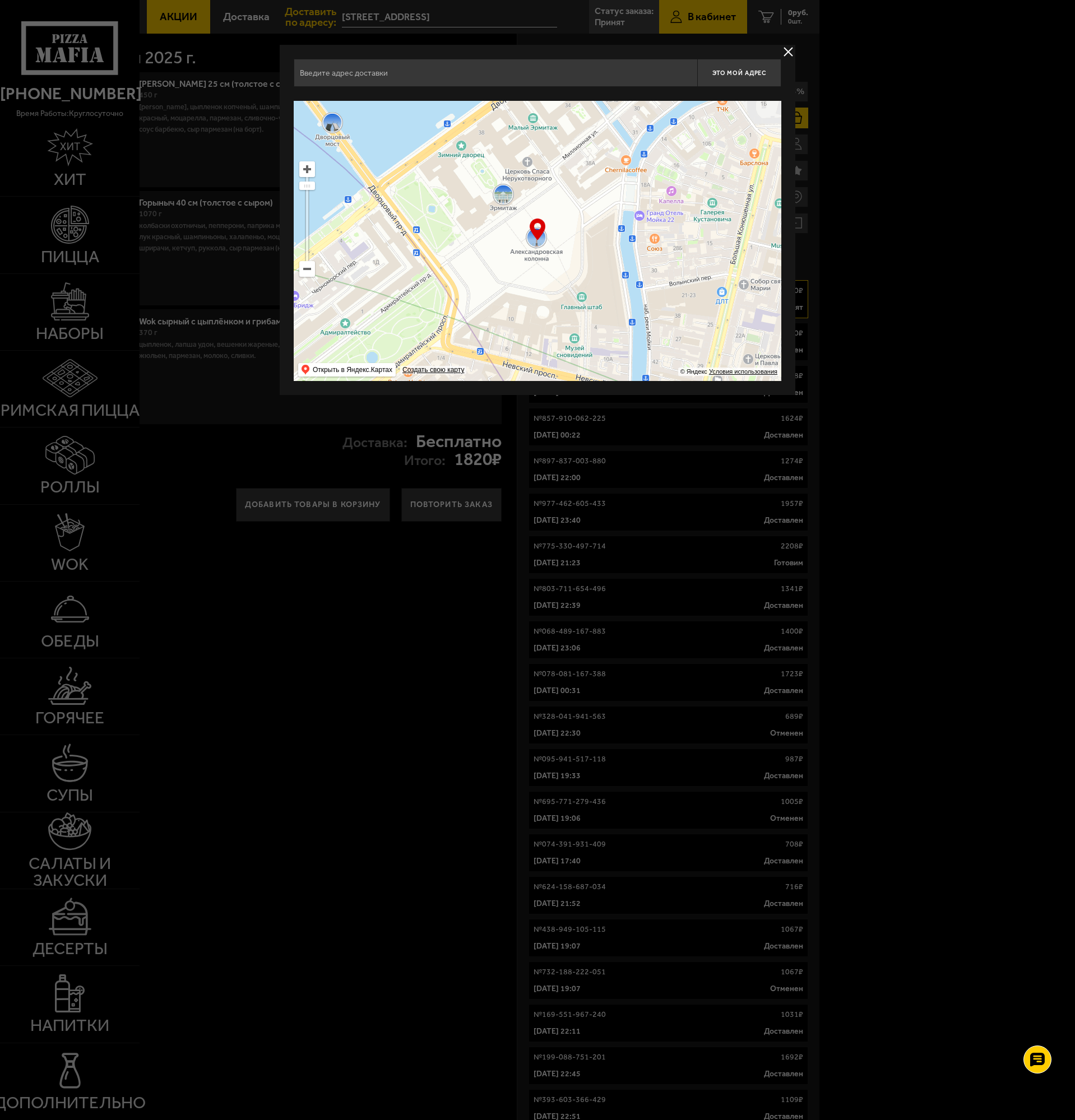
click at [794, 48] on button "delivery type" at bounding box center [788, 52] width 14 height 14
click at [794, 48] on body "(812) 333 22 22 время работы: круглосуточно Хит Пицца Наборы Римская пицца Ролл…" at bounding box center [540, 687] width 1080 height 1375
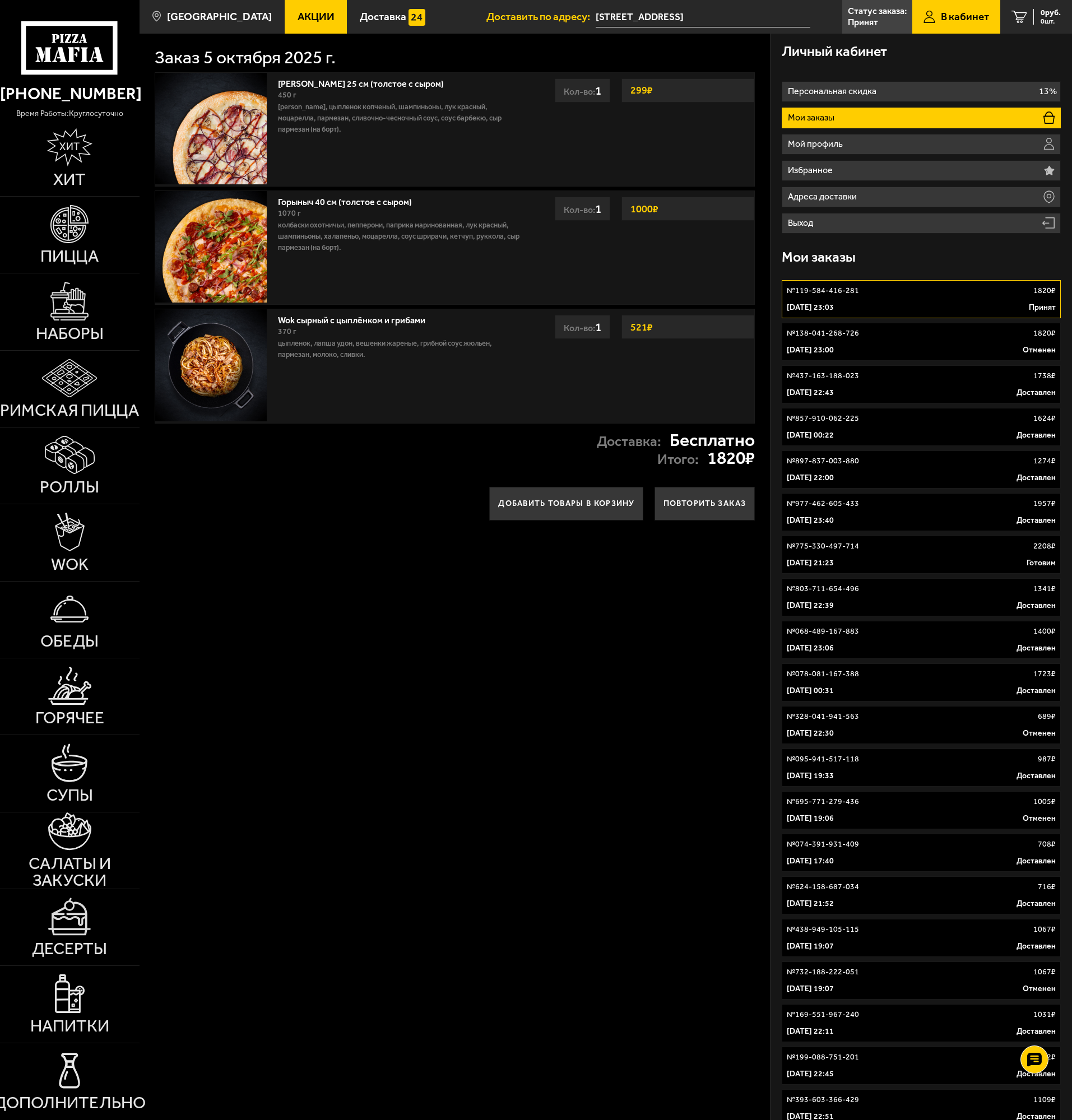
click at [380, 447] on div "Доставка: Бесплатно Итого: 1820 ₽" at bounding box center [455, 449] width 631 height 53
click at [860, 19] on p "Принят" at bounding box center [863, 22] width 30 height 9
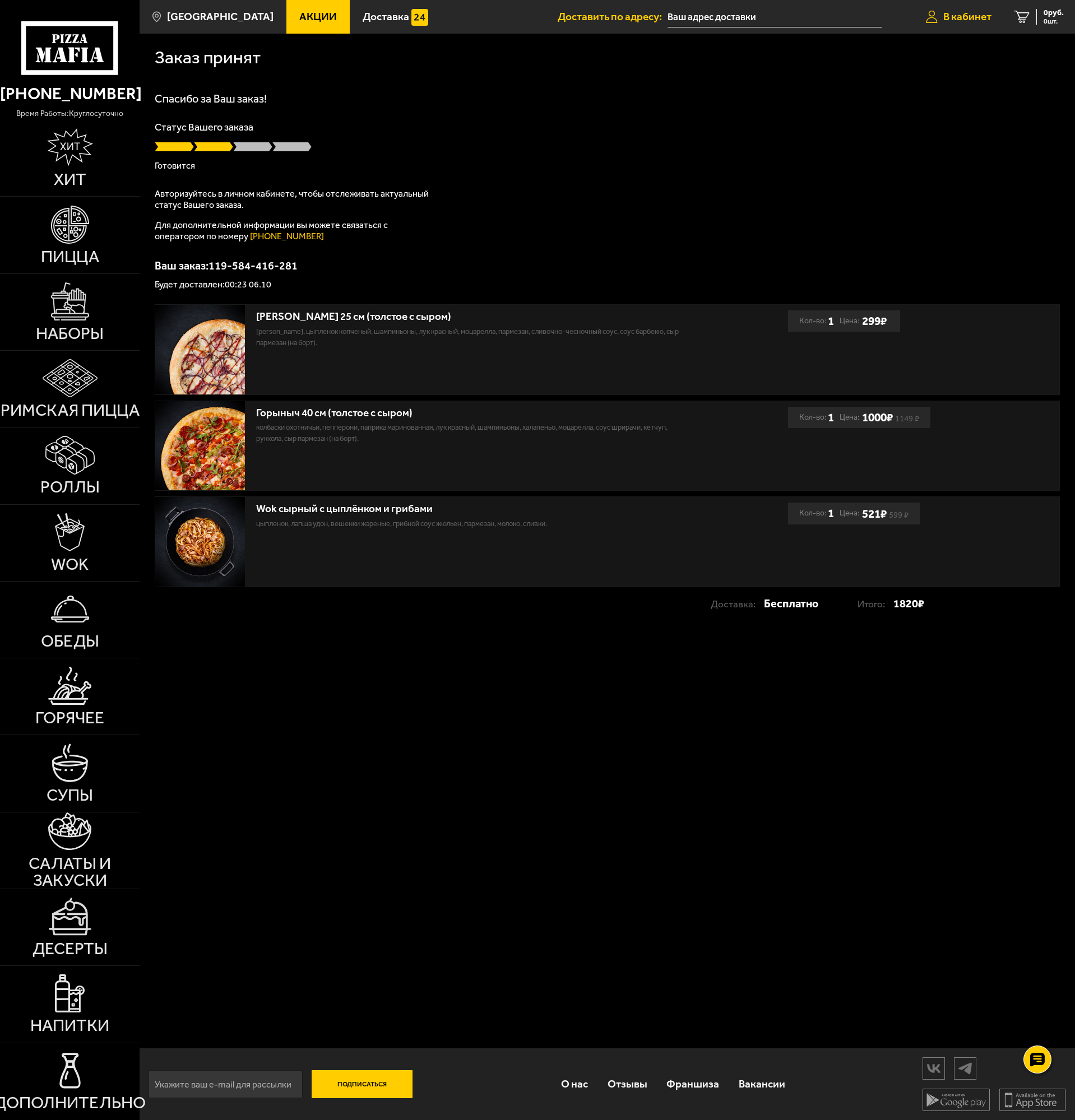
click at [947, 18] on span "В кабинет" at bounding box center [967, 16] width 48 height 11
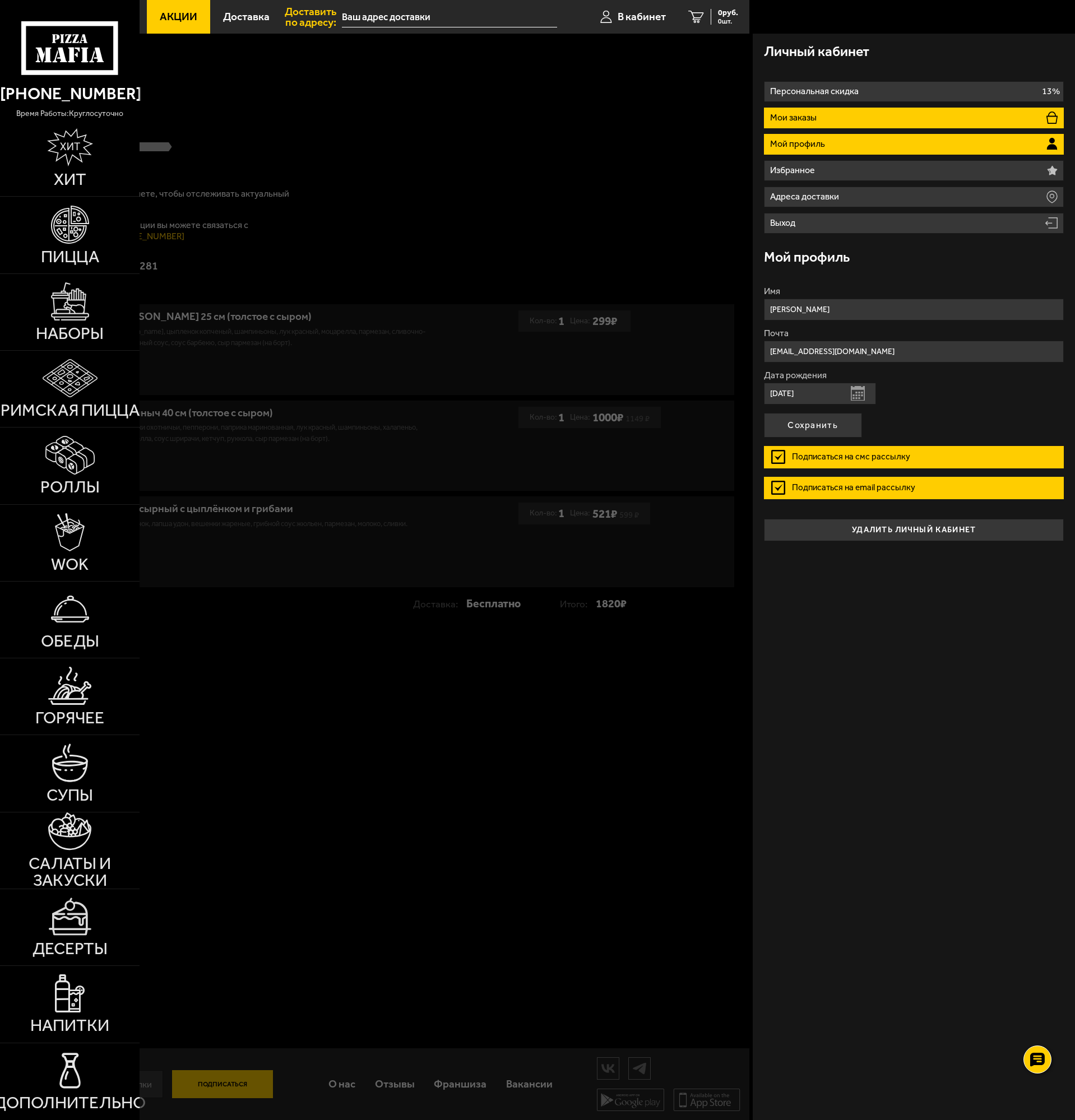
click at [829, 116] on li "Мои заказы" at bounding box center [913, 118] width 300 height 21
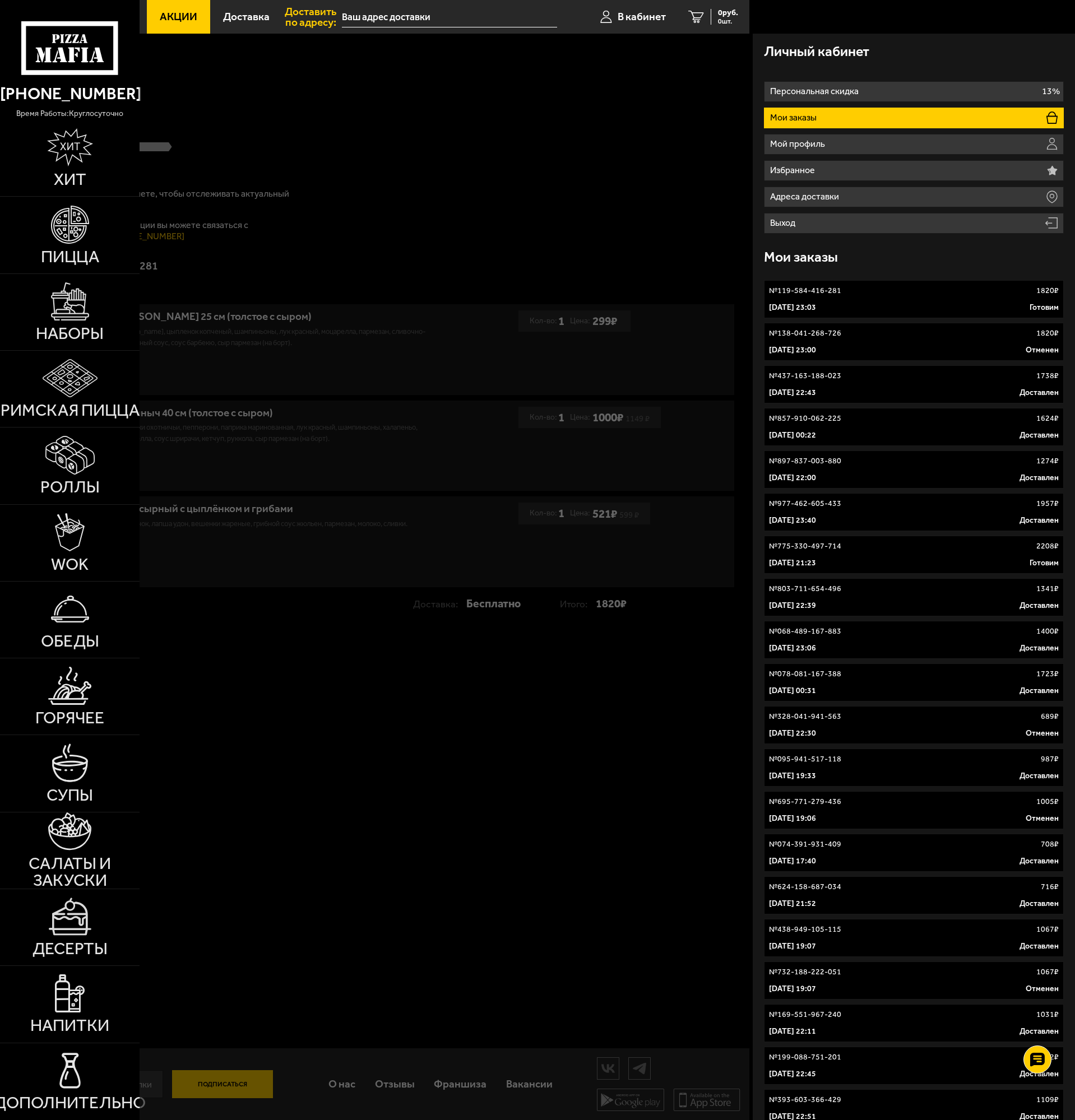
click at [527, 178] on div at bounding box center [677, 593] width 1075 height 1120
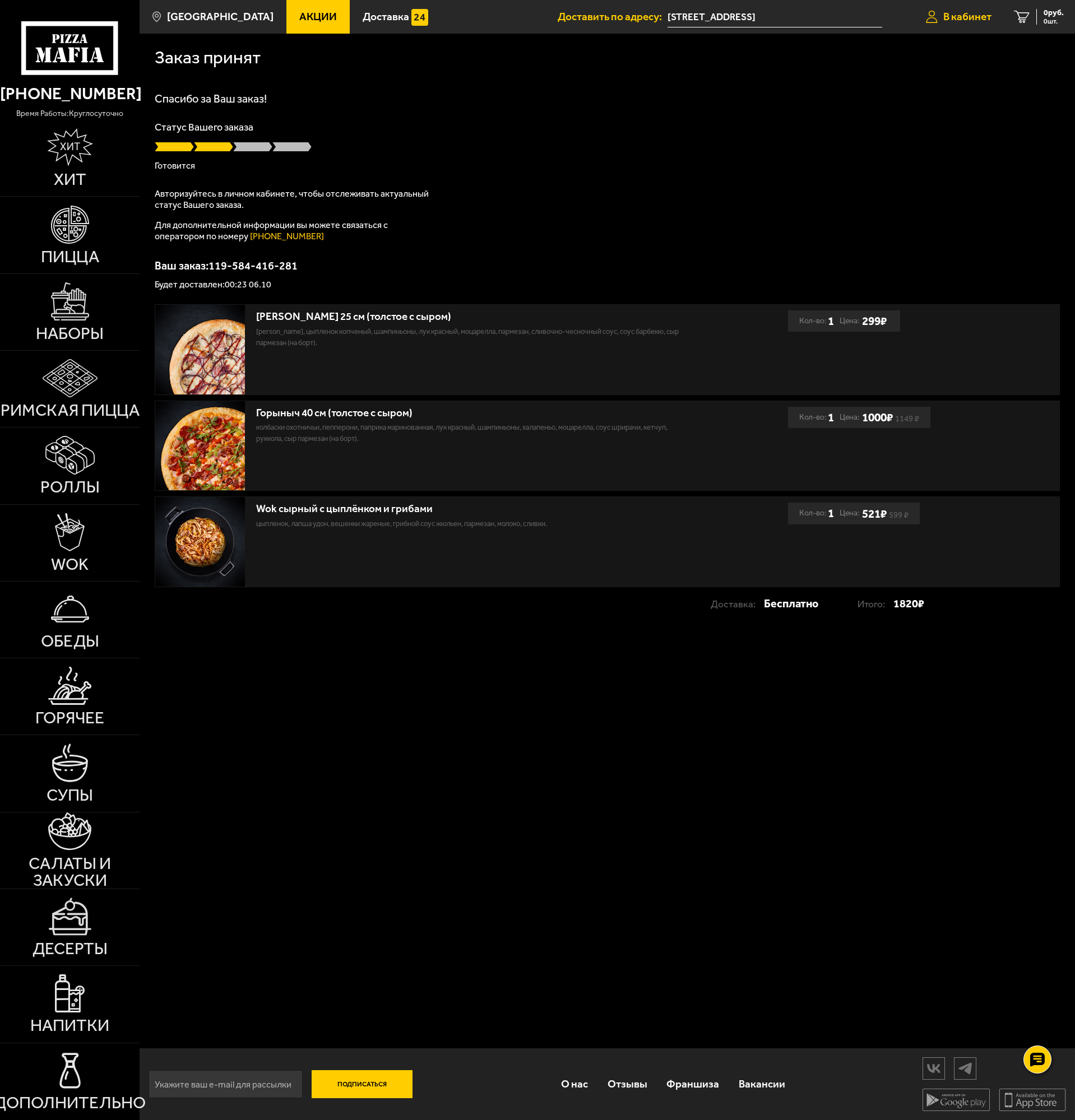
click at [951, 19] on span "В кабинет" at bounding box center [967, 16] width 48 height 11
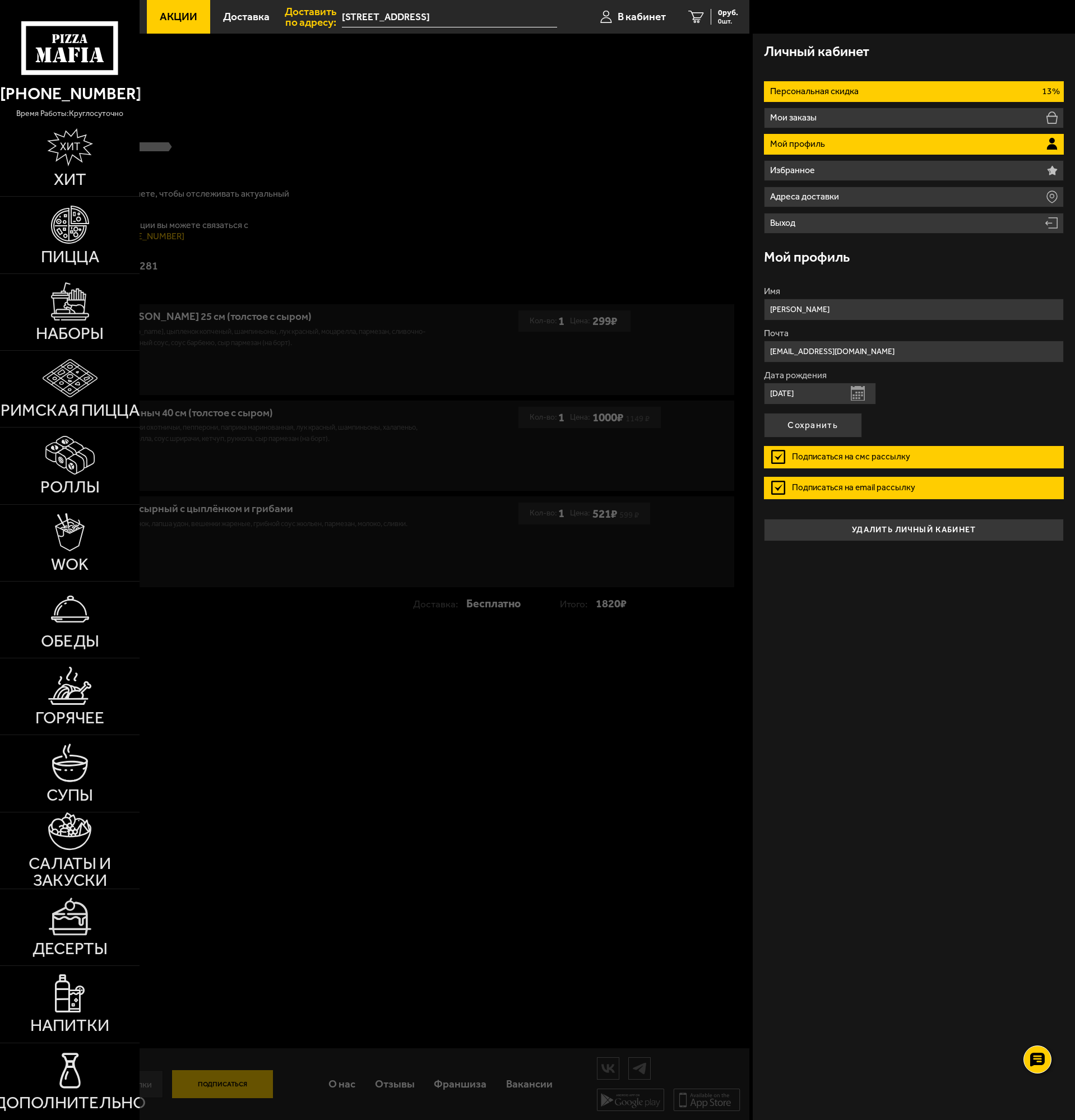
click at [794, 89] on p "Персональная скидка" at bounding box center [815, 91] width 91 height 9
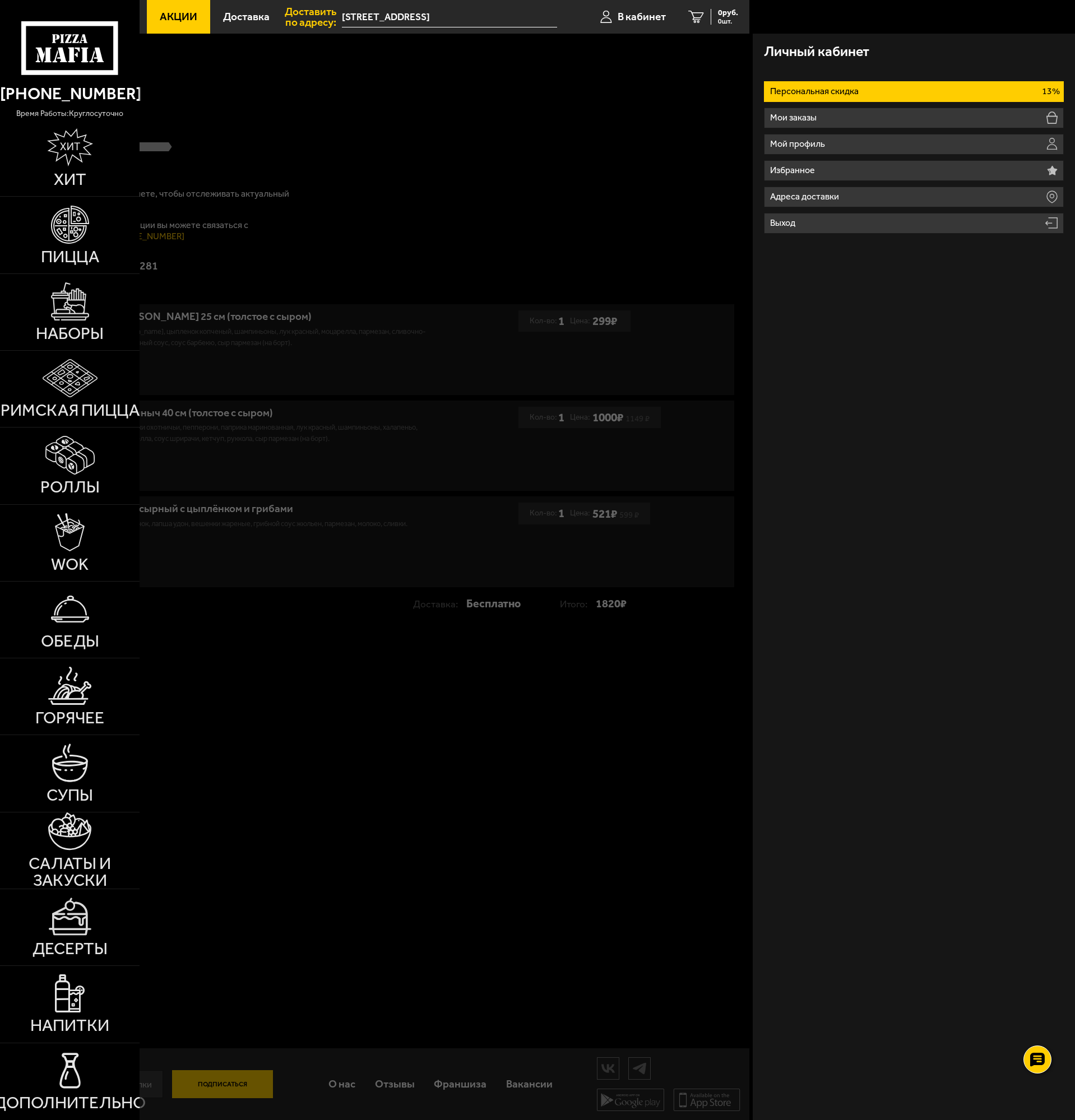
click at [791, 91] on p "Персональная скидка" at bounding box center [815, 91] width 91 height 9
click at [821, 124] on li "Мои заказы" at bounding box center [913, 118] width 300 height 21
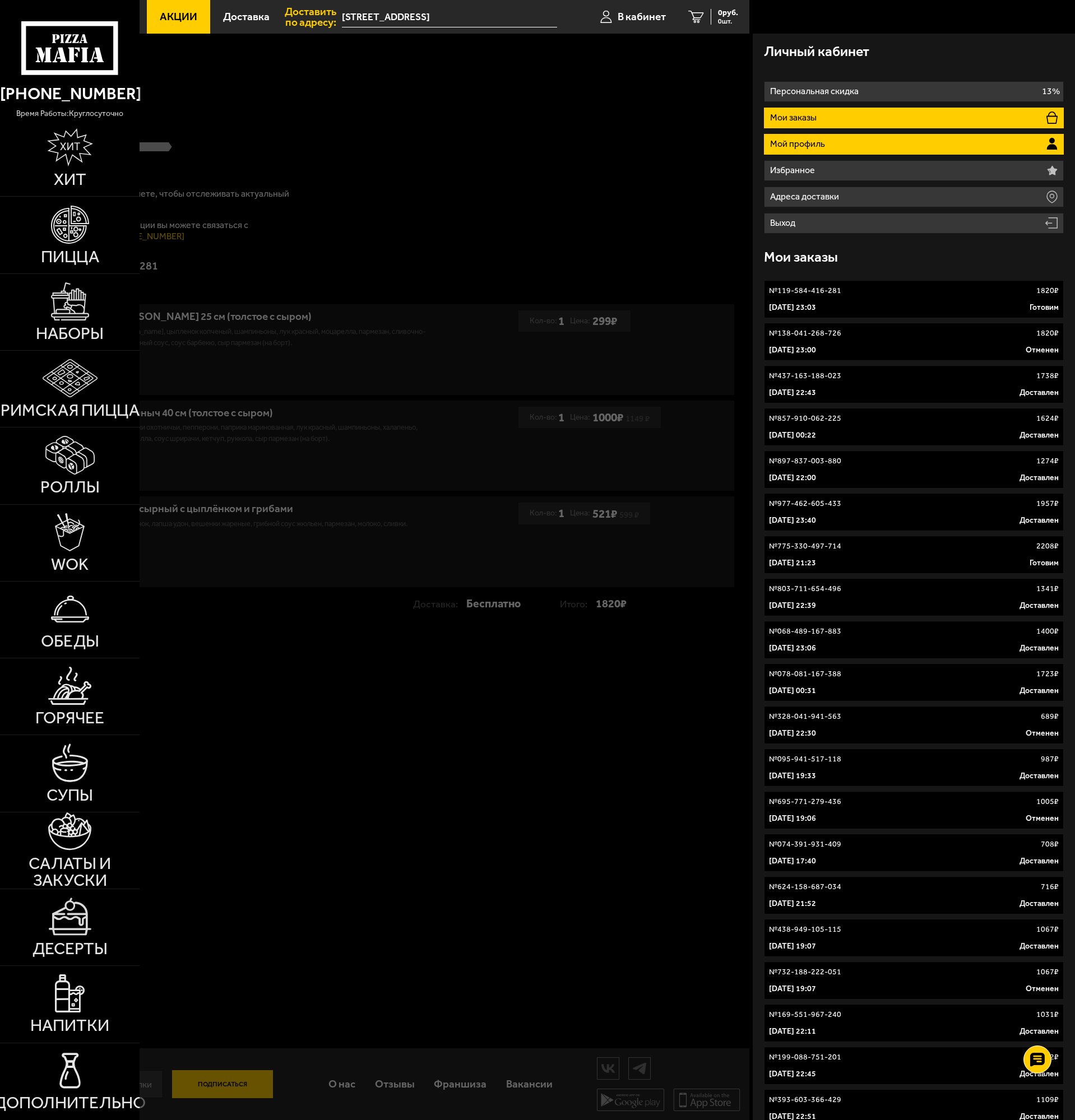
click at [800, 144] on p "Мой профиль" at bounding box center [799, 144] width 58 height 9
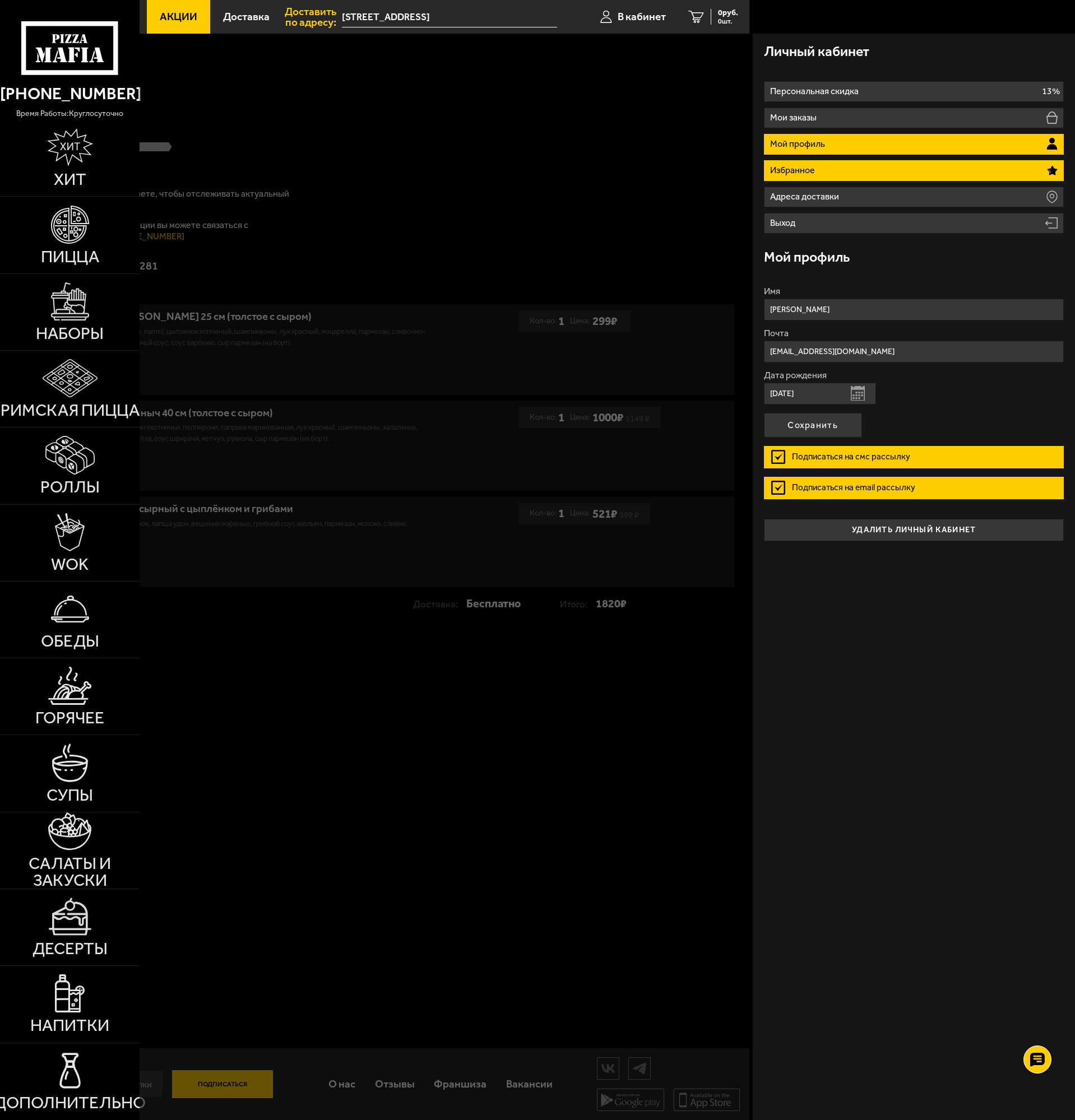
click at [785, 171] on p "Избранное" at bounding box center [794, 170] width 48 height 9
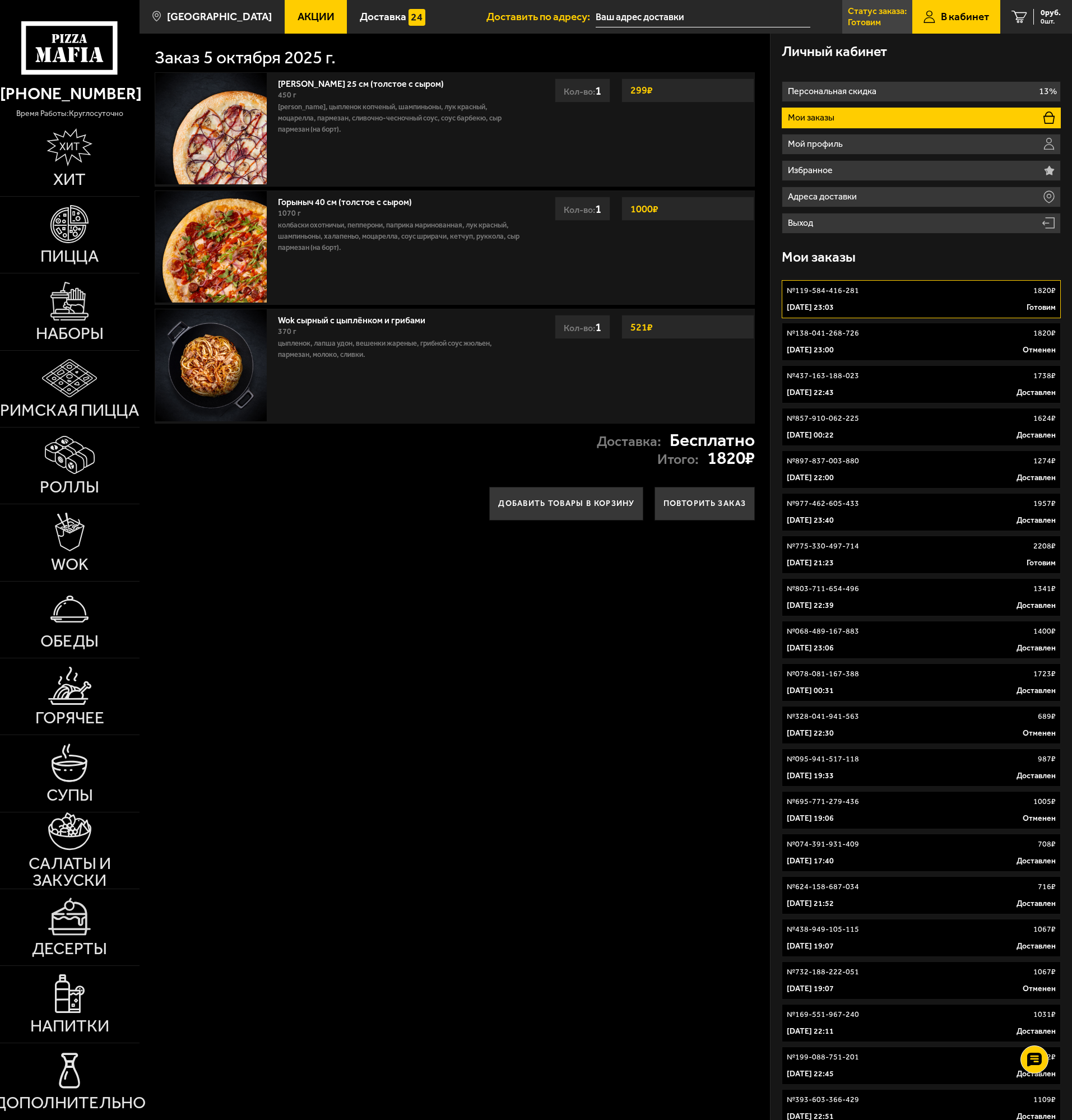
click at [863, 23] on p "Готовим" at bounding box center [865, 22] width 33 height 9
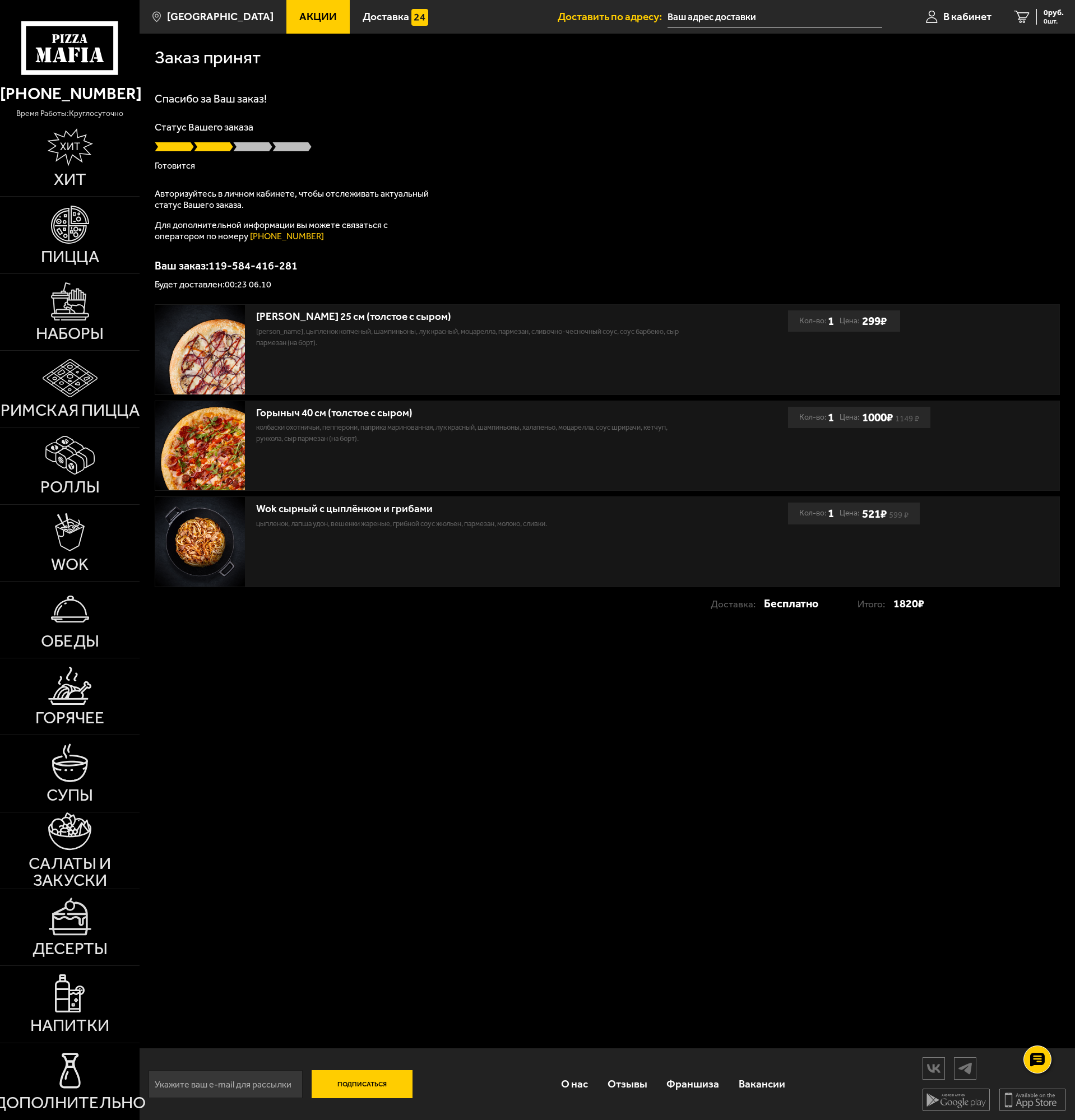
click at [565, 711] on div "Заказ принят [PERSON_NAME] за Ваш заказ! Статус Вашего заказа [PERSON_NAME] Авт…" at bounding box center [607, 576] width 936 height 1087
drag, startPoint x: 424, startPoint y: 256, endPoint x: 489, endPoint y: 291, distance: 73.8
click at [489, 291] on div "Заказ принят [PERSON_NAME] за Ваш заказ! Статус Вашего заказа [PERSON_NAME] Авт…" at bounding box center [607, 332] width 936 height 598
drag, startPoint x: 663, startPoint y: 218, endPoint x: 638, endPoint y: 210, distance: 26.2
